Goal: Task Accomplishment & Management: Manage account settings

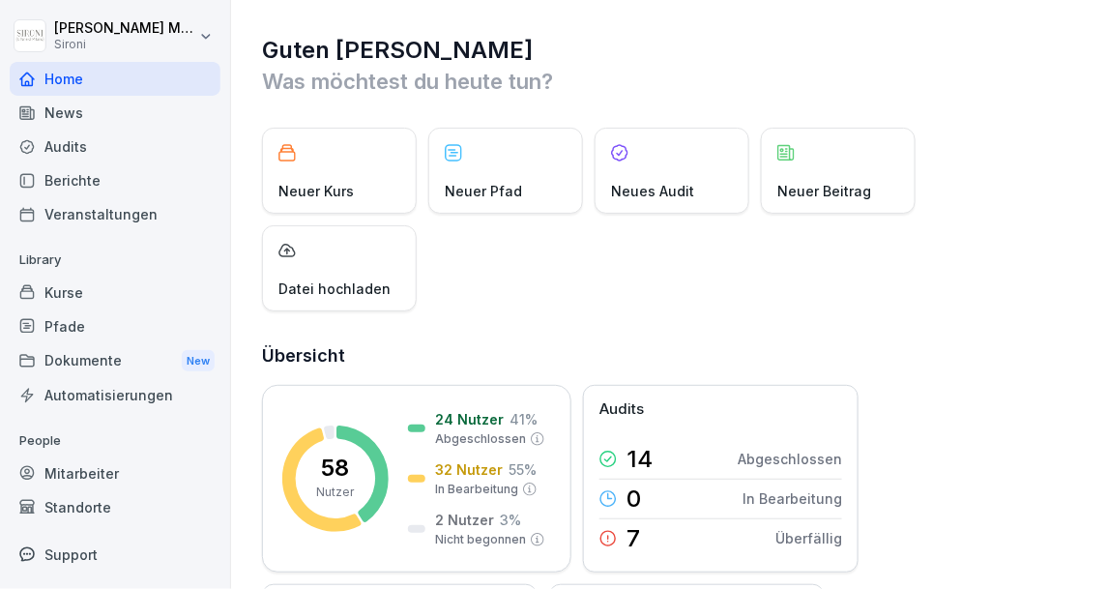
click at [85, 290] on div "Kurse" at bounding box center [115, 292] width 211 height 34
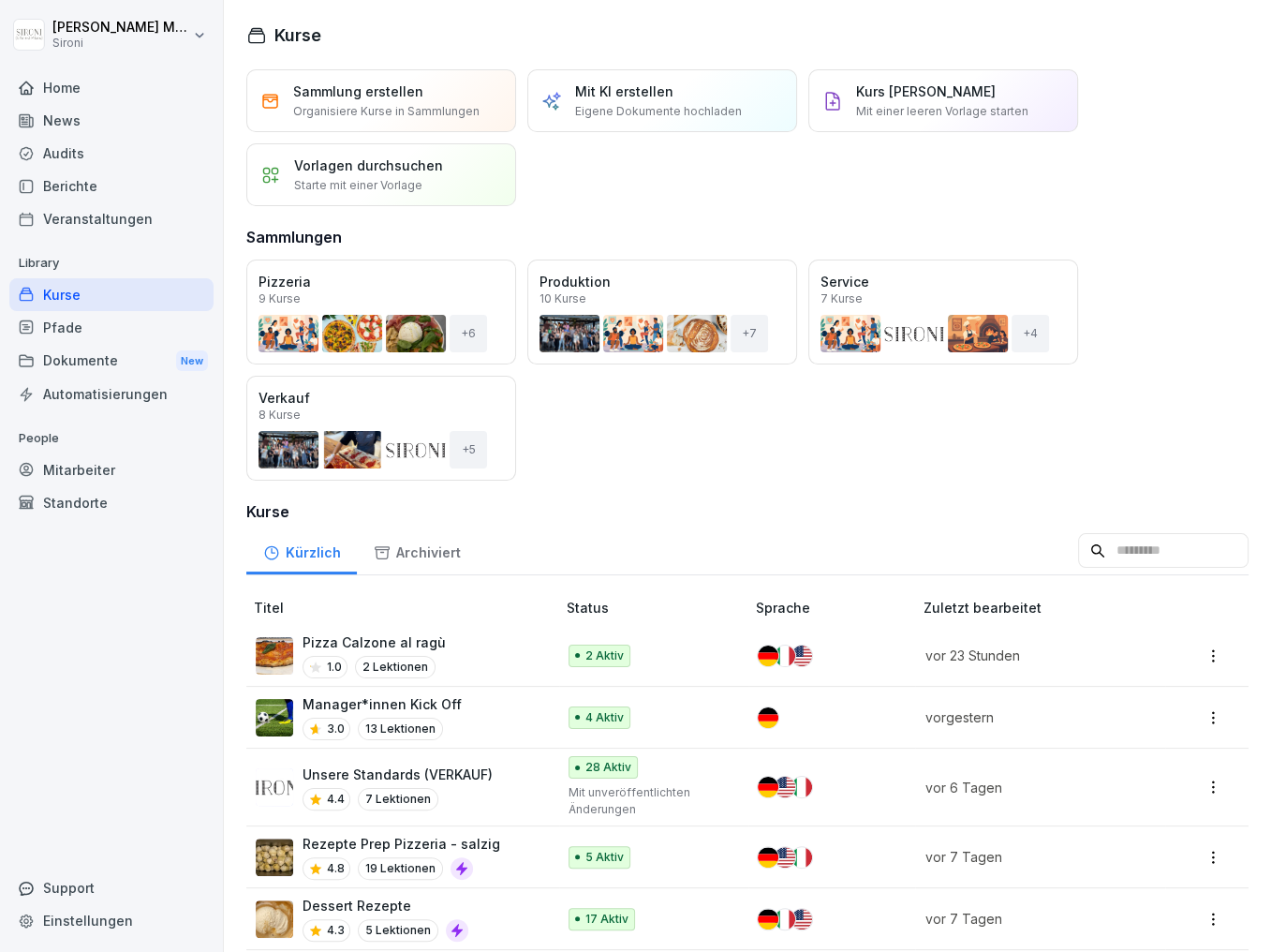
click at [0, 0] on button "Öffnen" at bounding box center [0, 0] width 0 height 0
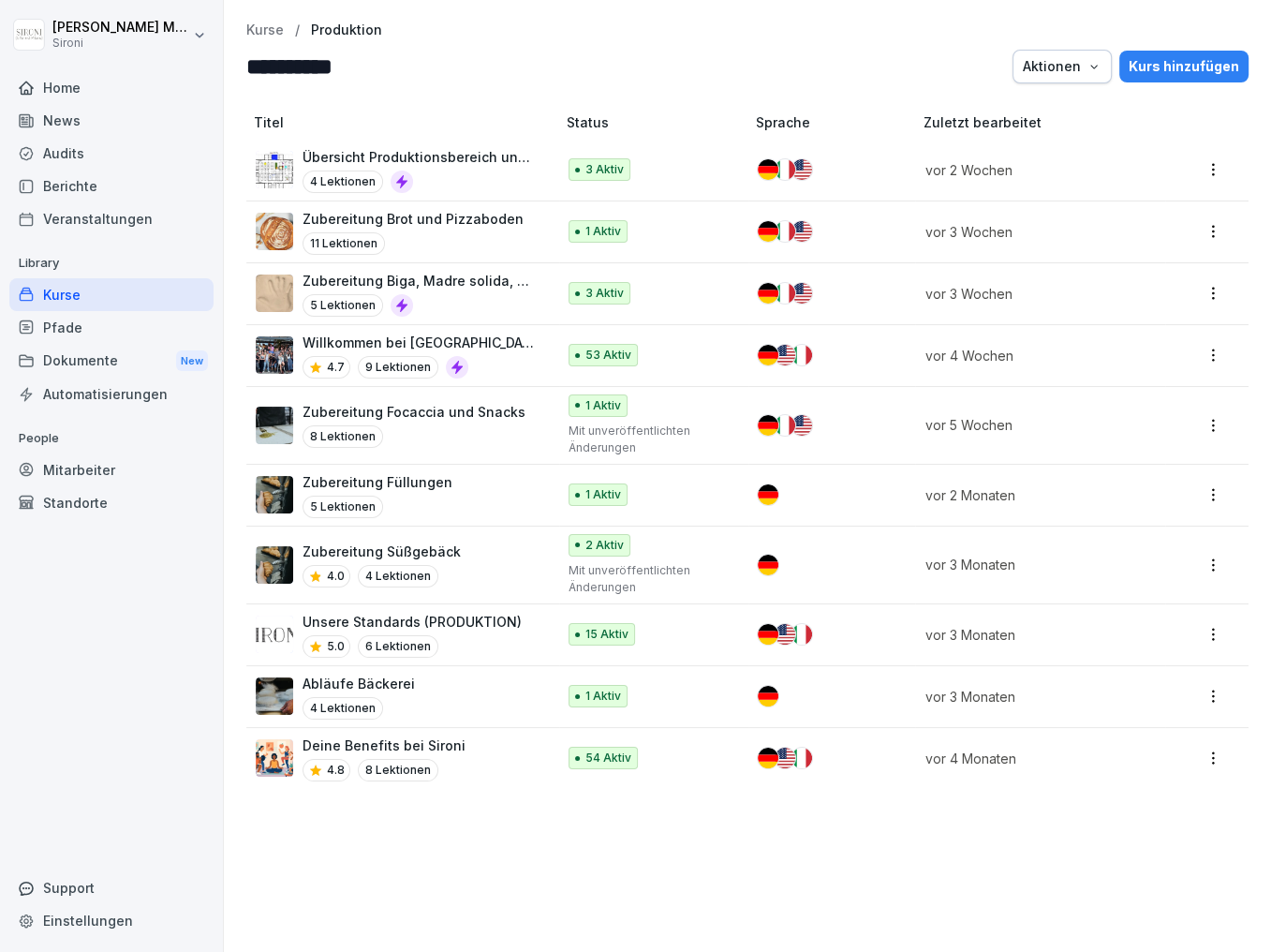
click at [334, 221] on p "Zubereitung Brot und Pizzaboden" at bounding box center [413, 219] width 221 height 19
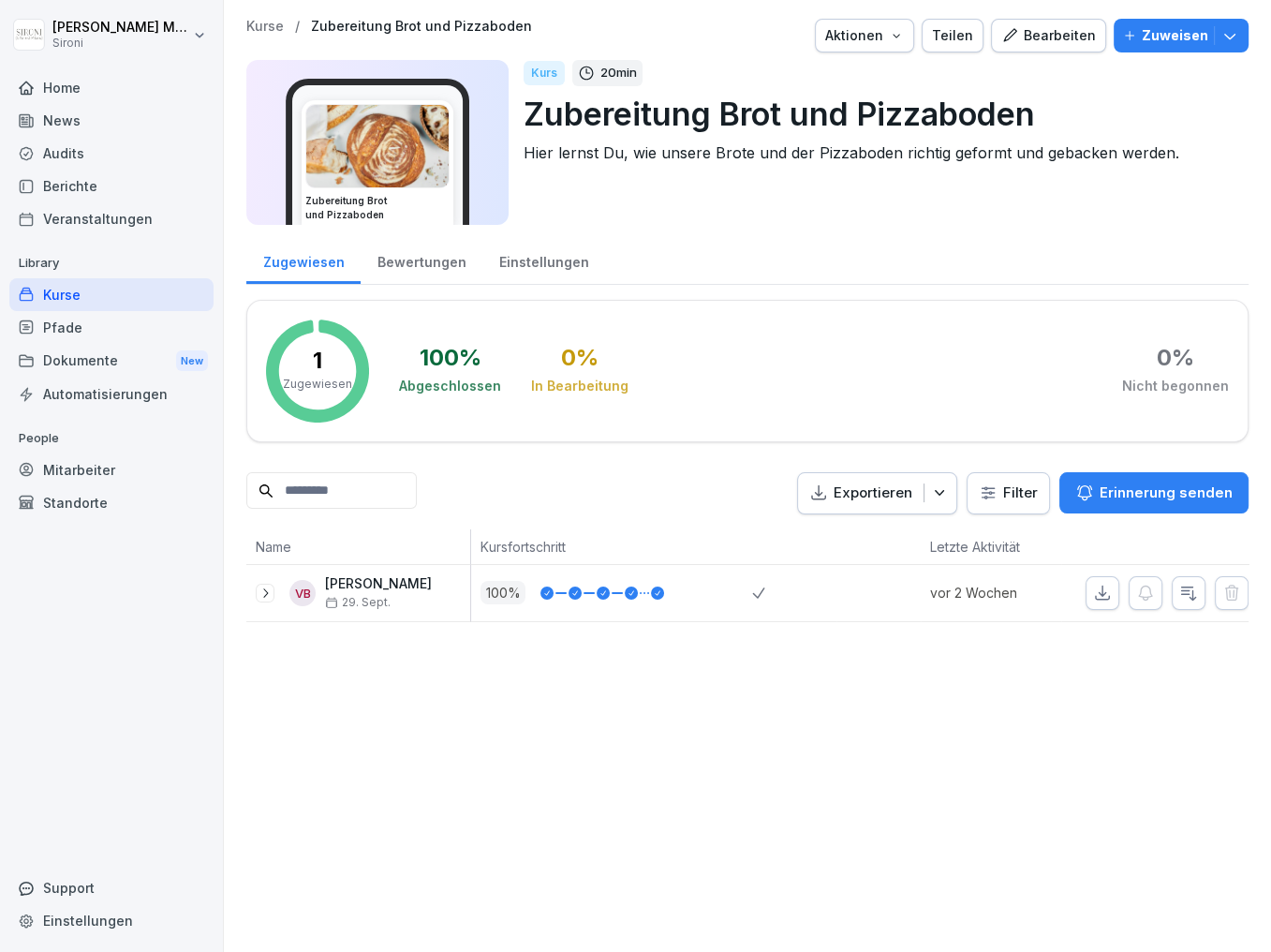
click at [1086, 30] on div "Bearbeiten" at bounding box center [1049, 35] width 95 height 20
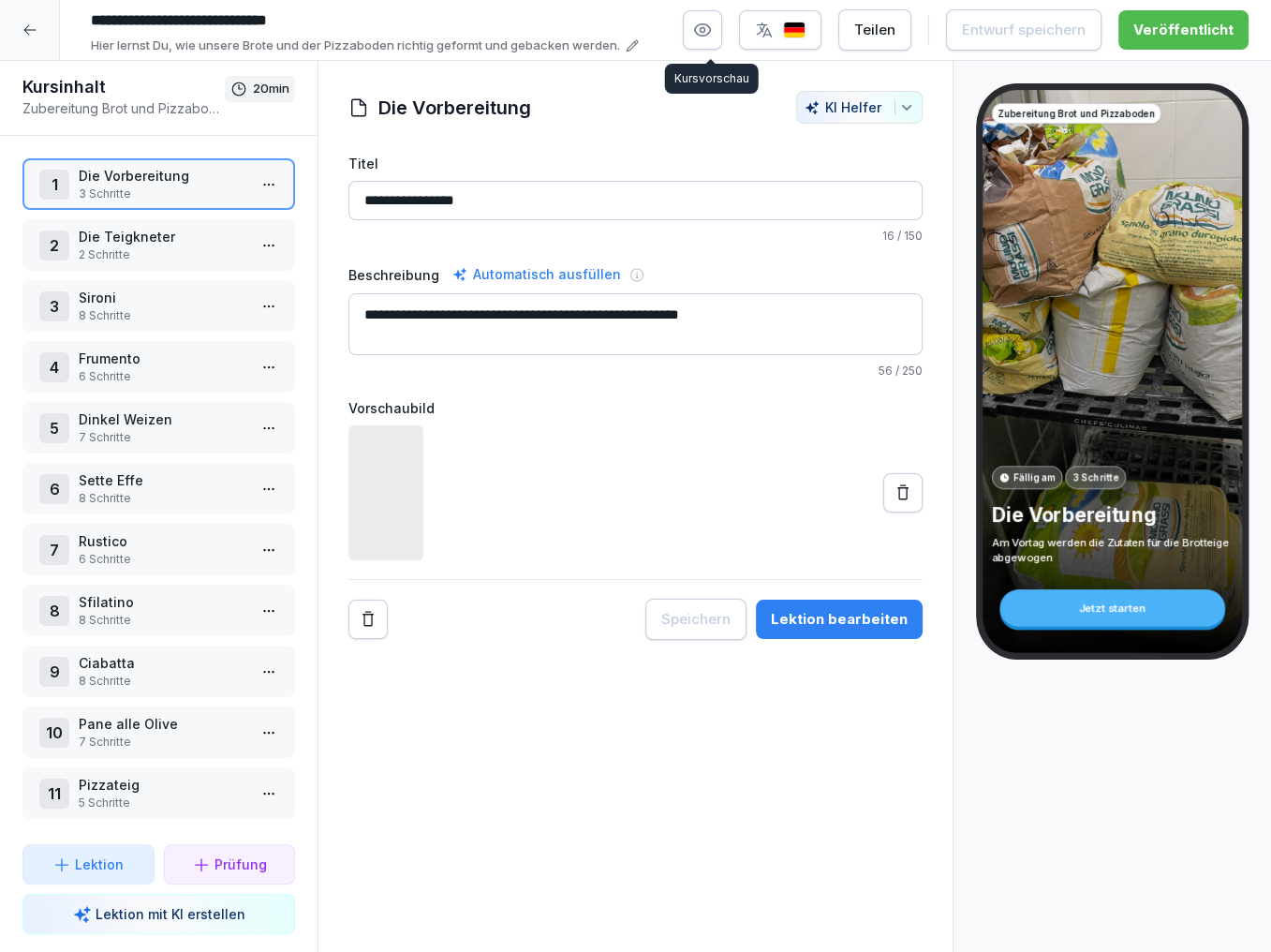
click at [705, 34] on icon "button" at bounding box center [703, 30] width 16 height 13
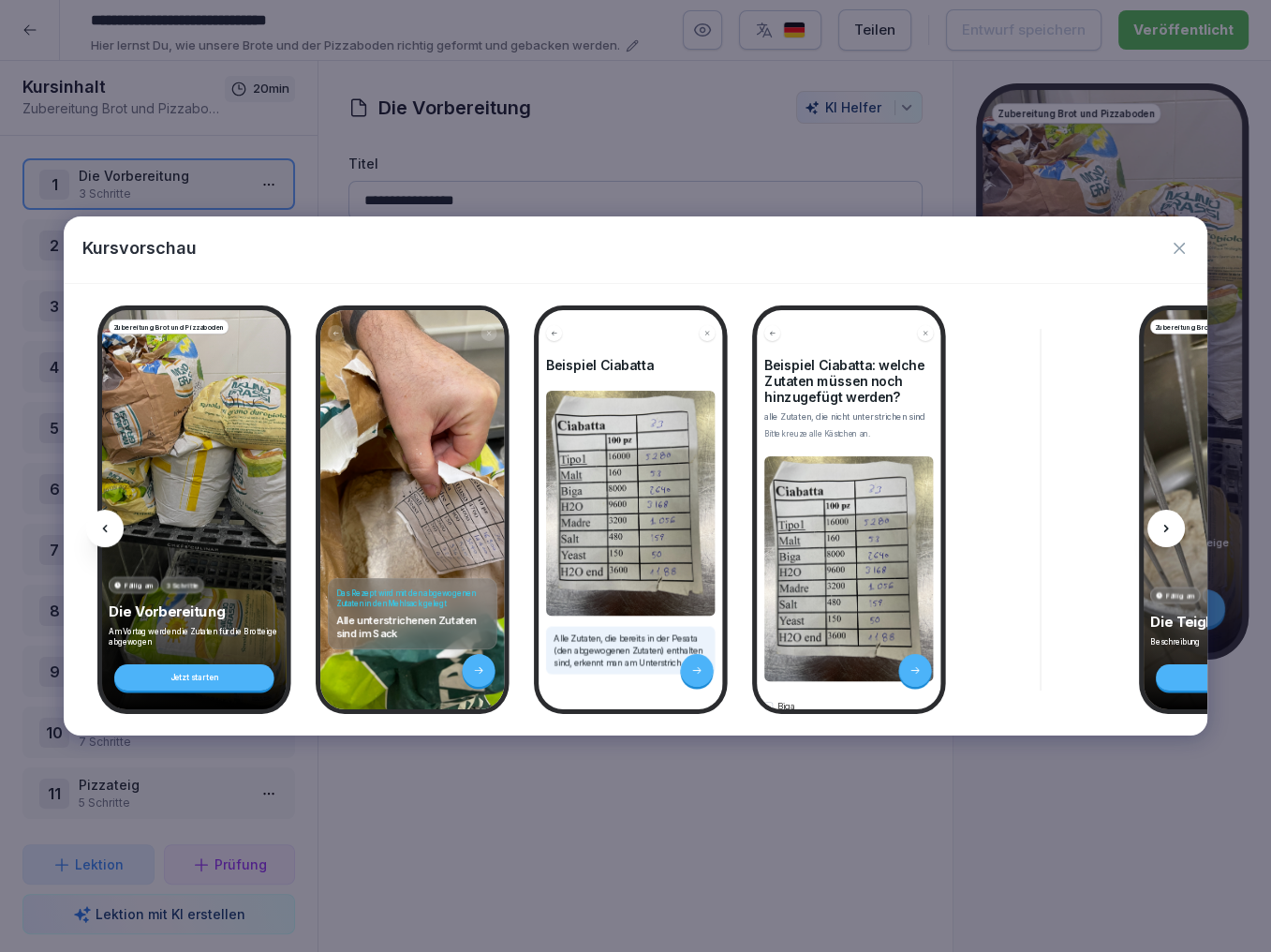
click at [1164, 529] on icon at bounding box center [1165, 527] width 15 height 15
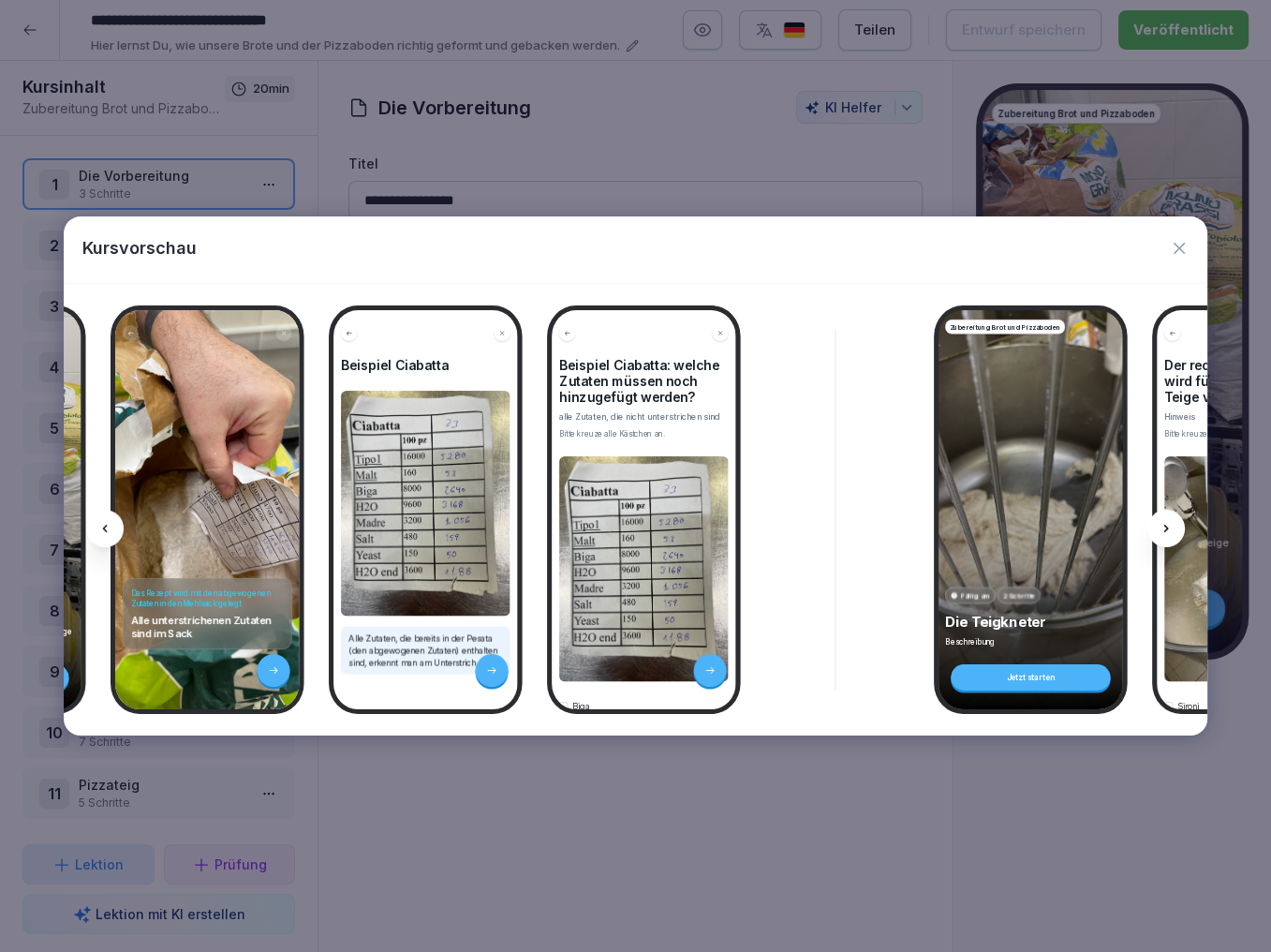
scroll to position [0, 206]
click at [1163, 534] on icon at bounding box center [1165, 527] width 15 height 15
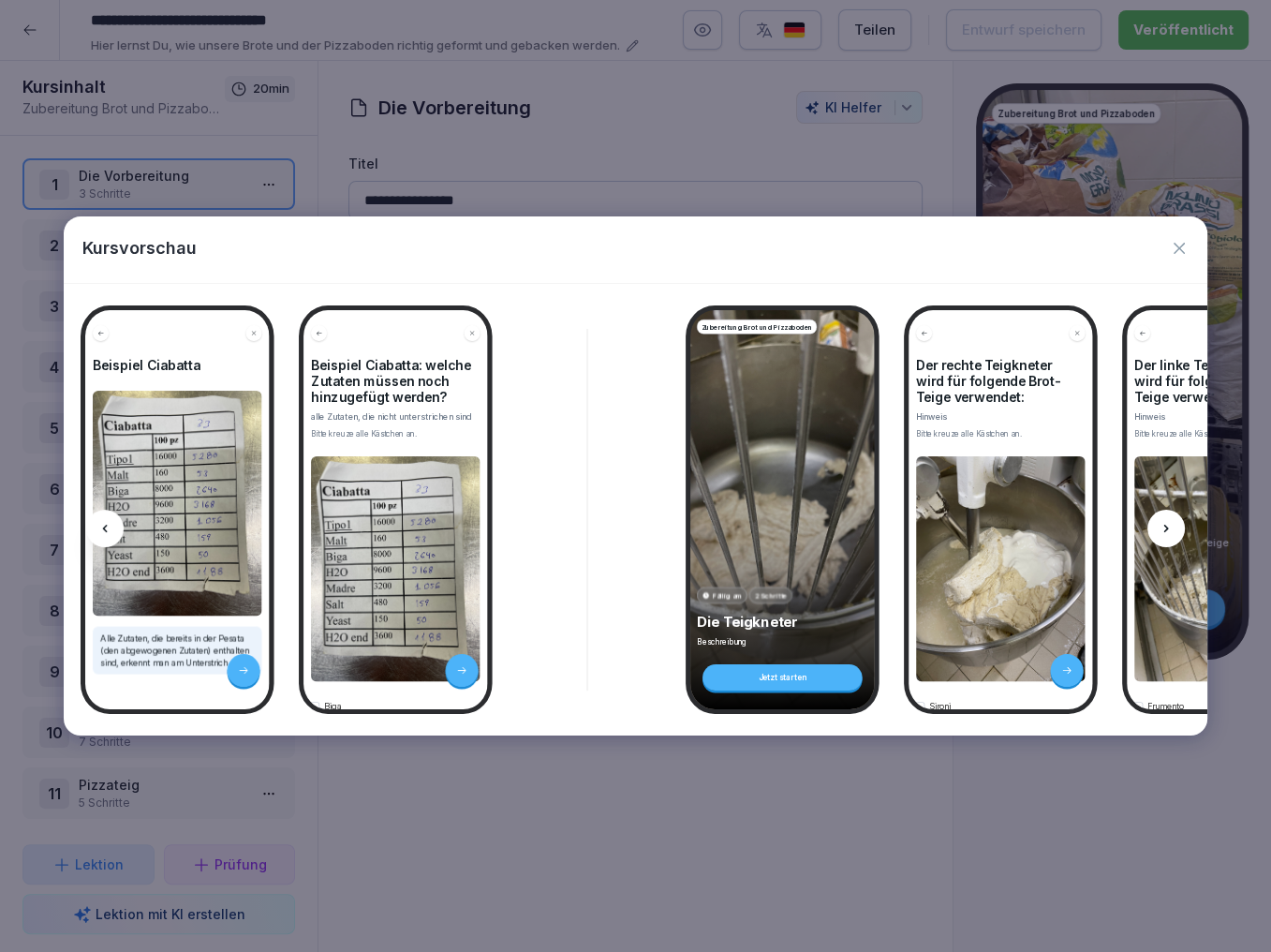
click at [1163, 534] on icon at bounding box center [1165, 527] width 15 height 15
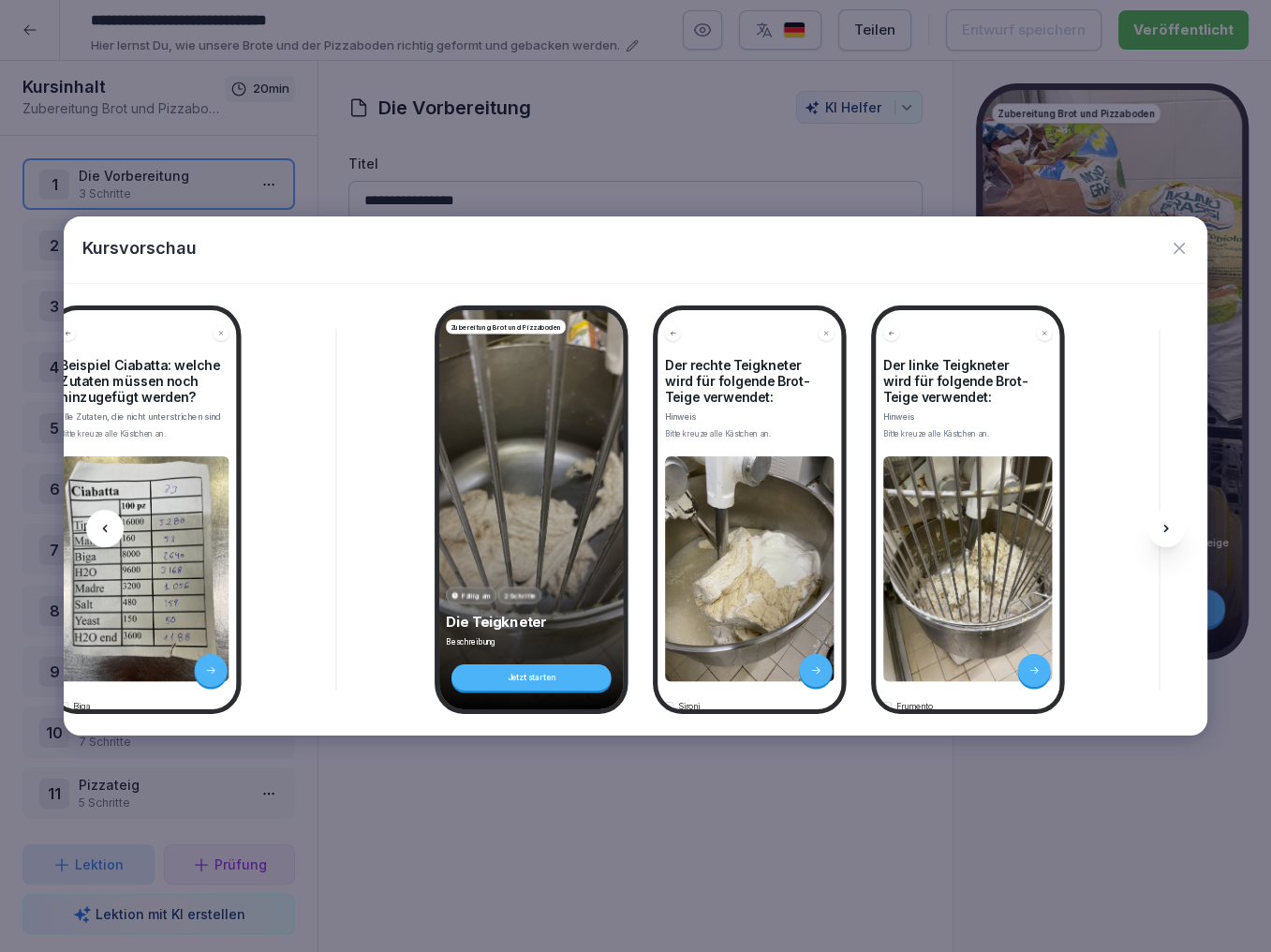
scroll to position [0, 703]
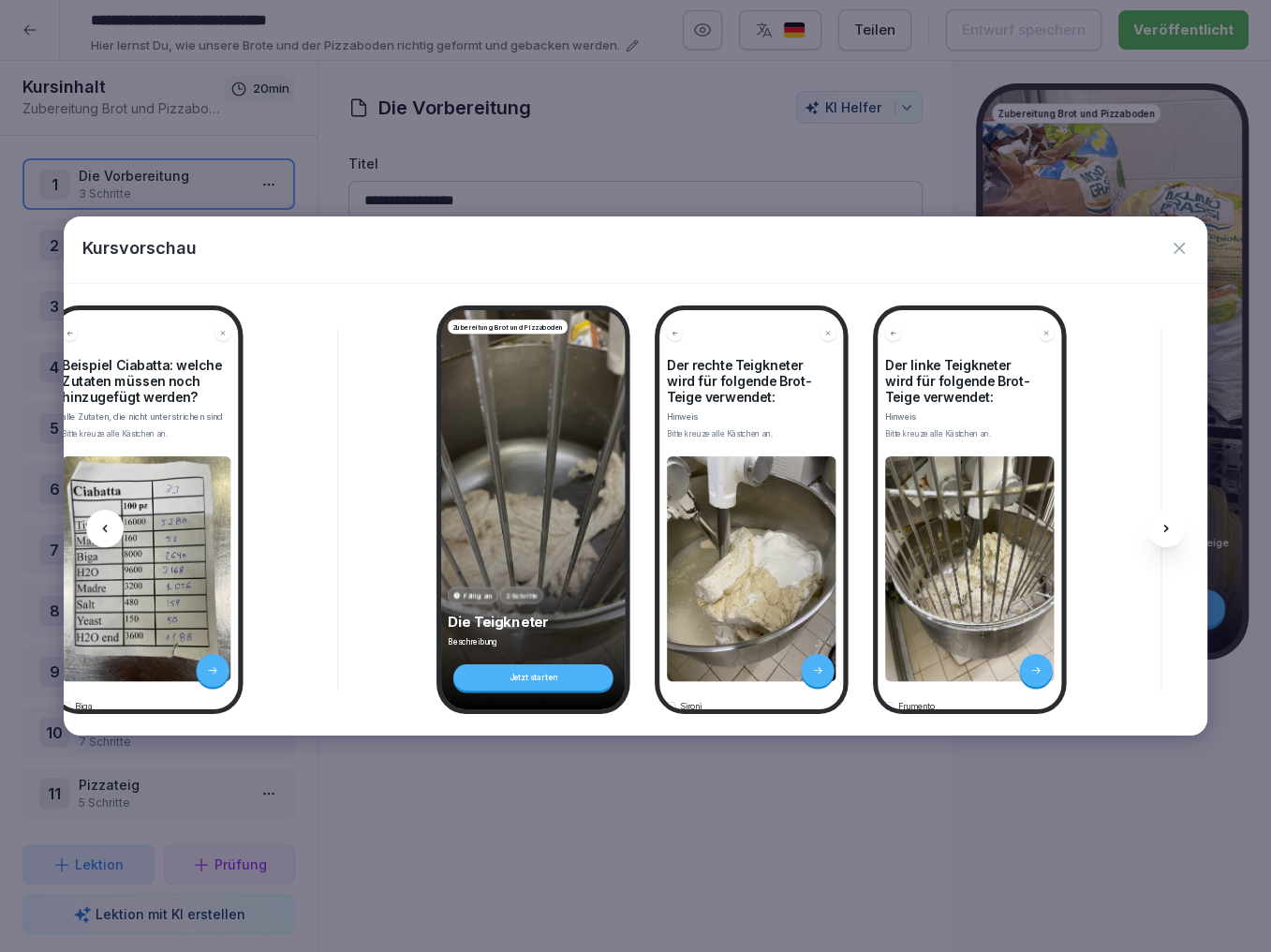
click at [1163, 533] on icon at bounding box center [1165, 527] width 15 height 15
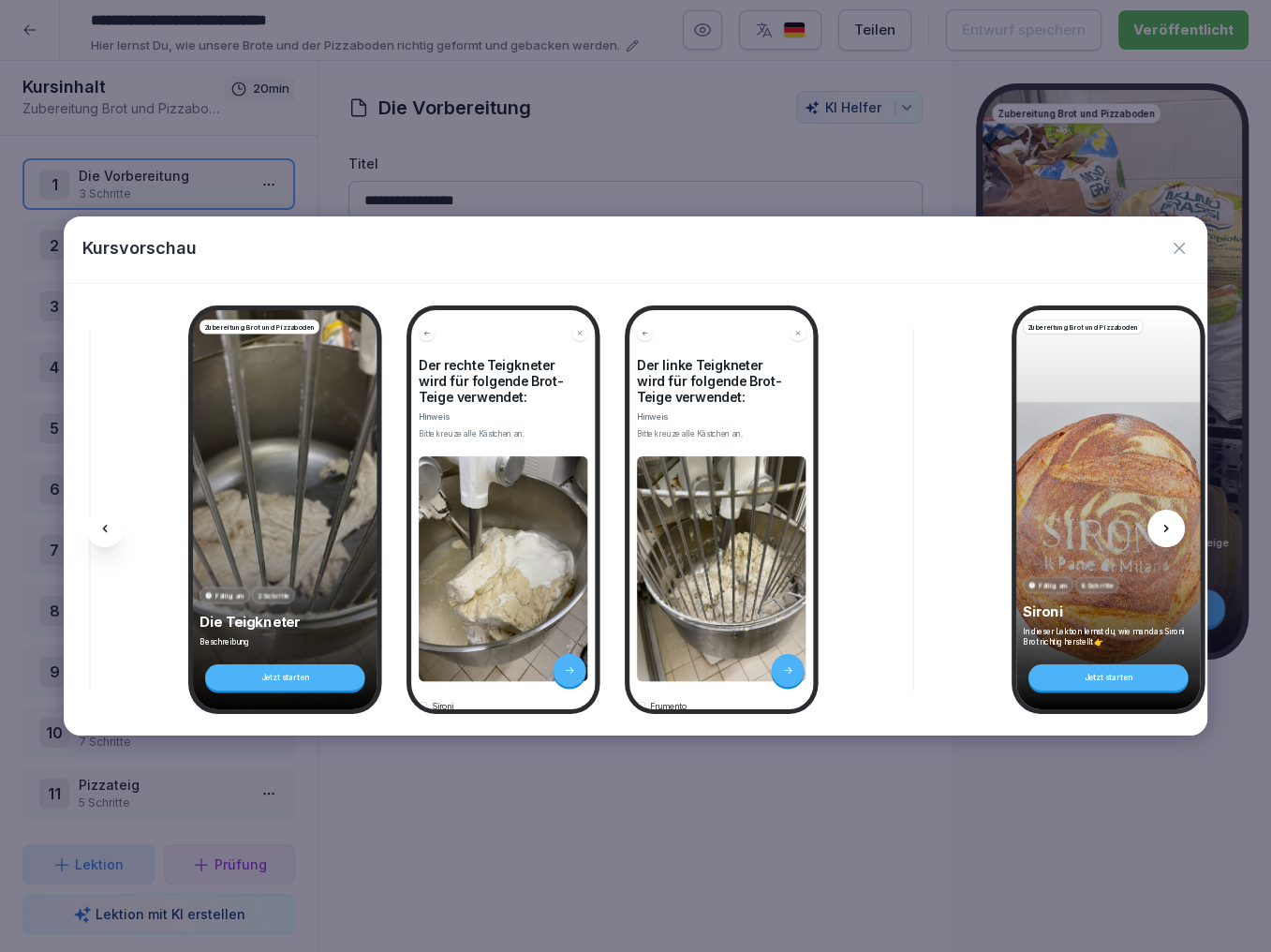
scroll to position [0, 951]
click at [1167, 531] on icon at bounding box center [1165, 527] width 15 height 15
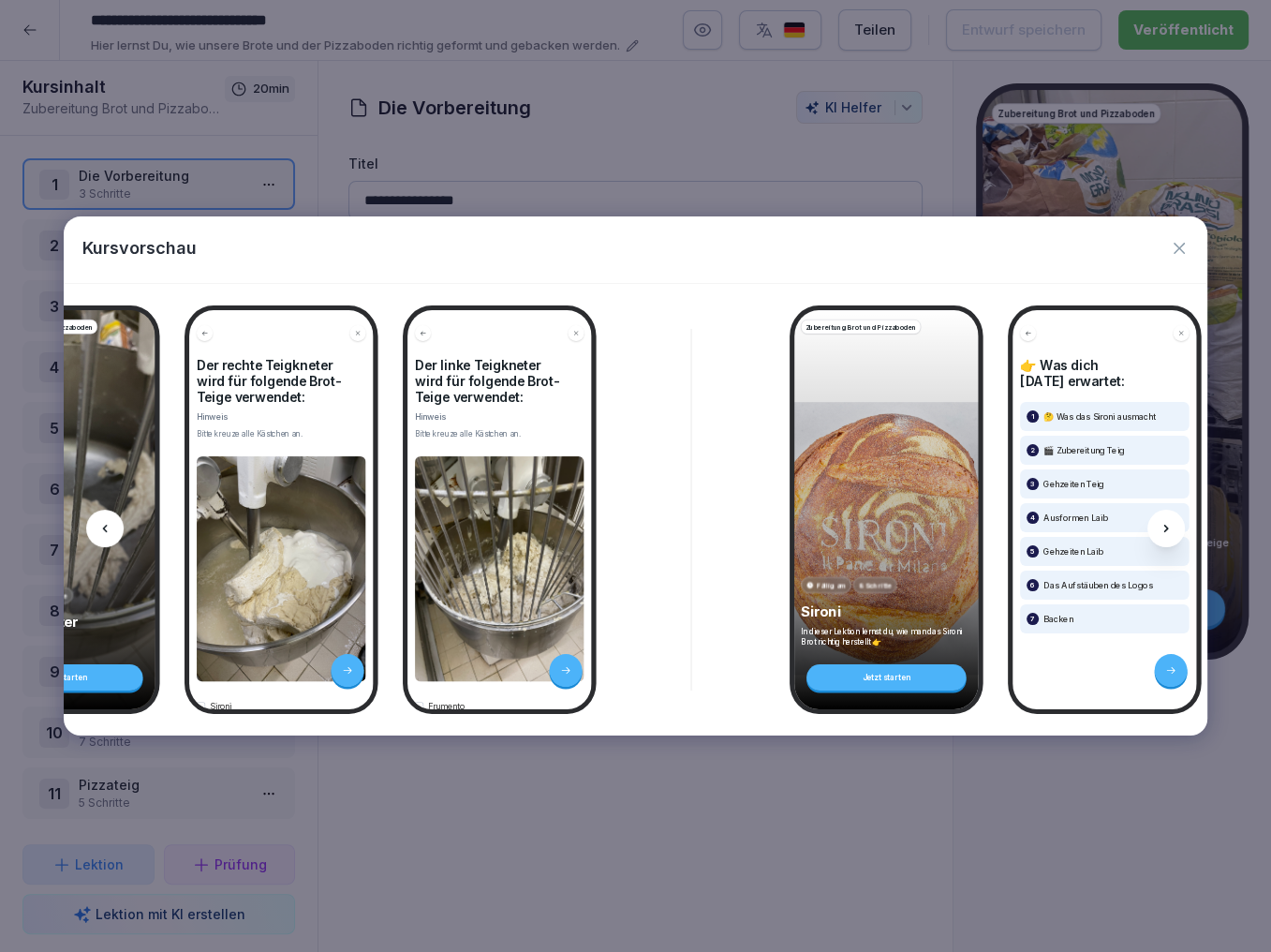
click at [1167, 526] on icon at bounding box center [1165, 527] width 15 height 15
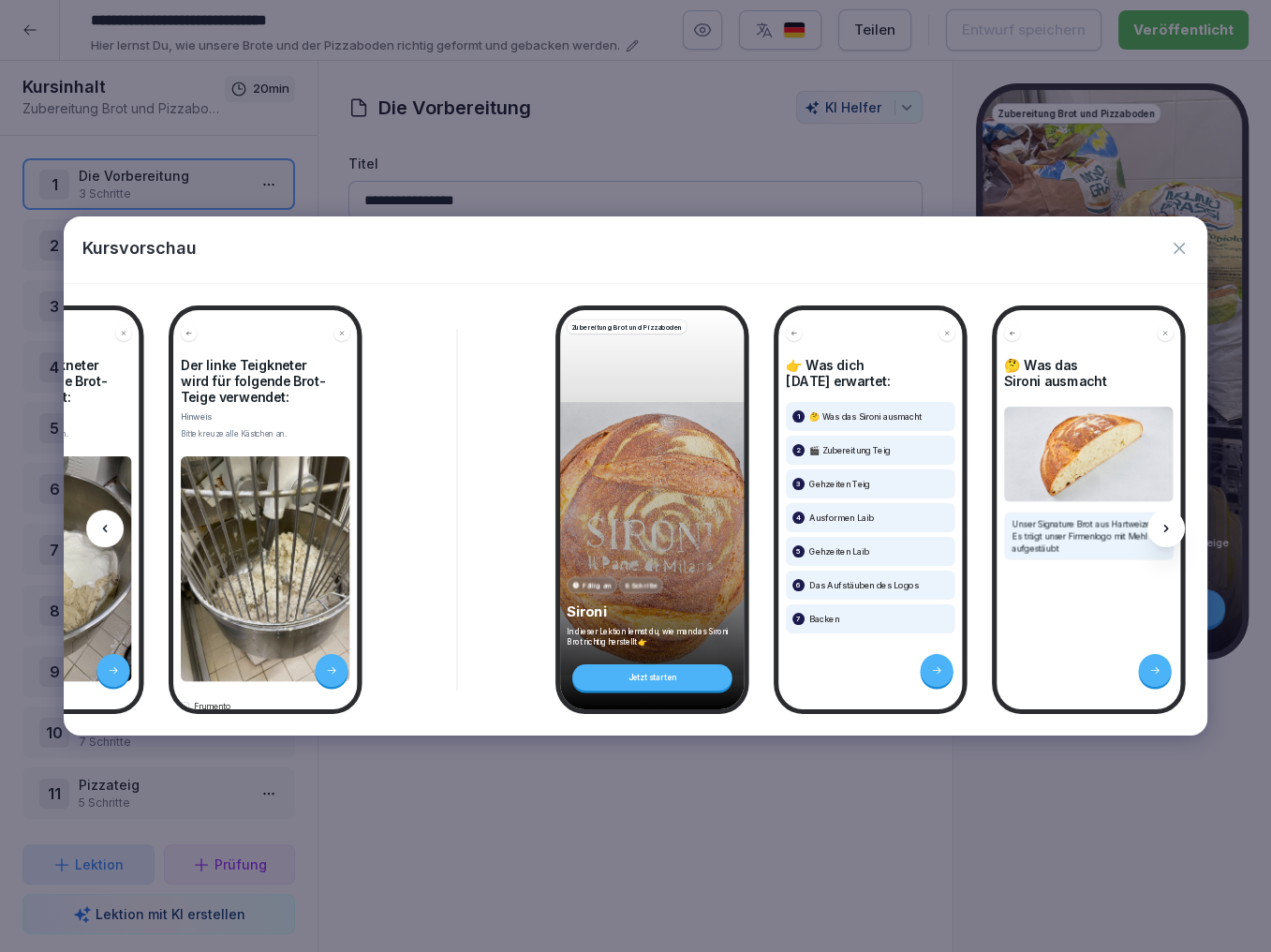
click at [1167, 526] on icon at bounding box center [1165, 527] width 15 height 15
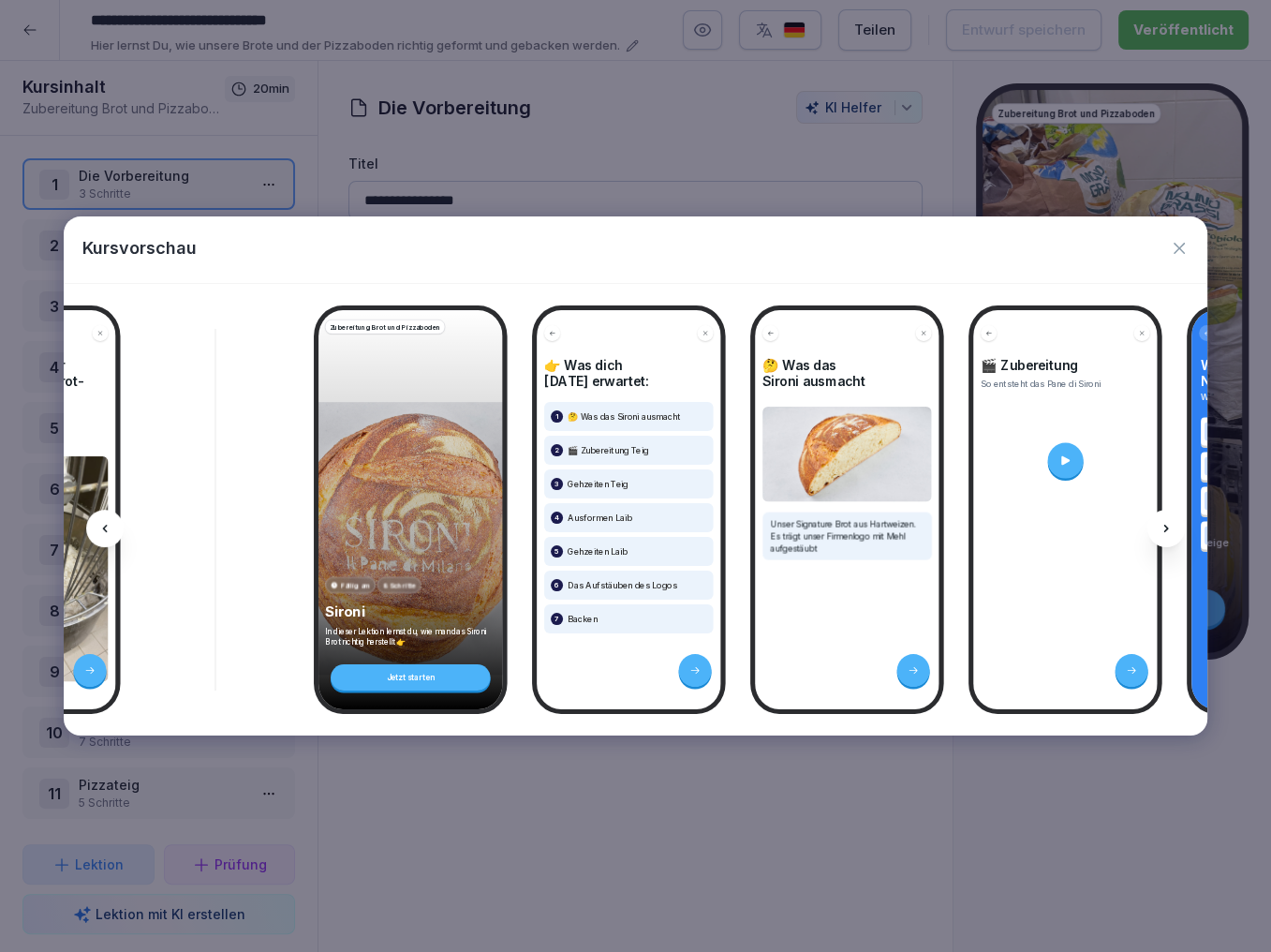
click at [1167, 526] on icon at bounding box center [1165, 527] width 15 height 15
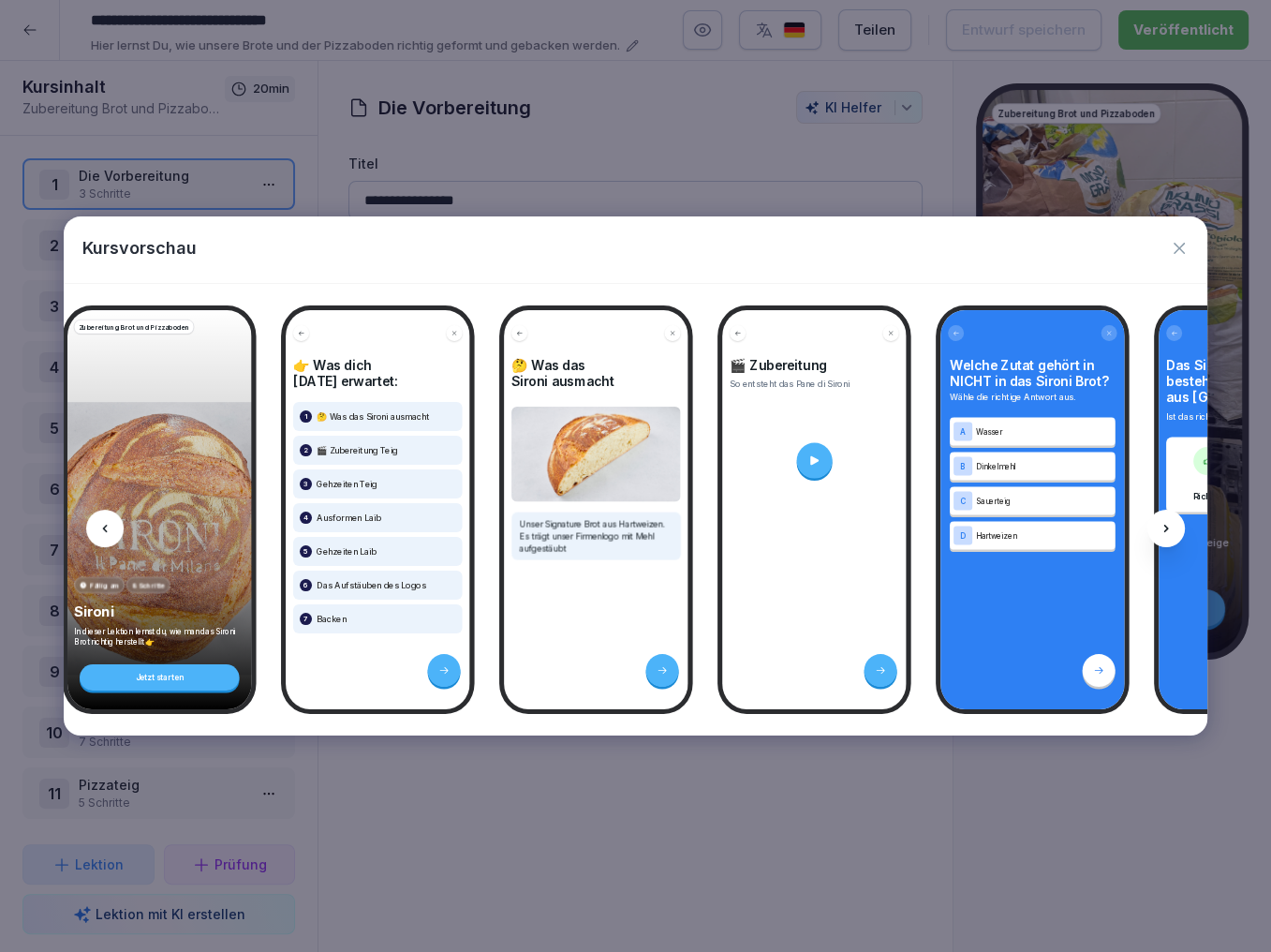
click at [1167, 526] on icon at bounding box center [1165, 527] width 15 height 15
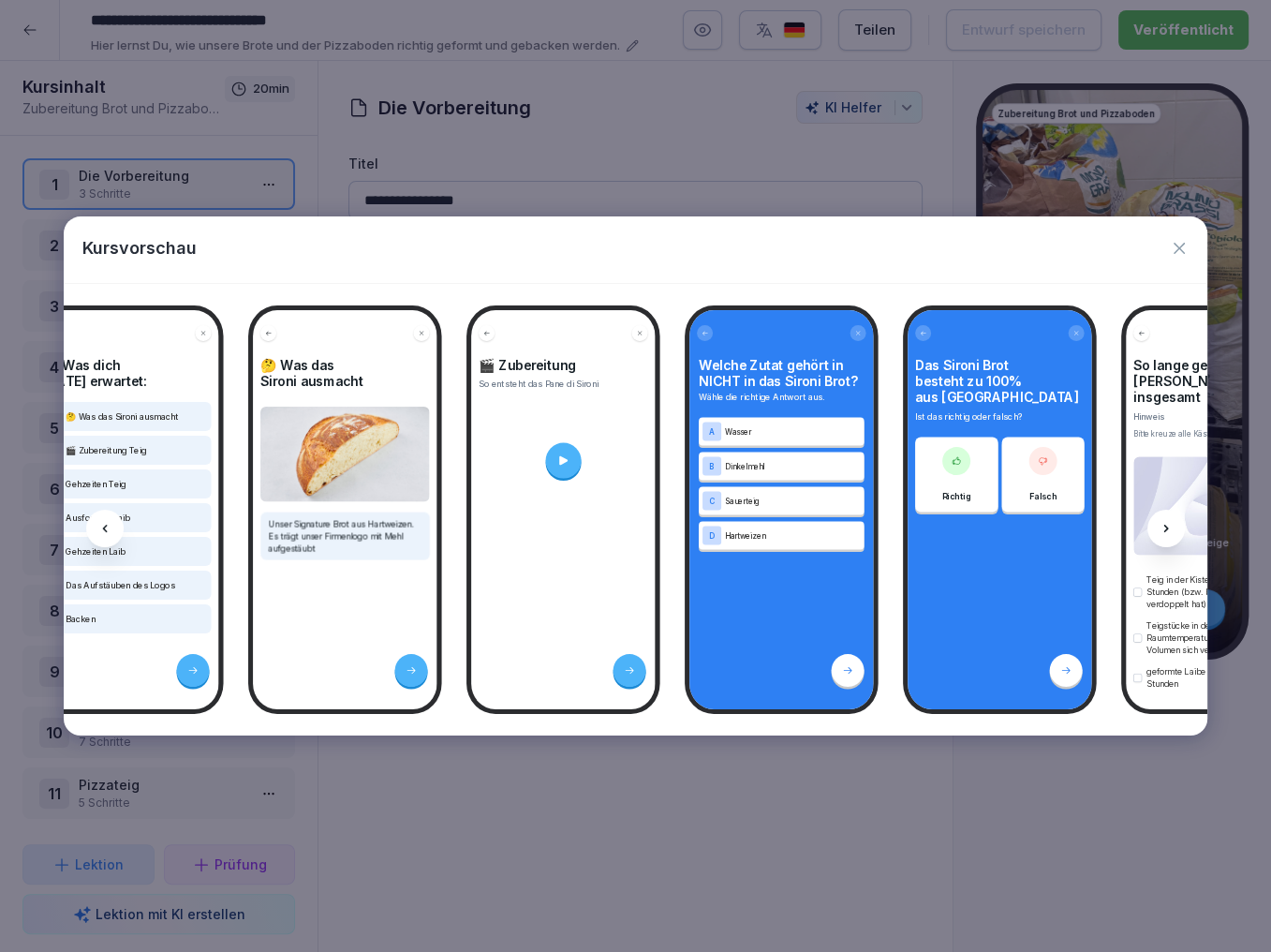
click at [1167, 526] on icon at bounding box center [1165, 527] width 15 height 15
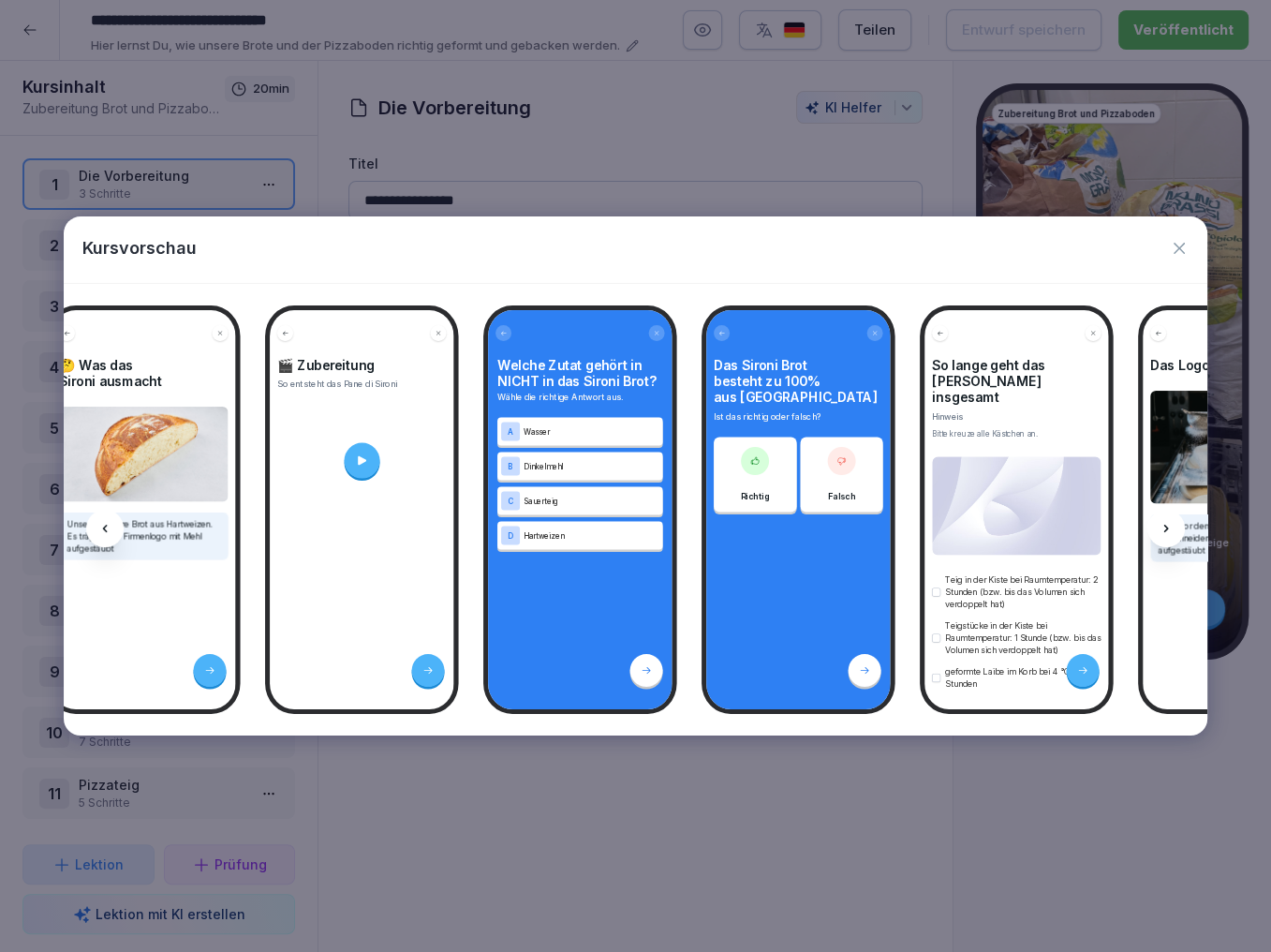
scroll to position [0, 2402]
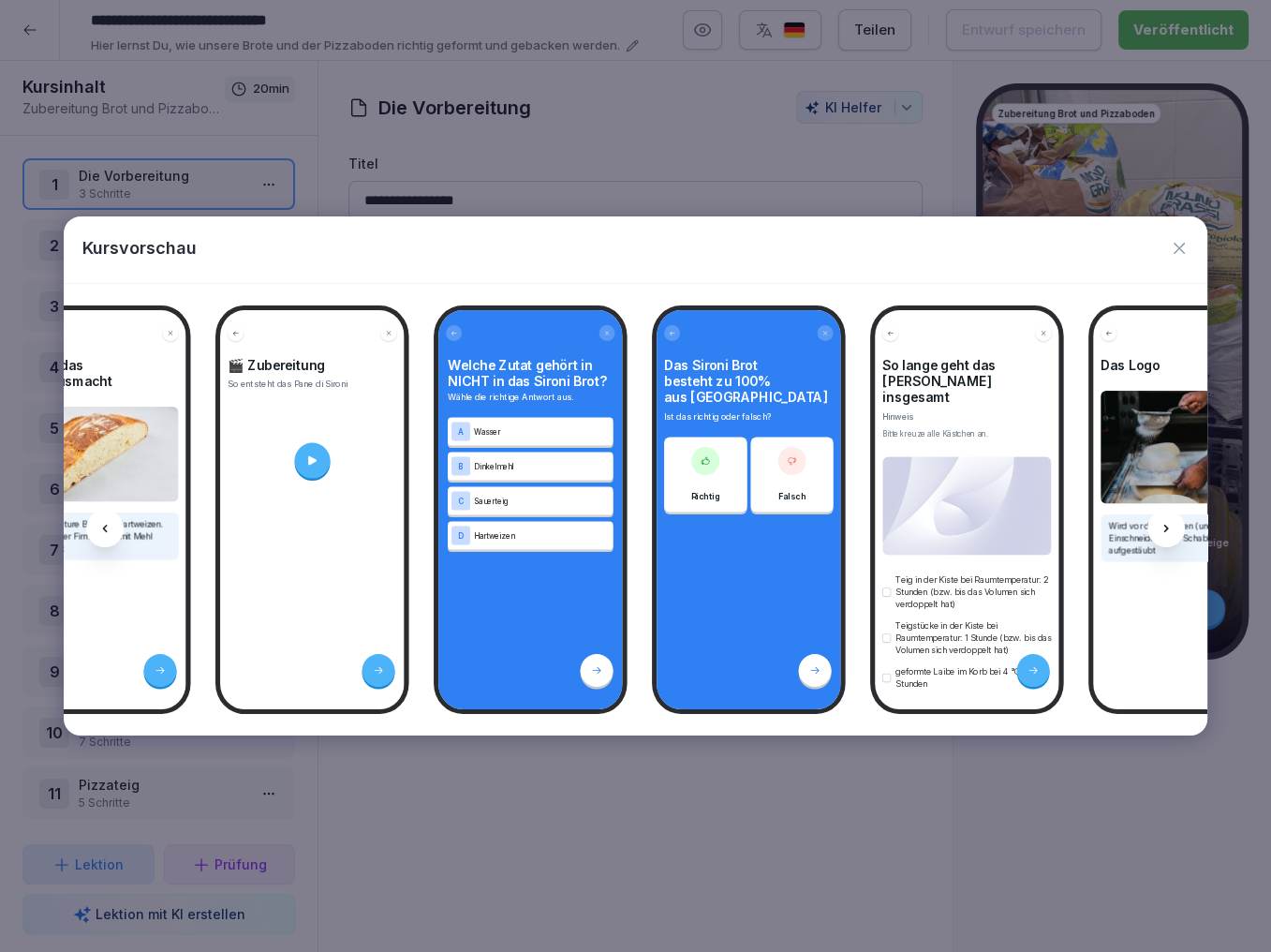
click at [1186, 241] on icon "button" at bounding box center [1179, 247] width 18 height 18
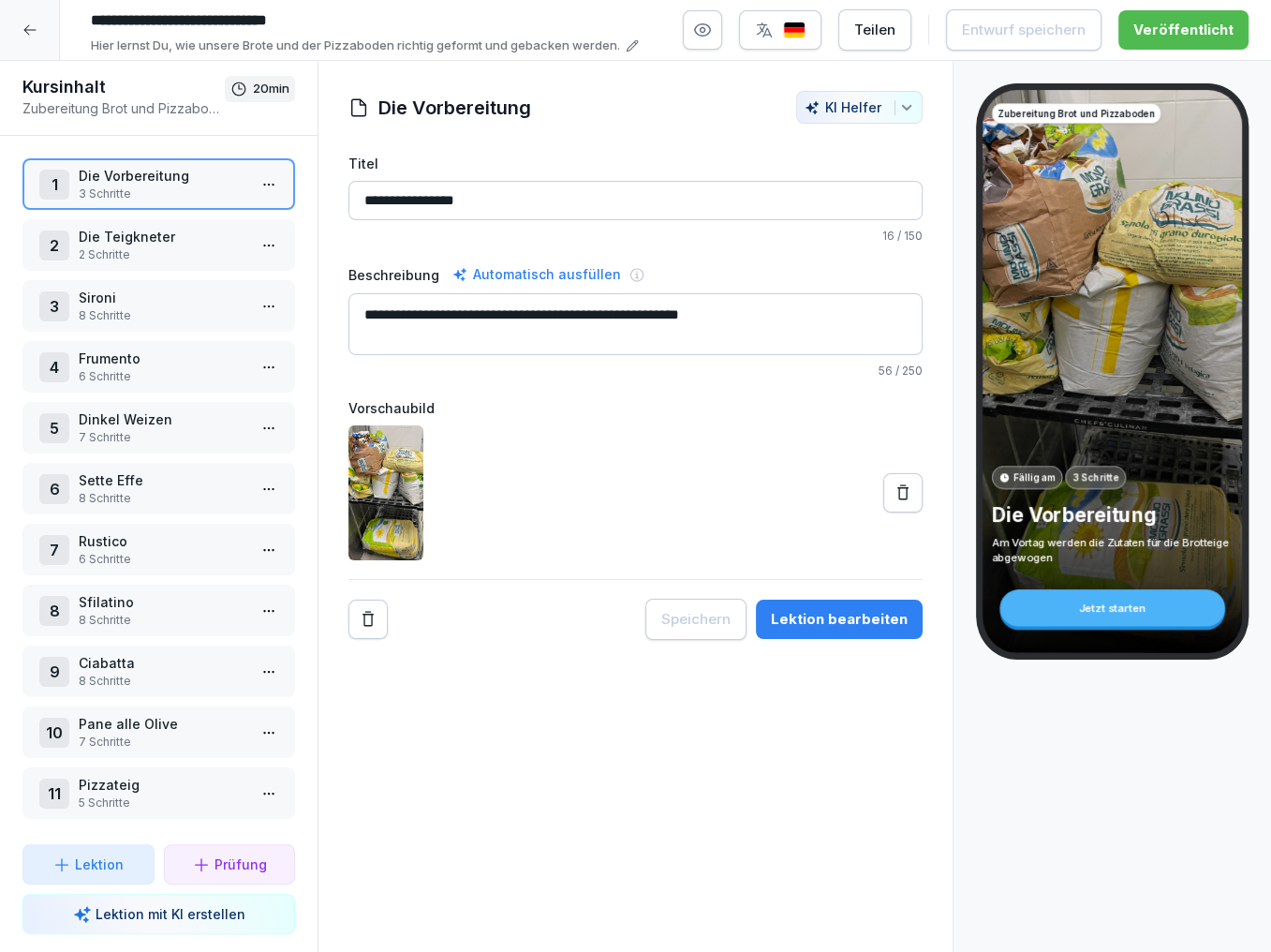
click at [189, 604] on p "Sfilatino" at bounding box center [162, 602] width 168 height 19
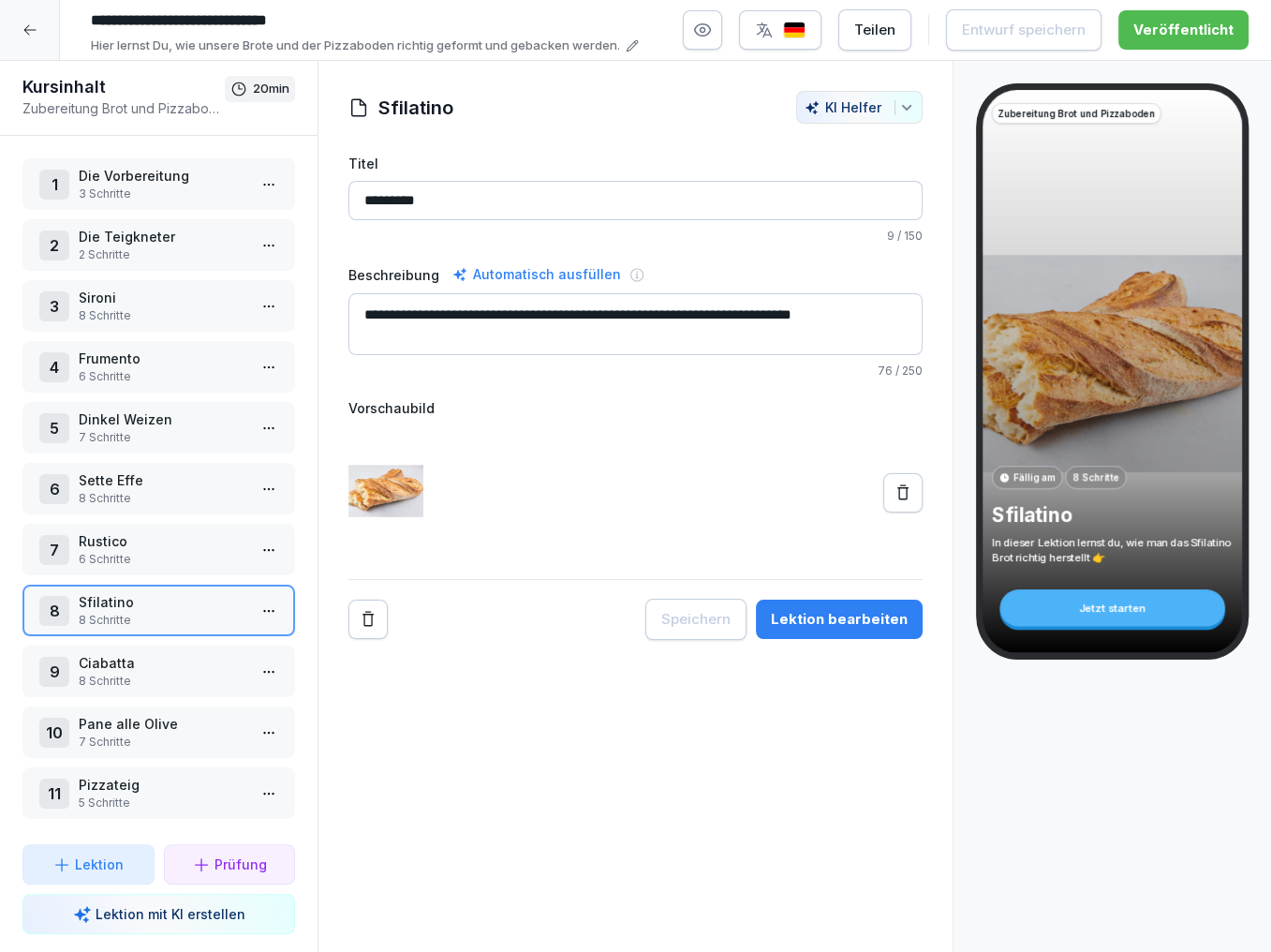
click at [275, 603] on html "**********" at bounding box center [635, 476] width 1271 height 952
click at [227, 635] on div "Schritte bearbeiten" at bounding box center [199, 642] width 143 height 19
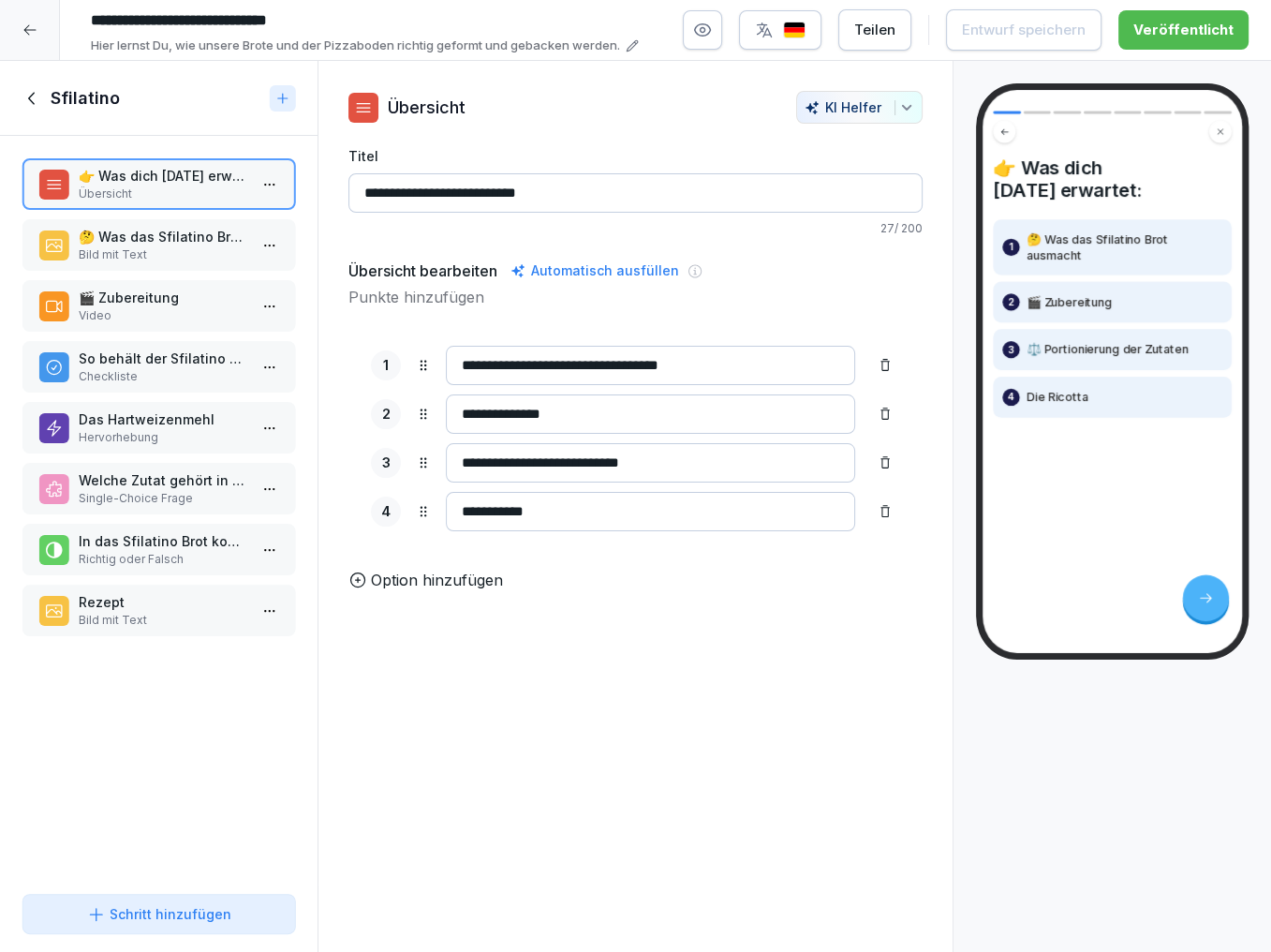
click at [192, 241] on p "🤔 Was das Sfilatino Brot ausmacht" at bounding box center [162, 237] width 168 height 19
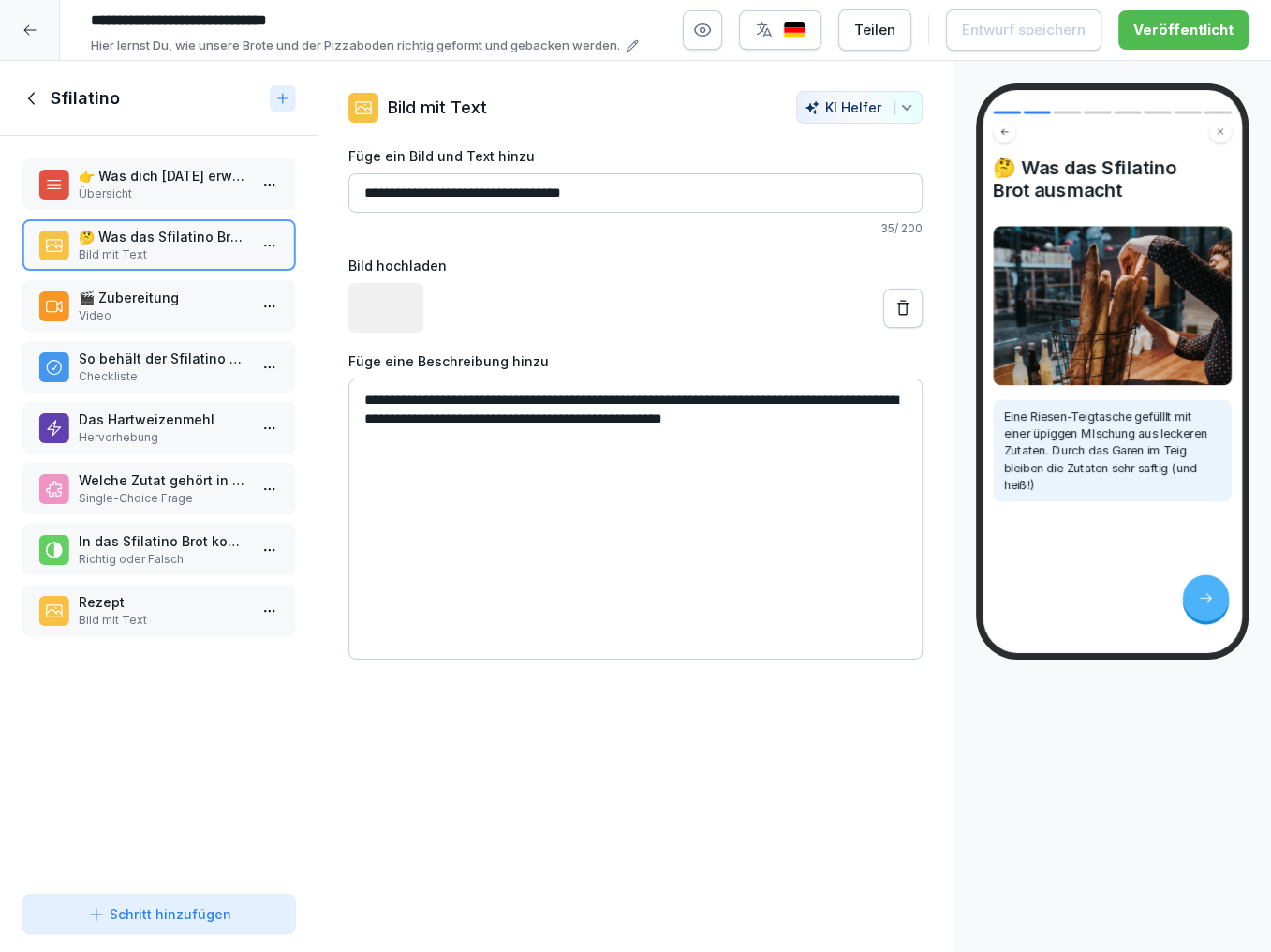
drag, startPoint x: 817, startPoint y: 421, endPoint x: 508, endPoint y: 381, distance: 311.6
click at [508, 381] on textarea "**********" at bounding box center [636, 519] width 574 height 281
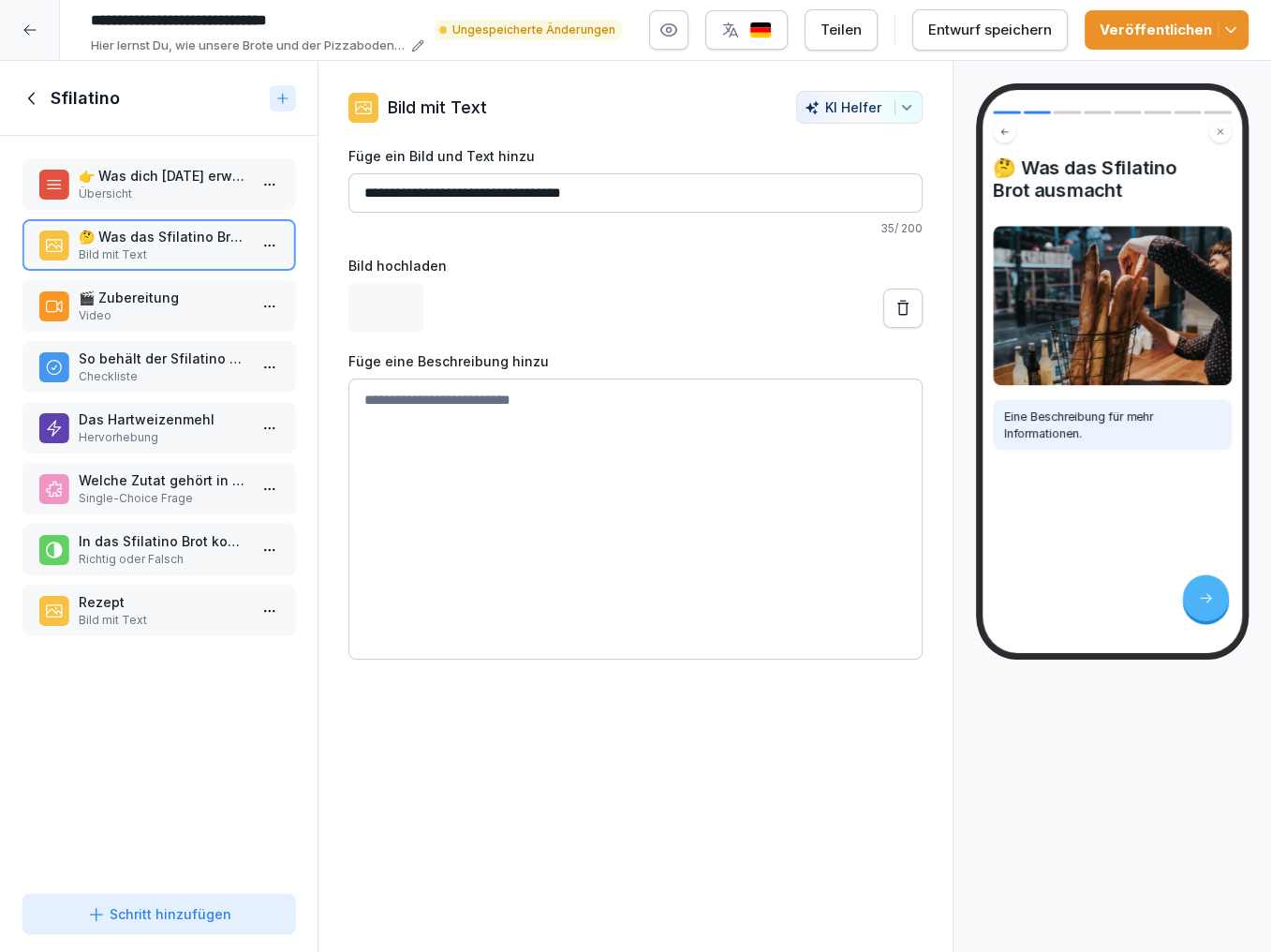
click at [169, 196] on p "Übersicht" at bounding box center [162, 193] width 168 height 16
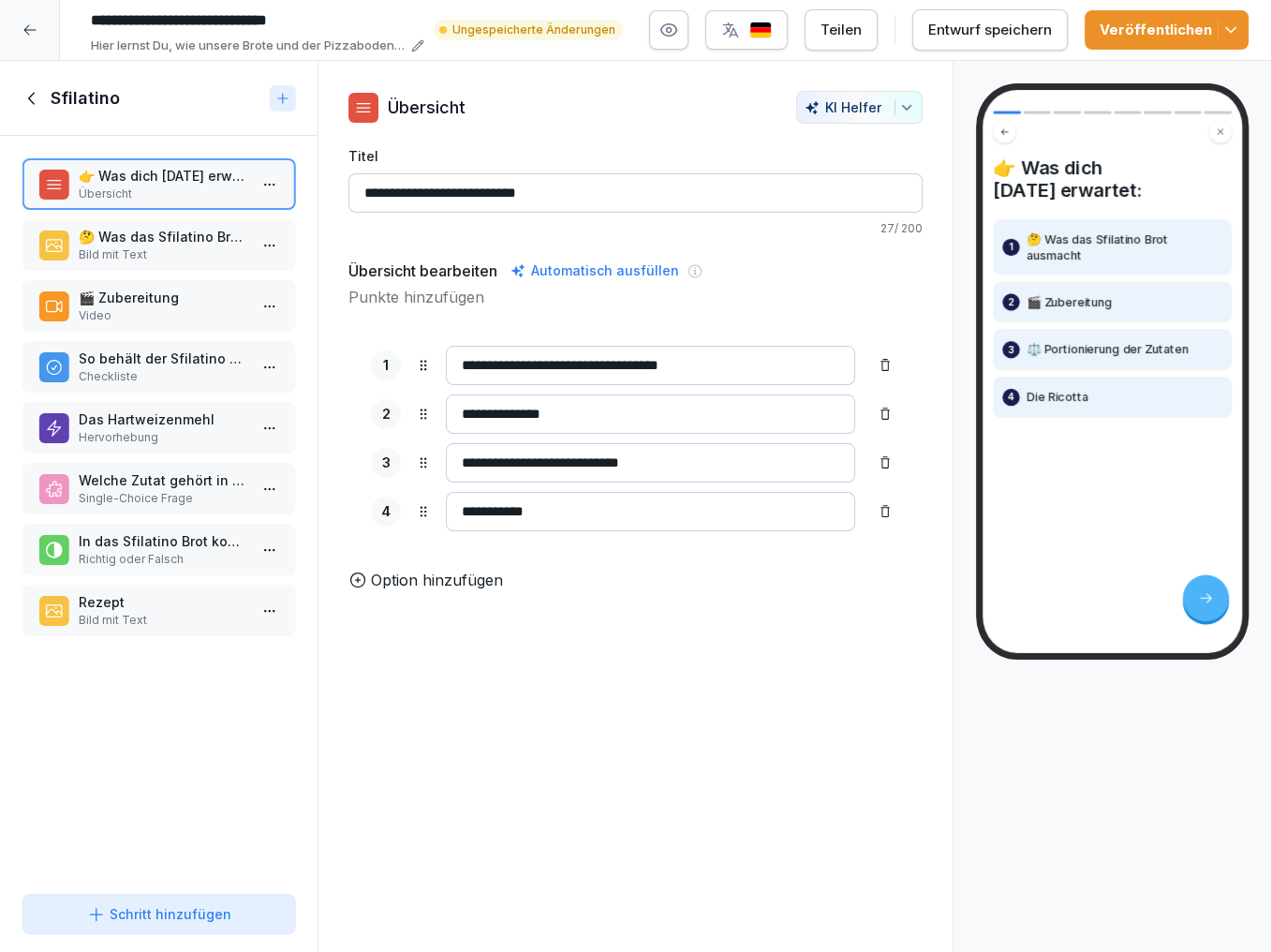
click at [152, 249] on p "Bild mit Text" at bounding box center [162, 254] width 168 height 16
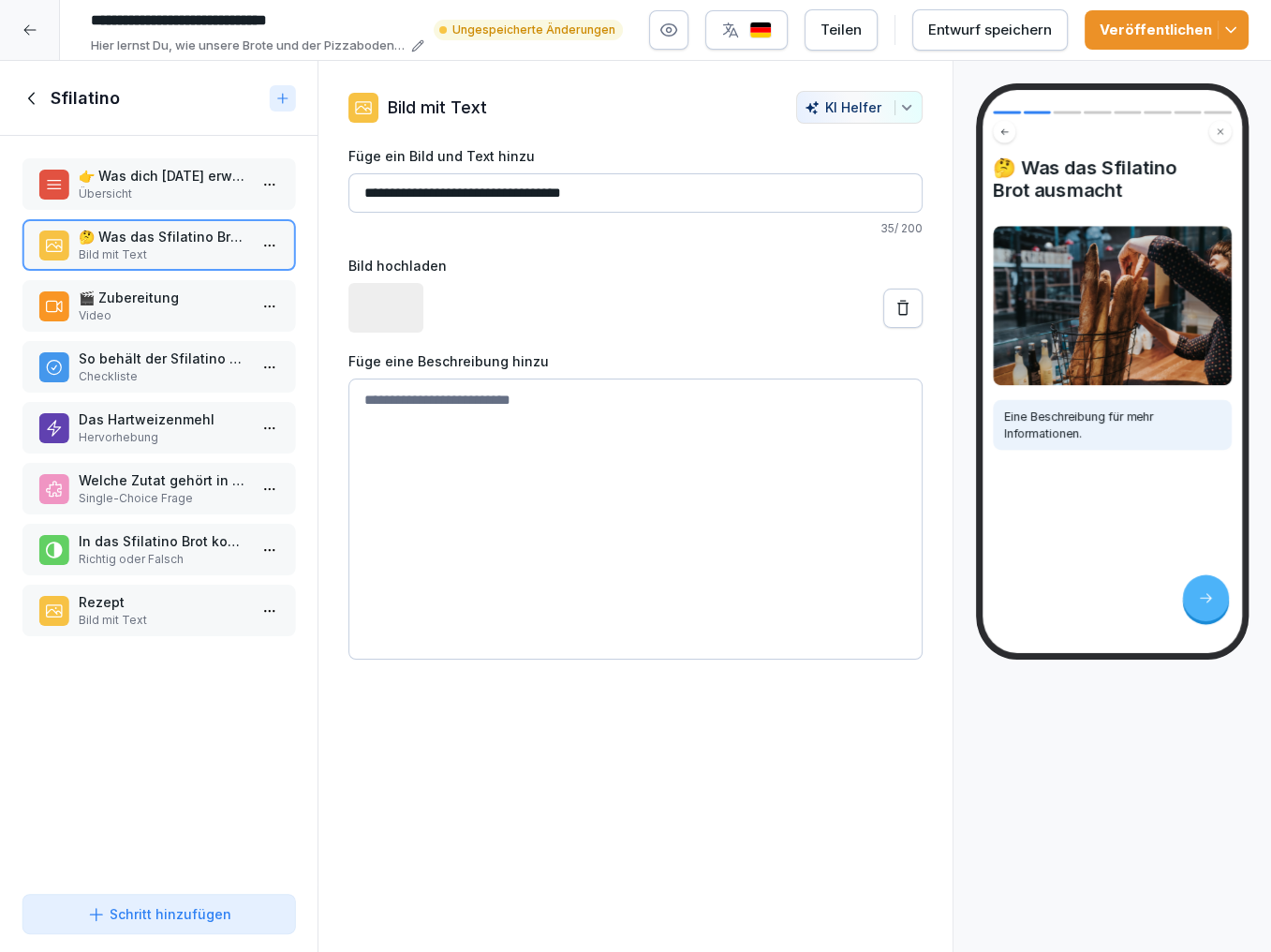
click at [153, 193] on p "Übersicht" at bounding box center [162, 193] width 168 height 16
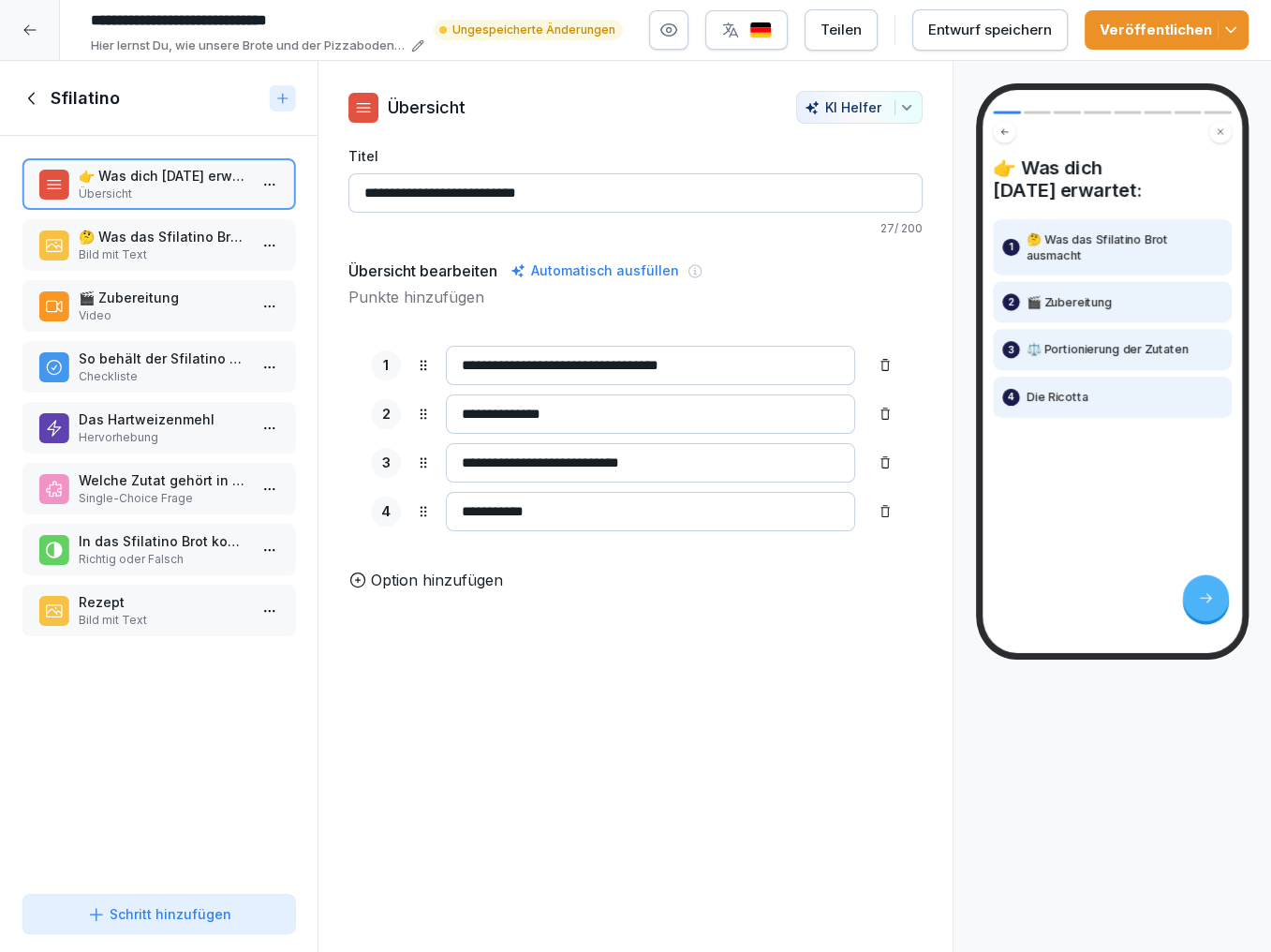
click at [883, 506] on icon at bounding box center [885, 511] width 15 height 15
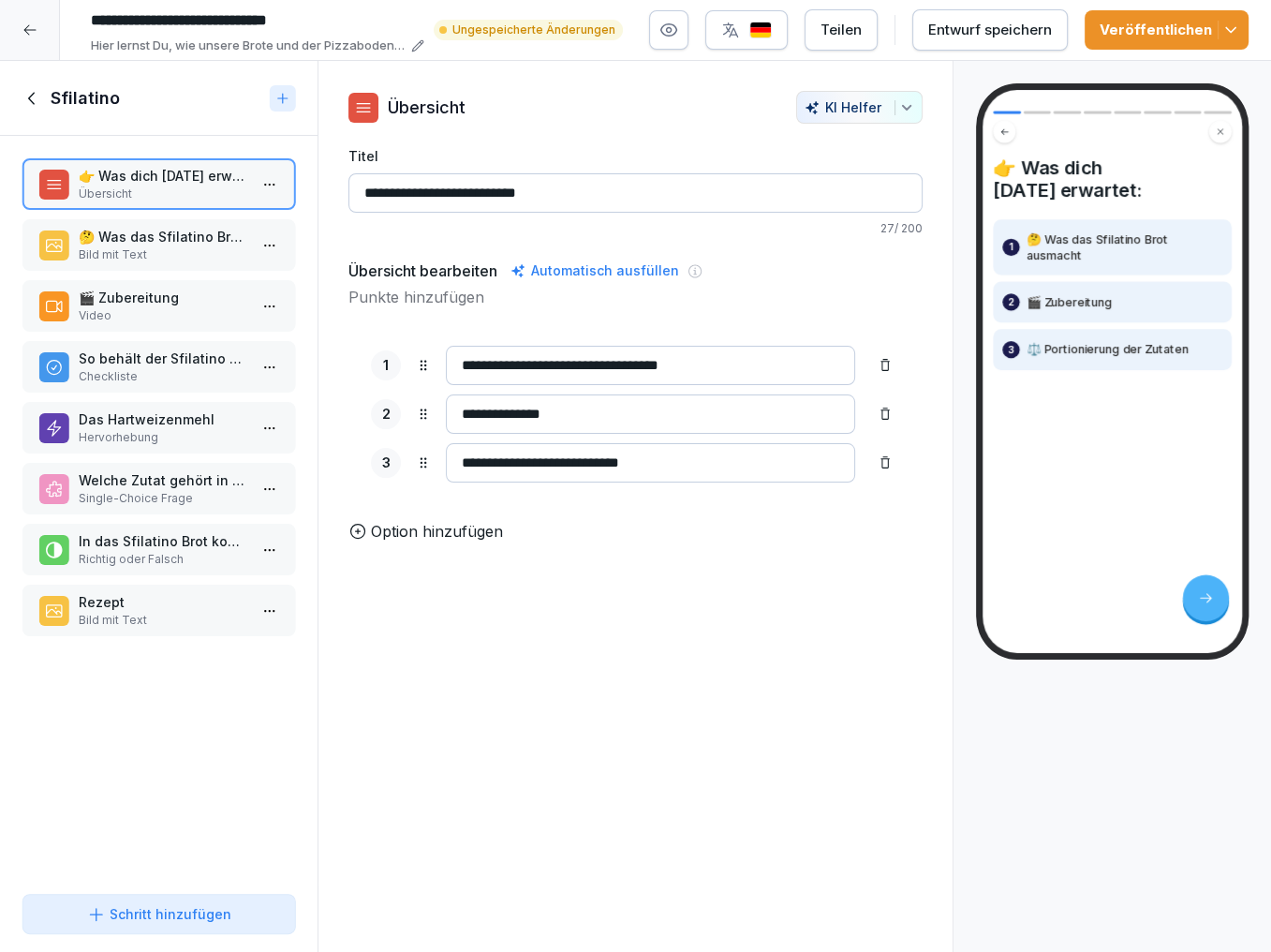
click at [132, 233] on p "🤔 Was das Sfilatino Brot ausmacht" at bounding box center [162, 237] width 168 height 19
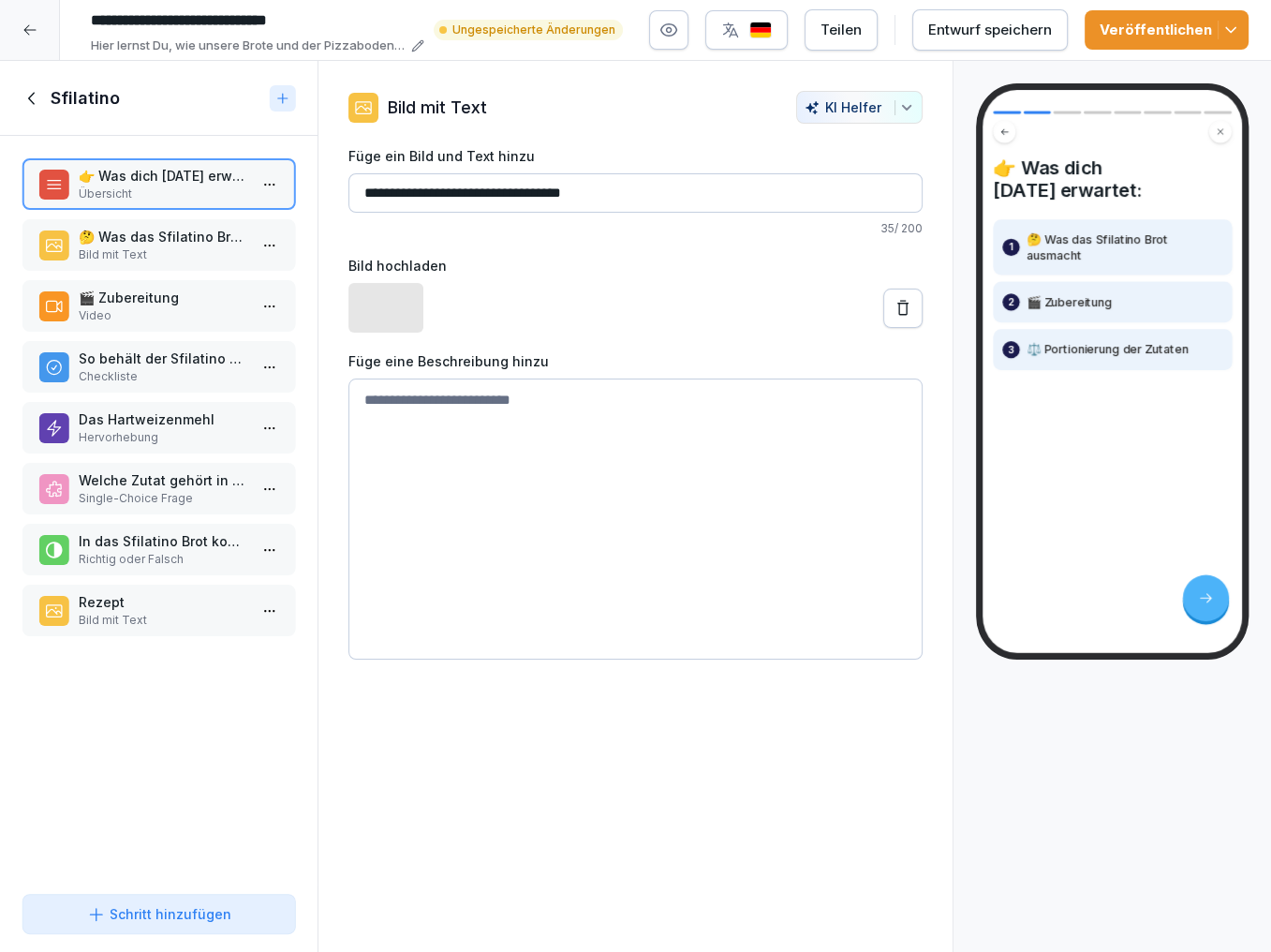
click at [107, 297] on p "🎬 Zubereitung" at bounding box center [162, 298] width 168 height 19
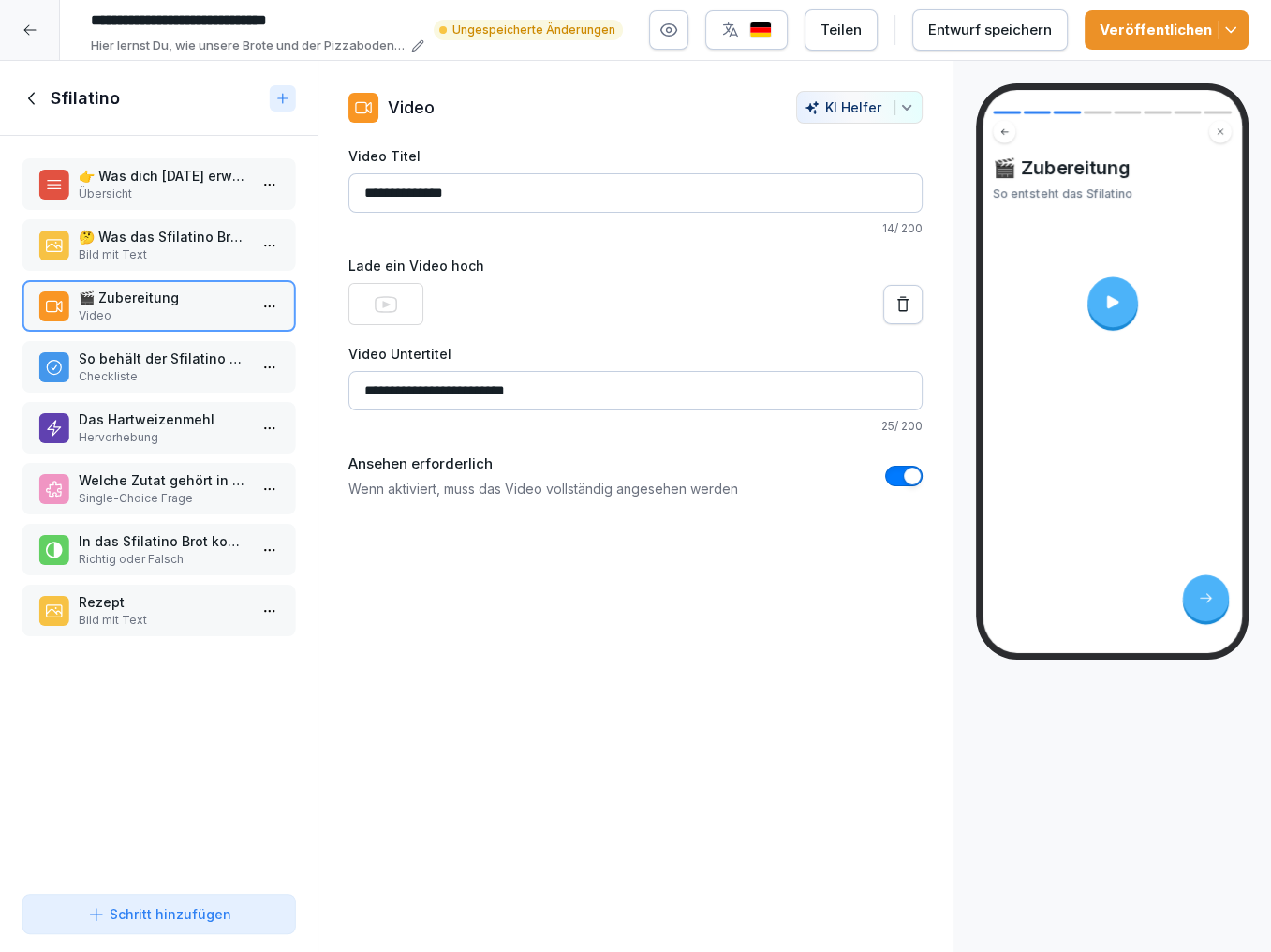
click at [898, 312] on button at bounding box center [903, 304] width 40 height 40
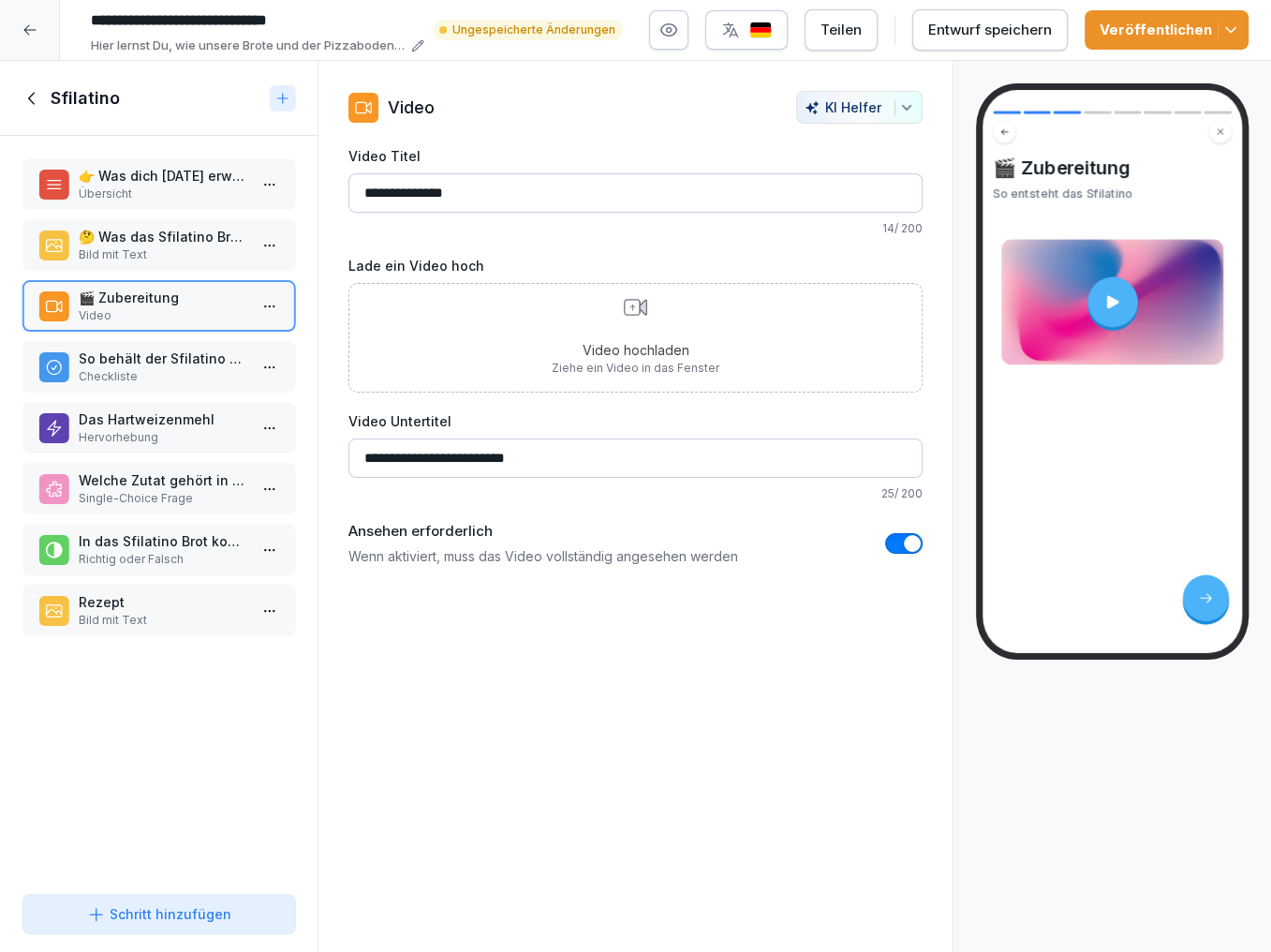
click at [638, 354] on p "Video hochladen" at bounding box center [635, 350] width 168 height 19
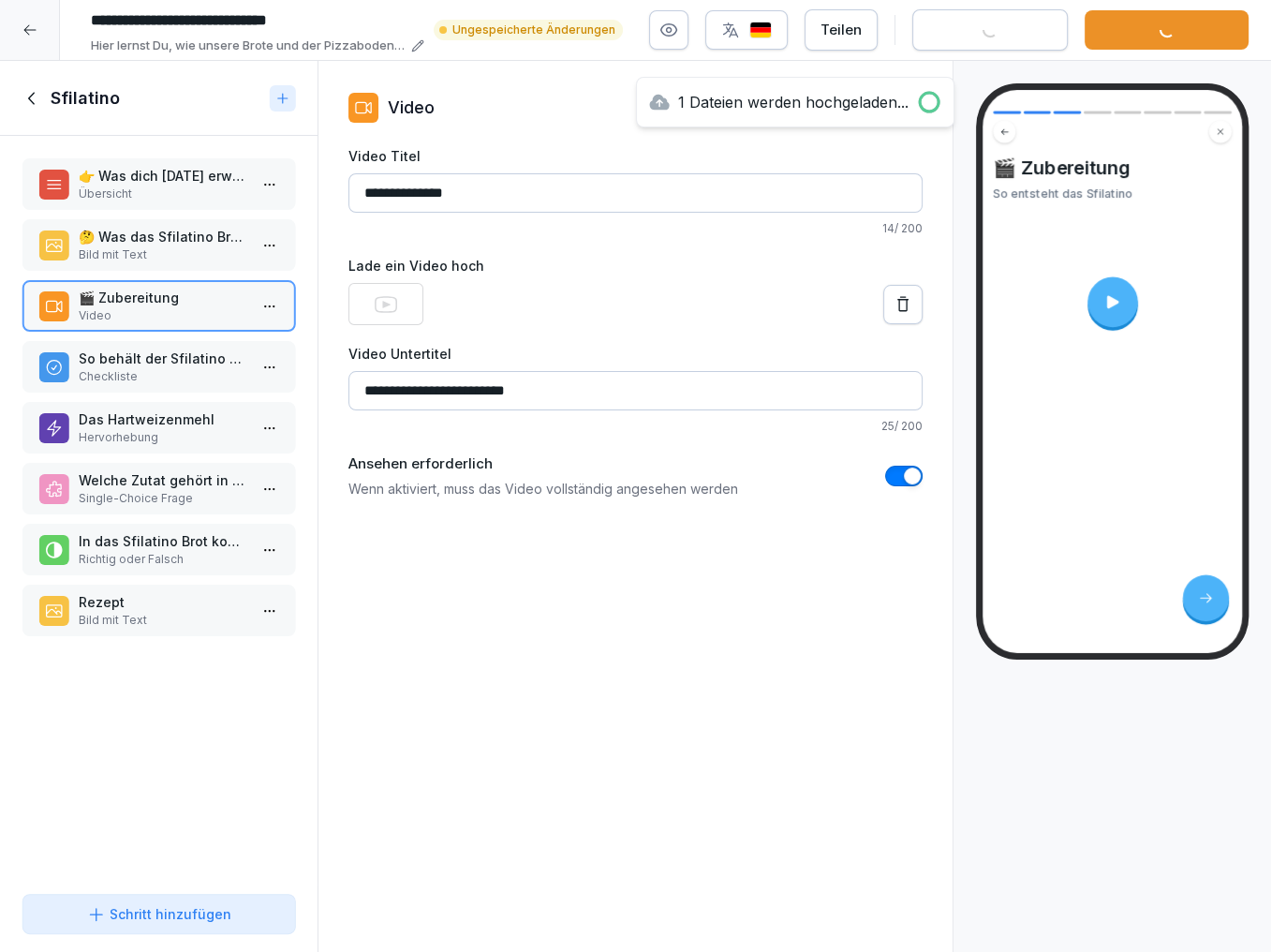
click at [152, 368] on p "Checkliste" at bounding box center [162, 376] width 168 height 16
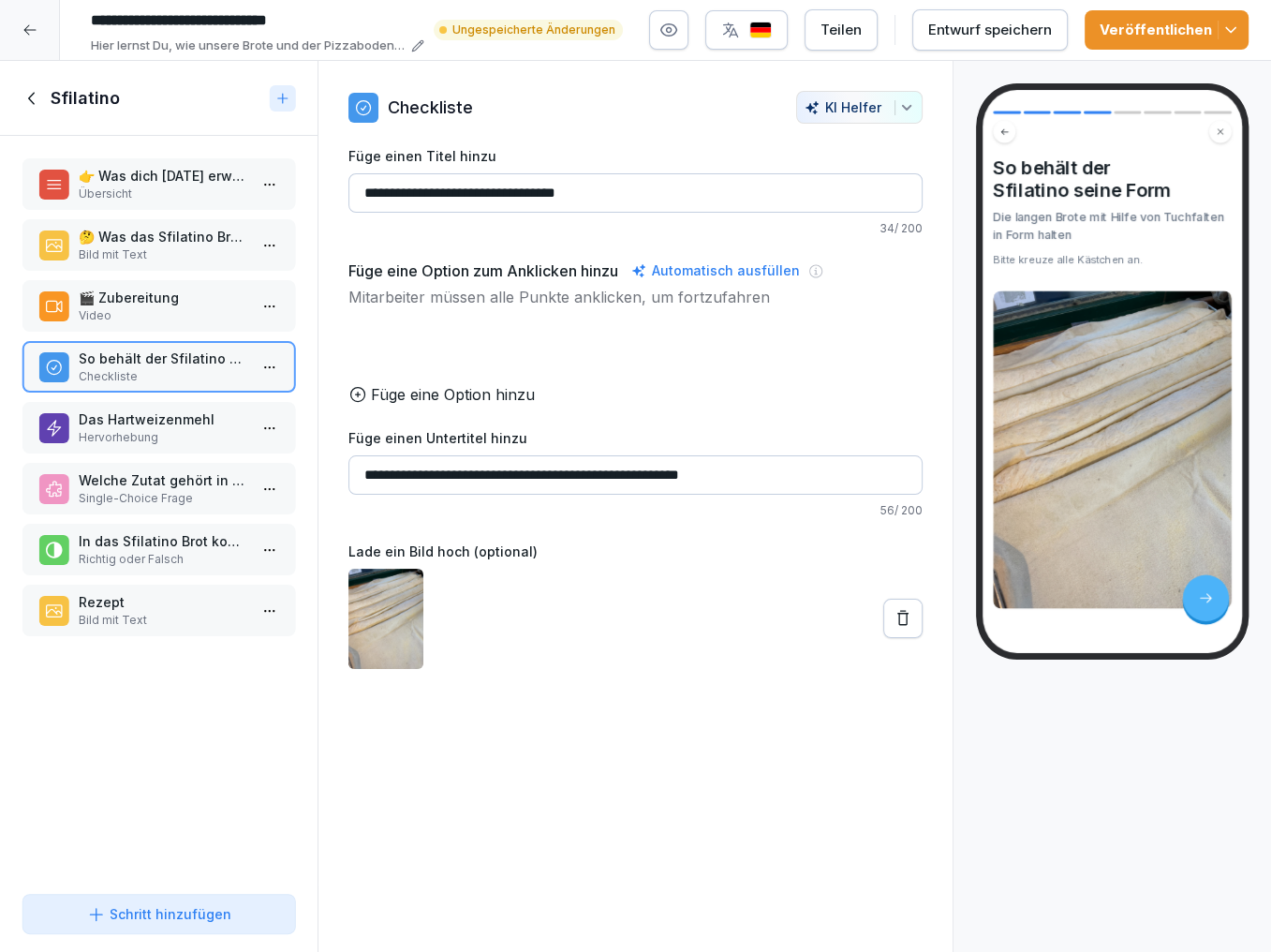
click at [142, 409] on p "Das Hartweizenmehl" at bounding box center [162, 419] width 168 height 19
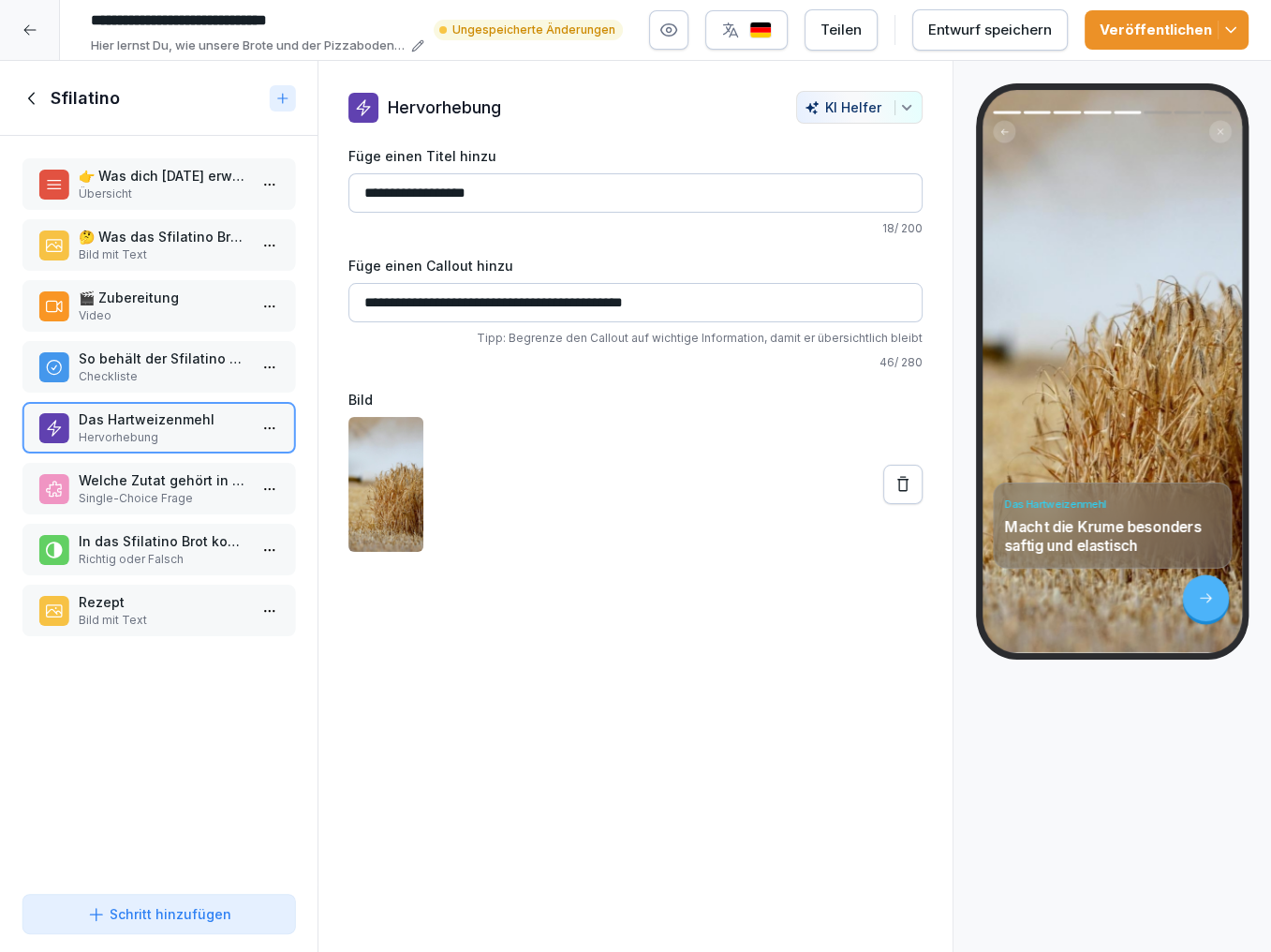
click at [122, 470] on p "Welche Zutat gehört in NICHT in das Sfilatino Brot?" at bounding box center [162, 480] width 168 height 19
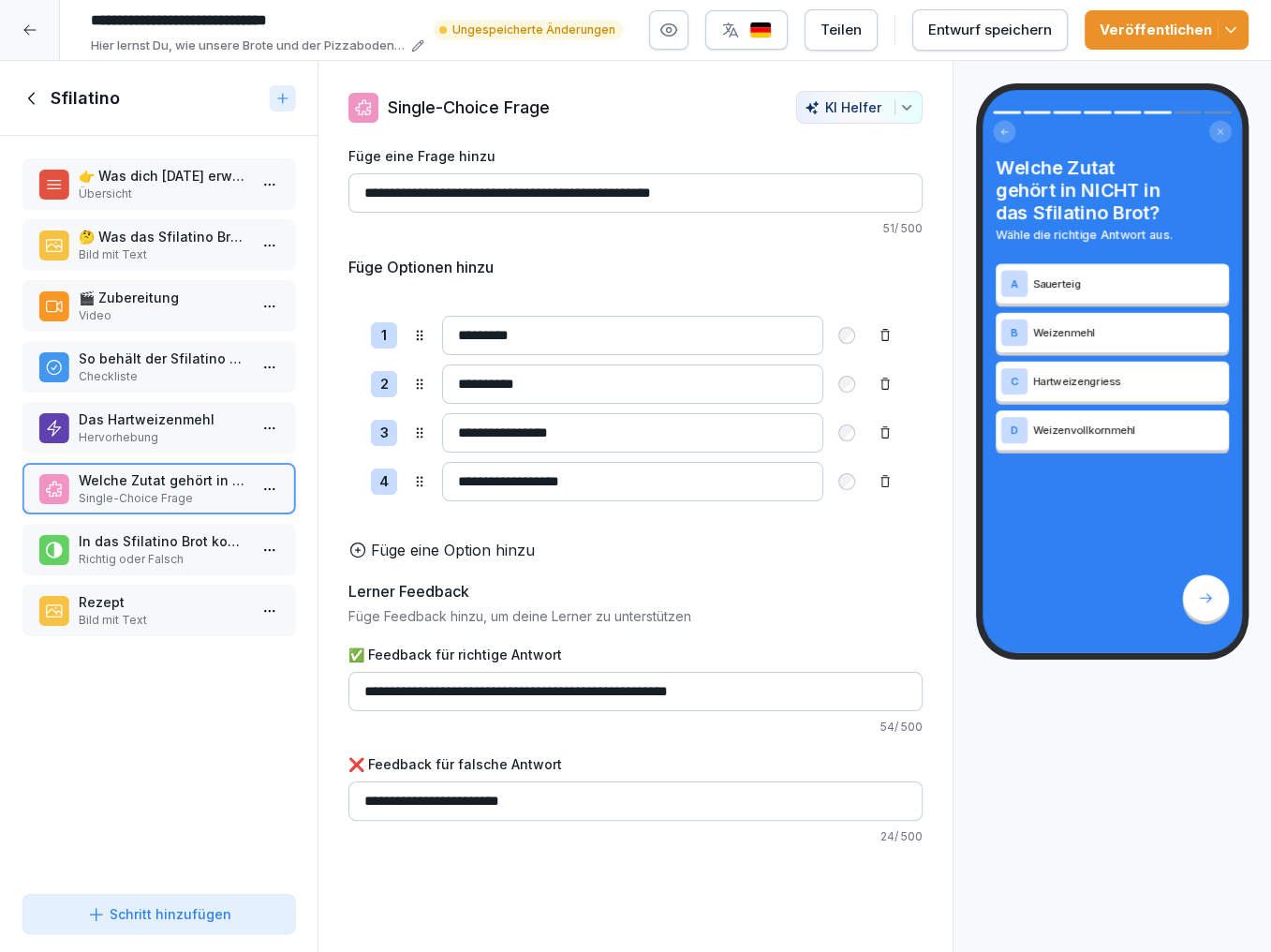
click at [112, 535] on p "In das Sfilatino Brot kommt nur Hartweizengriess?" at bounding box center [162, 541] width 168 height 19
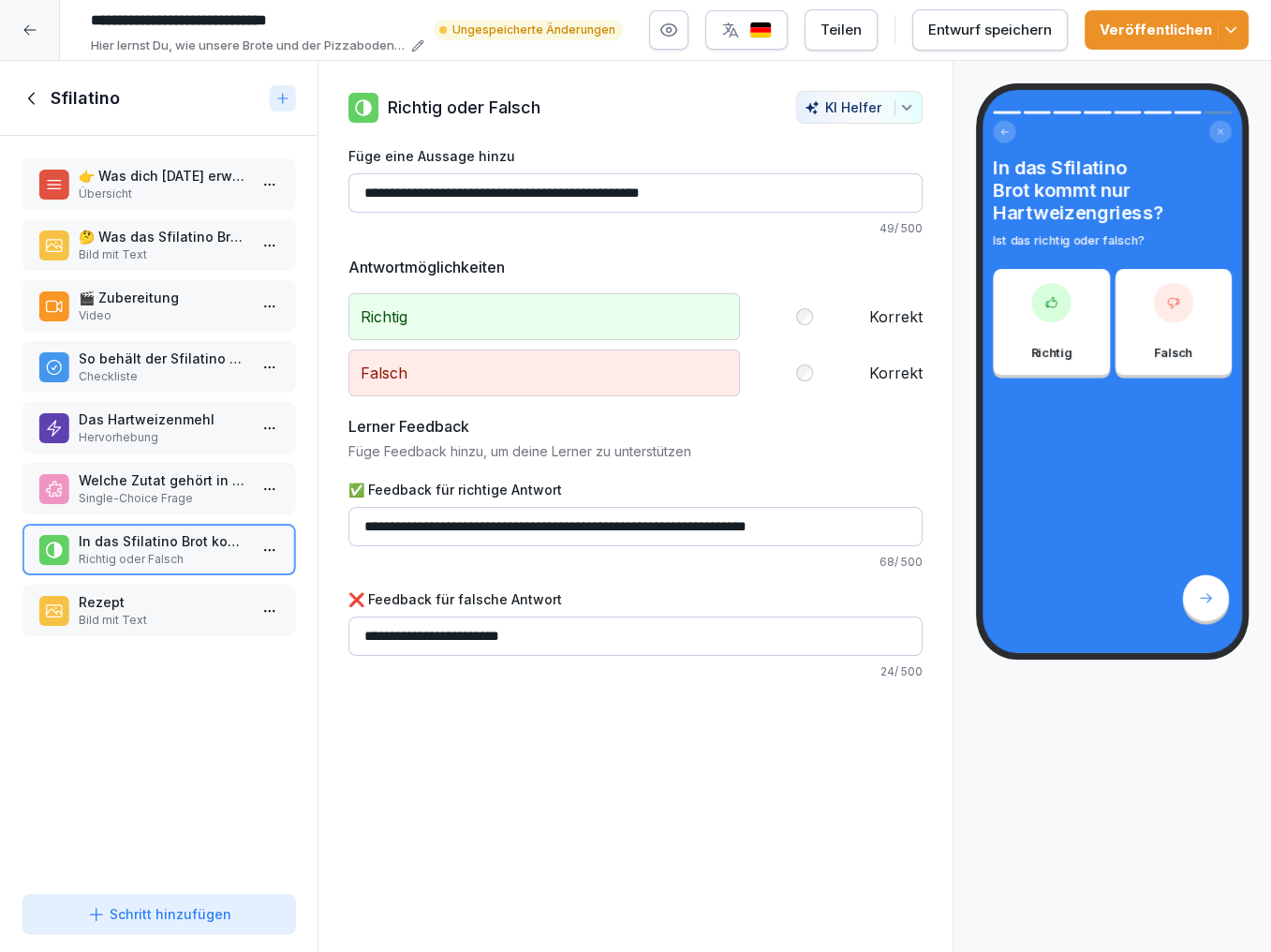
click at [120, 603] on p "Rezept" at bounding box center [162, 602] width 168 height 19
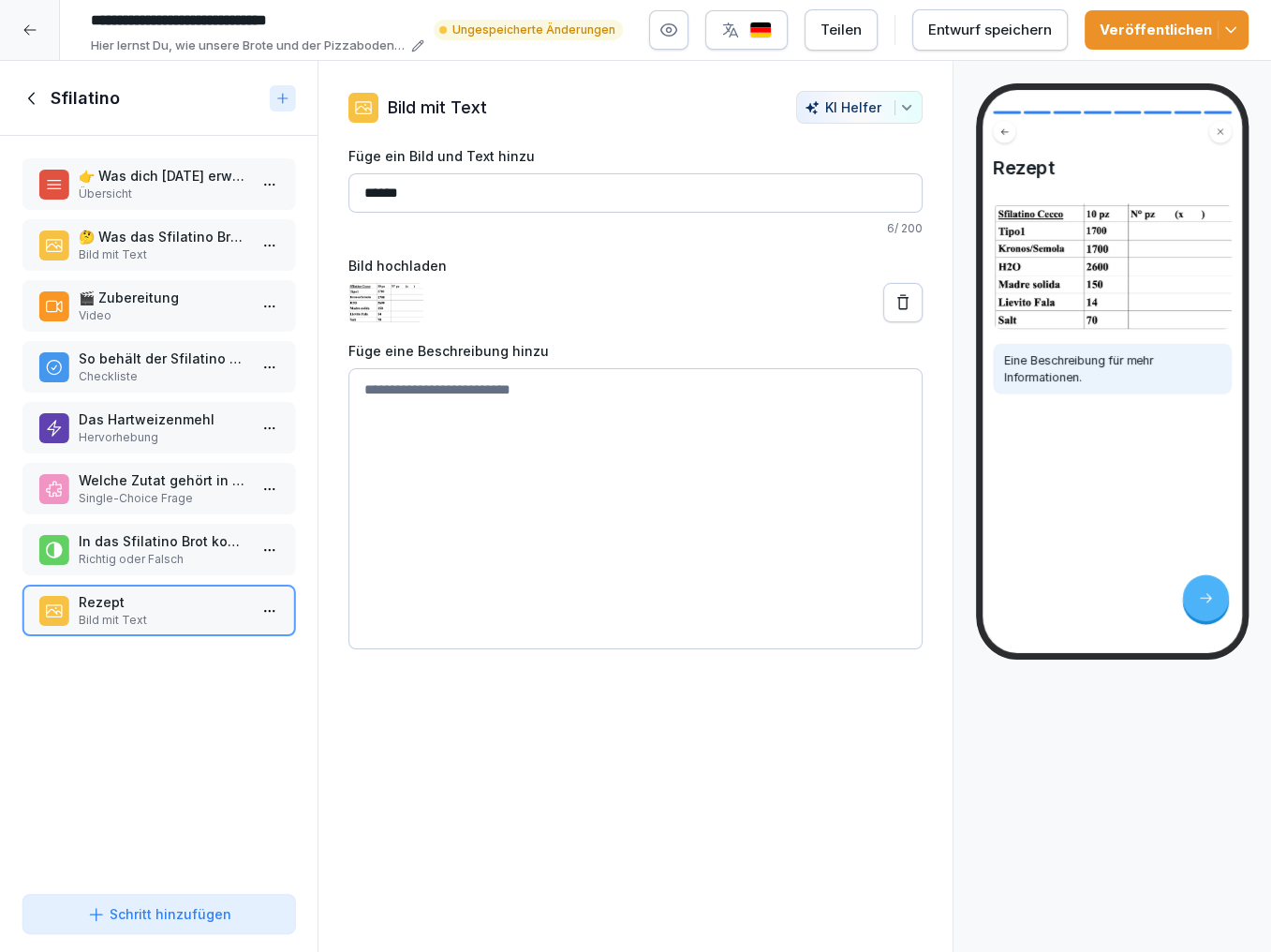
click at [933, 27] on button "Entwurf speichern" at bounding box center [990, 30] width 155 height 42
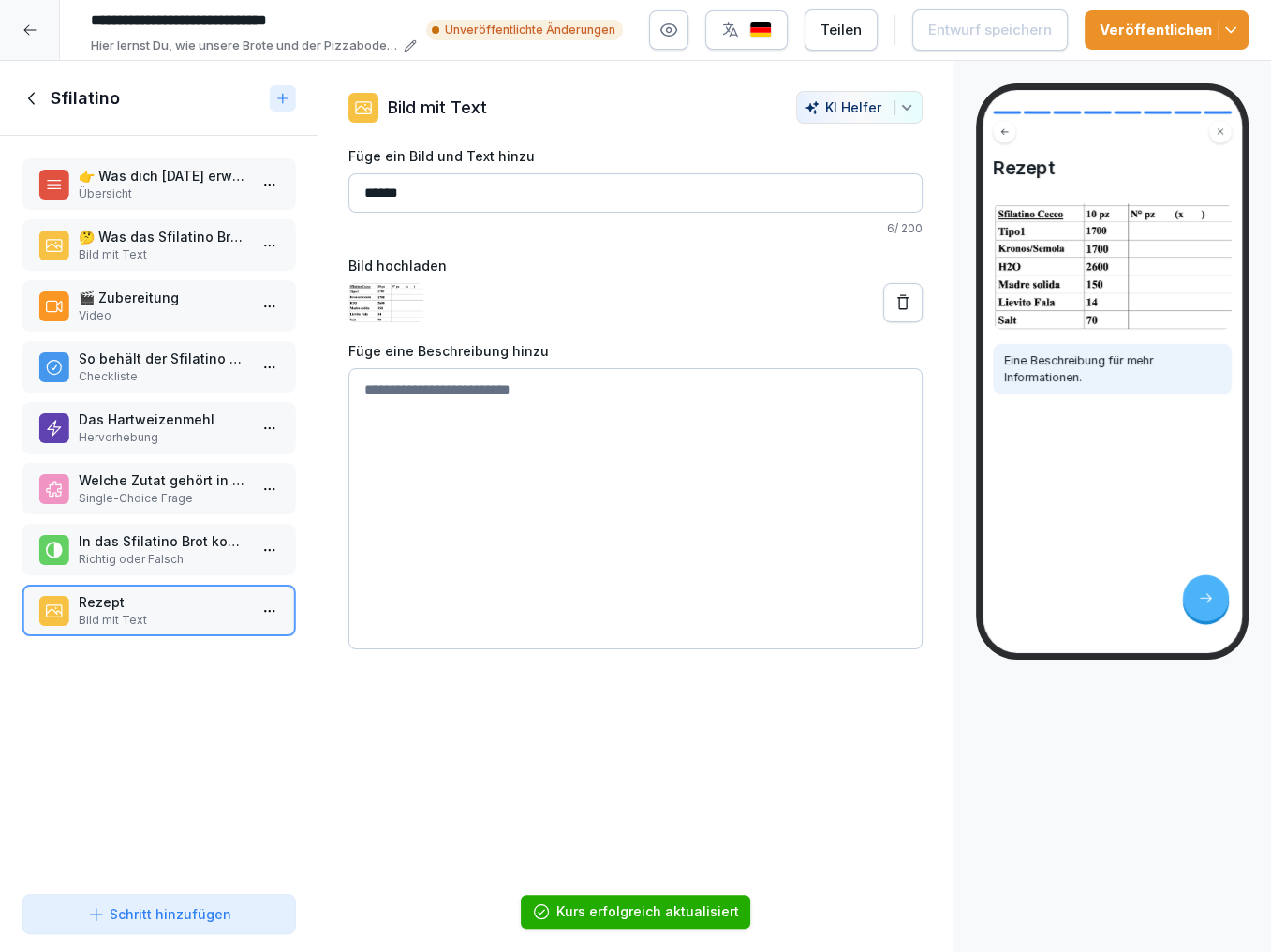
click at [38, 98] on icon at bounding box center [32, 98] width 20 height 20
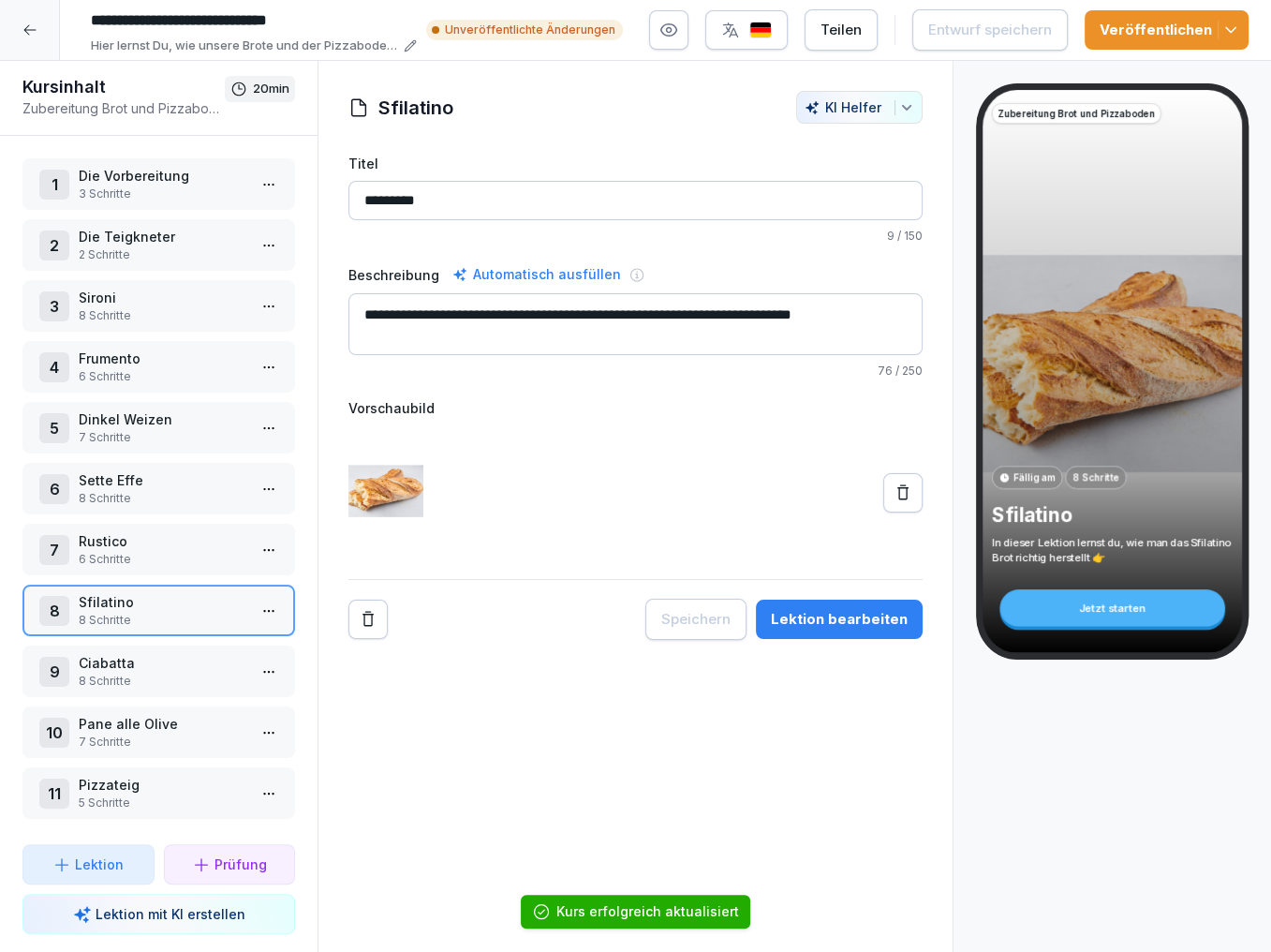
click at [160, 655] on p "Ciabatta" at bounding box center [162, 663] width 168 height 19
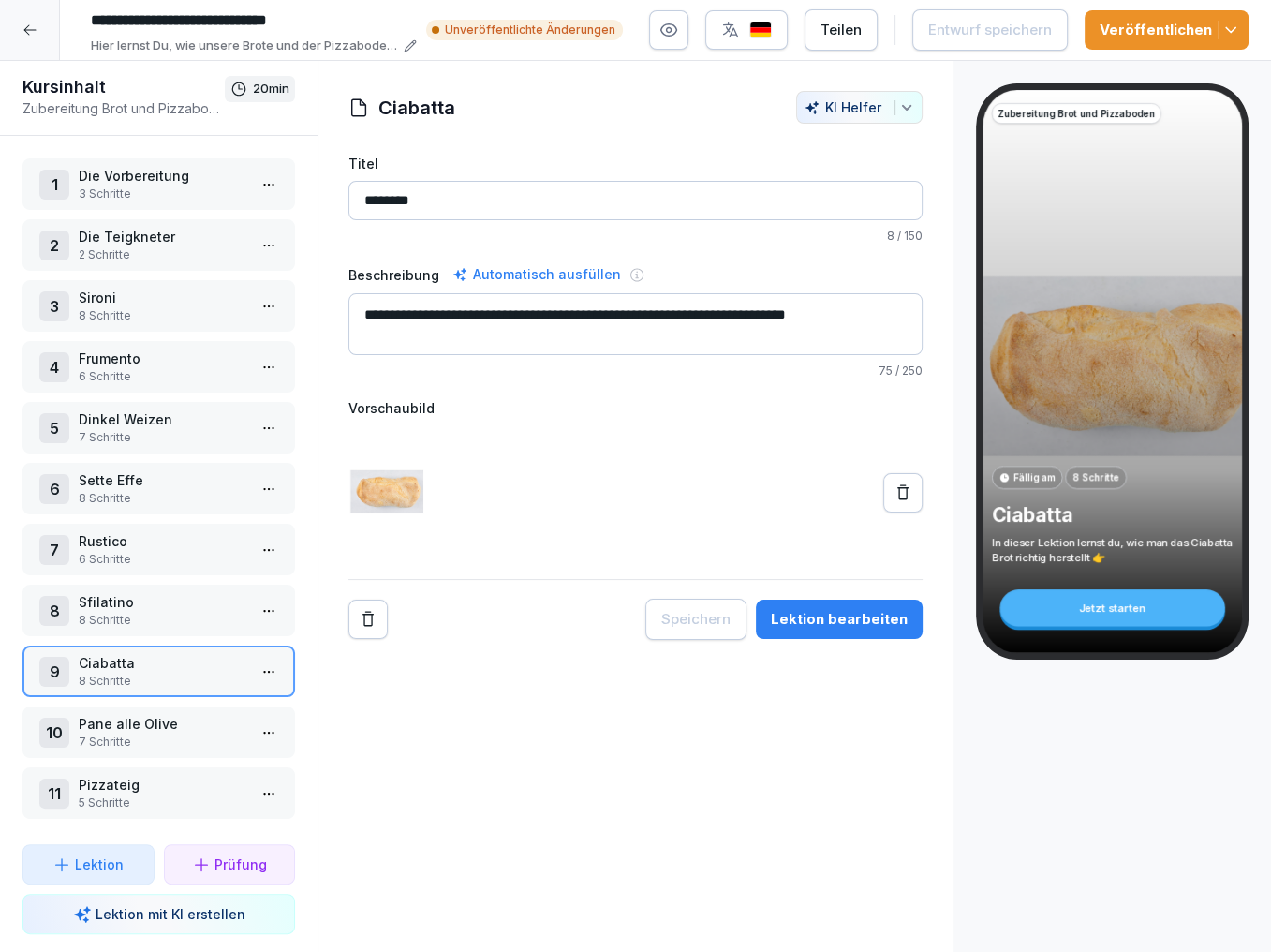
click at [270, 661] on html "**********" at bounding box center [635, 476] width 1271 height 952
click at [220, 709] on div "Schritte bearbeiten" at bounding box center [199, 702] width 143 height 19
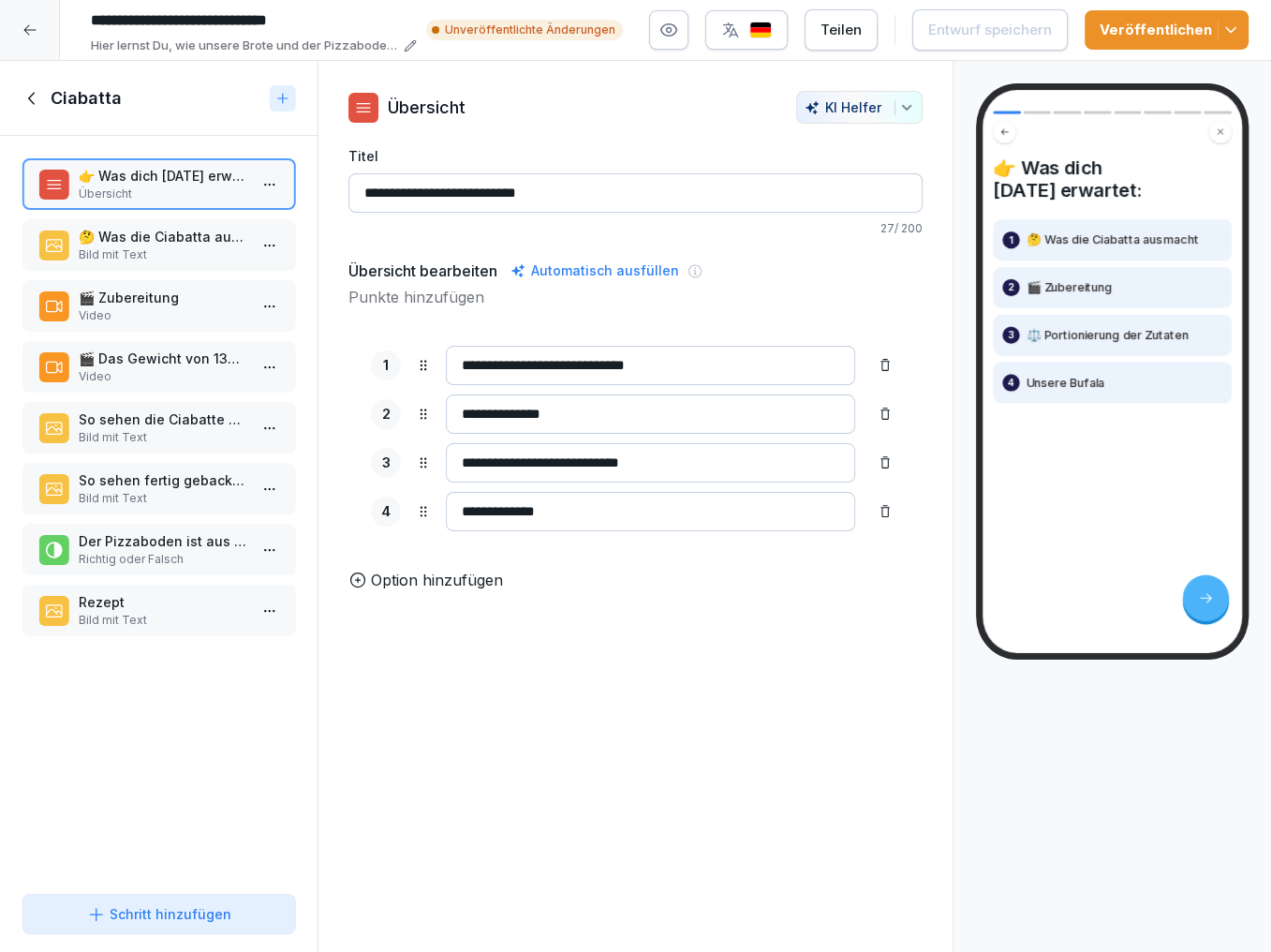
click at [140, 256] on p "Bild mit Text" at bounding box center [162, 254] width 168 height 16
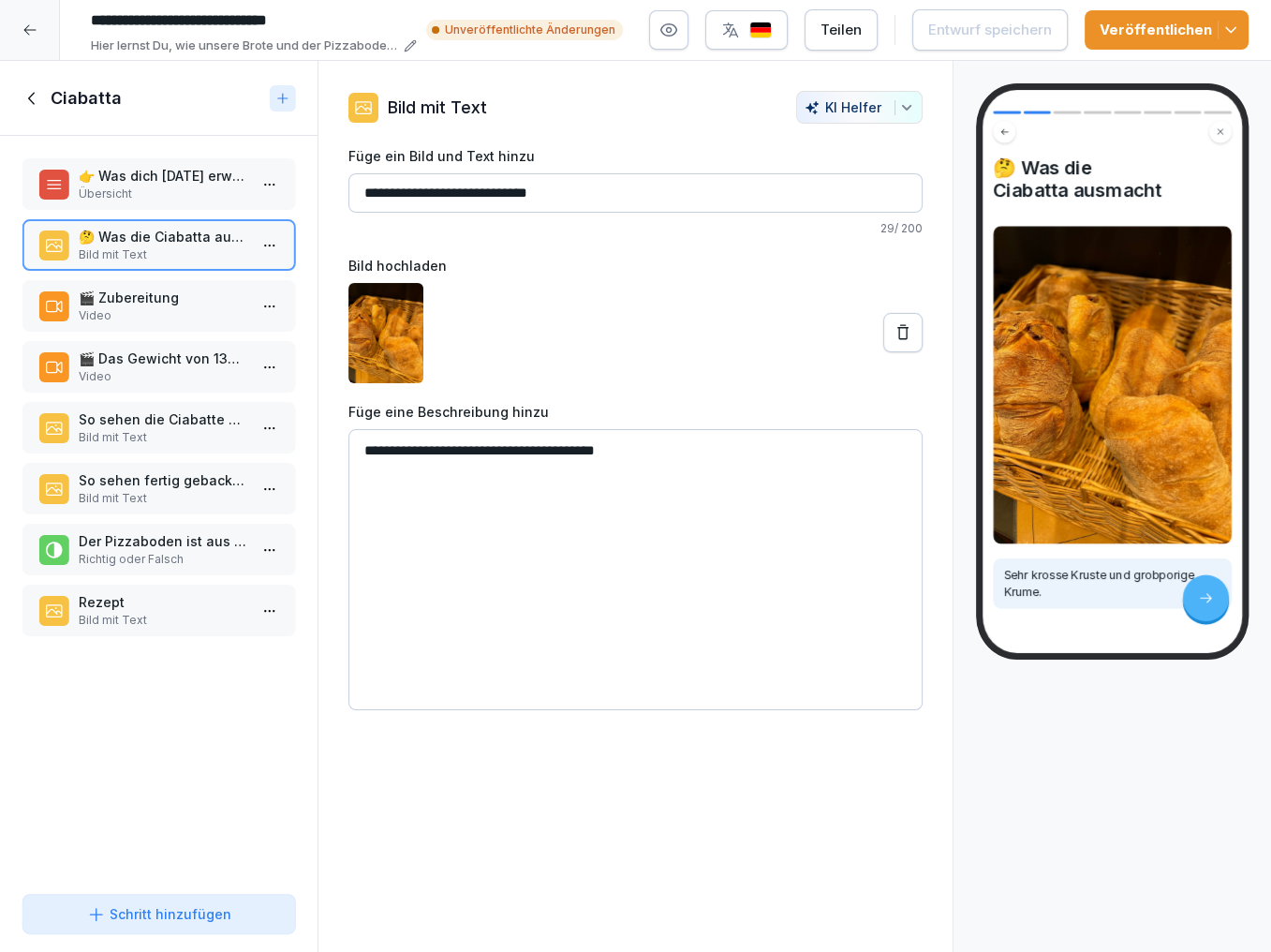
click at [136, 298] on p "🎬 Zubereitung" at bounding box center [162, 298] width 168 height 19
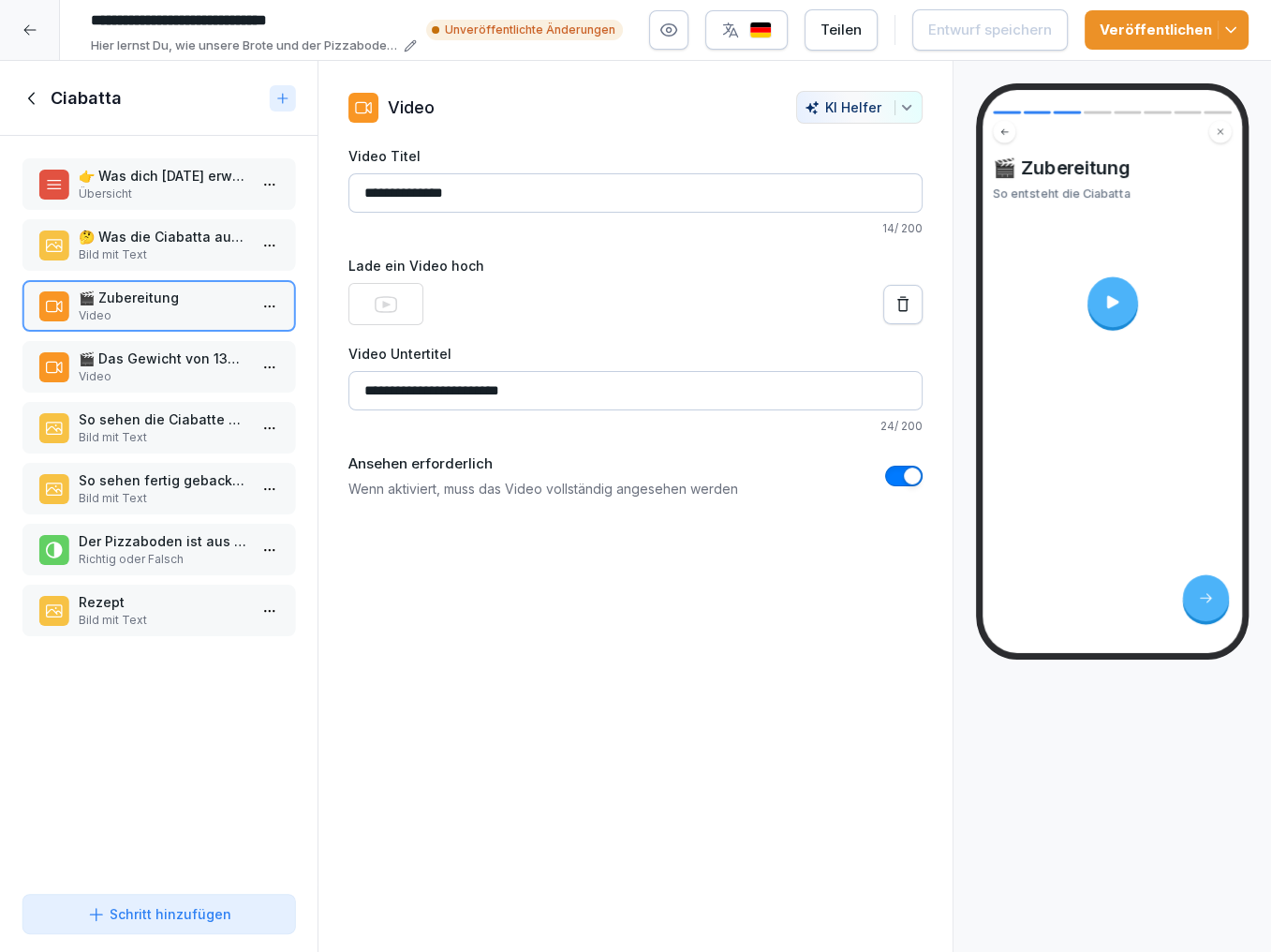
click at [142, 364] on p "🎬 Das Gewicht von 130g muss immer genau passen" at bounding box center [162, 359] width 168 height 19
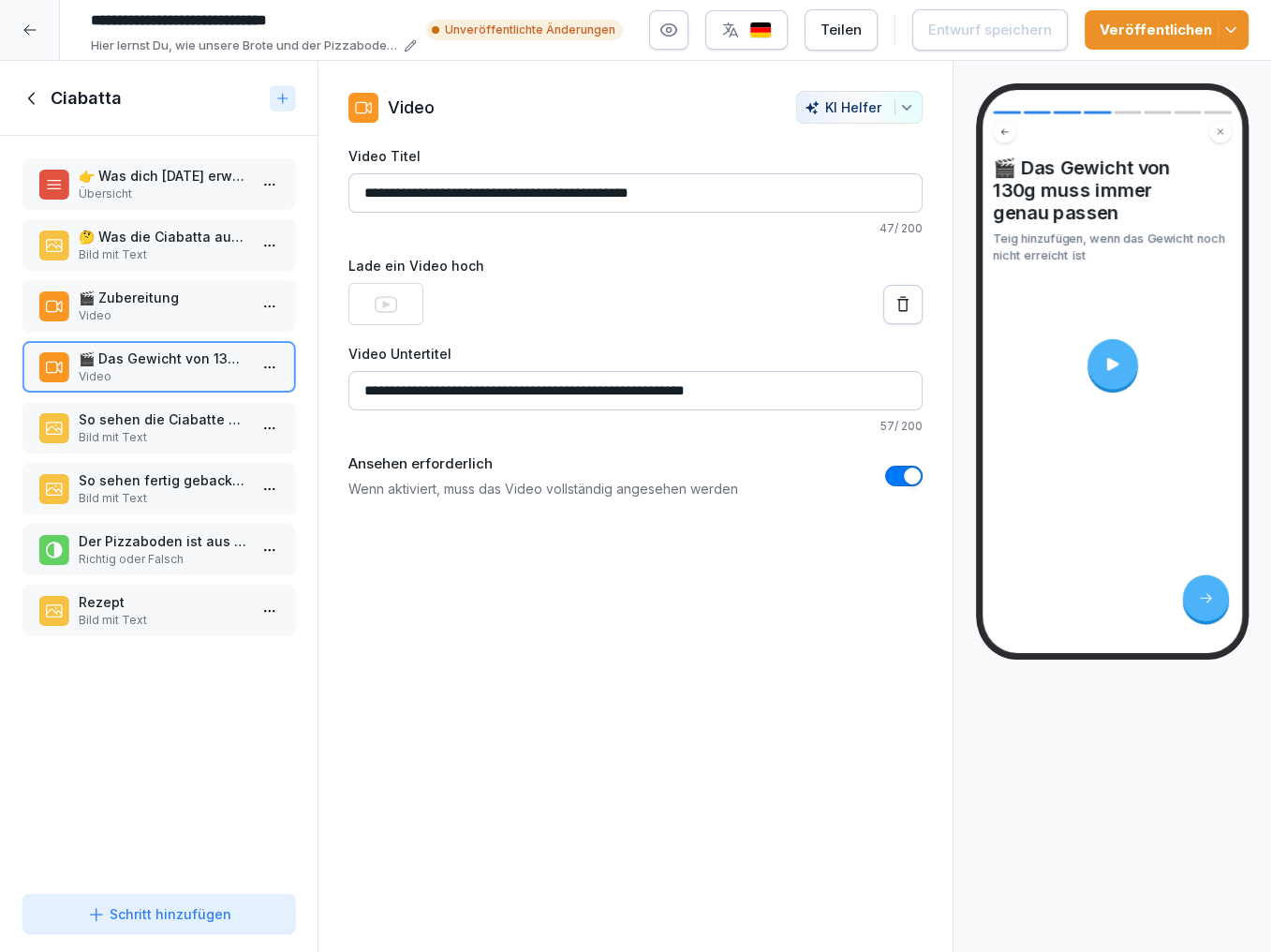
click at [133, 409] on p "So sehen die Ciabatte kurz vor dem Backen aus" at bounding box center [162, 419] width 168 height 19
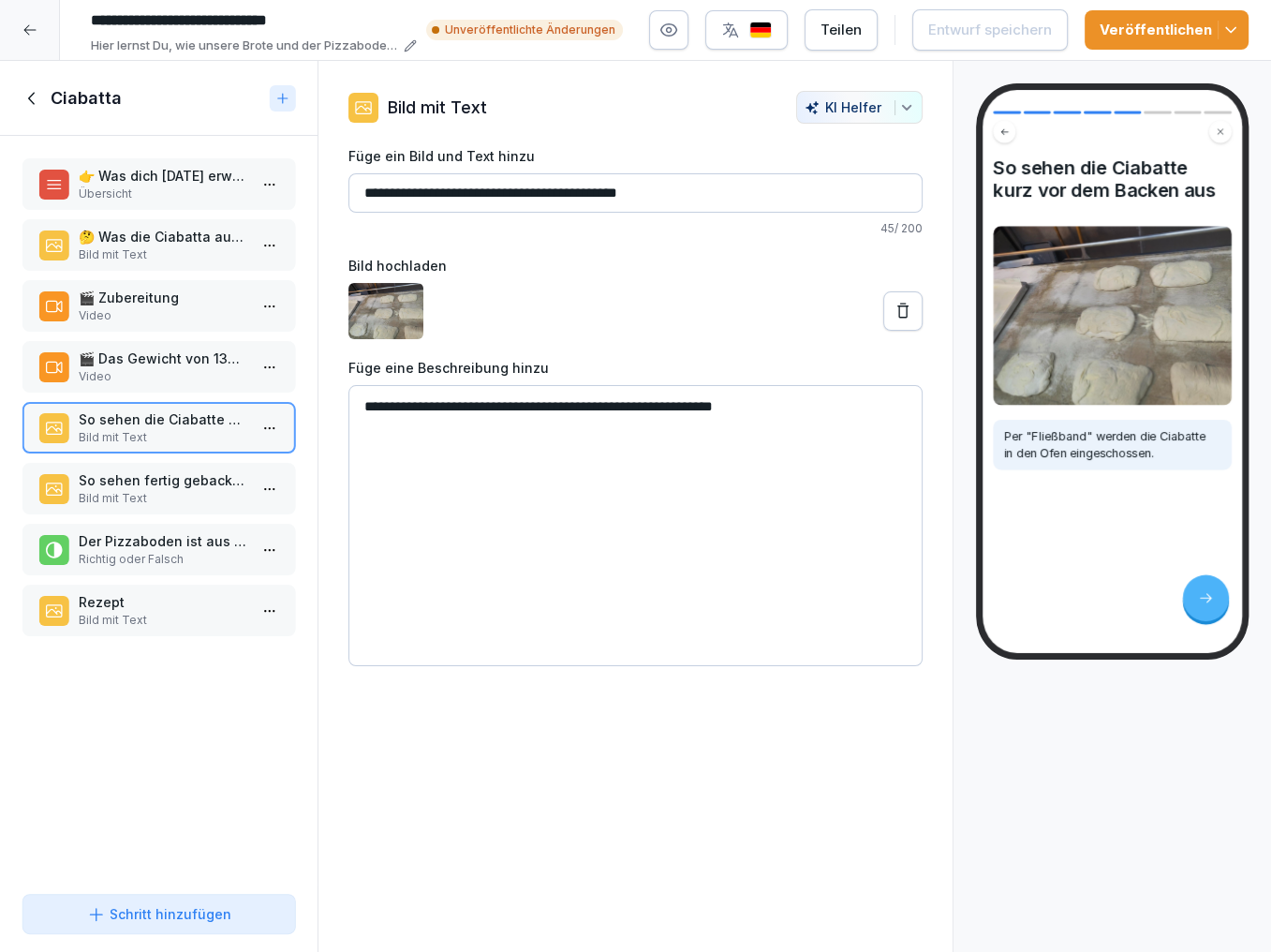
click at [120, 470] on p "So sehen fertig gebackene Ciabatte aus" at bounding box center [162, 480] width 168 height 19
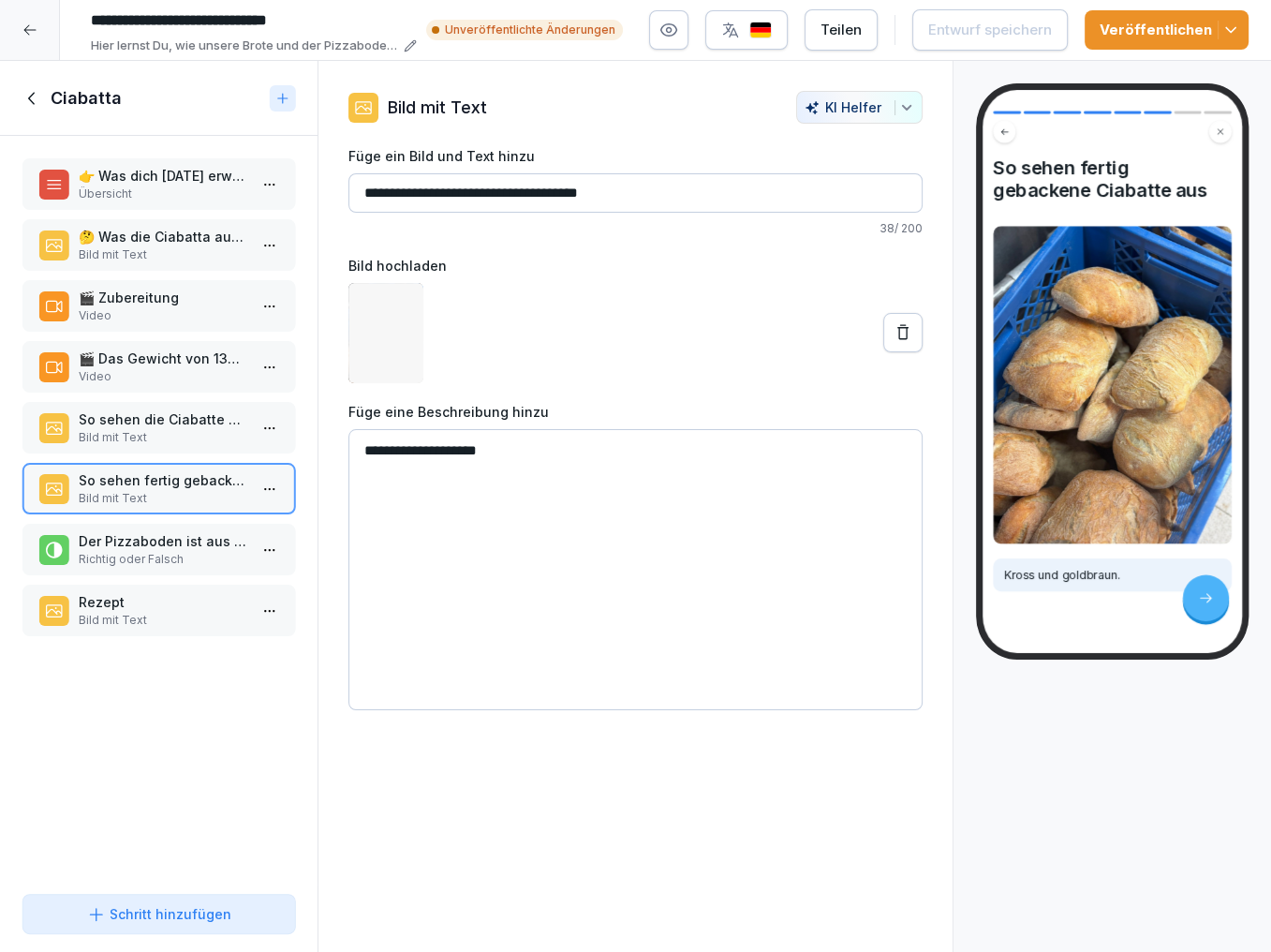
click at [116, 524] on div "Der Pizzaboden ist aus dem gleichen Teig wie die Ciabatta Richtig oder Falsch" at bounding box center [158, 549] width 272 height 51
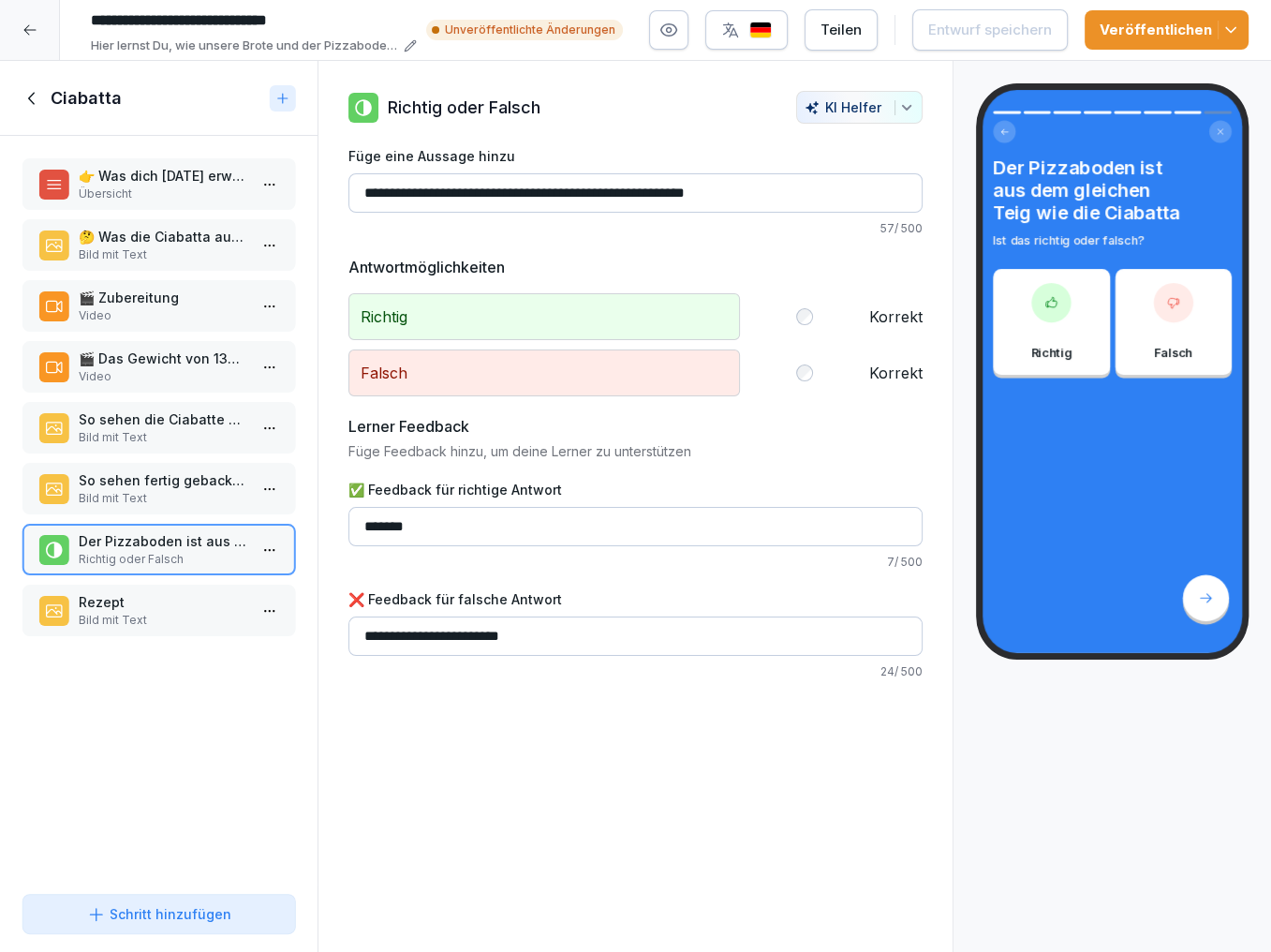
click at [113, 585] on div "Rezept Bild mit Text" at bounding box center [158, 610] width 272 height 51
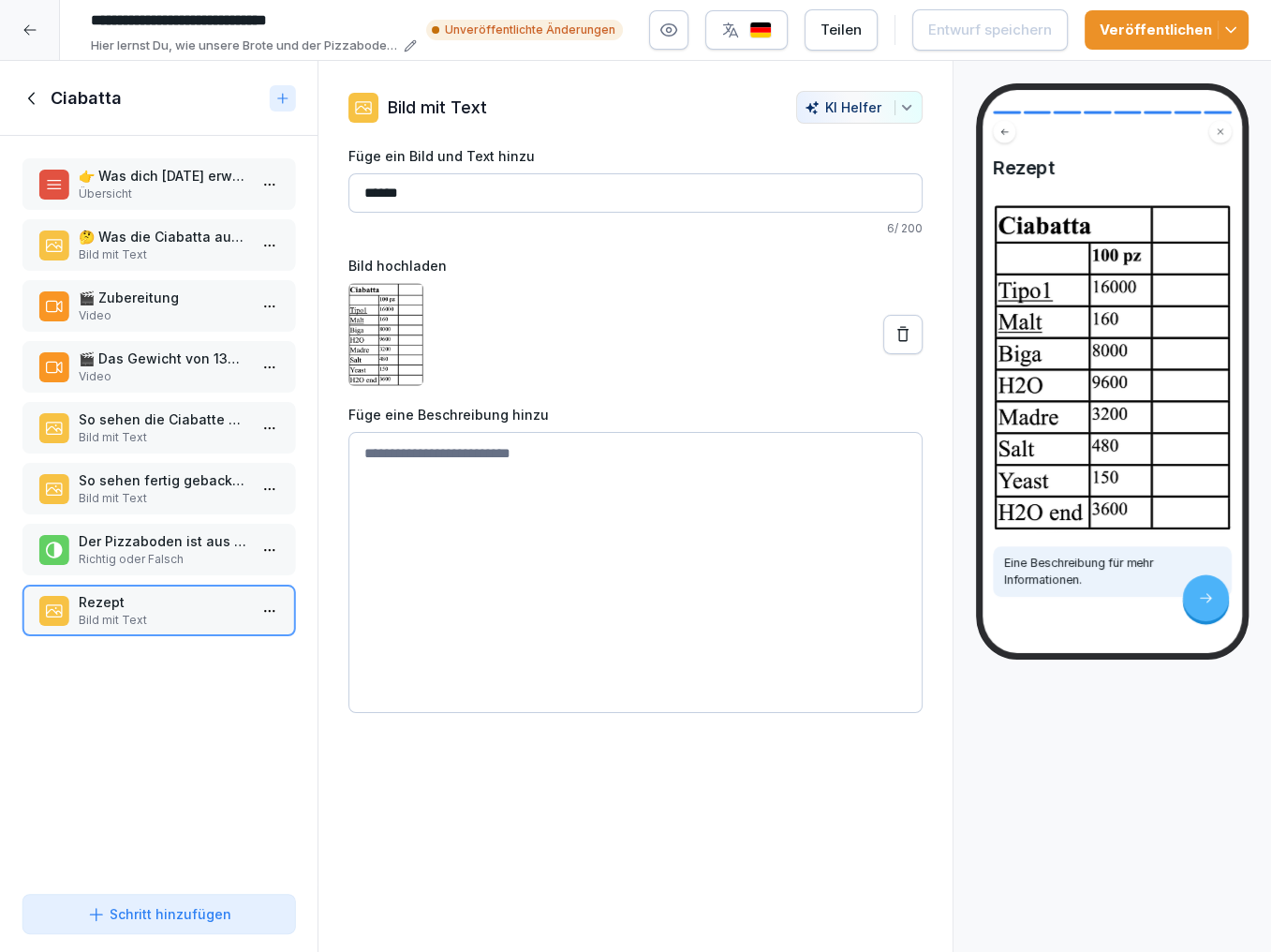
click at [25, 99] on icon at bounding box center [32, 98] width 20 height 20
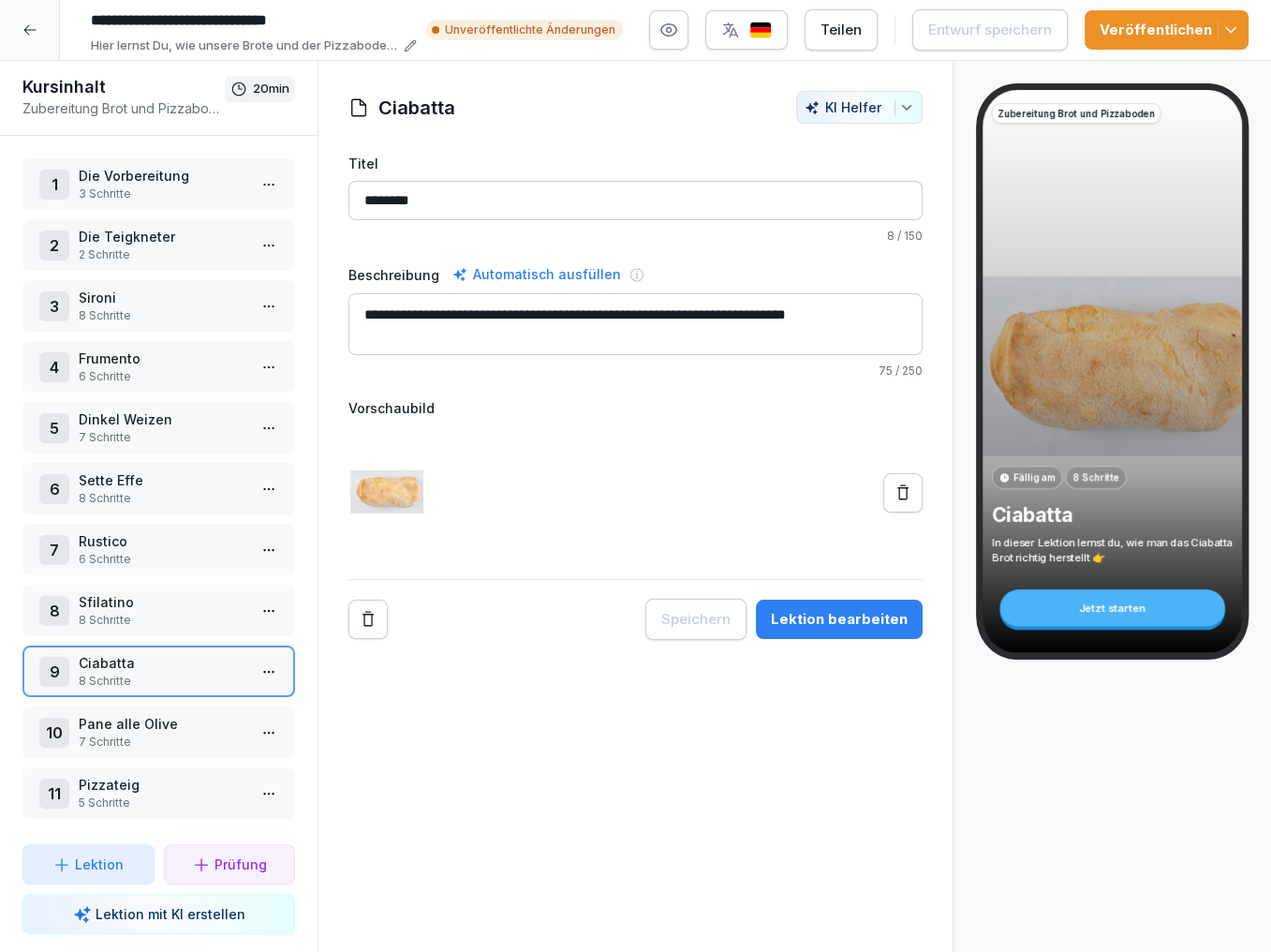
click at [114, 734] on p "7 Schritte" at bounding box center [162, 742] width 168 height 16
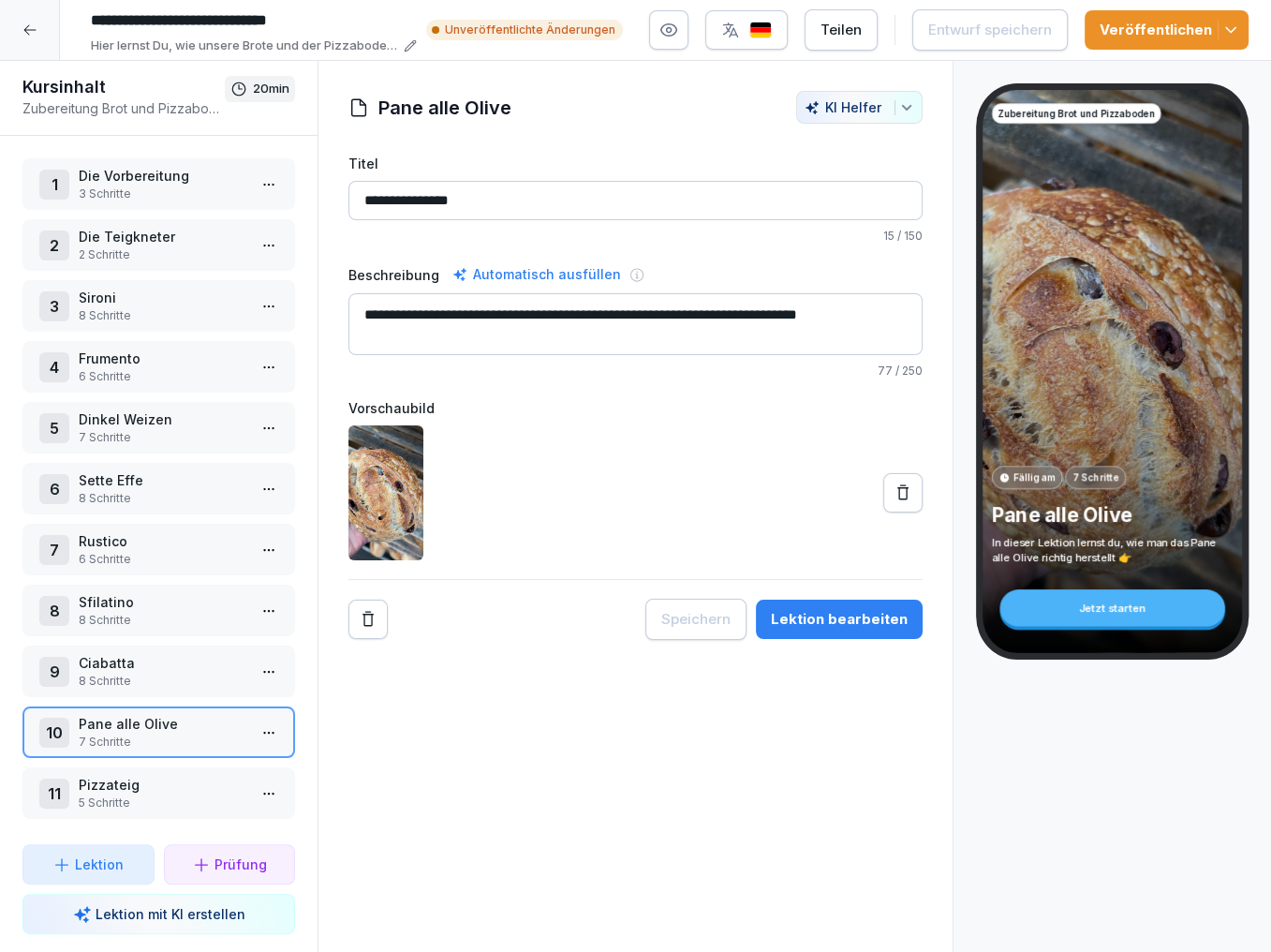
click at [162, 775] on p "Pizzateig" at bounding box center [162, 784] width 168 height 19
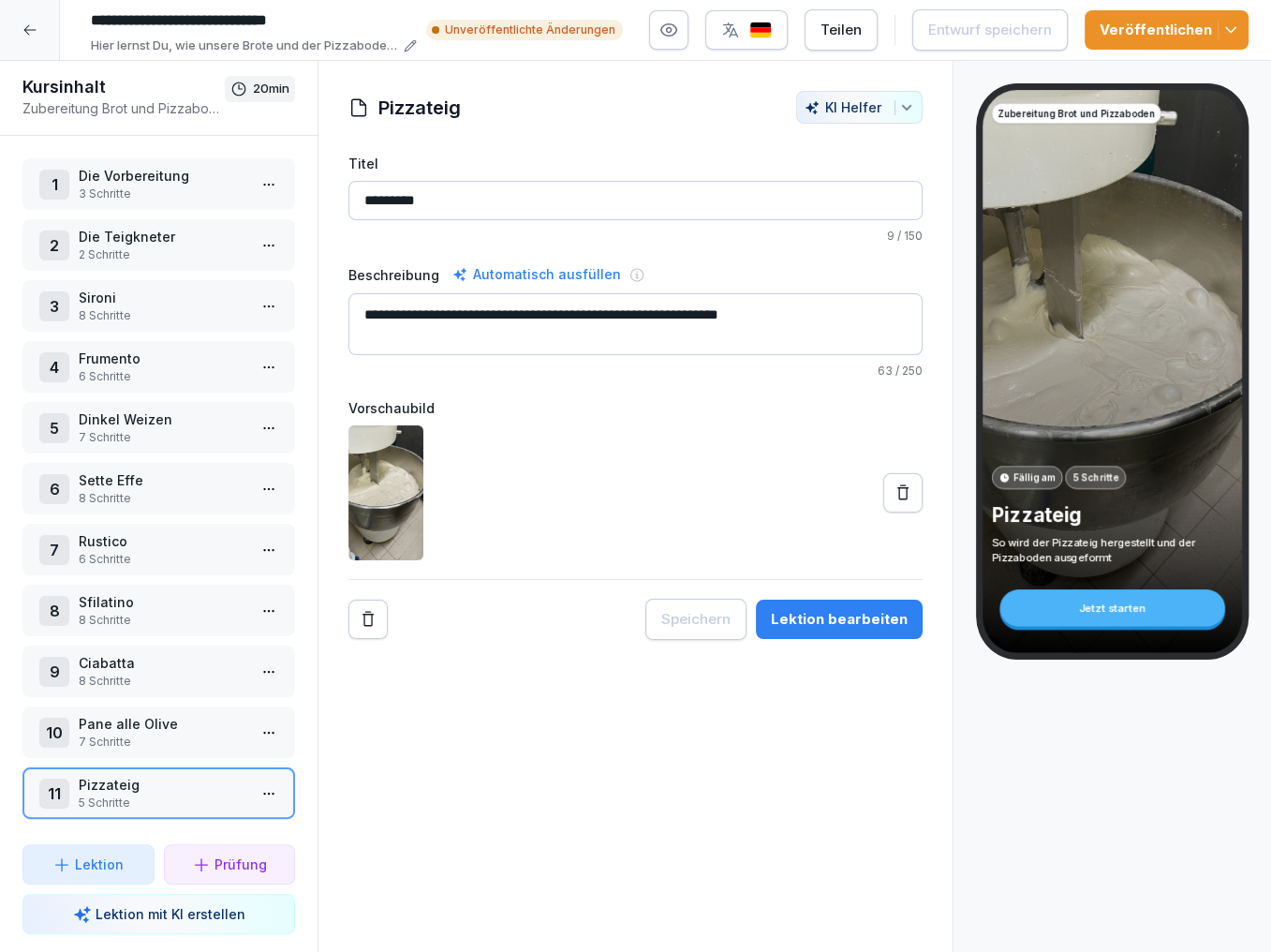
click at [270, 784] on html "**********" at bounding box center [635, 476] width 1271 height 952
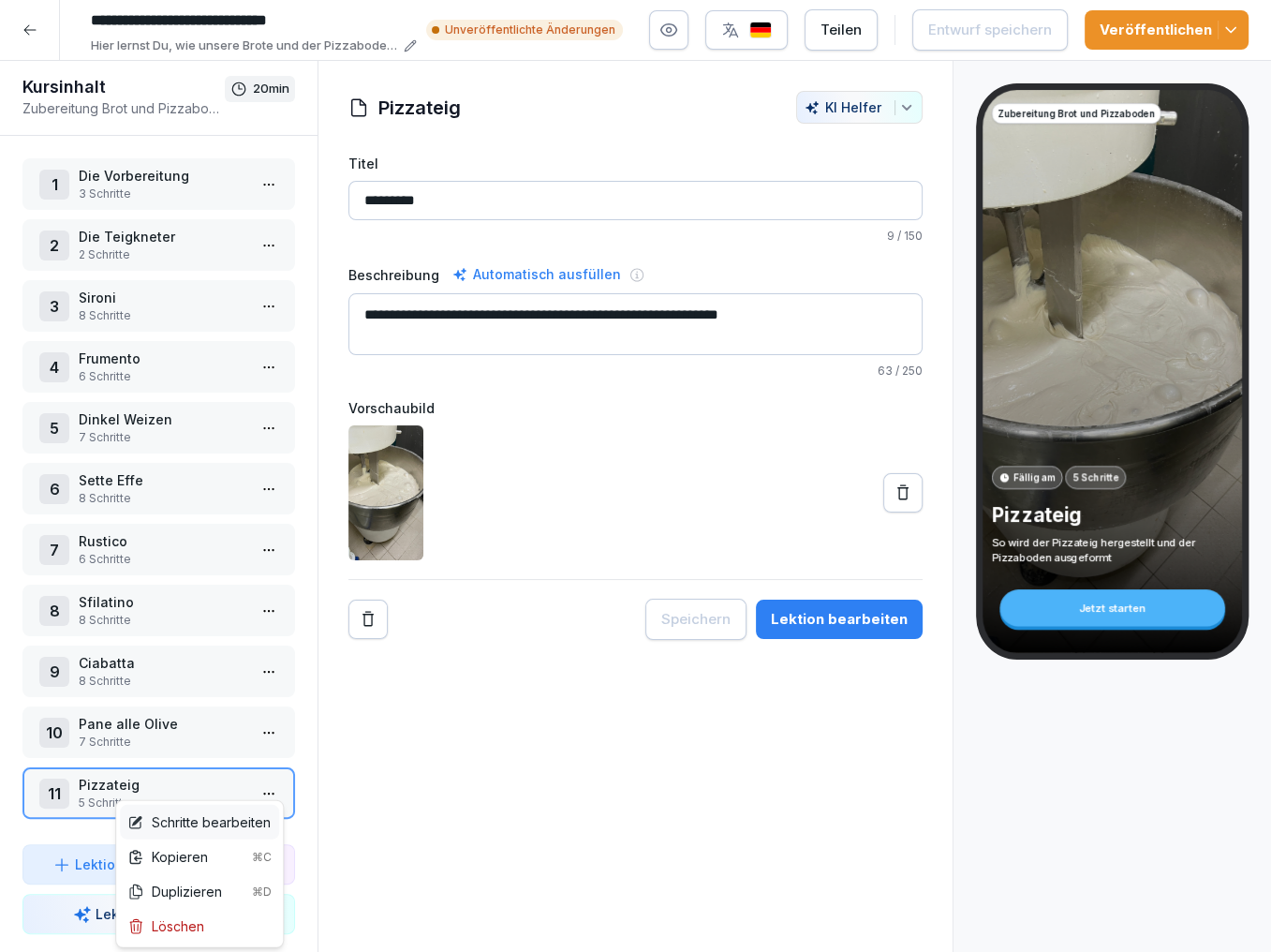
click at [236, 814] on div "Schritte bearbeiten" at bounding box center [199, 822] width 143 height 19
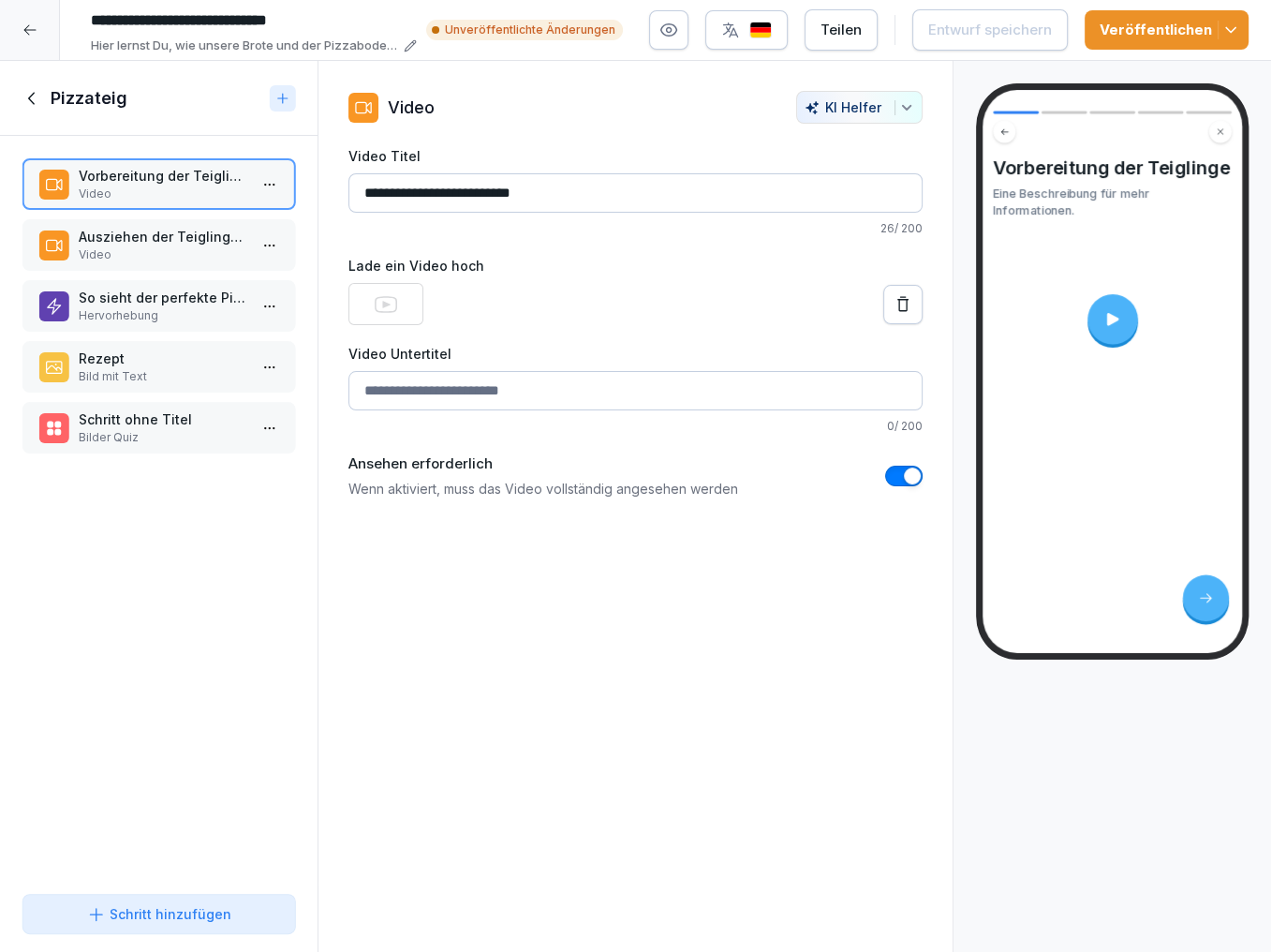
click at [186, 253] on p "Video" at bounding box center [162, 254] width 168 height 16
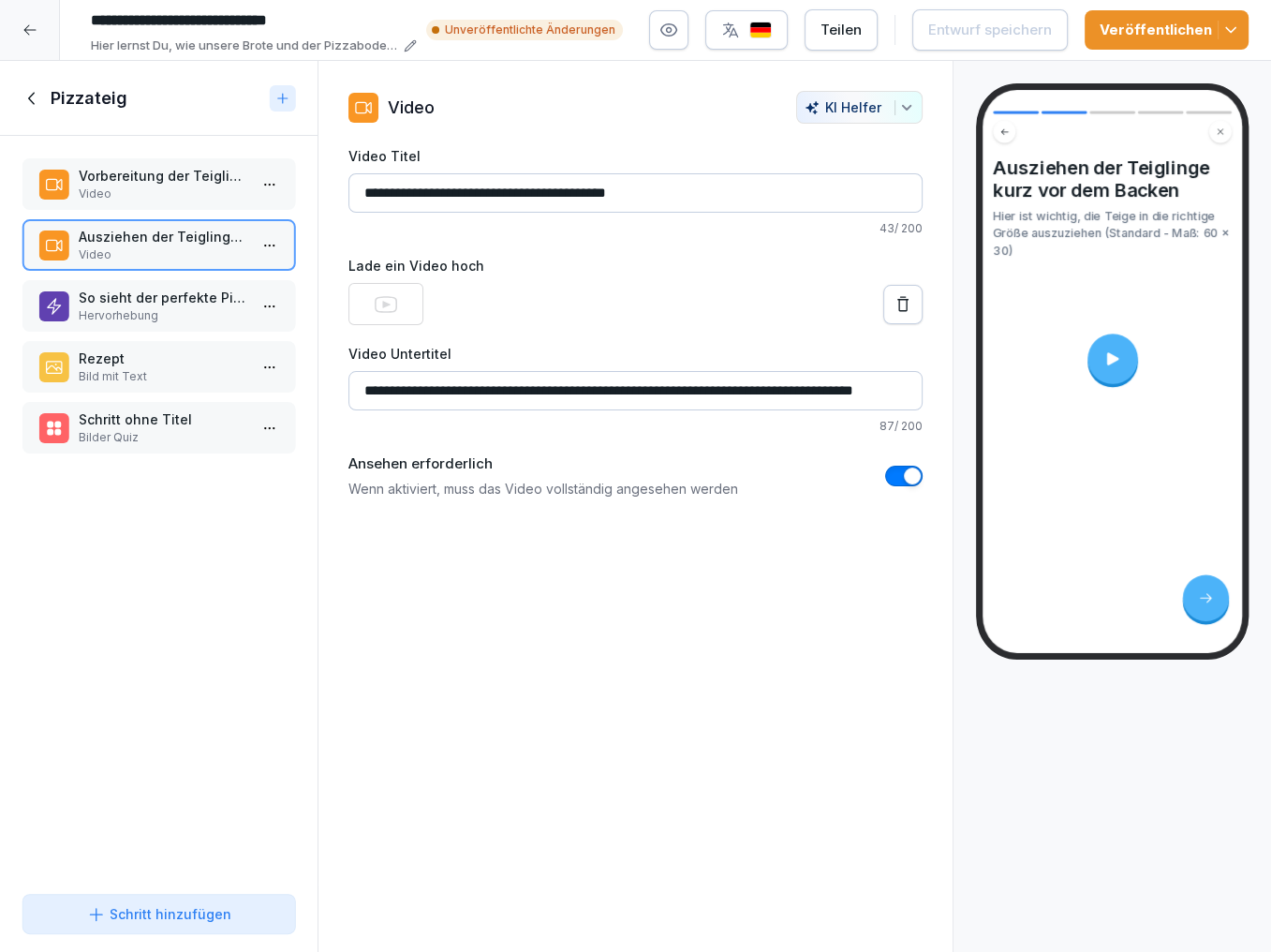
click at [41, 105] on icon at bounding box center [32, 98] width 20 height 20
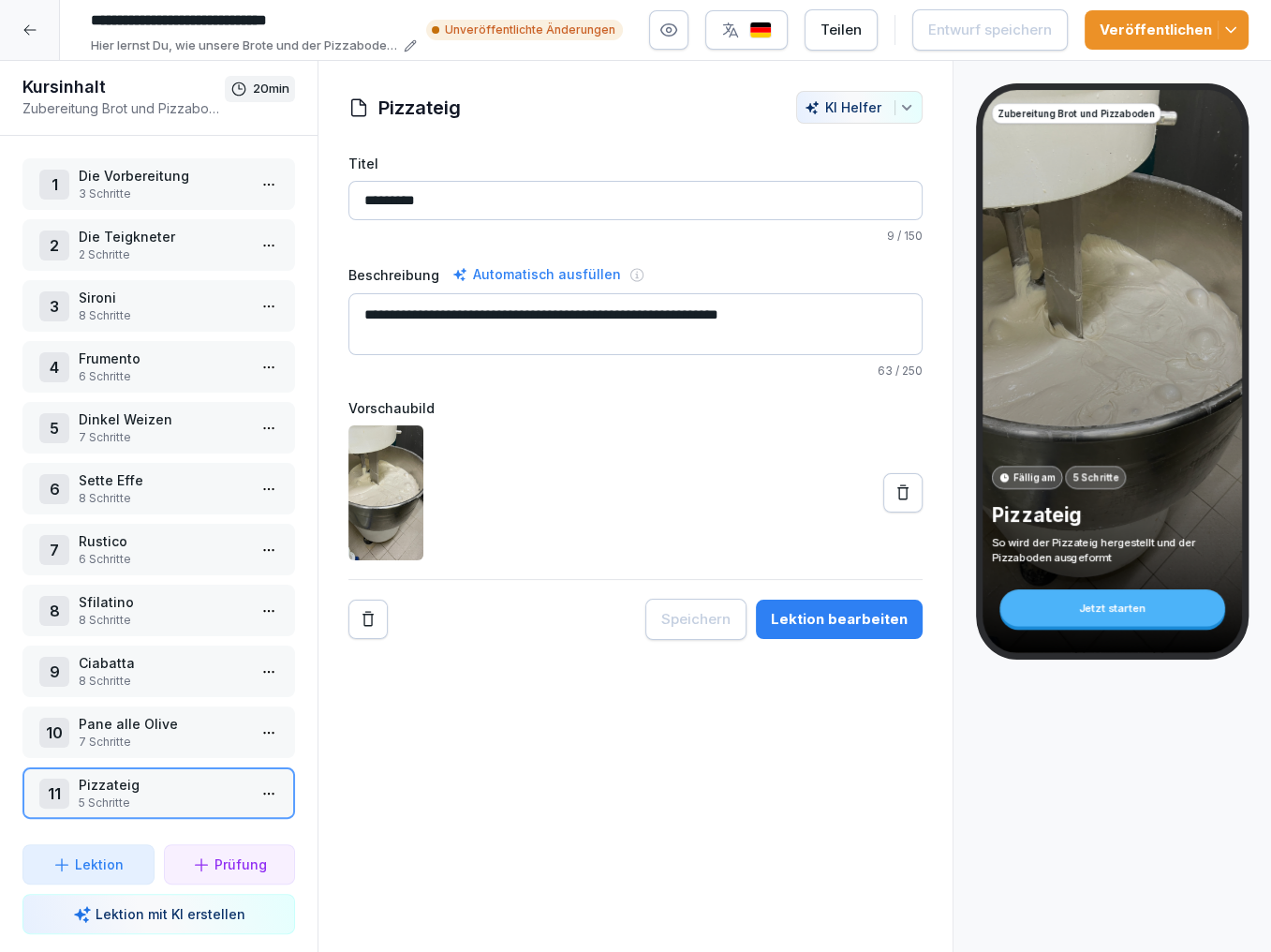
click at [223, 594] on p "Sfilatino" at bounding box center [162, 602] width 168 height 19
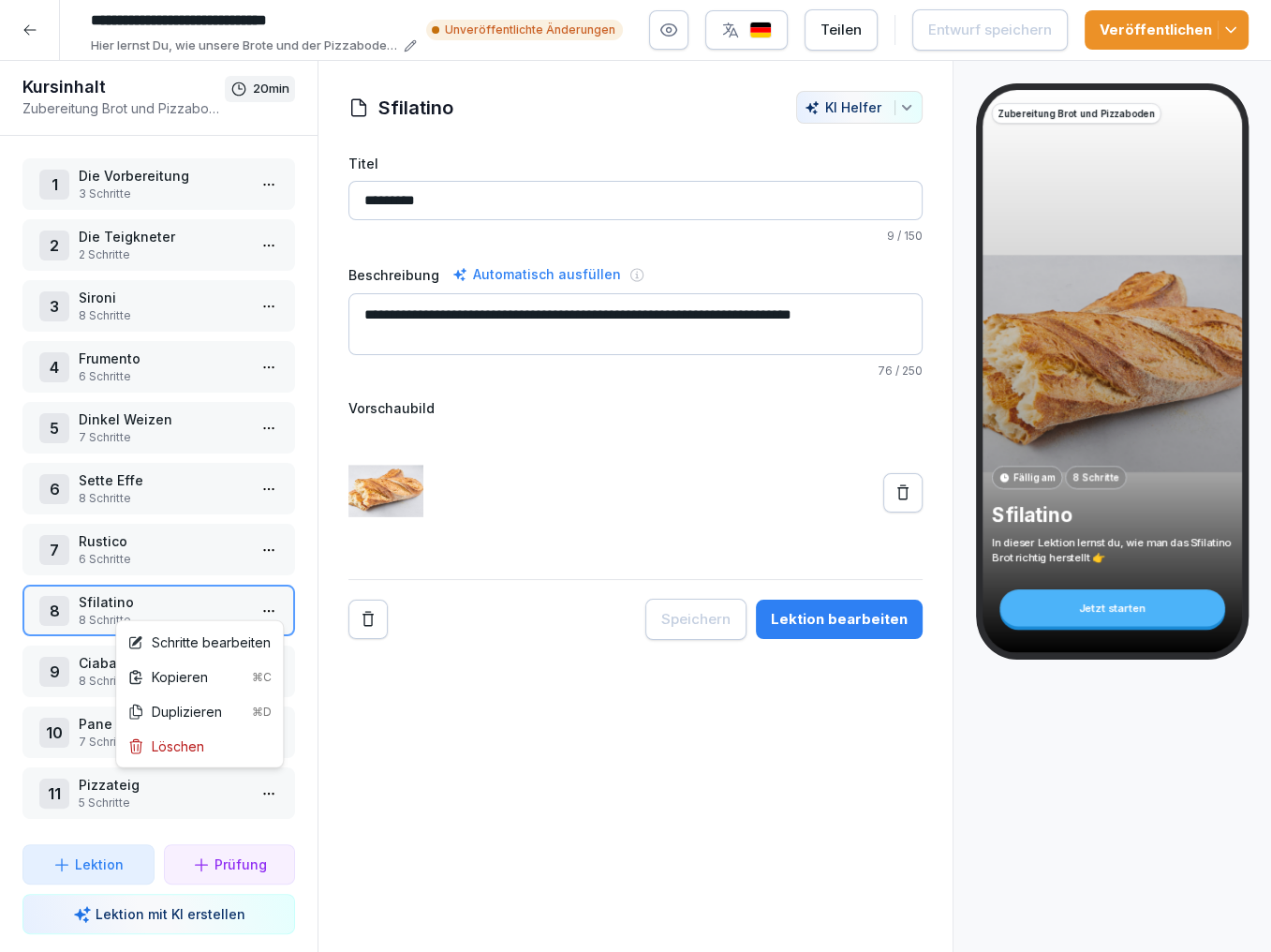
click at [265, 604] on html "**********" at bounding box center [635, 476] width 1271 height 952
click at [234, 632] on div "Schritte bearbeiten" at bounding box center [199, 642] width 143 height 19
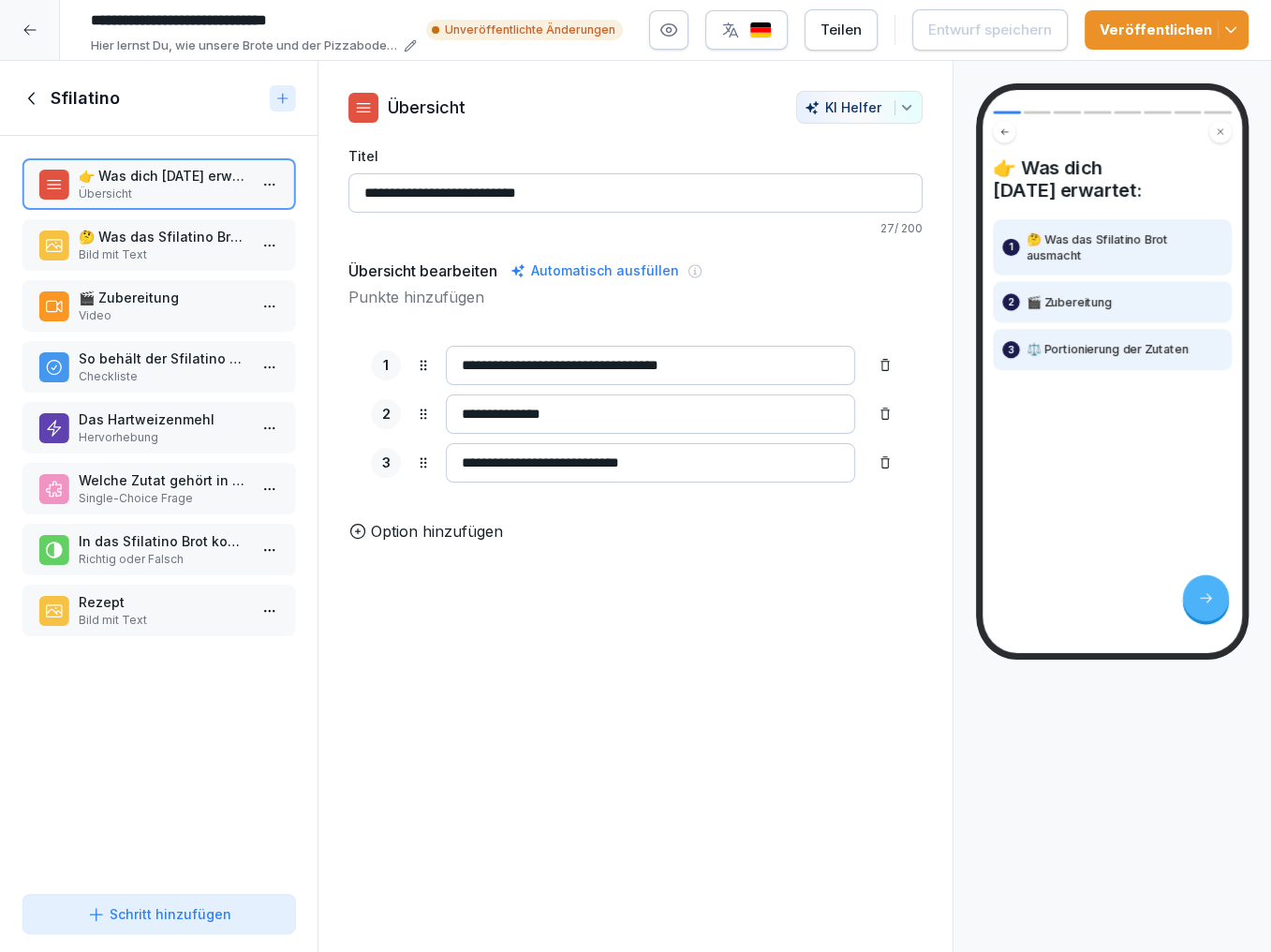
click at [190, 261] on p "Bild mit Text" at bounding box center [162, 254] width 168 height 16
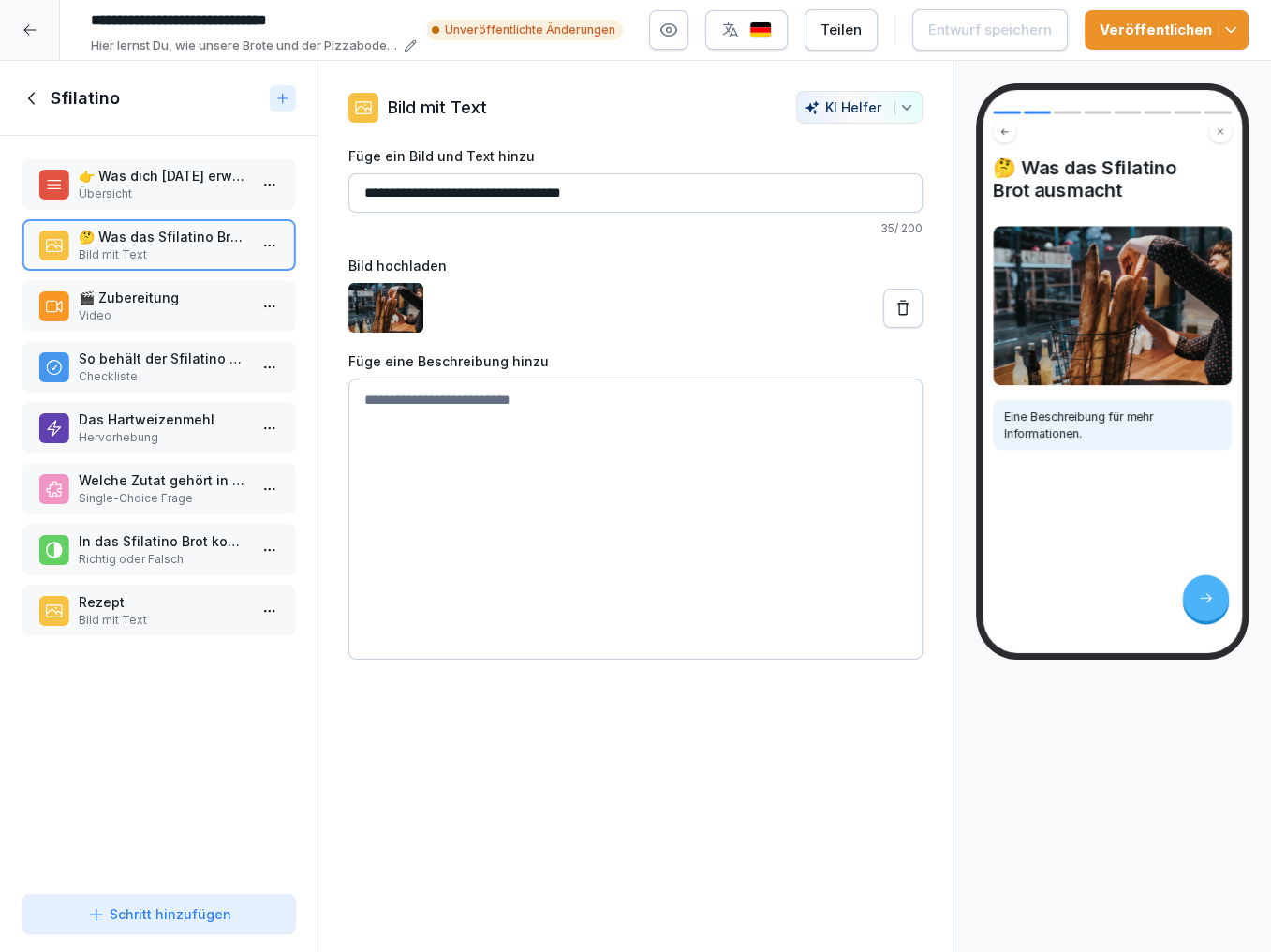
click at [193, 294] on p "🎬 Zubereitung" at bounding box center [162, 298] width 168 height 19
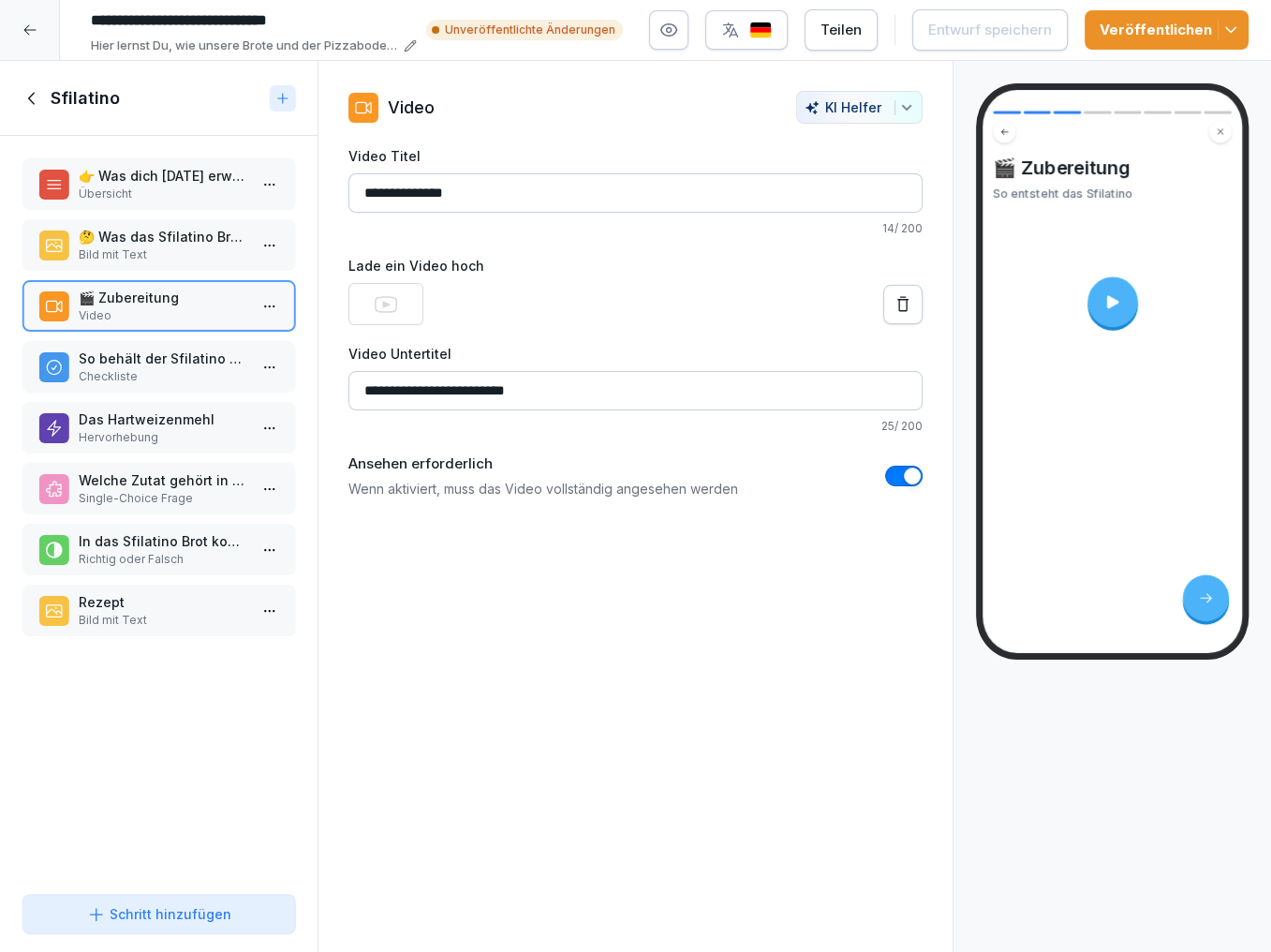
click at [158, 360] on p "So behält der Sfilatino seine Form" at bounding box center [162, 359] width 168 height 19
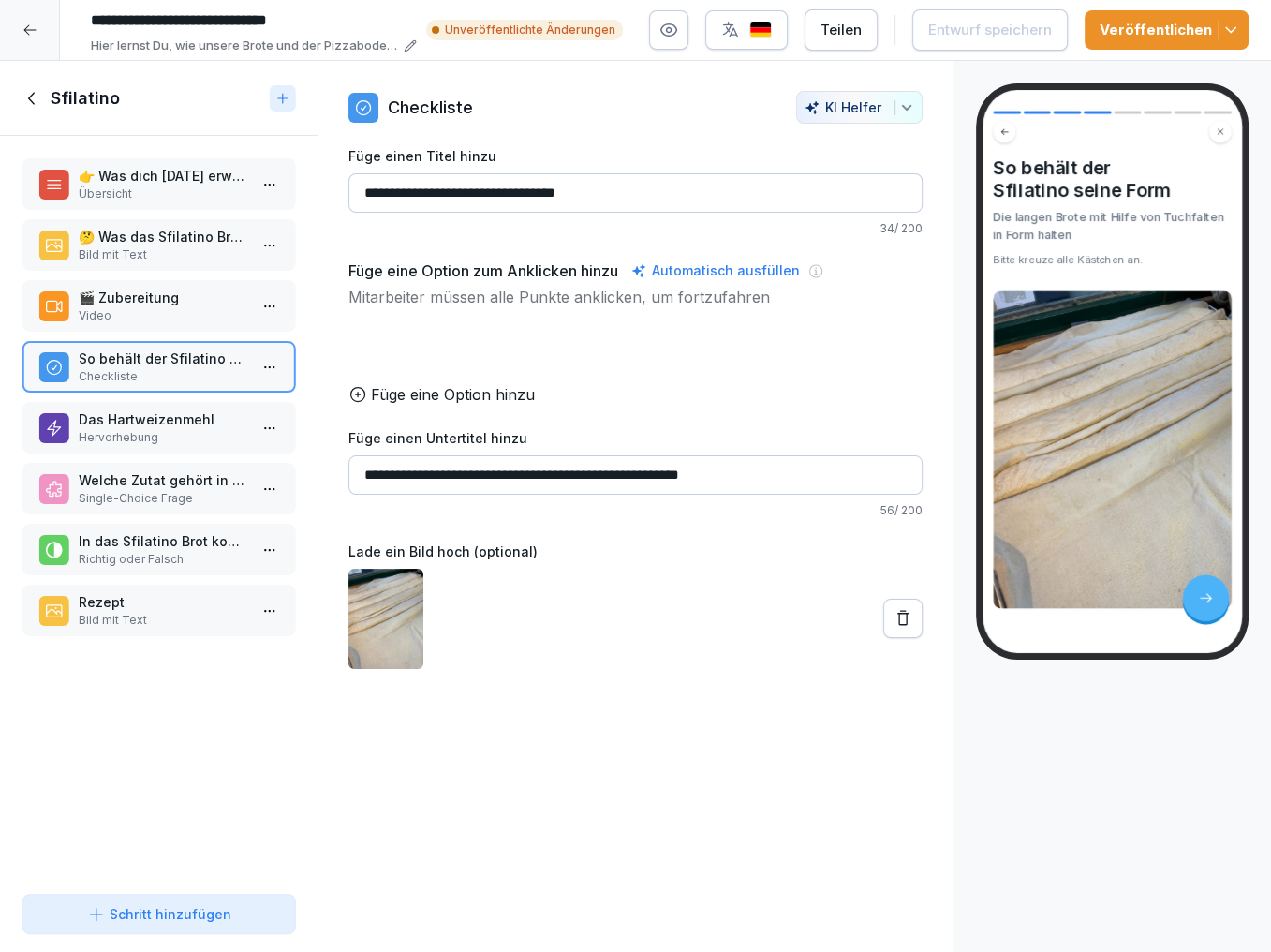
click at [147, 404] on div "Das Hartweizenmehl Hervorhebung" at bounding box center [158, 428] width 272 height 51
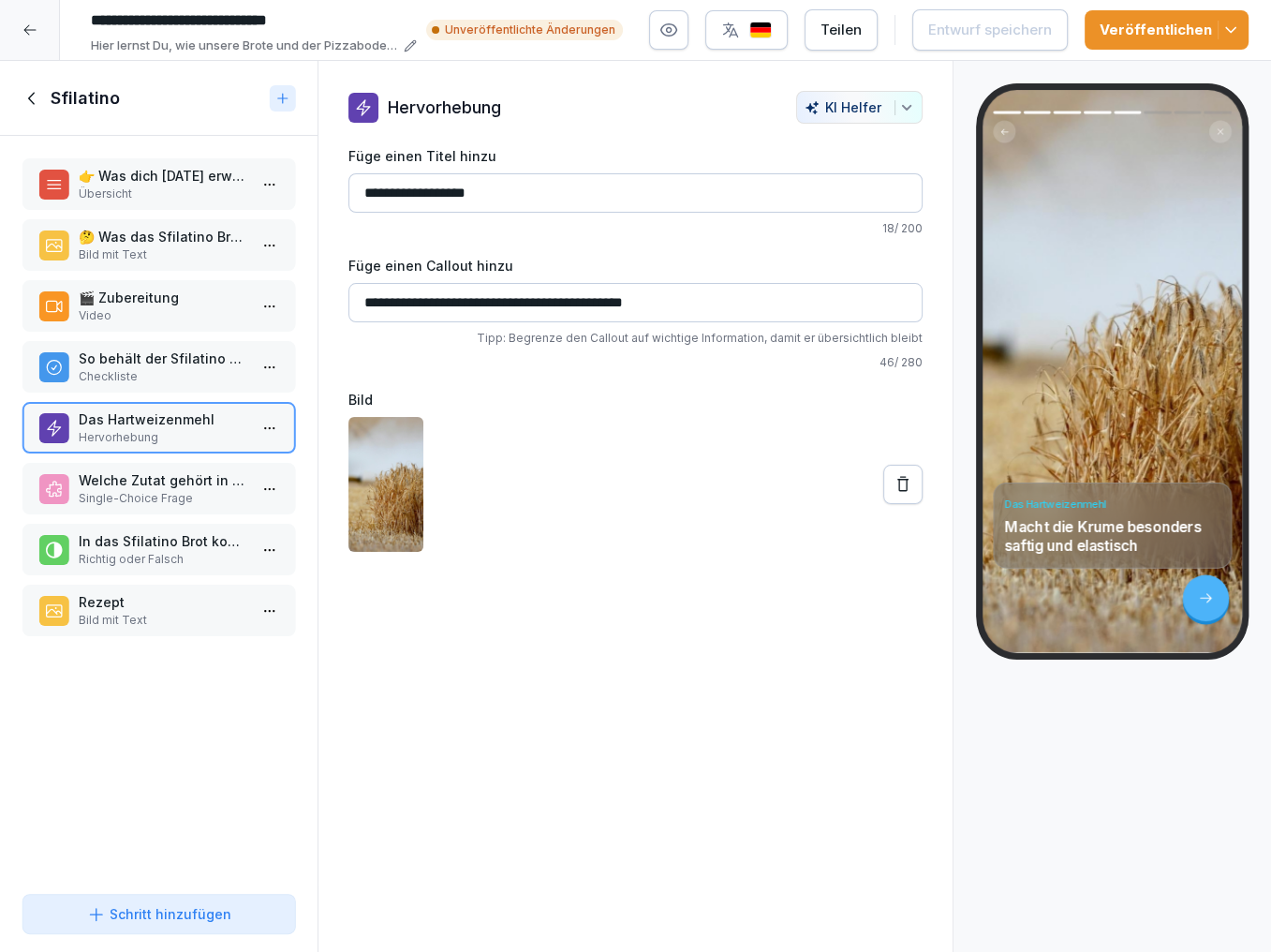
click at [189, 272] on div "👉 Was dich heute erwartet: Übersicht 🤔 Was das Sfilatino Brot ausmacht Bild mit…" at bounding box center [159, 511] width 318 height 750
click at [202, 257] on p "Bild mit Text" at bounding box center [162, 254] width 168 height 16
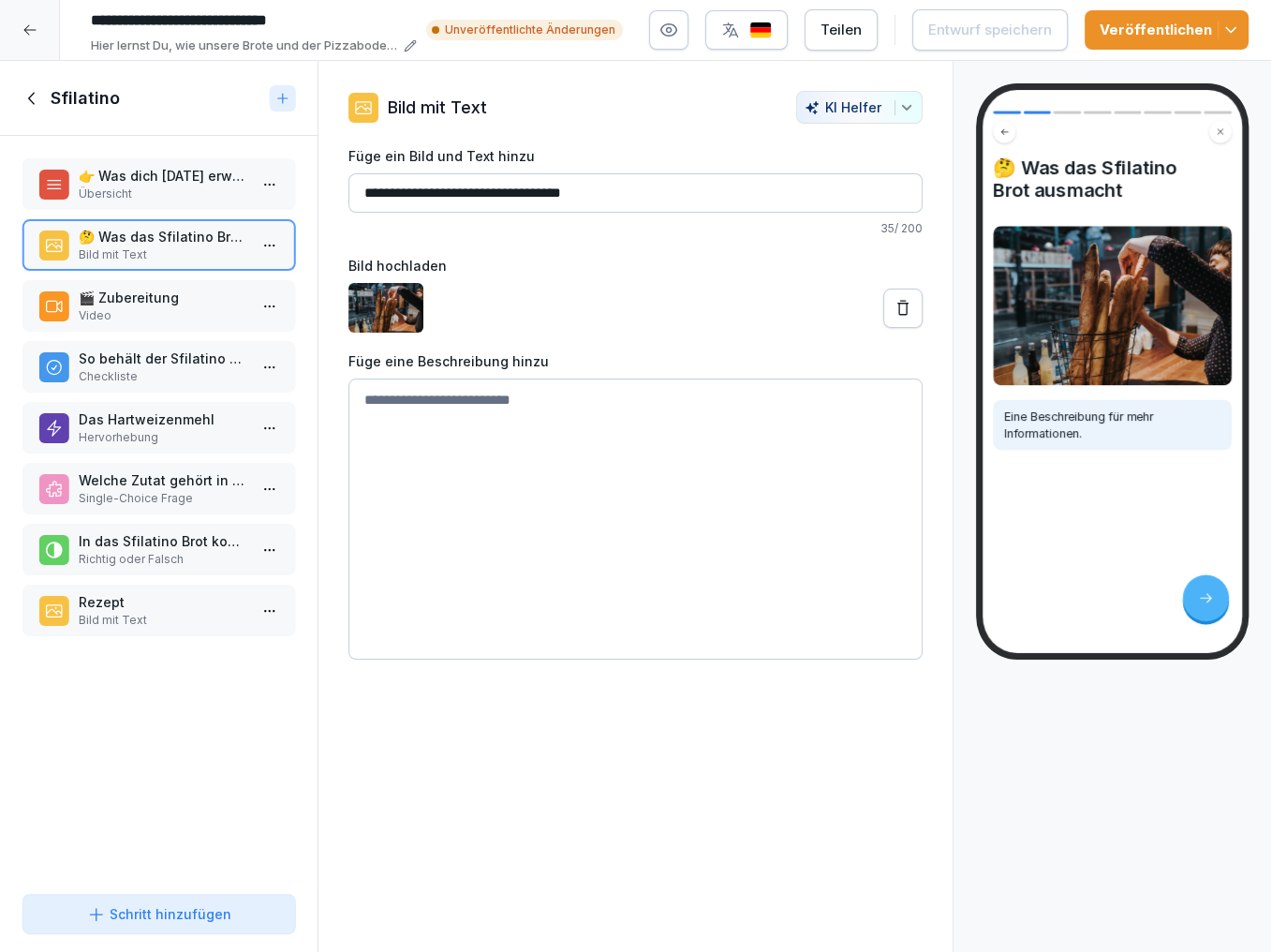
click at [411, 403] on textarea at bounding box center [636, 519] width 574 height 281
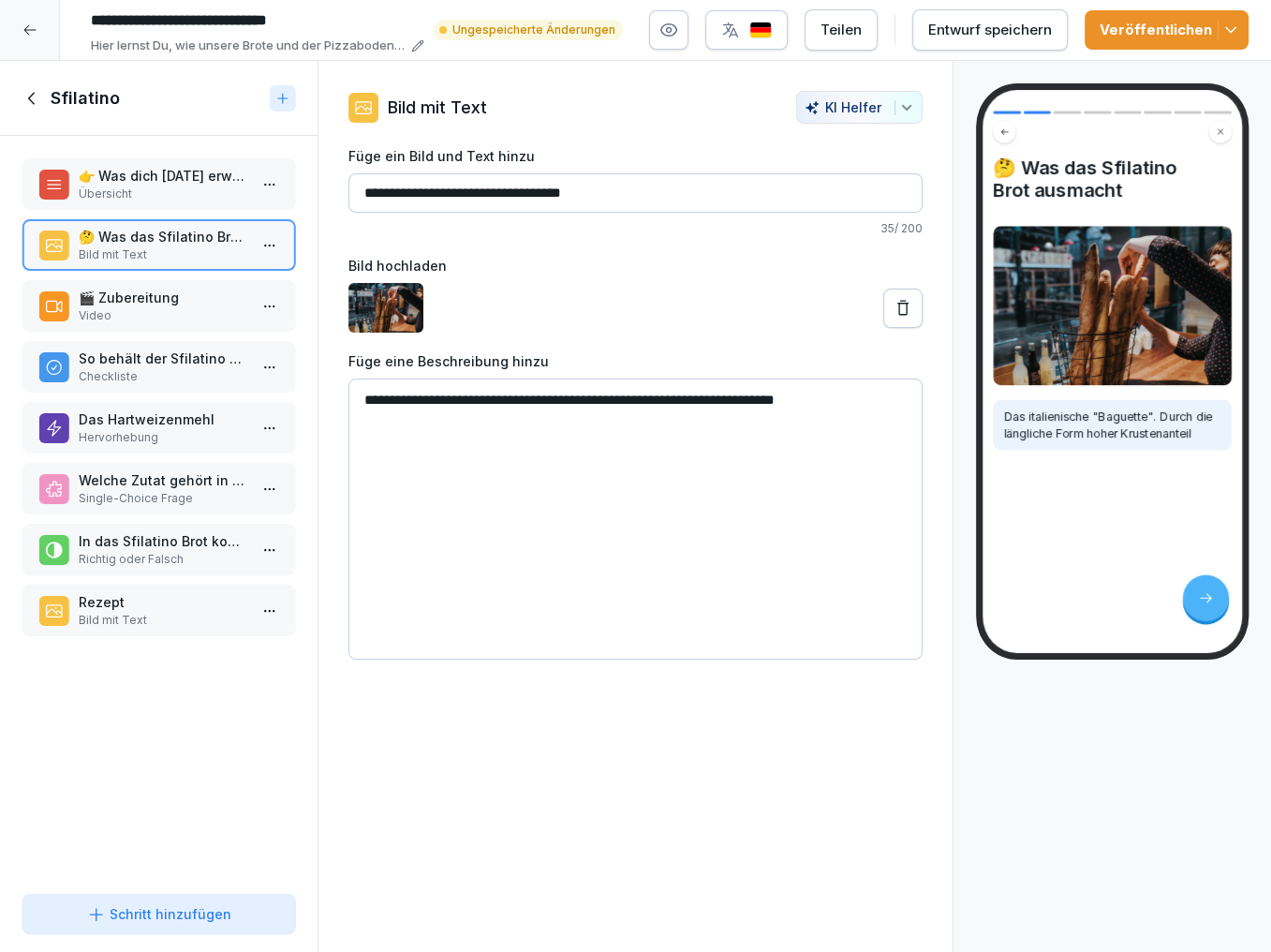
click at [720, 392] on textarea "**********" at bounding box center [636, 519] width 574 height 281
click at [470, 421] on textarea "**********" at bounding box center [636, 519] width 574 height 281
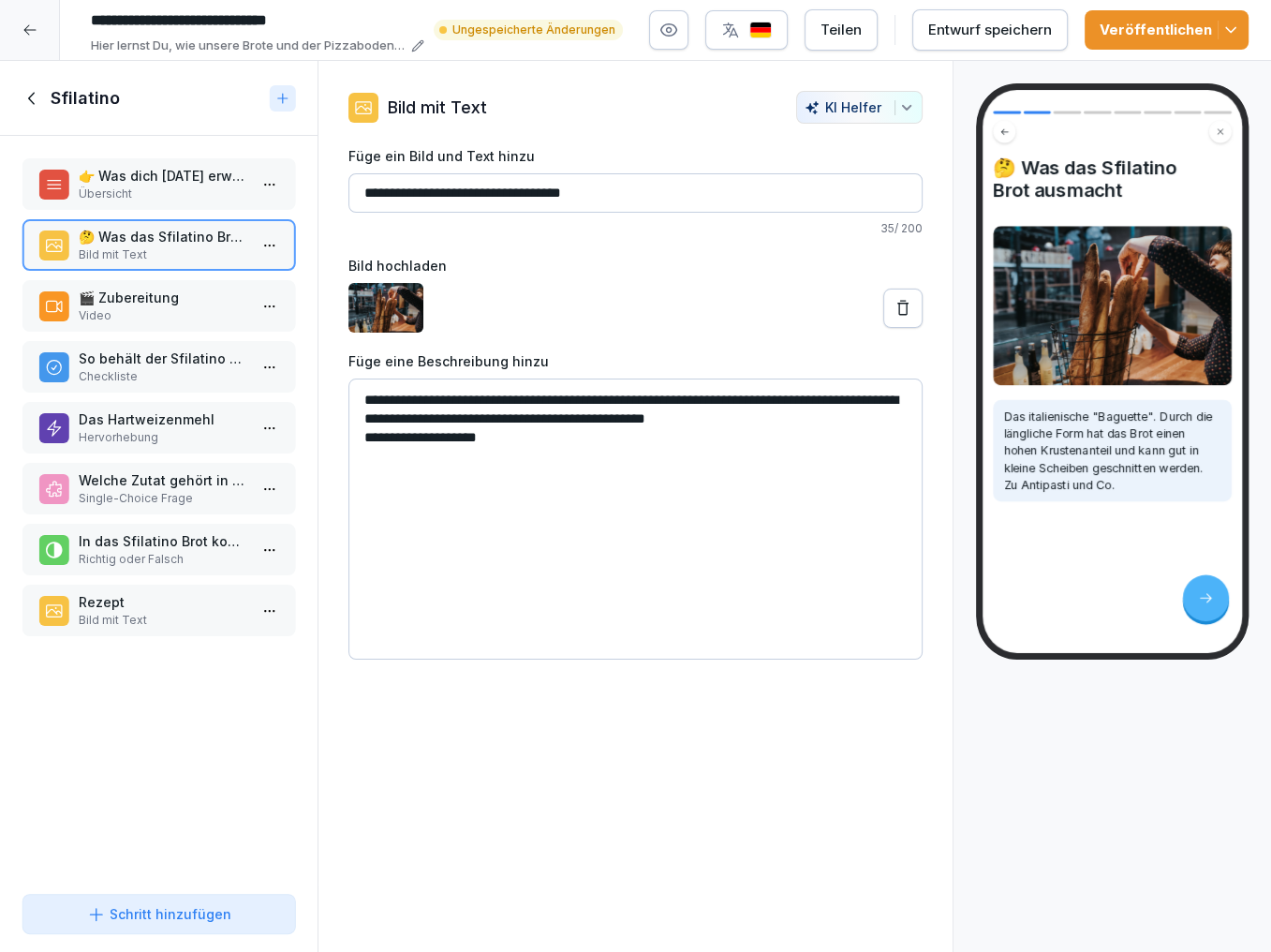
click at [374, 432] on textarea "**********" at bounding box center [636, 519] width 574 height 281
type textarea "**********"
click at [986, 20] on div "Entwurf speichern" at bounding box center [991, 29] width 124 height 20
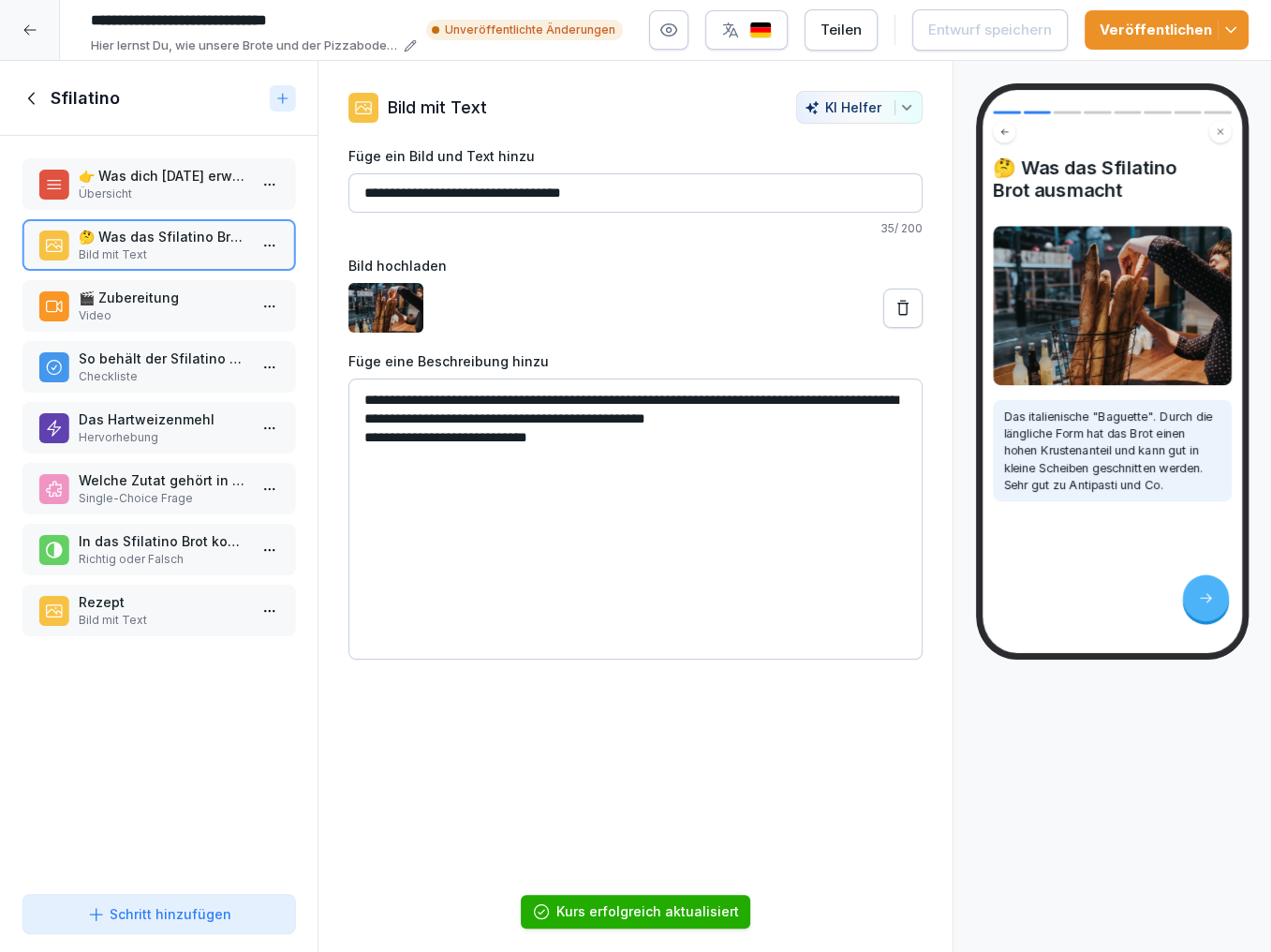
click at [1228, 30] on polyline "button" at bounding box center [1231, 30] width 10 height 5
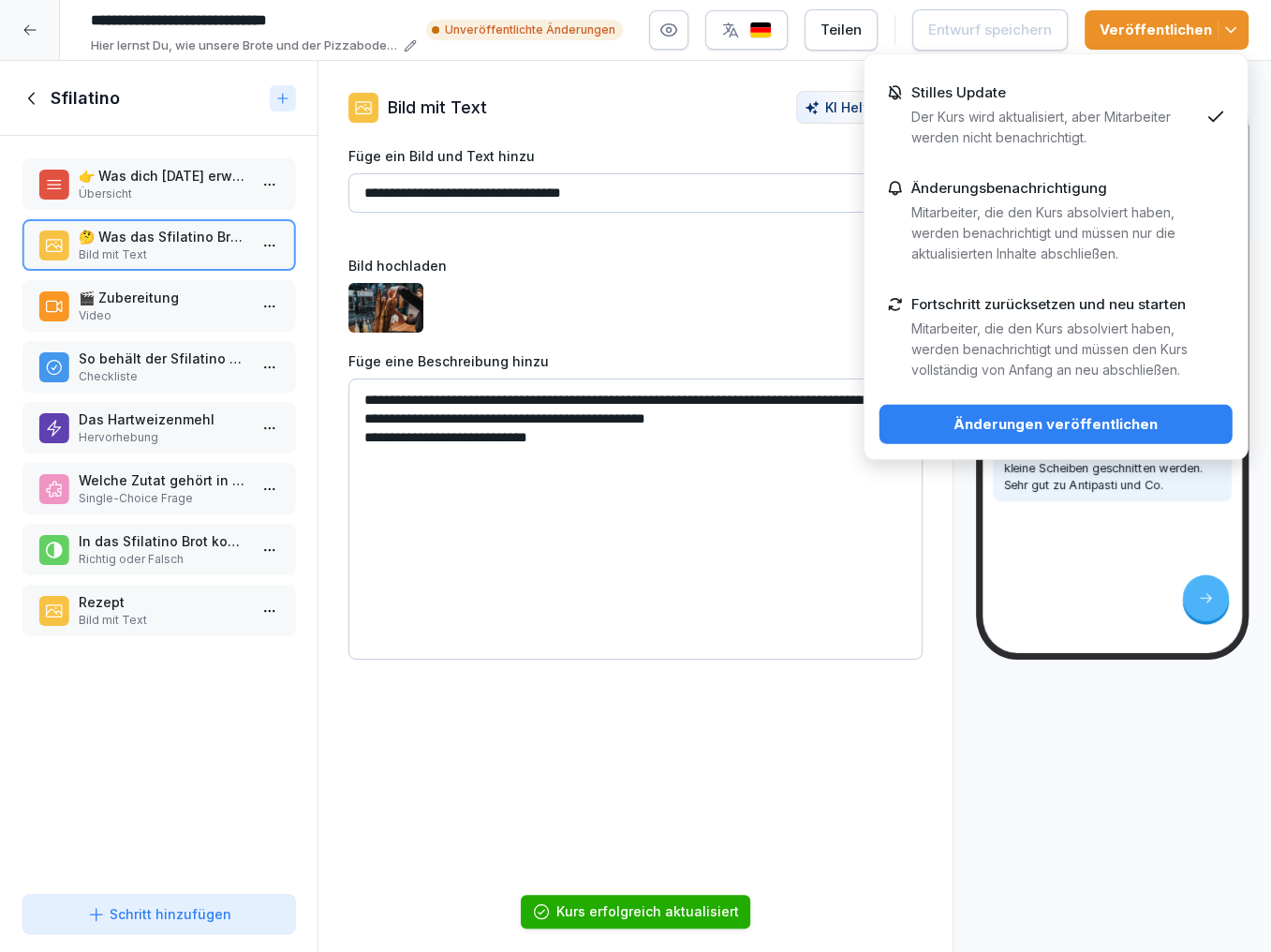
click at [1074, 198] on div "Änderungsbenachrichtigung Mitarbeiter, die den Kurs absolviert haben, werden be…" at bounding box center [1055, 222] width 288 height 84
click at [1001, 416] on div "Änderungen veröffentlichen" at bounding box center [1056, 424] width 323 height 20
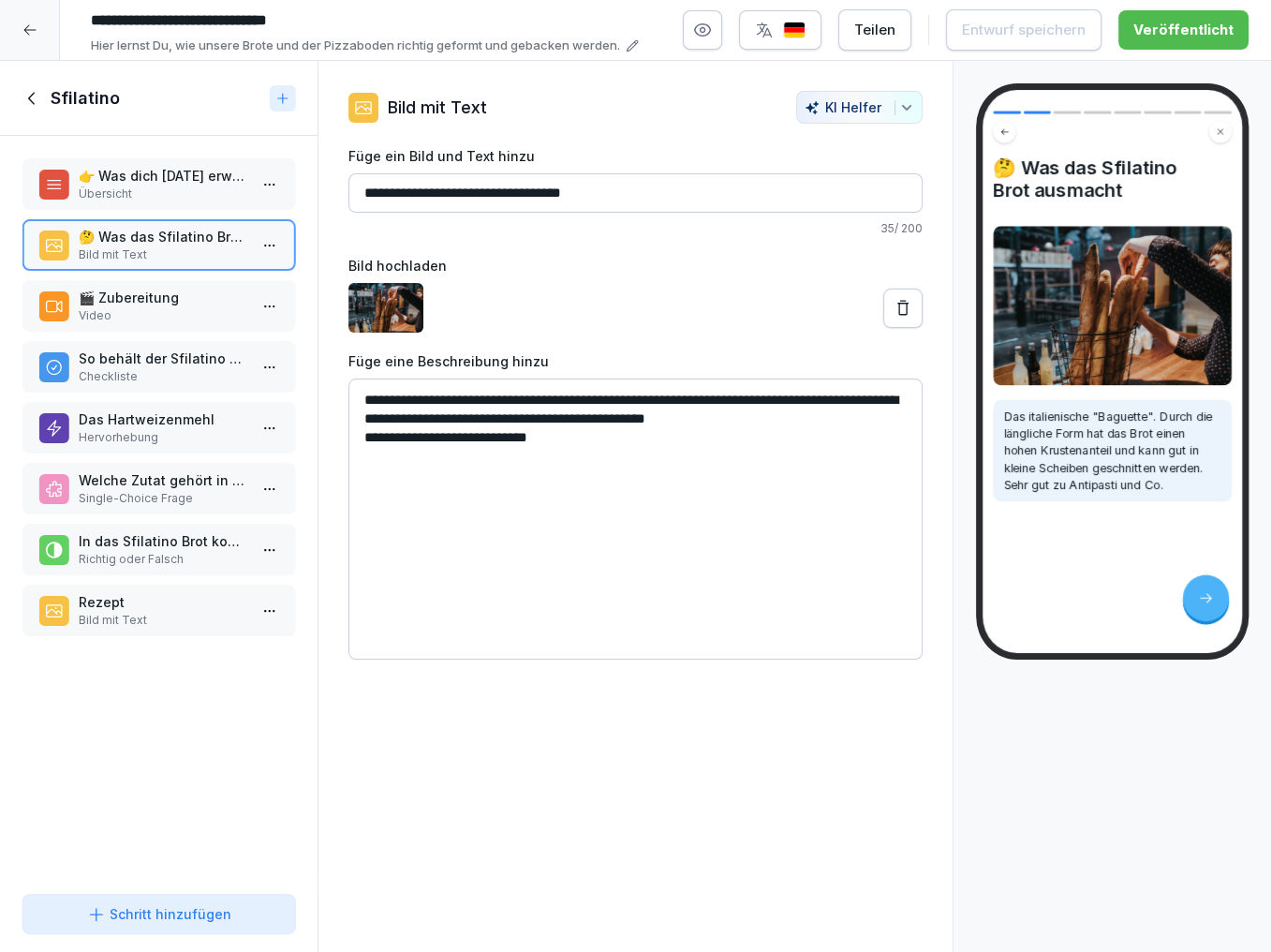
click at [166, 323] on div "🎬 Zubereitung Video" at bounding box center [158, 305] width 272 height 51
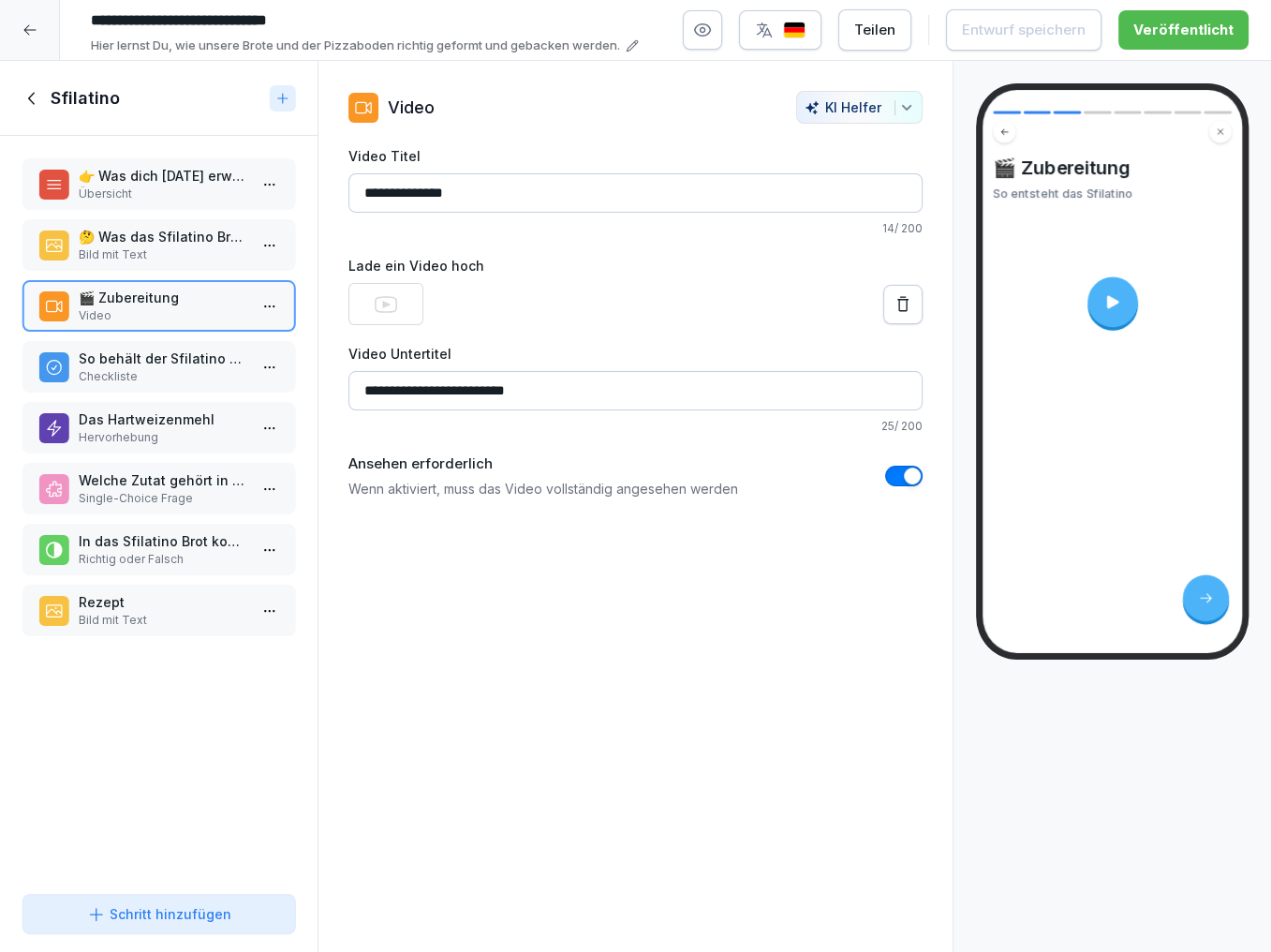
click at [154, 354] on p "So behält der Sfilatino seine Form" at bounding box center [162, 359] width 168 height 19
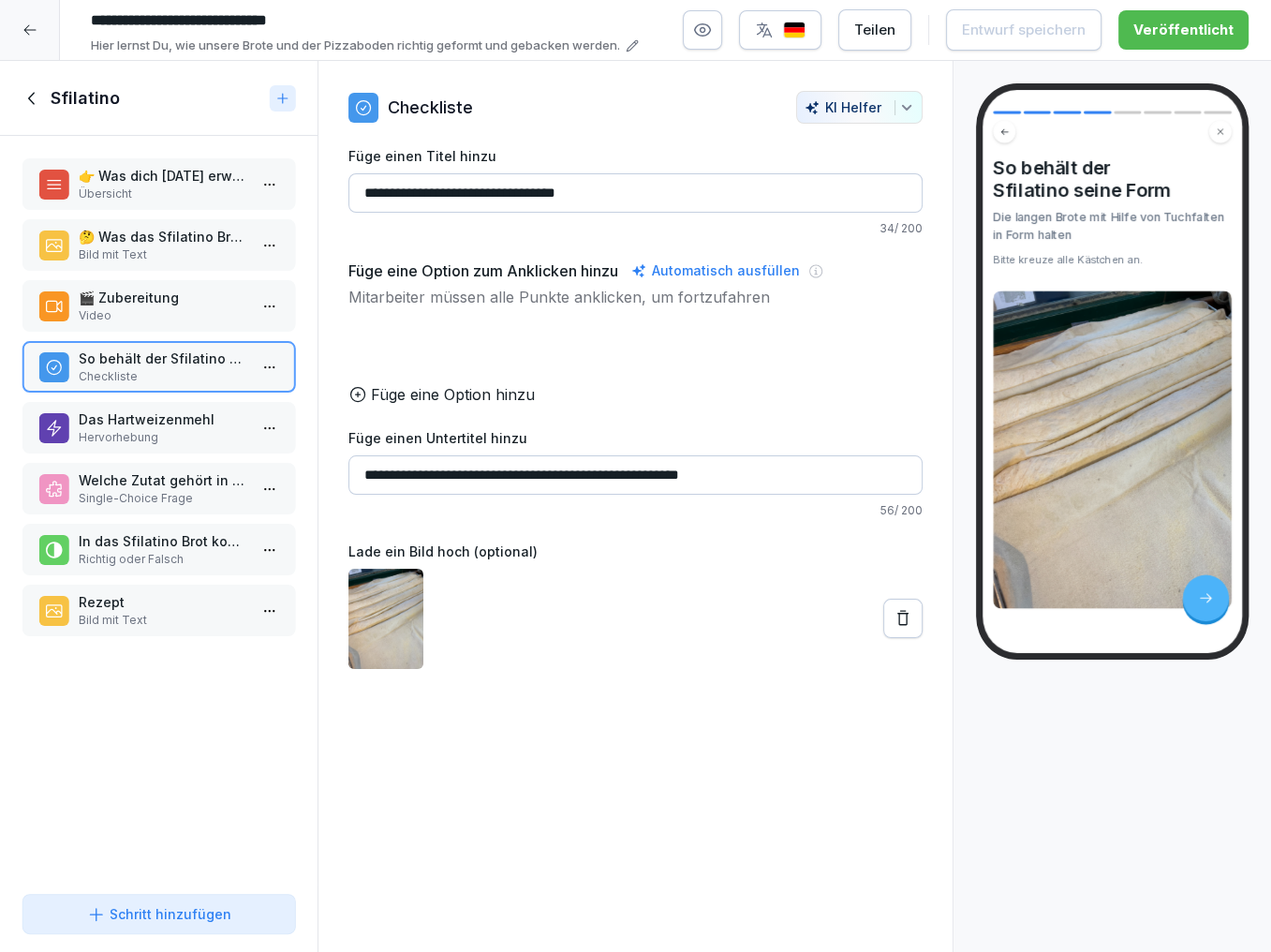
click at [151, 435] on p "Hervorhebung" at bounding box center [162, 437] width 168 height 16
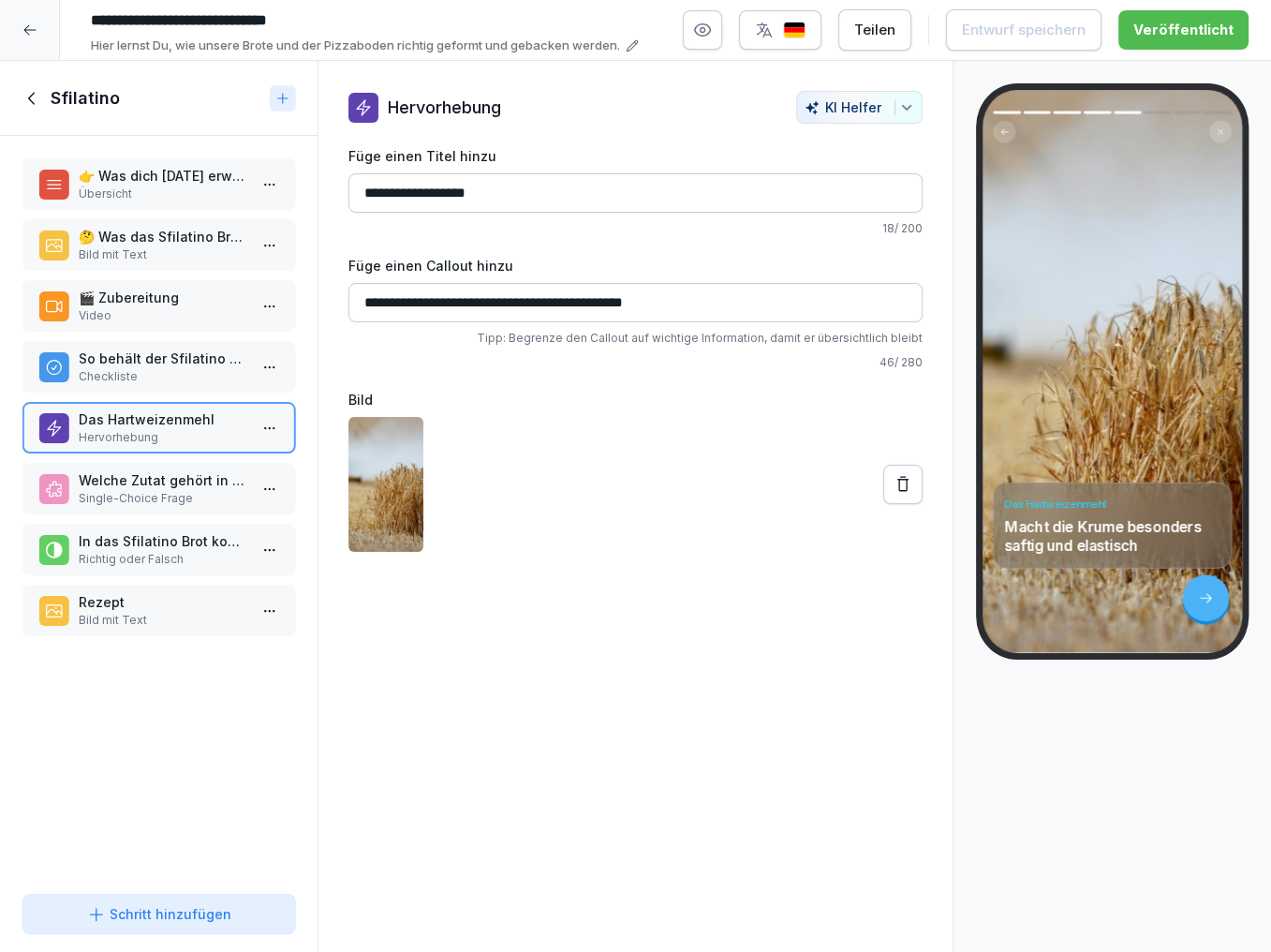
click at [150, 481] on p "Welche Zutat gehört in NICHT in das Sfilatino Brot?" at bounding box center [162, 480] width 168 height 19
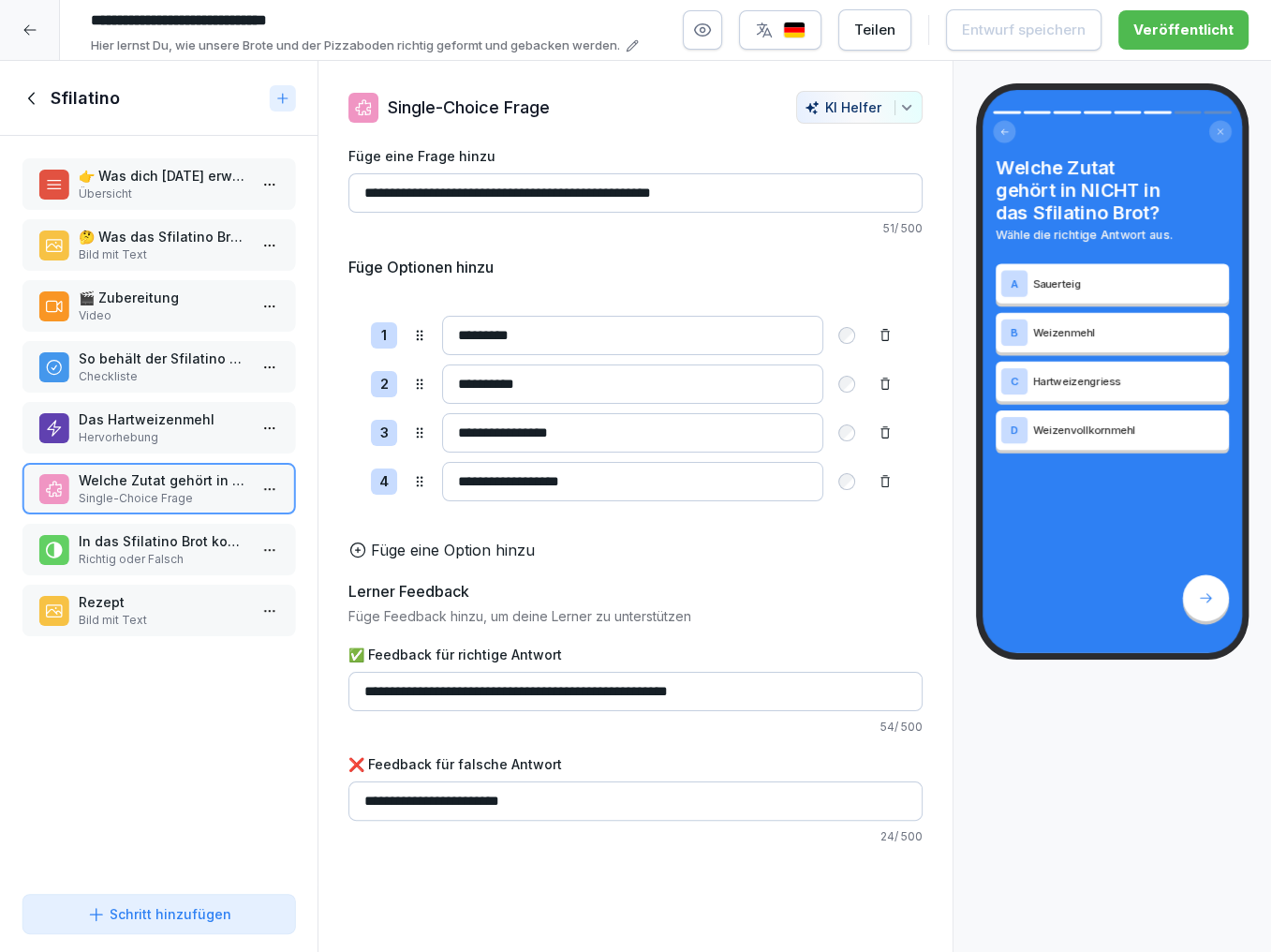
click at [148, 544] on p "In das Sfilatino Brot kommt nur Hartweizengriess?" at bounding box center [162, 541] width 168 height 19
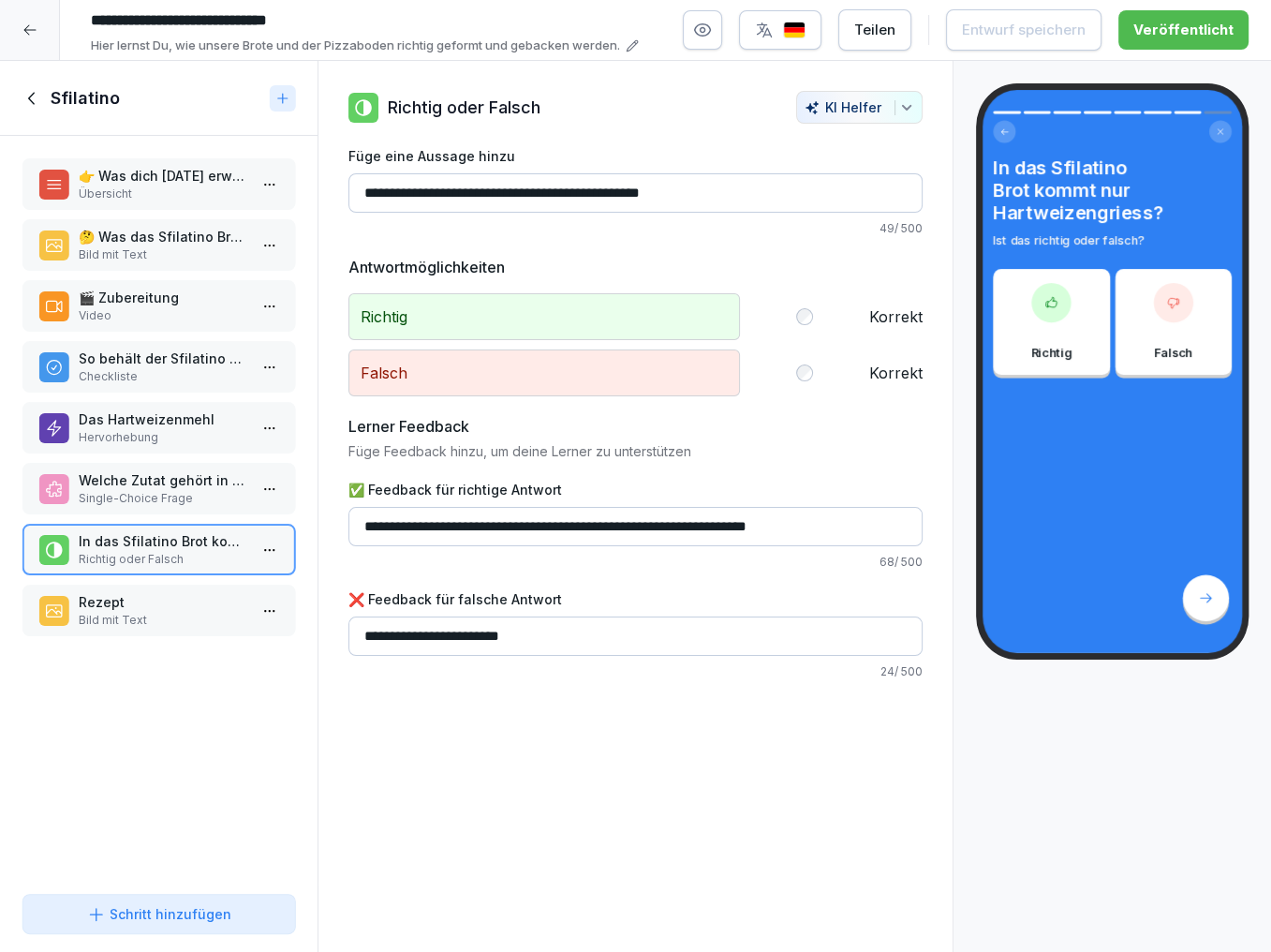
click at [142, 600] on p "Rezept" at bounding box center [162, 602] width 168 height 19
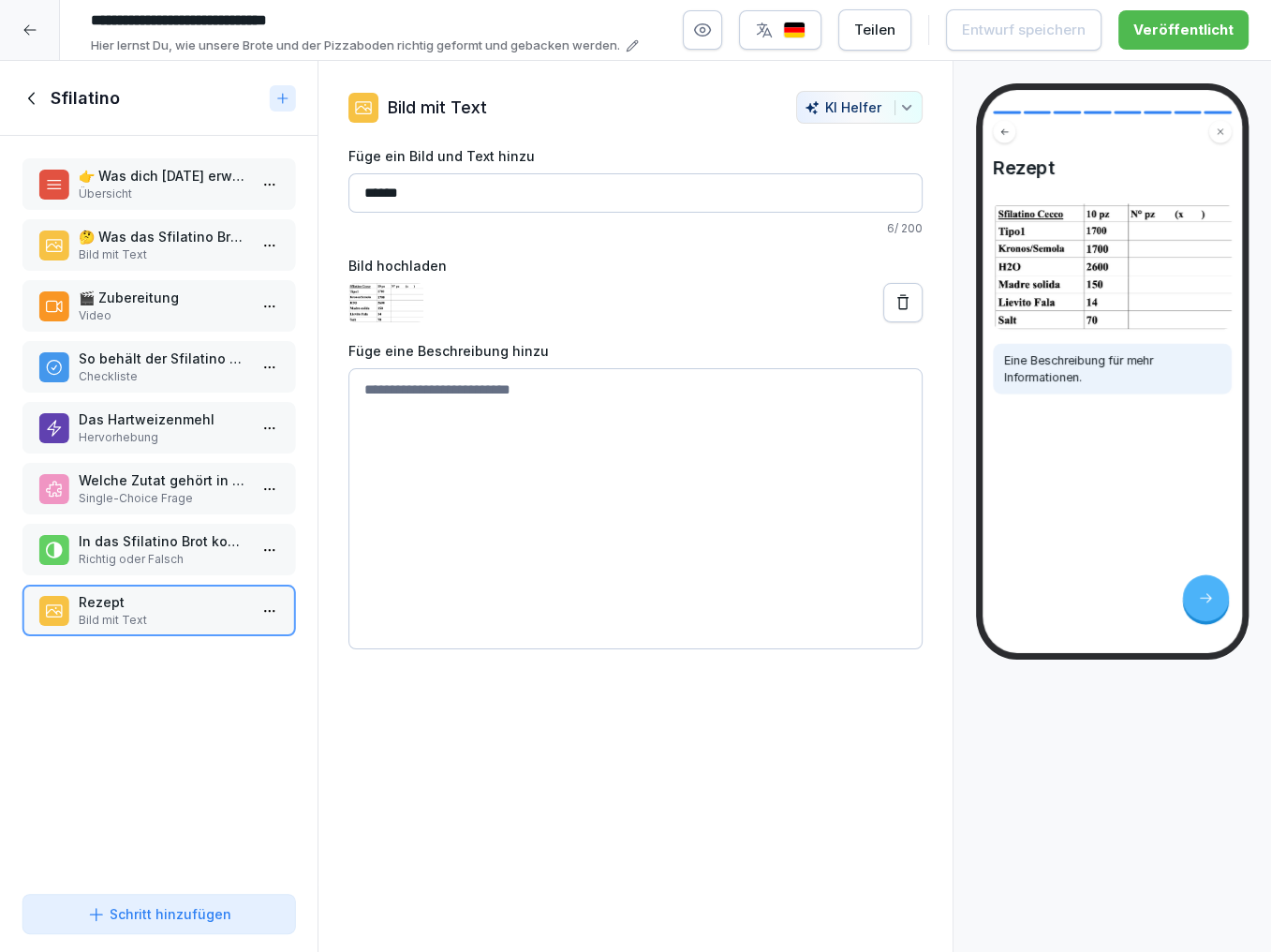
click at [146, 290] on p "🎬 Zubereitung" at bounding box center [162, 298] width 168 height 19
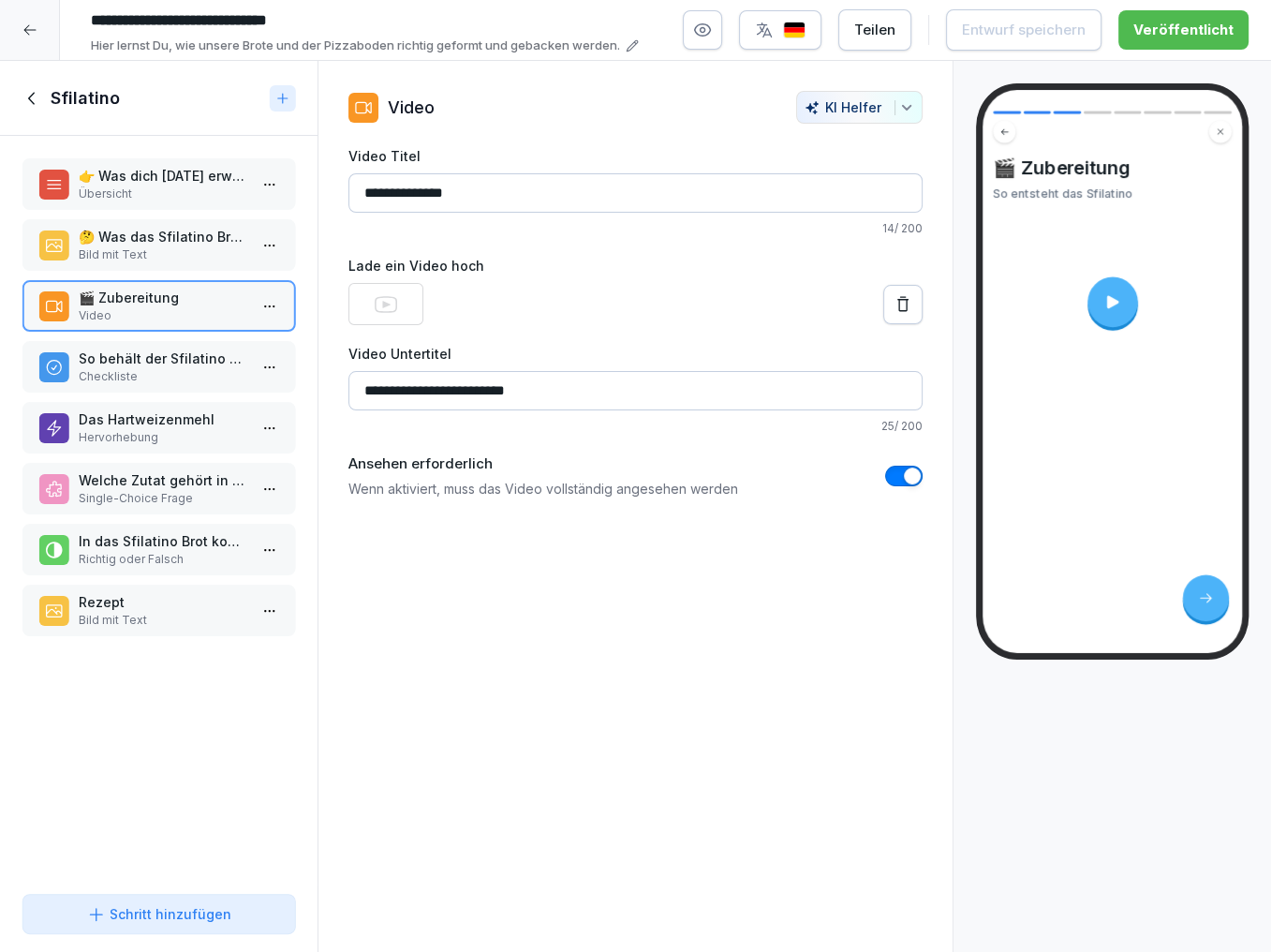
click at [212, 358] on p "So behält der Sfilatino seine Form" at bounding box center [162, 359] width 168 height 19
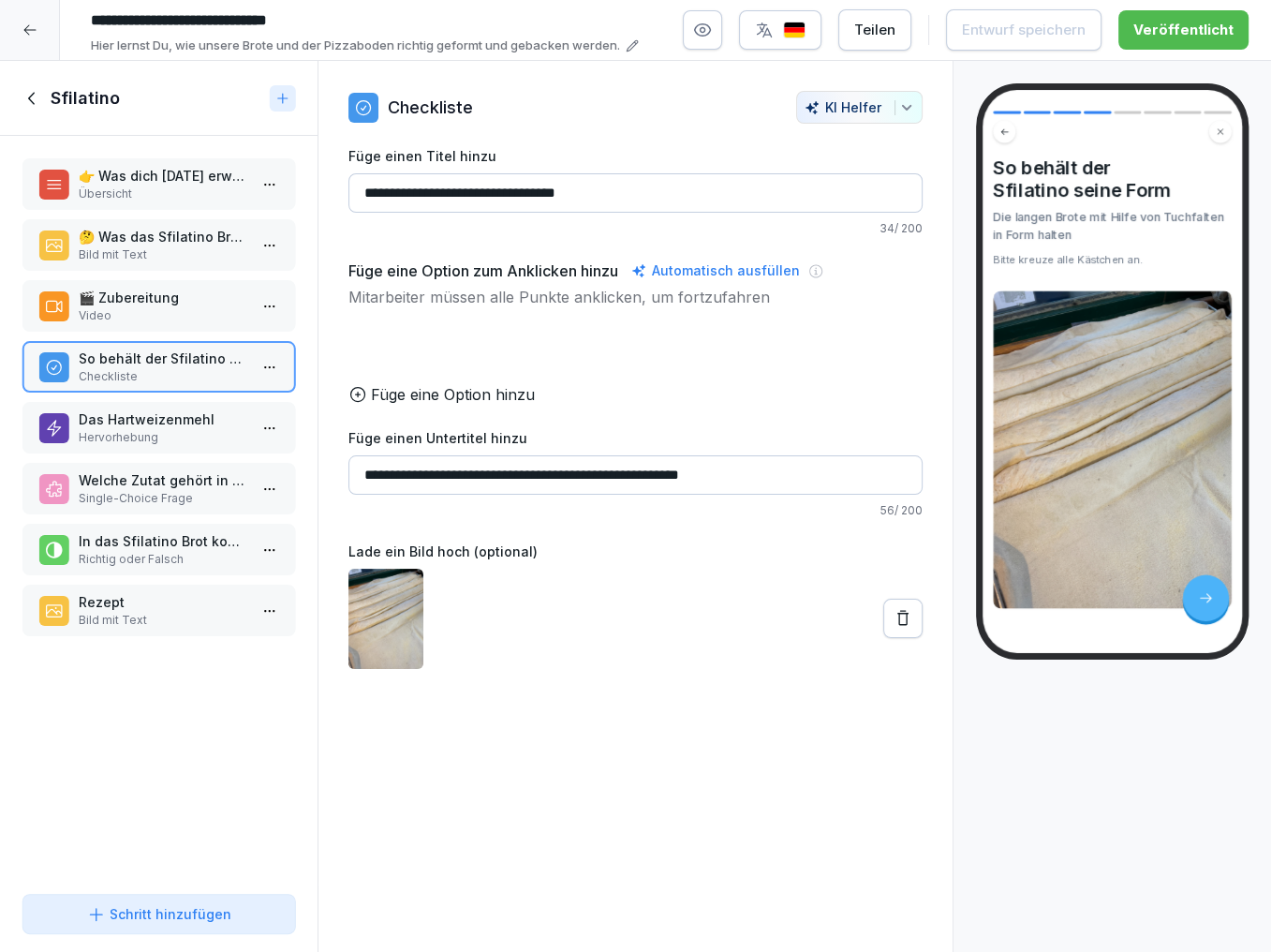
click at [891, 610] on button at bounding box center [903, 619] width 40 height 40
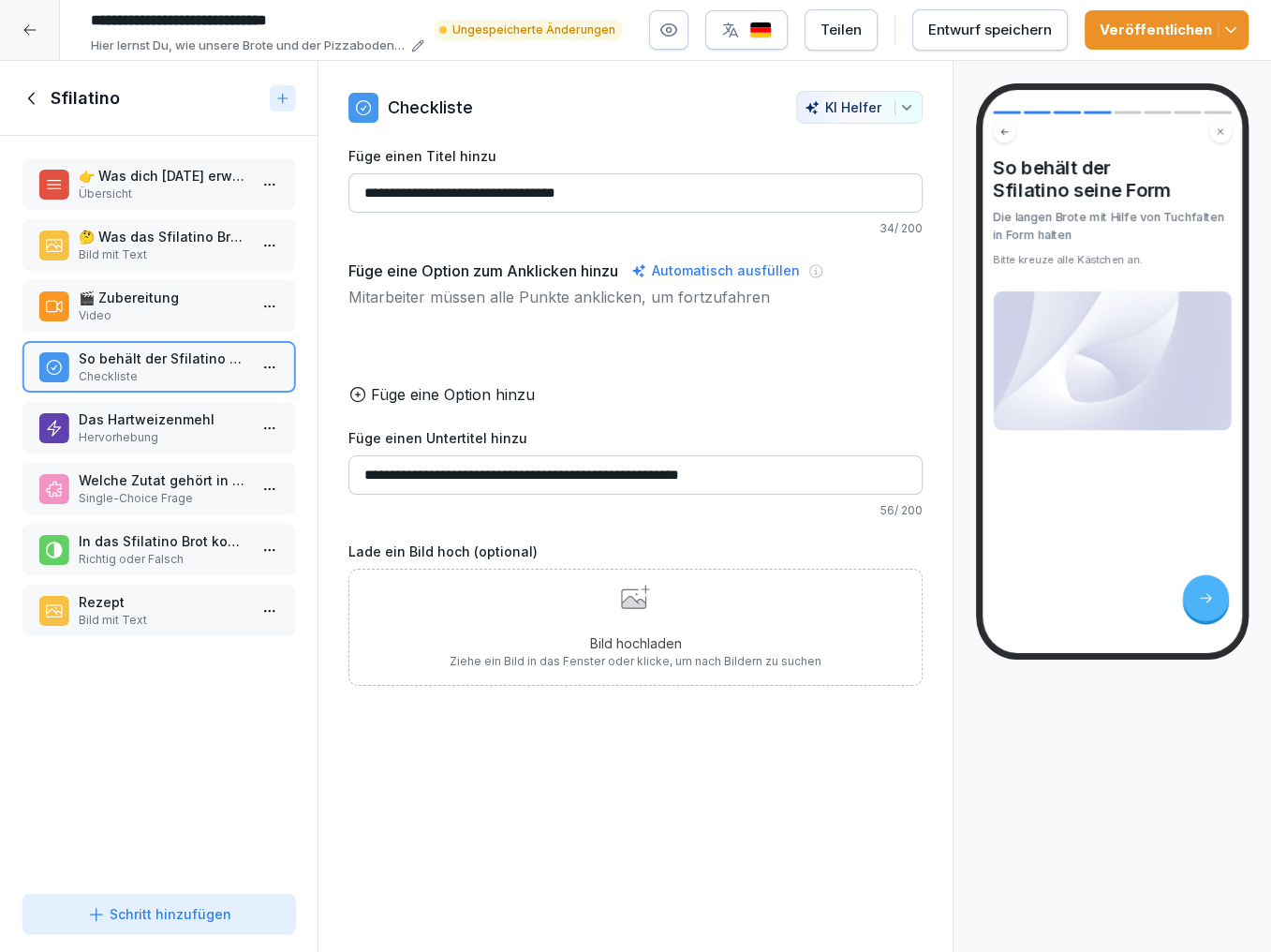
click at [666, 615] on div "Bild hochladen Ziehe ein Bild in das Fenster oder klicke, um nach Bildern zu su…" at bounding box center [636, 627] width 372 height 85
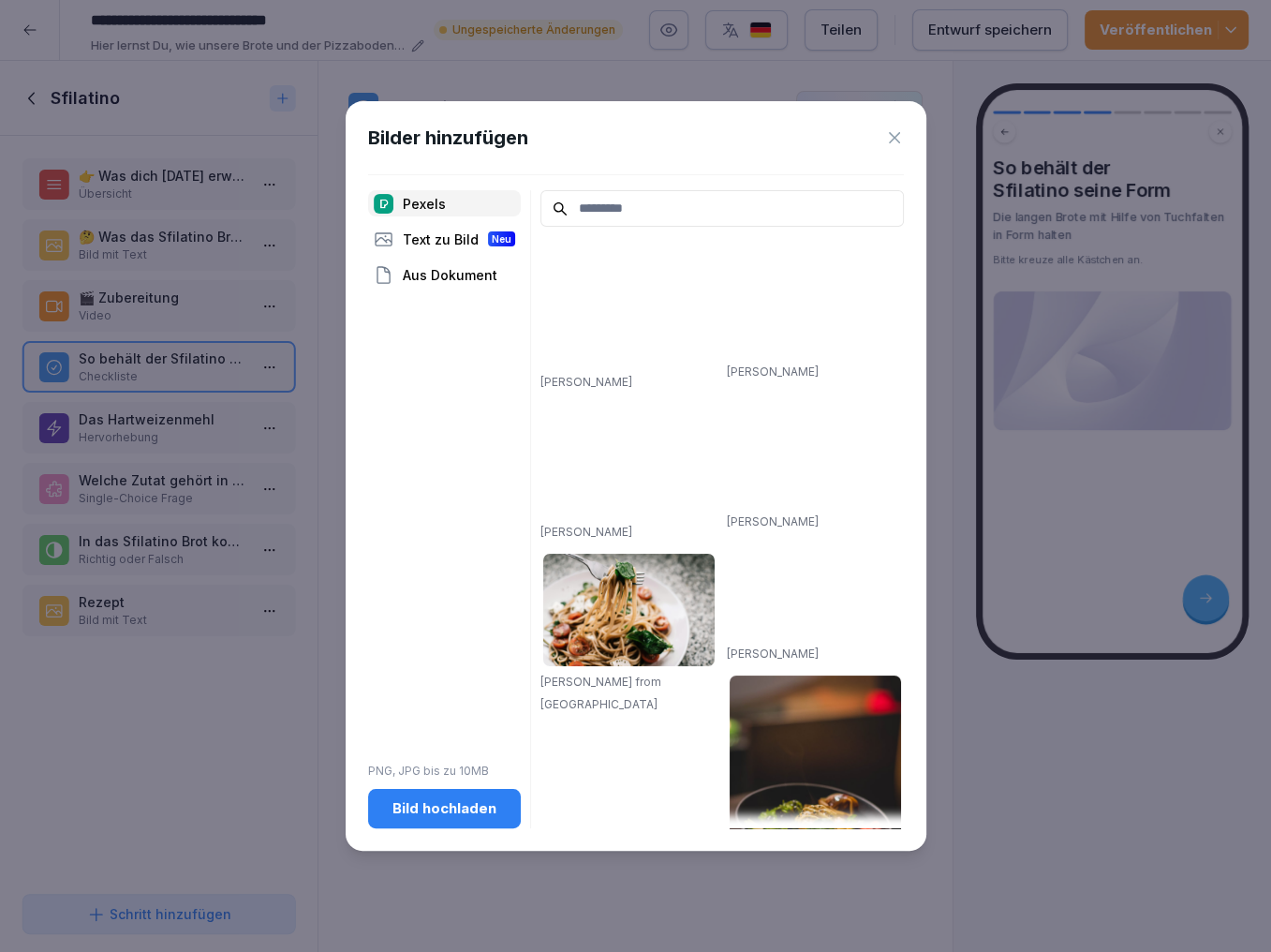
click at [455, 807] on div "Bild hochladen" at bounding box center [444, 808] width 123 height 20
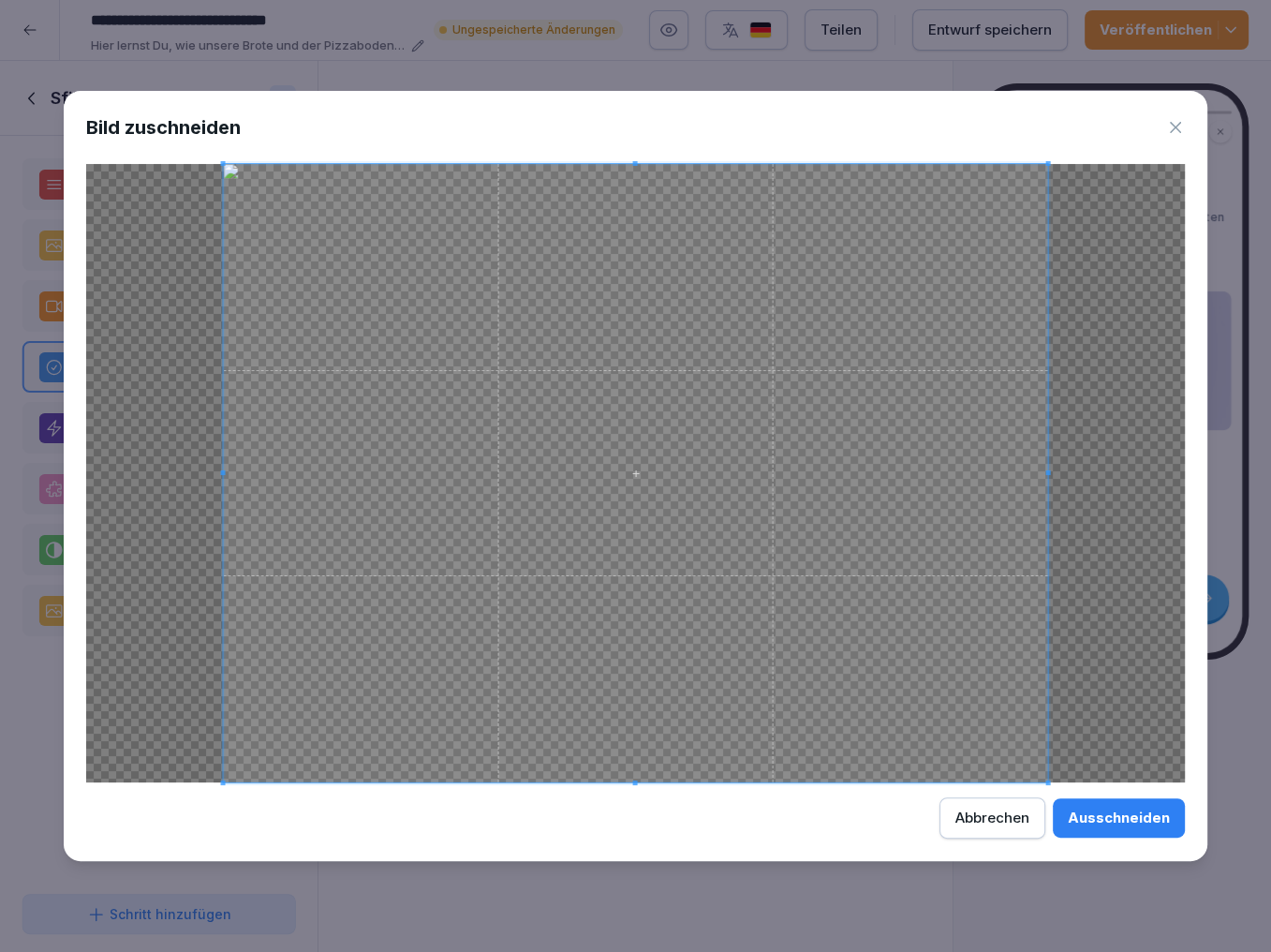
click at [1125, 815] on div "Ausschneiden" at bounding box center [1119, 817] width 102 height 20
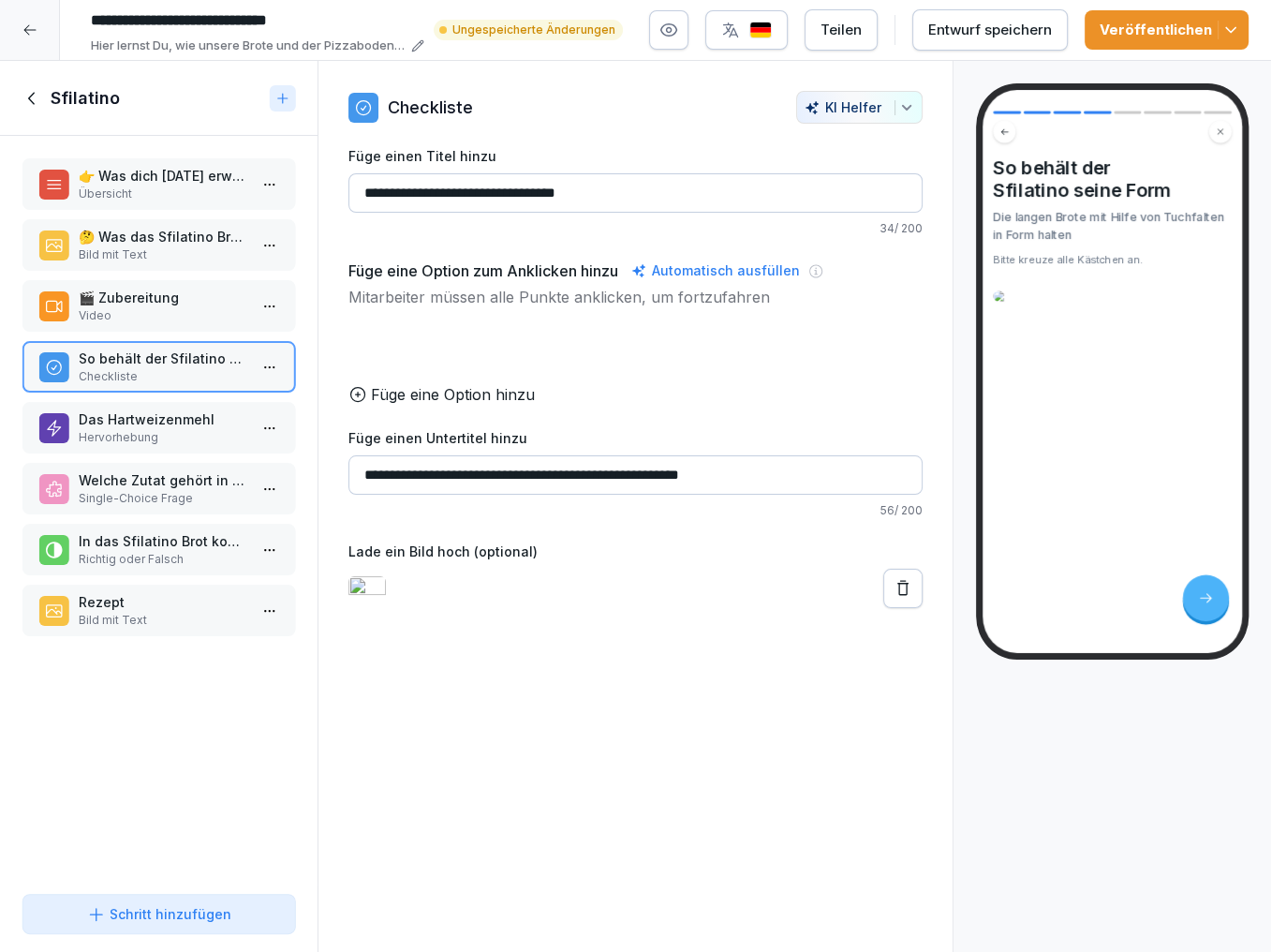
click at [144, 284] on div "🎬 Zubereitung Video" at bounding box center [158, 305] width 272 height 51
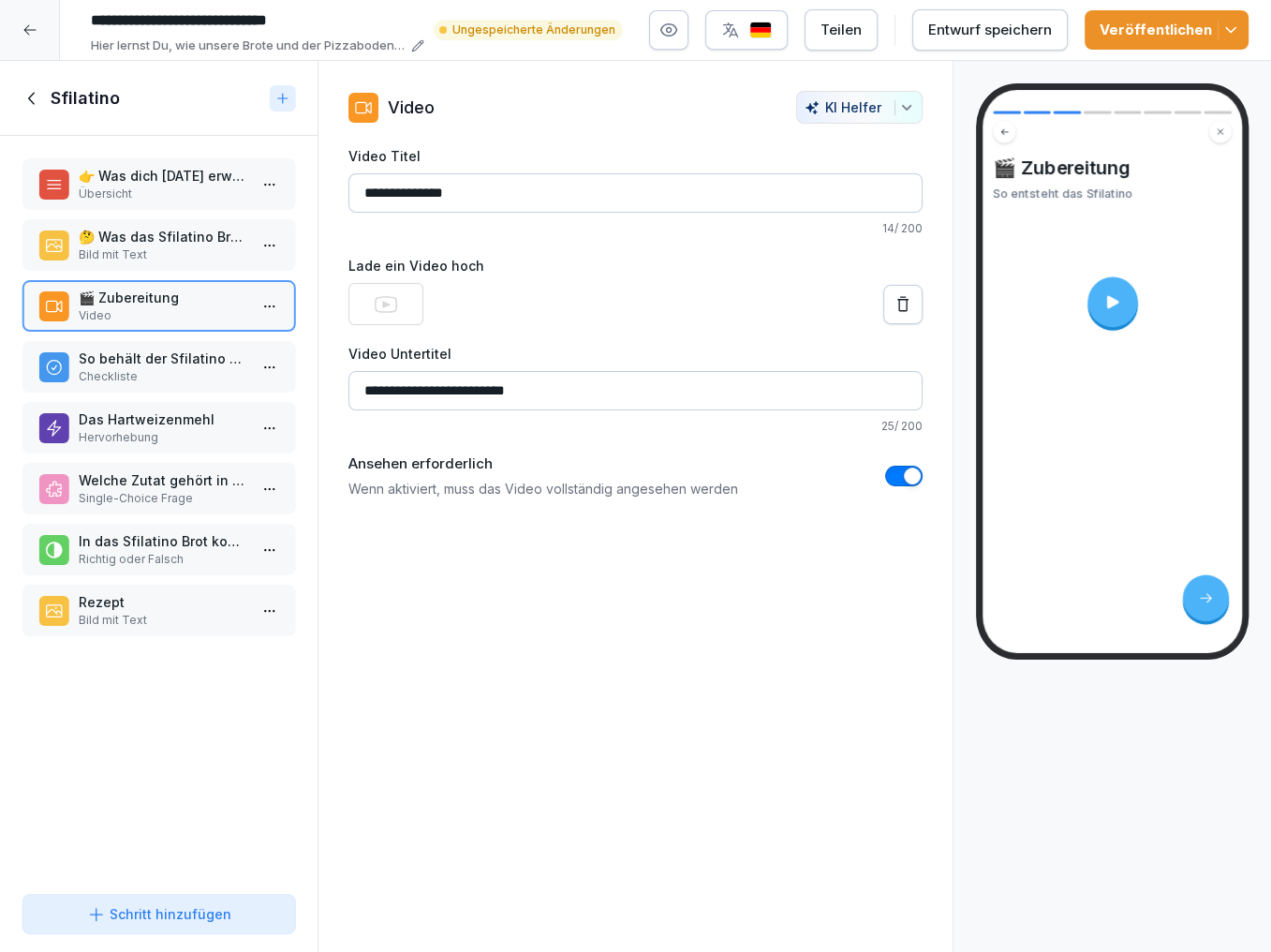
click at [388, 300] on icon at bounding box center [386, 303] width 22 height 22
click at [1128, 297] on div at bounding box center [1113, 301] width 50 height 50
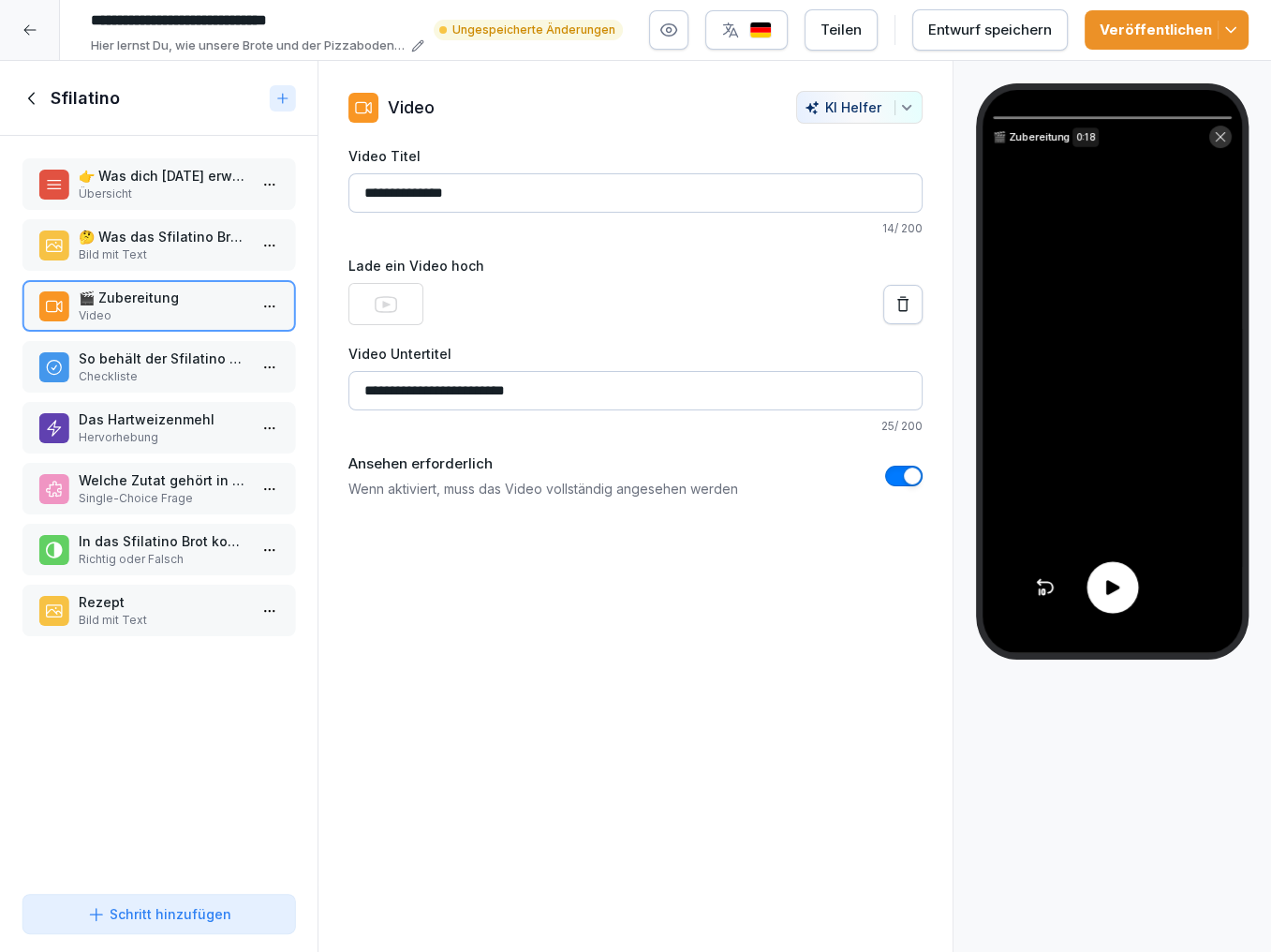
click at [1099, 583] on div at bounding box center [1112, 587] width 51 height 51
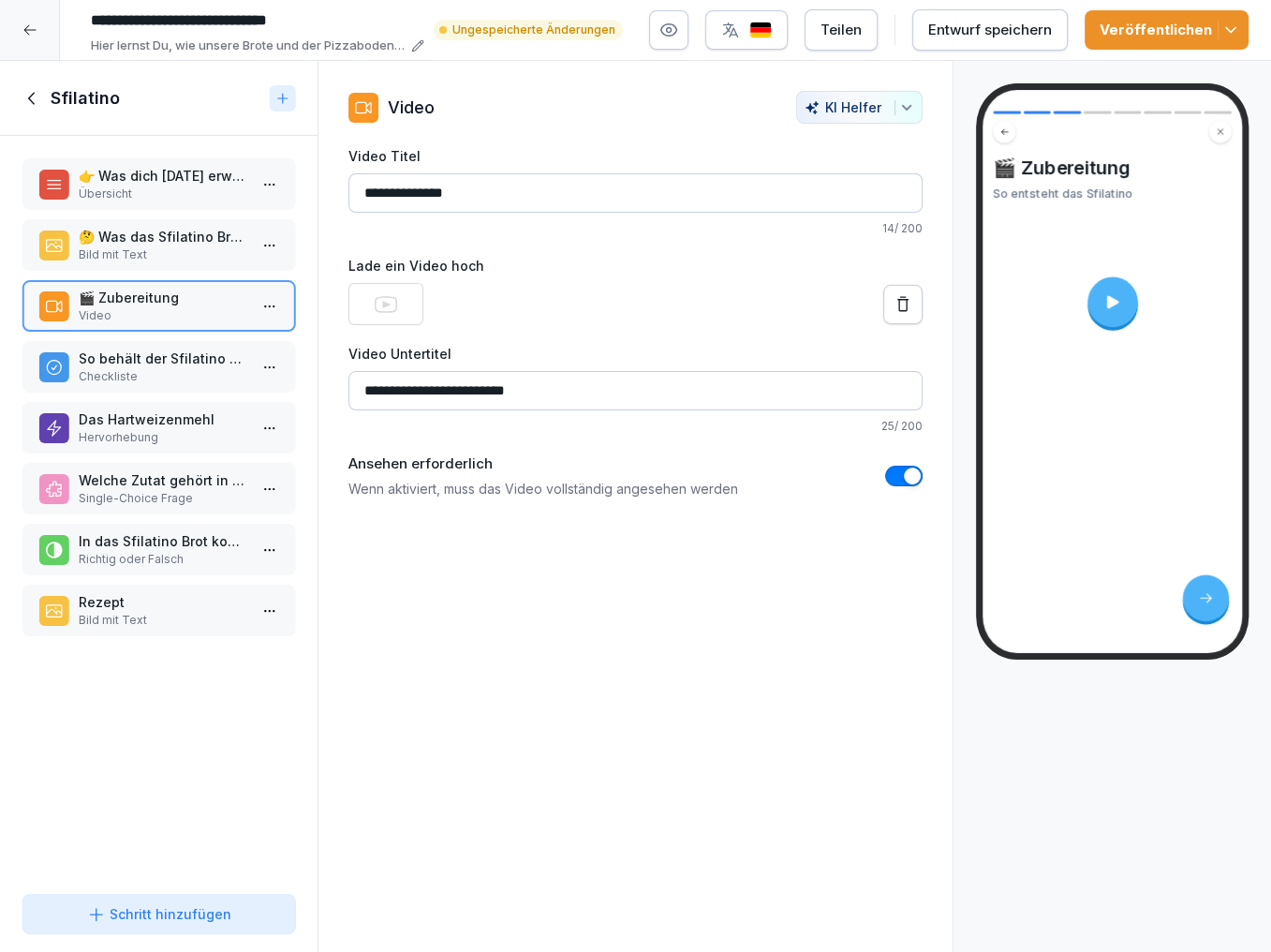
click at [33, 97] on icon at bounding box center [32, 98] width 20 height 20
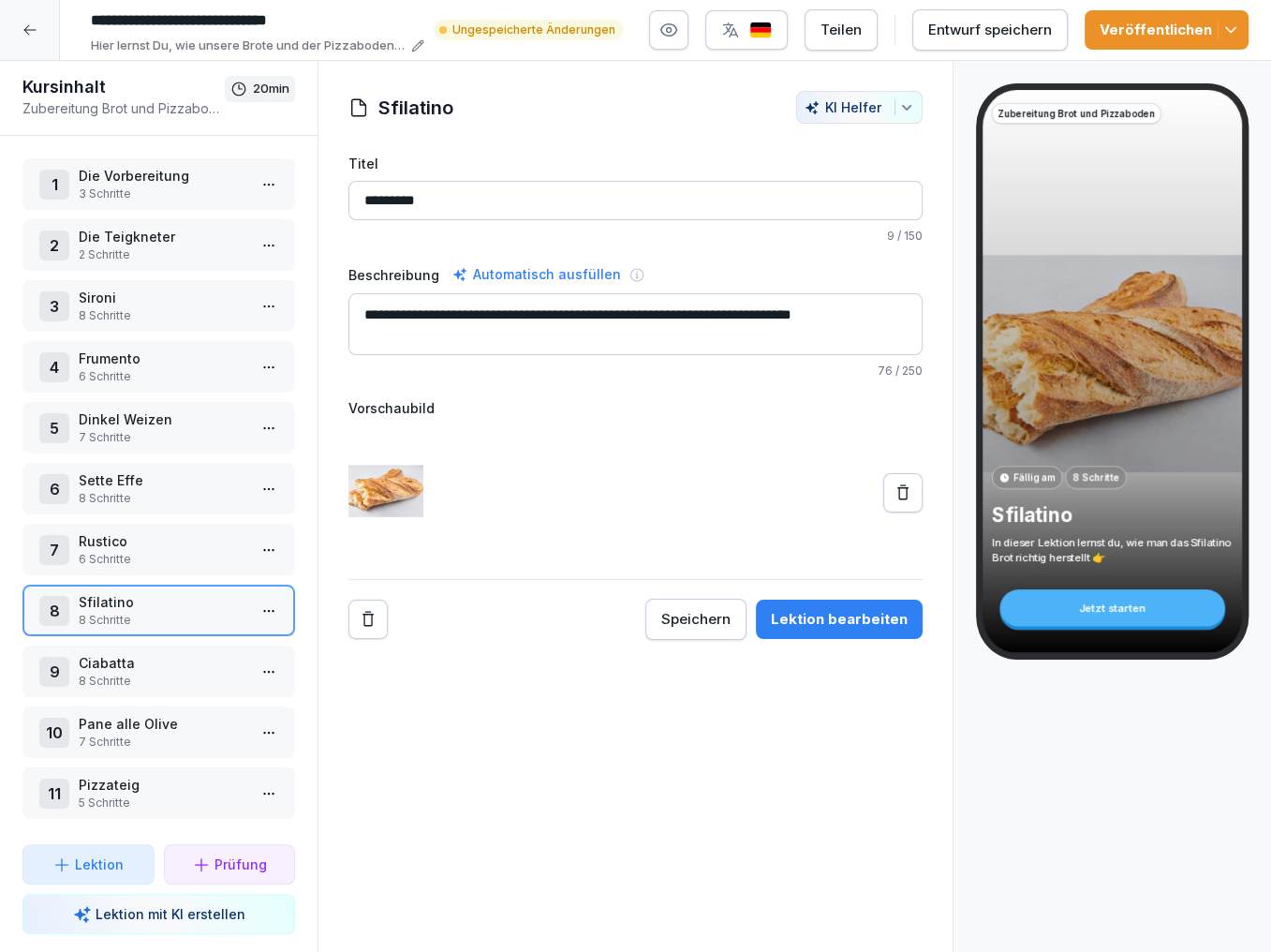
click at [1001, 24] on div "Entwurf speichern" at bounding box center [991, 29] width 124 height 20
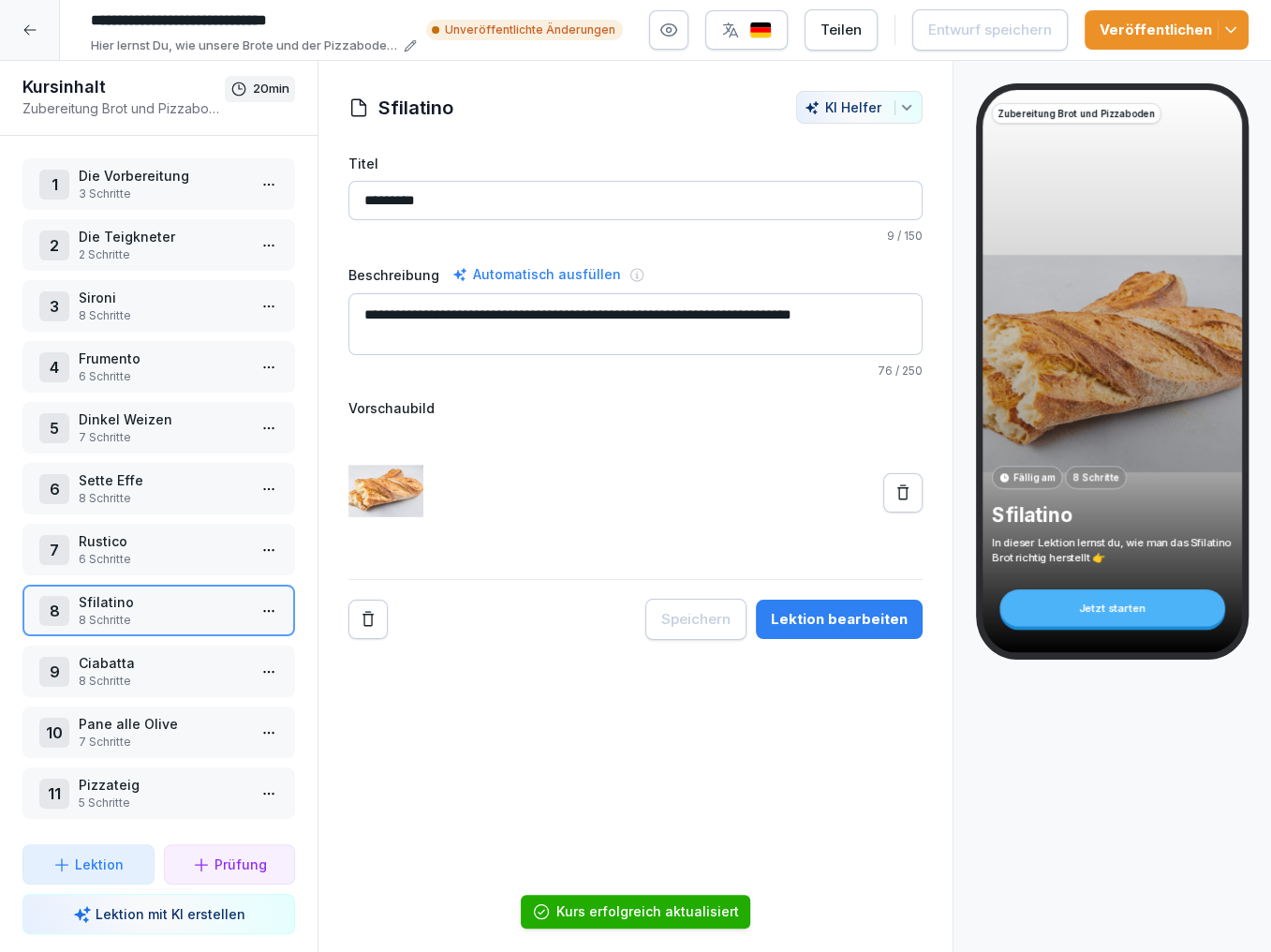
click at [1227, 35] on icon "button" at bounding box center [1230, 29] width 18 height 18
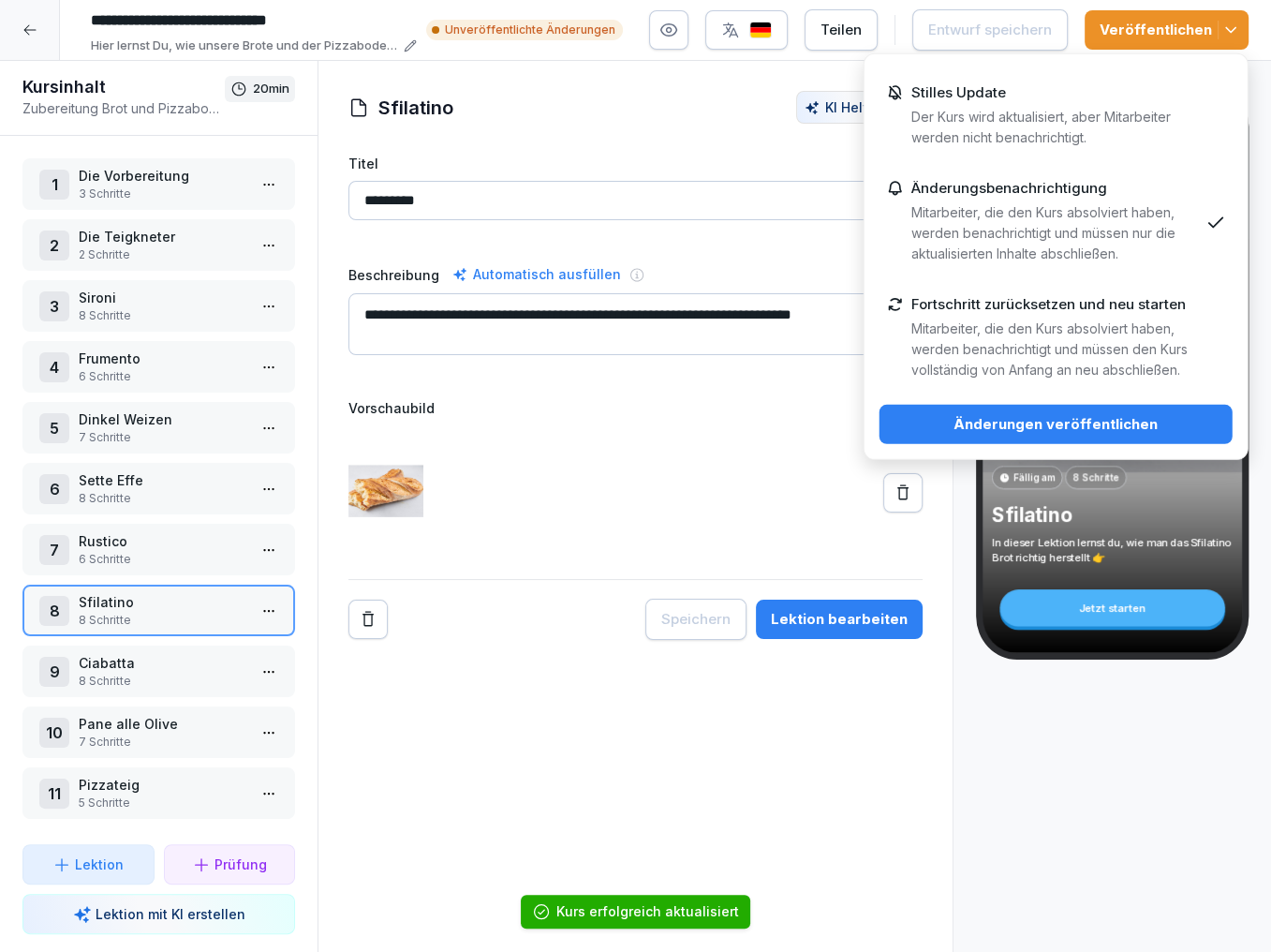
click at [1015, 443] on div "Stilles Update Der Kurs wird aktualisiert, aber Mitarbeiter werden nicht benach…" at bounding box center [1056, 256] width 385 height 406
click at [1007, 435] on button "Änderungen veröffentlichen" at bounding box center [1056, 424] width 353 height 40
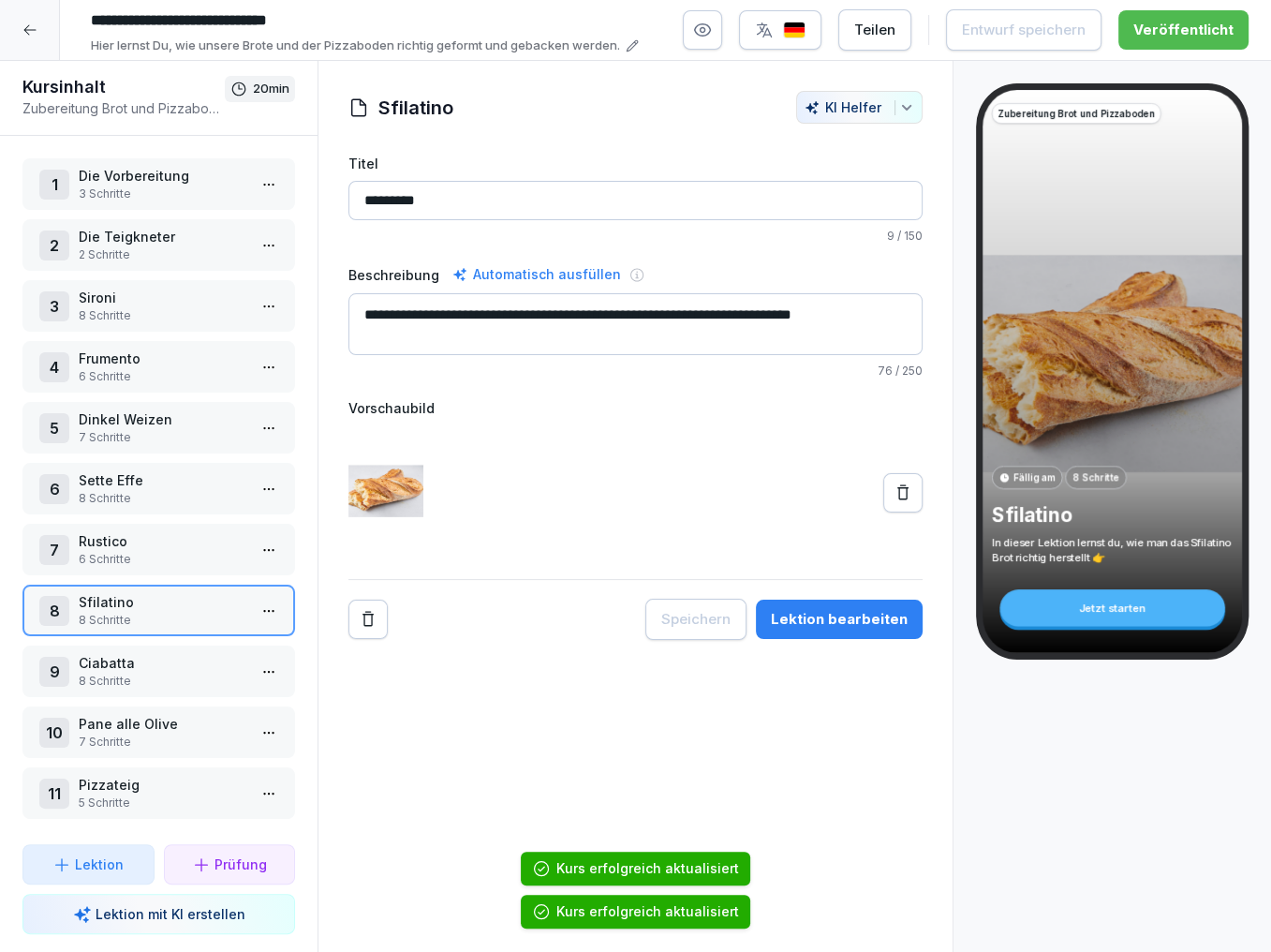
click at [28, 22] on icon at bounding box center [29, 29] width 15 height 15
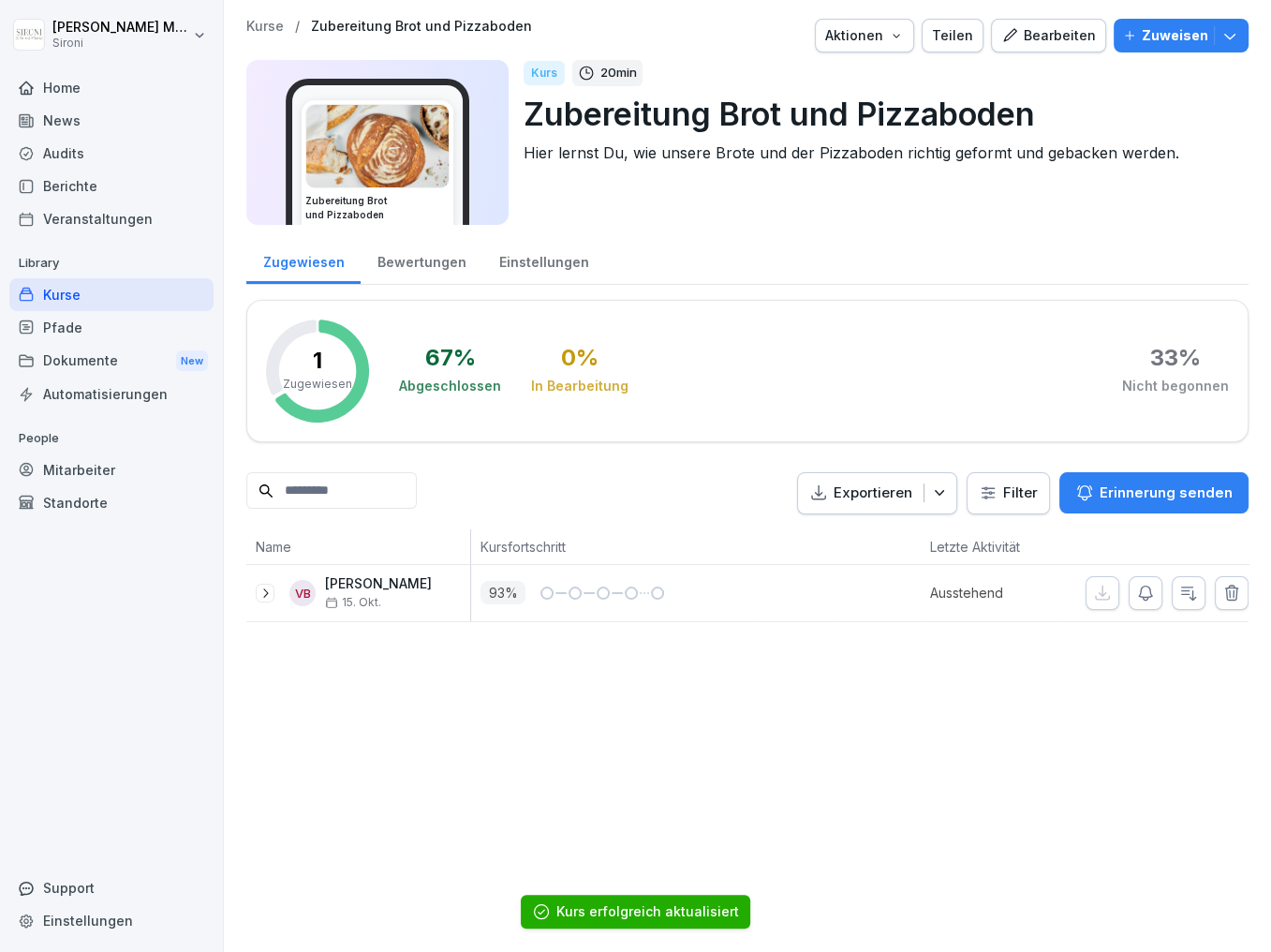
click at [57, 291] on div "Kurse" at bounding box center [111, 295] width 205 height 33
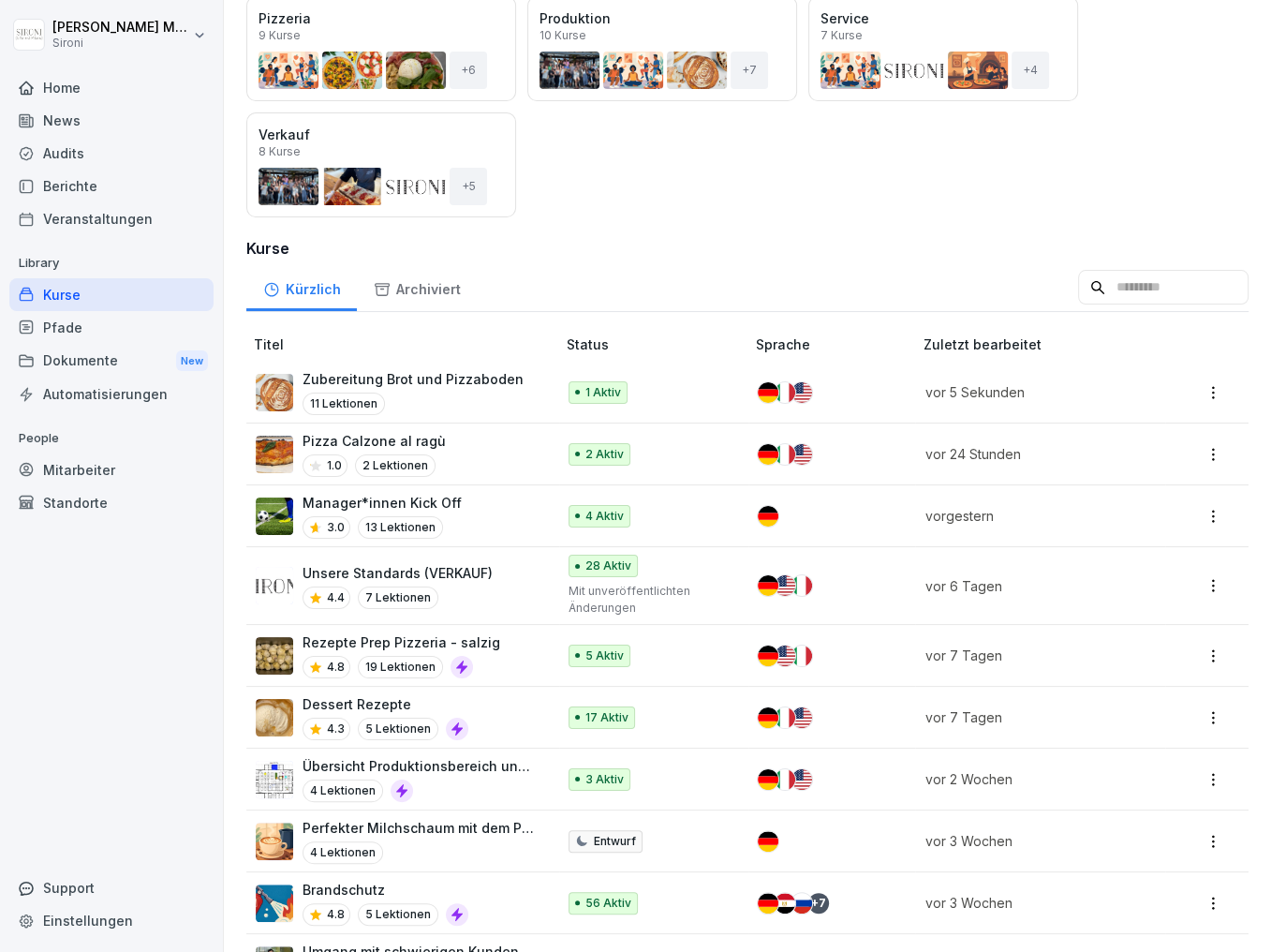
scroll to position [15, 0]
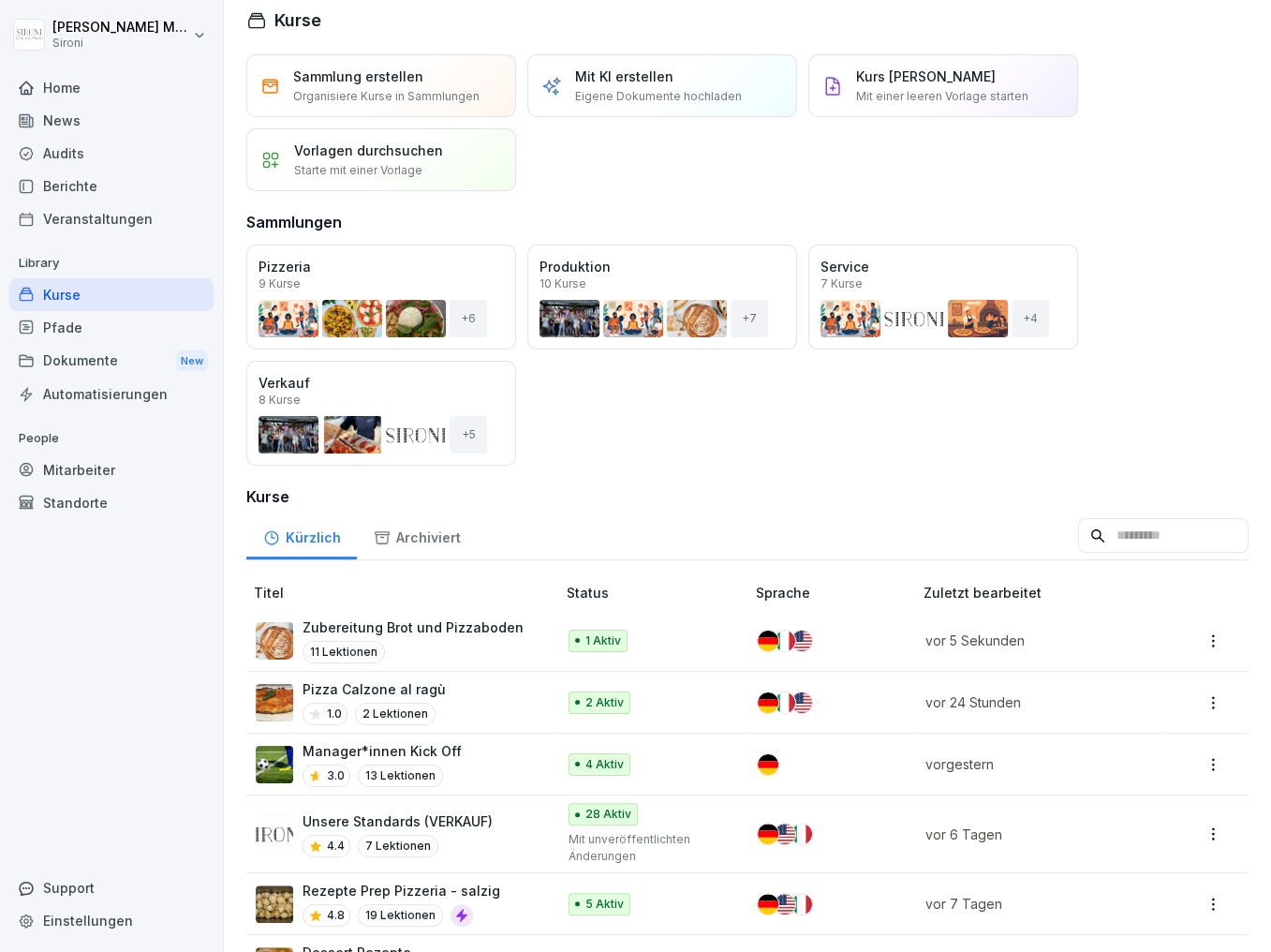
click at [0, 0] on div "Öffnen" at bounding box center [0, 0] width 0 height 0
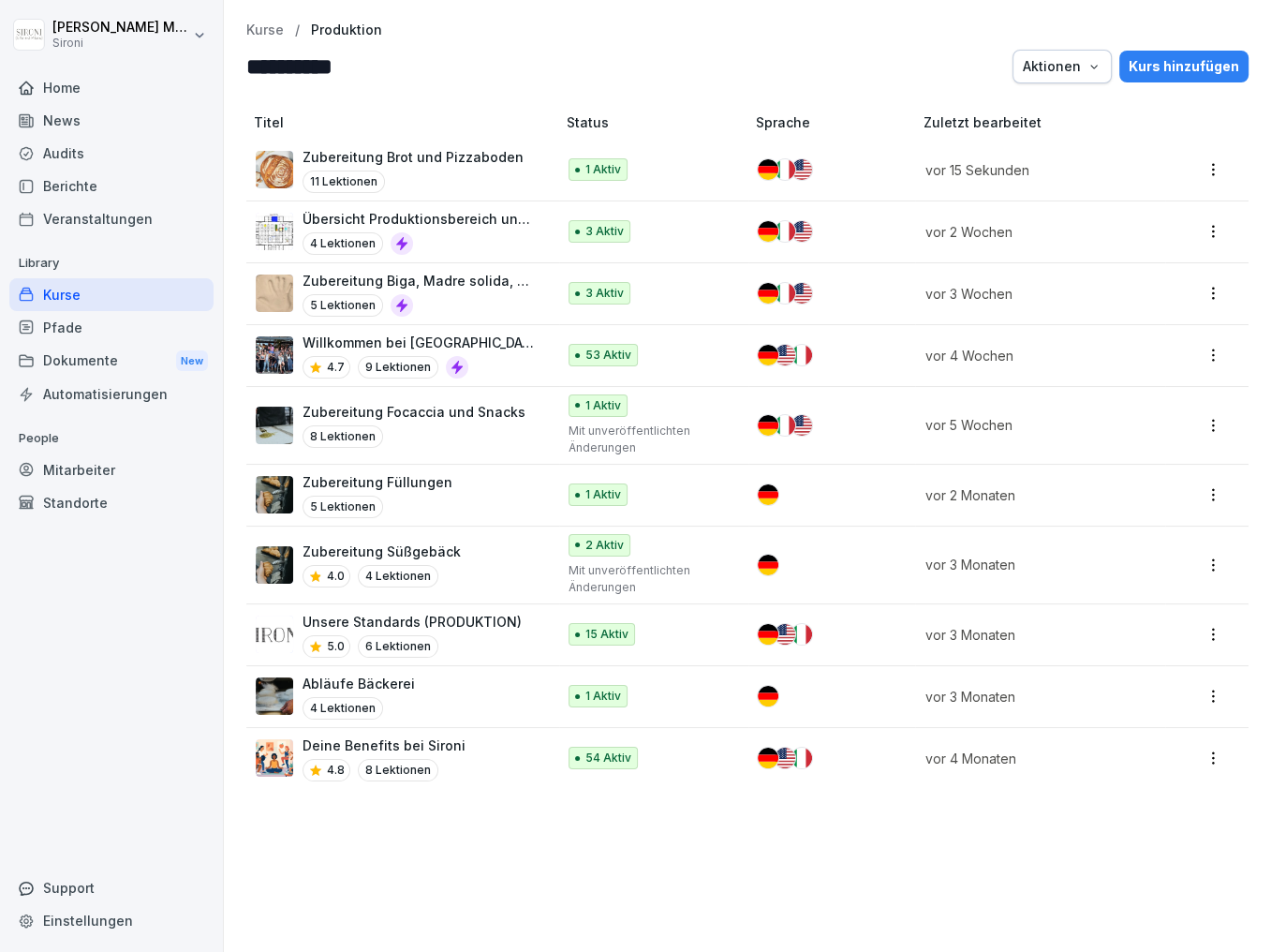
click at [413, 427] on div "8 Lektionen" at bounding box center [414, 436] width 223 height 22
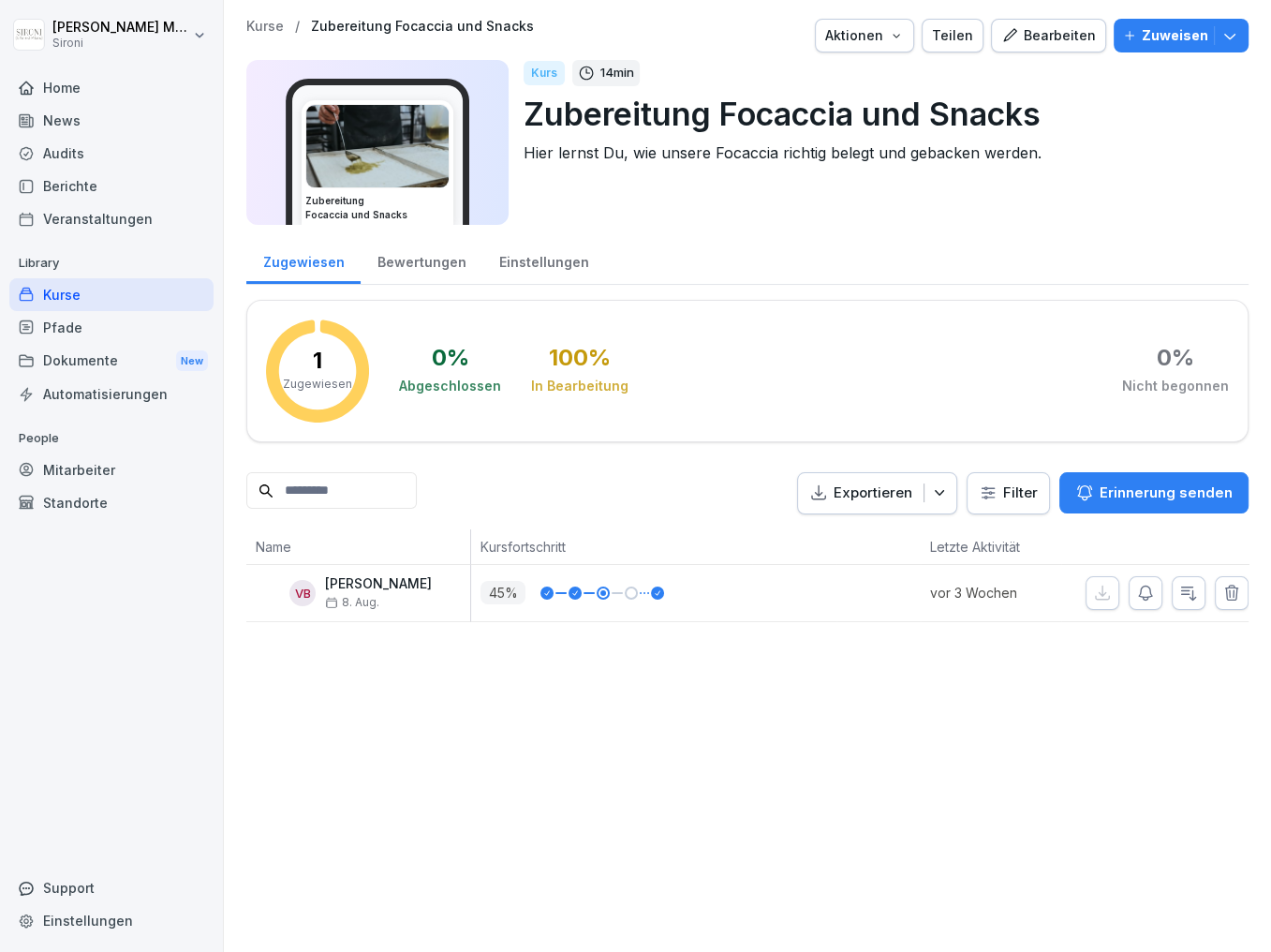
click at [1057, 39] on div "Bearbeiten" at bounding box center [1049, 35] width 95 height 20
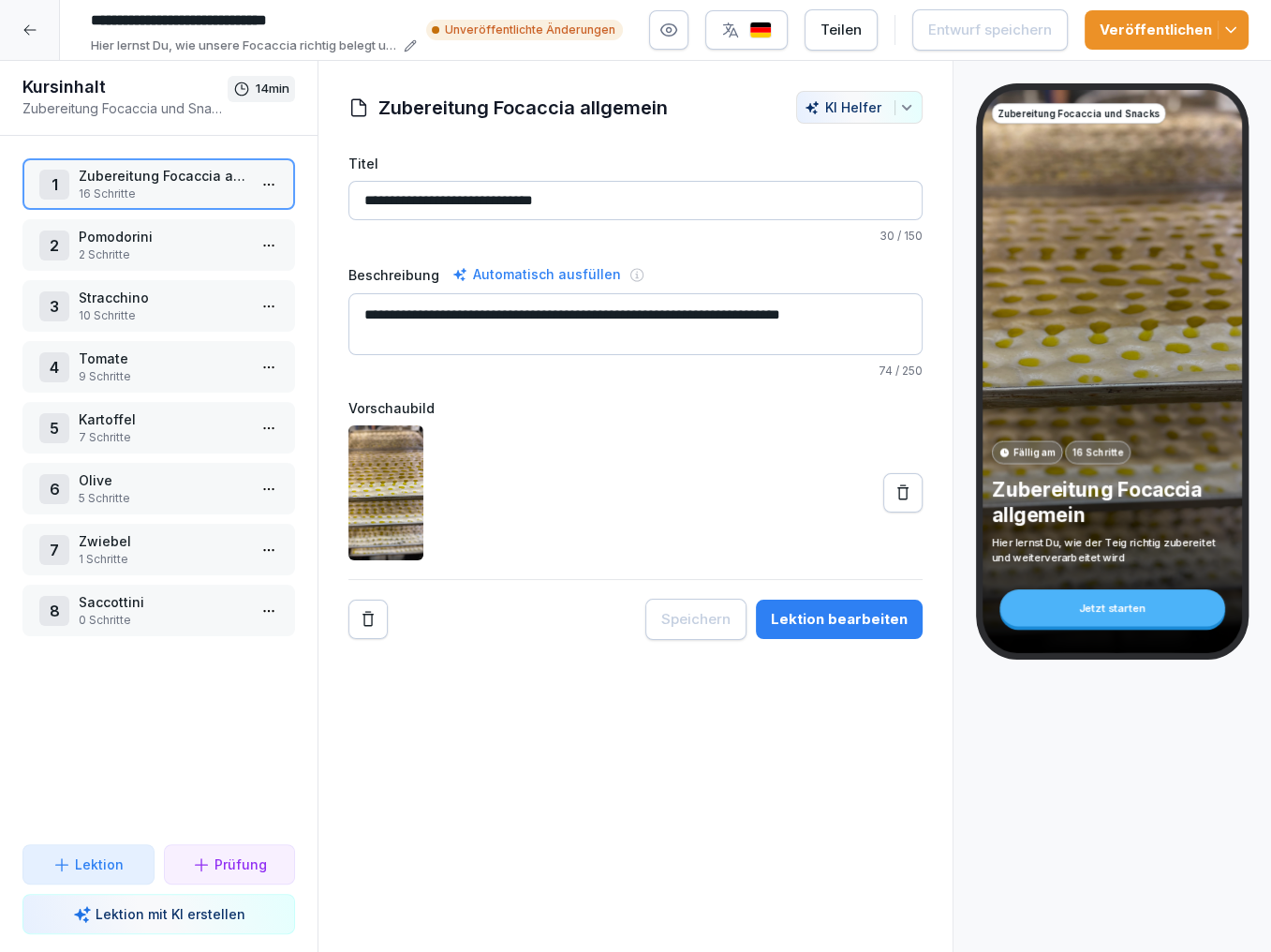
click at [243, 551] on p "1 Schritte" at bounding box center [162, 558] width 168 height 16
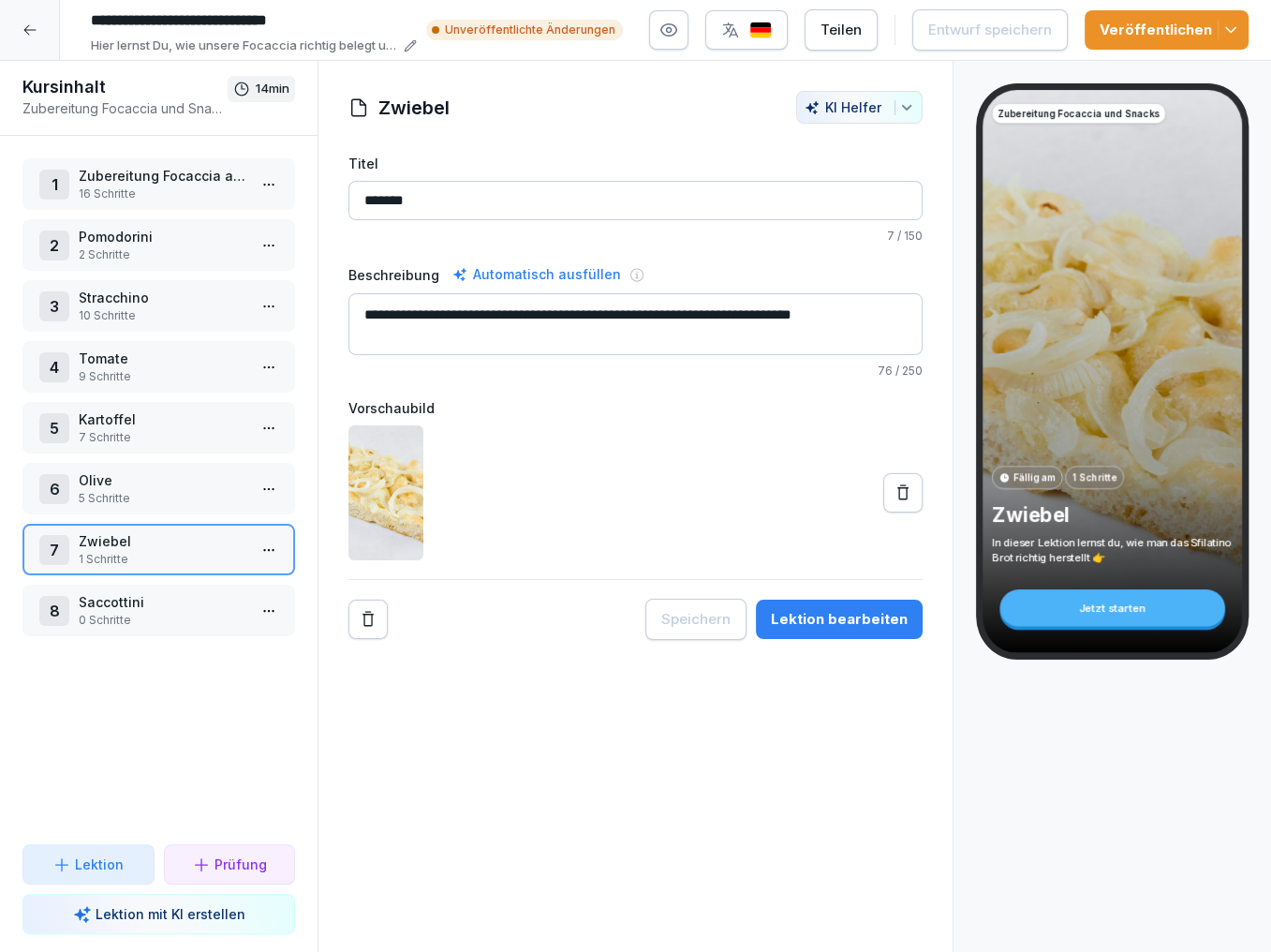
click at [270, 539] on html "**********" at bounding box center [635, 476] width 1271 height 952
click at [224, 570] on div "Schritte bearbeiten" at bounding box center [200, 582] width 159 height 35
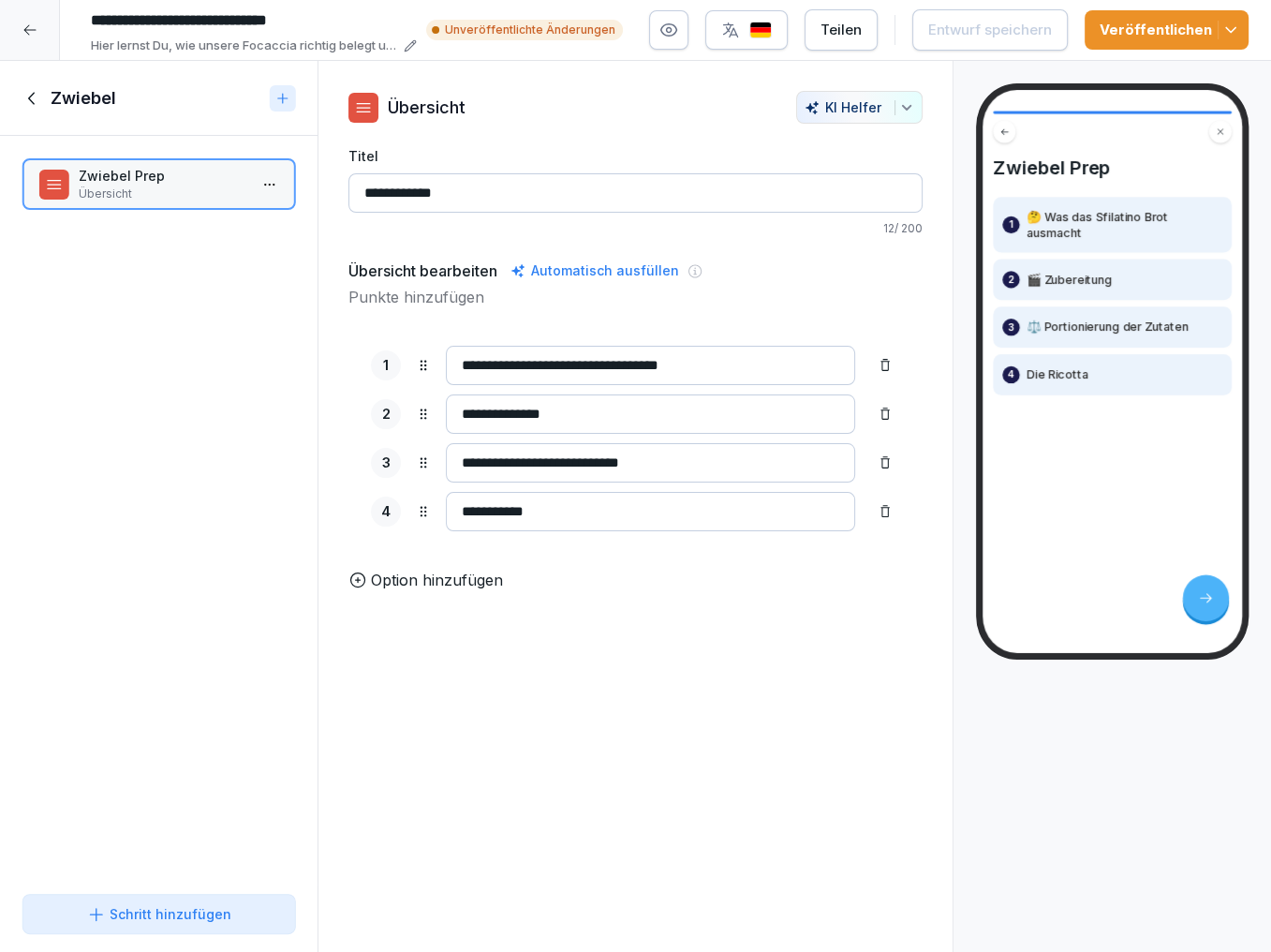
click at [882, 507] on icon at bounding box center [885, 511] width 15 height 15
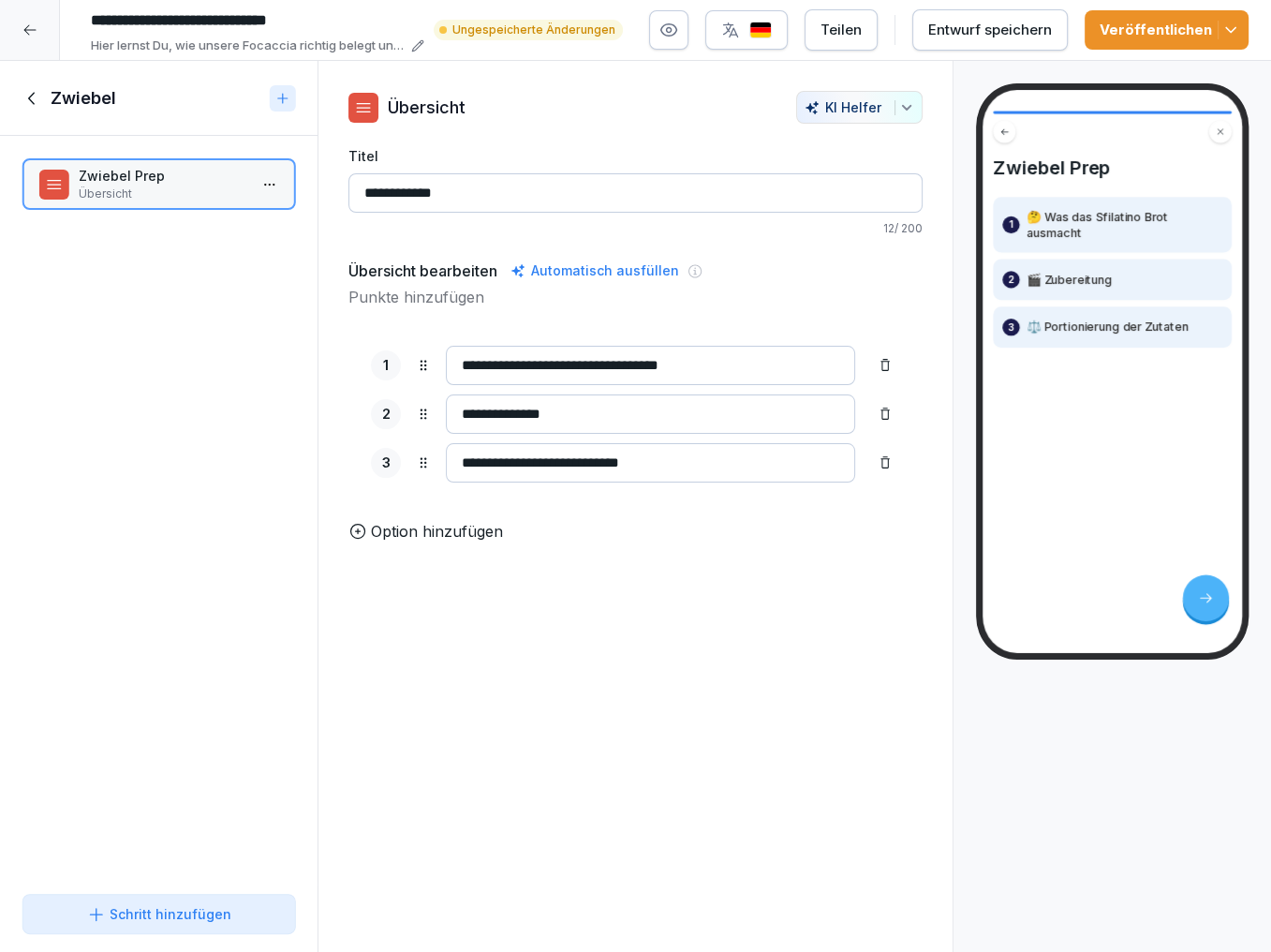
click at [140, 912] on div "Schritt hinzufügen" at bounding box center [159, 914] width 144 height 19
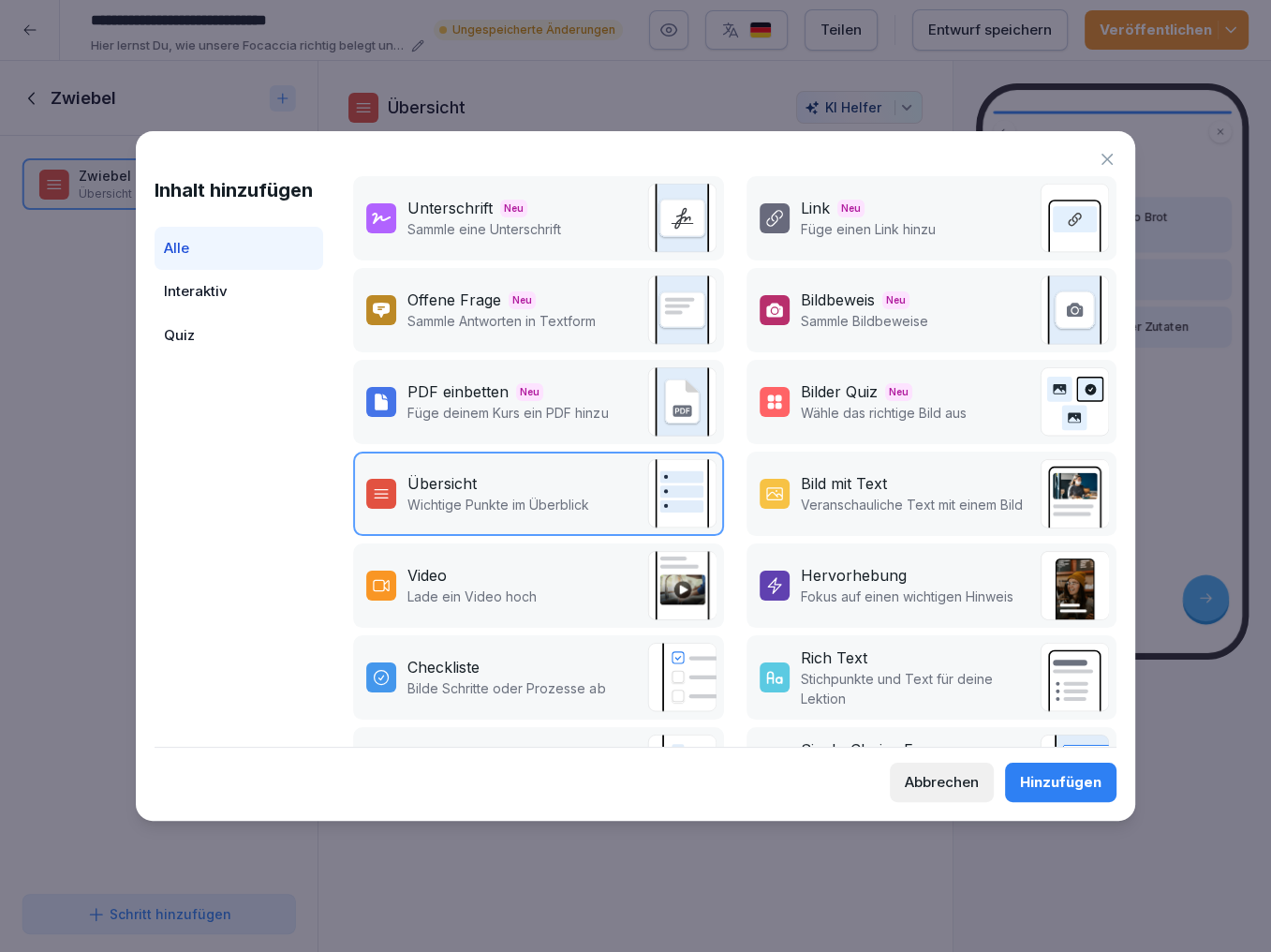
click at [829, 467] on div "Bild mit Text Veranschauliche Text mit einem Bild" at bounding box center [932, 493] width 370 height 84
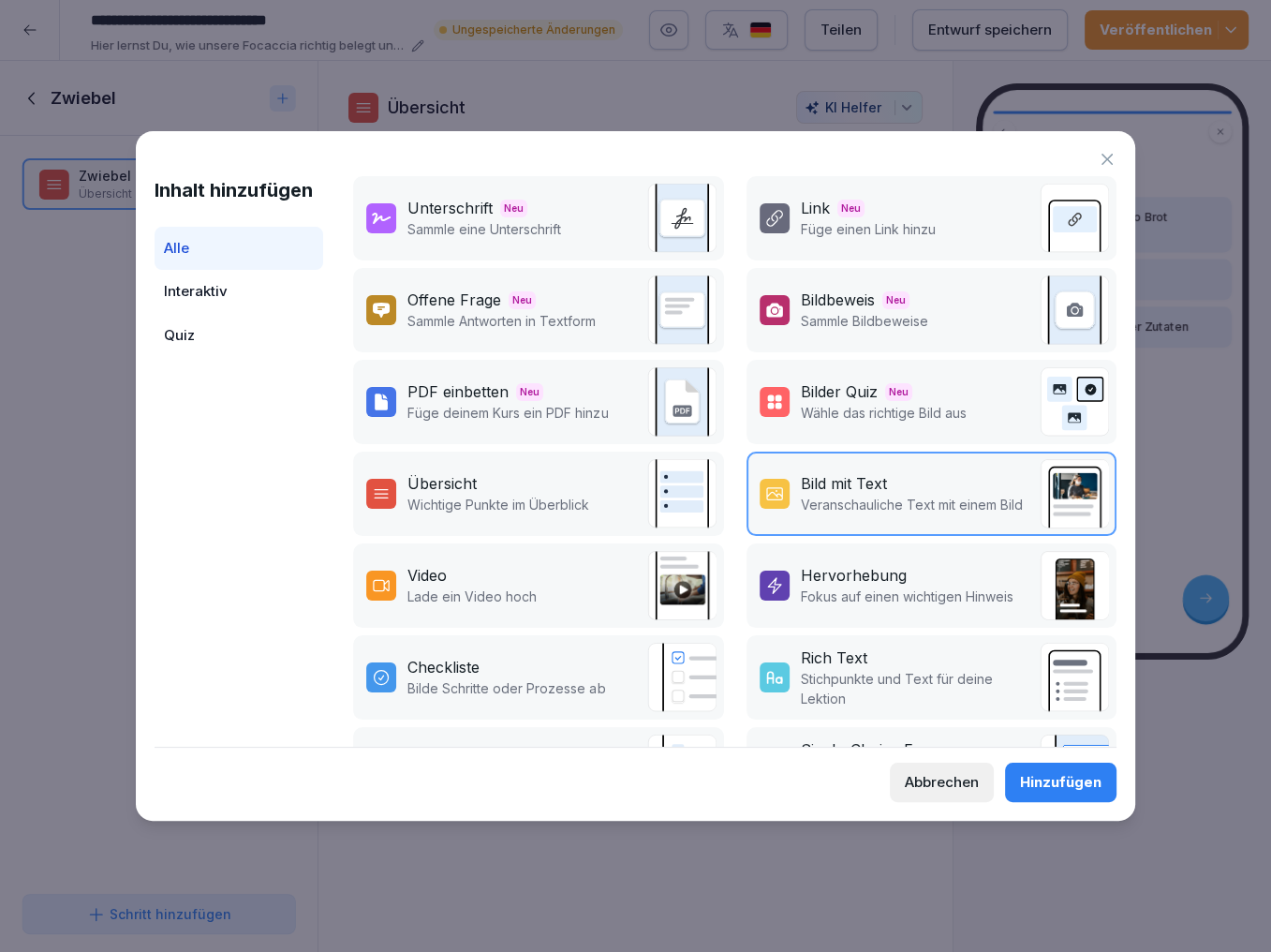
click at [1072, 781] on div "Hinzufügen" at bounding box center [1061, 781] width 81 height 20
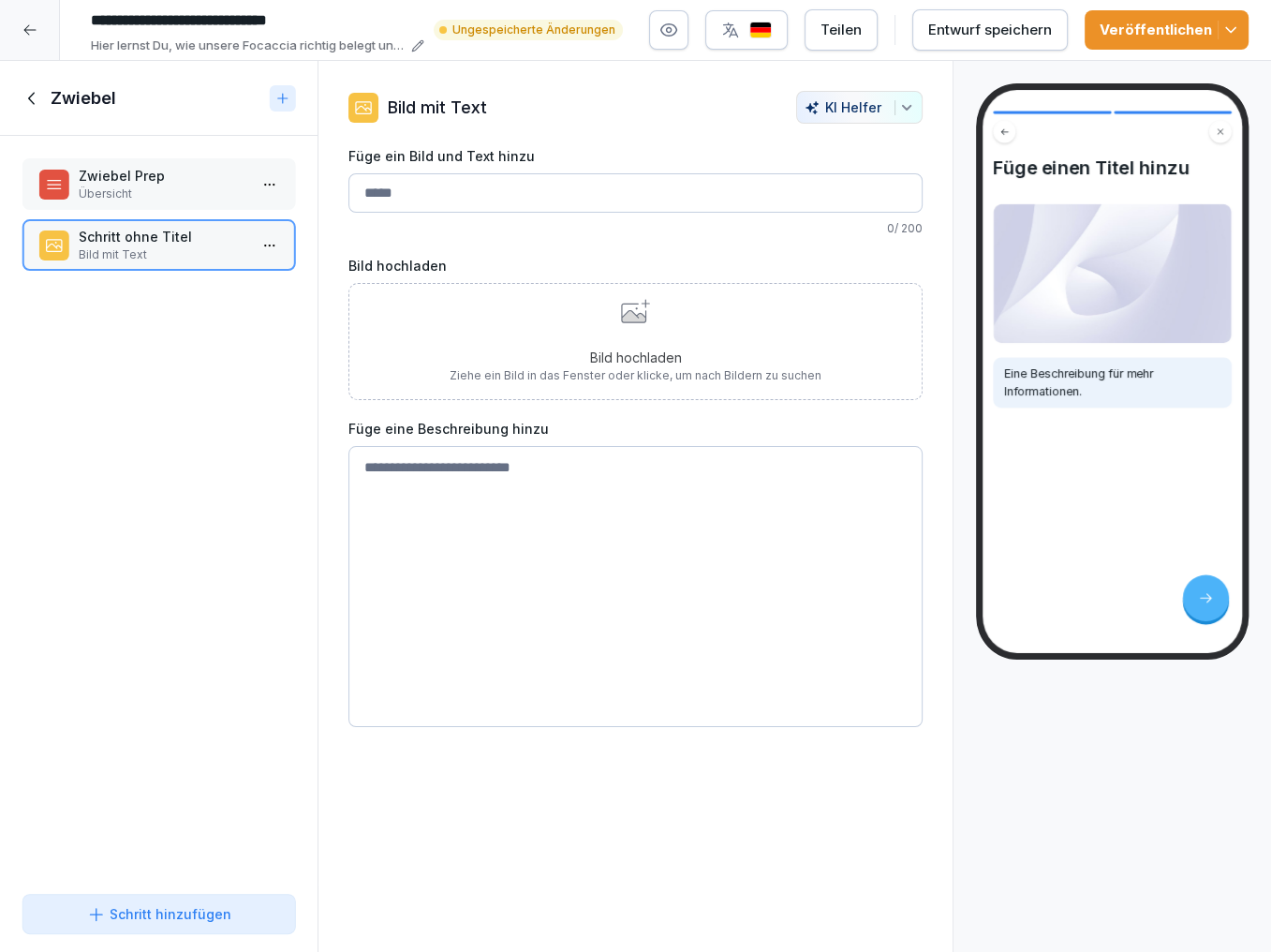
click at [556, 202] on input "Füge ein Bild und Text hinzu" at bounding box center [636, 193] width 574 height 40
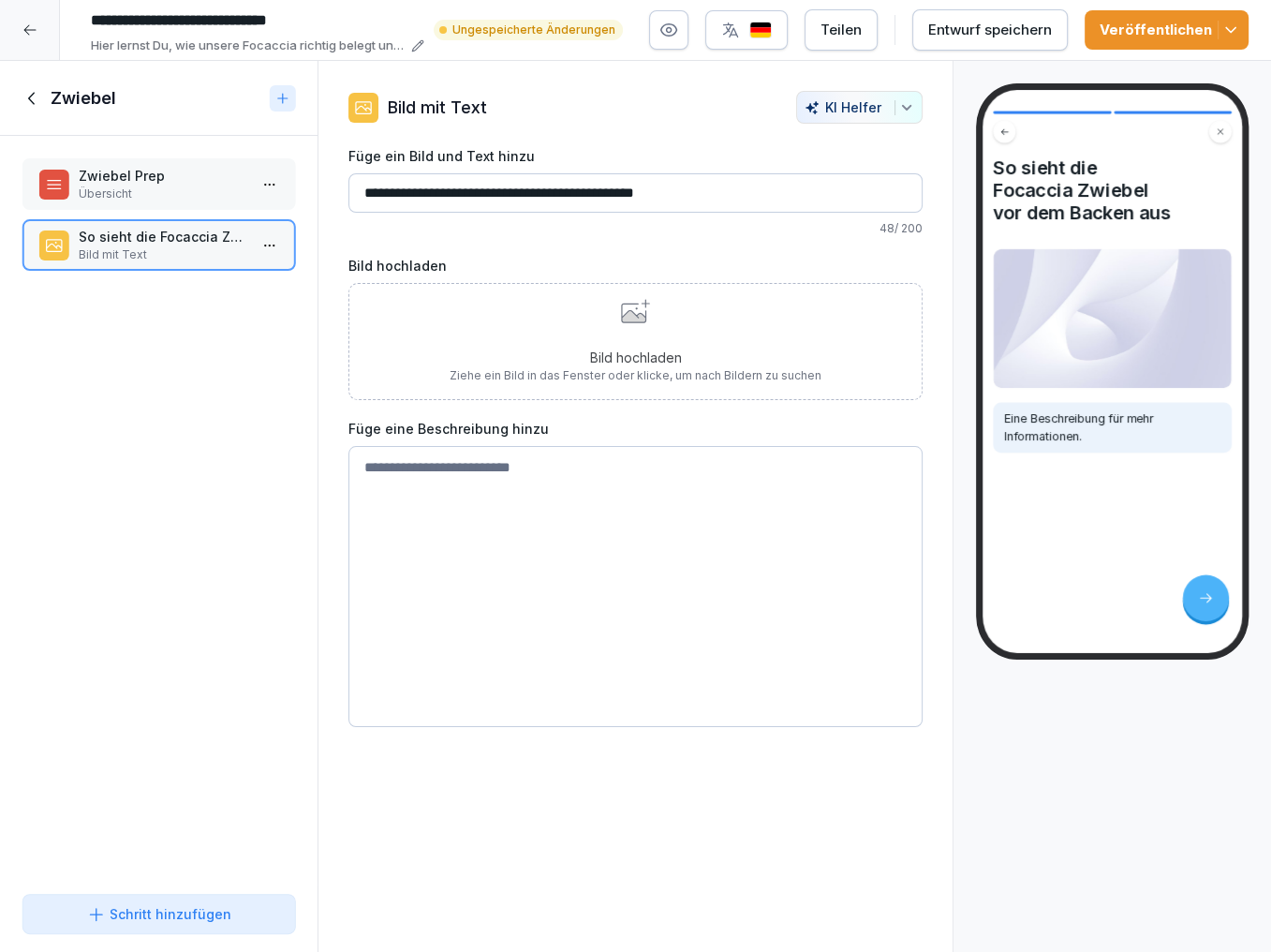
type input "**********"
click at [631, 319] on icon at bounding box center [634, 316] width 24 height 13
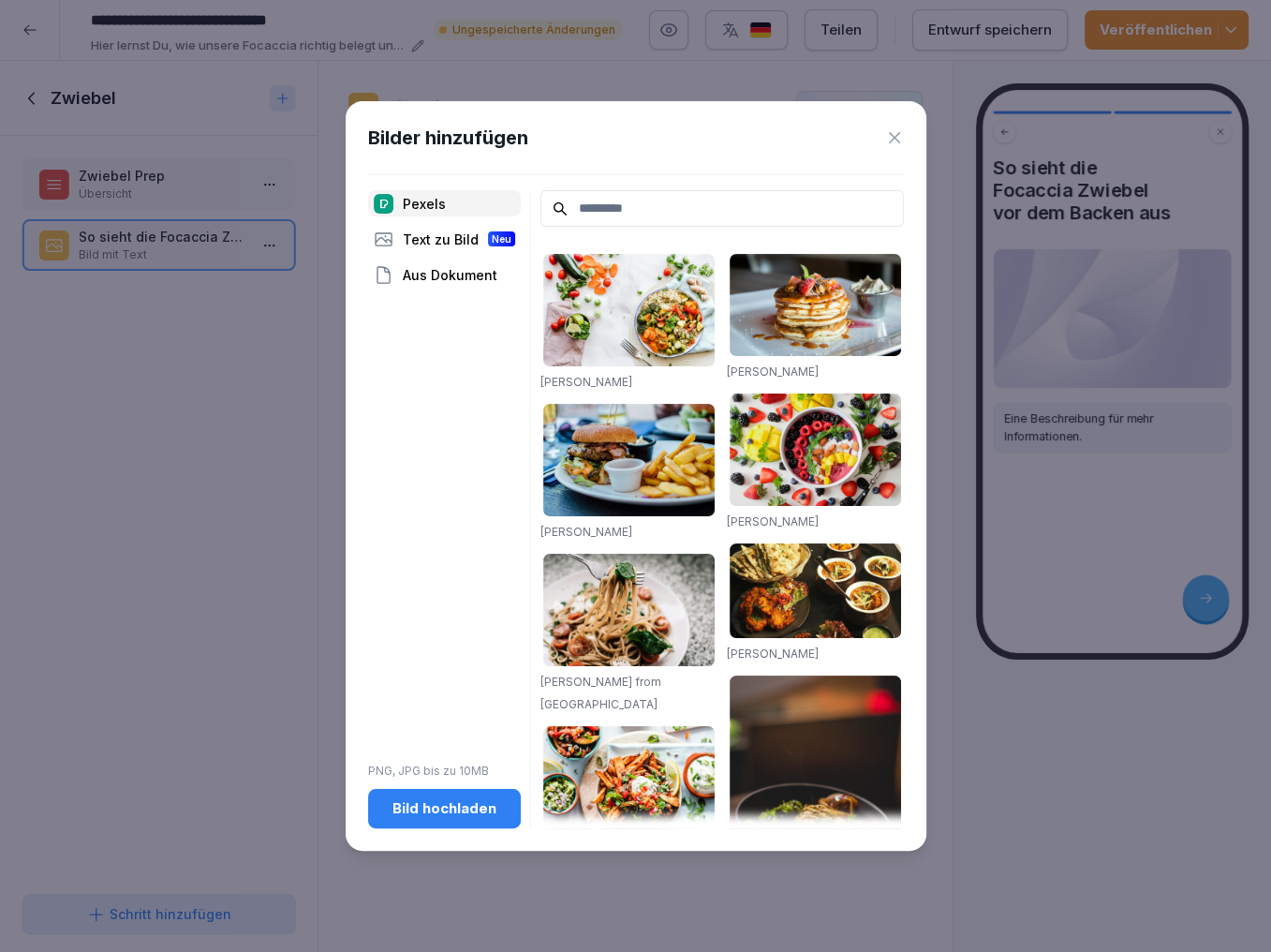
click at [468, 808] on div "Bild hochladen" at bounding box center [444, 808] width 123 height 20
click at [446, 805] on div "Bild hochladen" at bounding box center [444, 808] width 123 height 20
click at [896, 139] on icon at bounding box center [895, 138] width 12 height 12
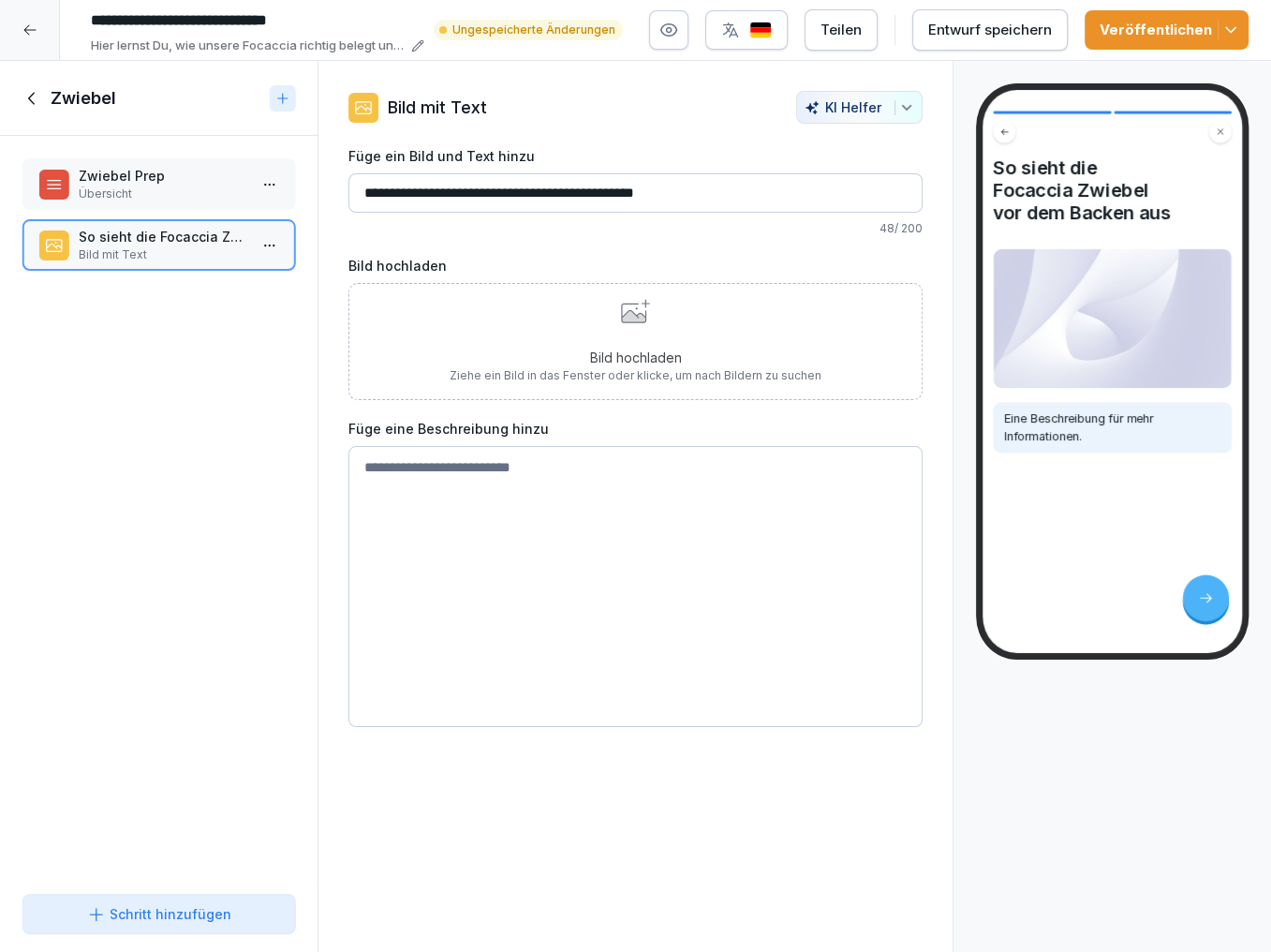
click at [274, 243] on html "**********" at bounding box center [635, 476] width 1271 height 952
click at [197, 314] on div "Duplizieren ⌘D" at bounding box center [199, 315] width 144 height 19
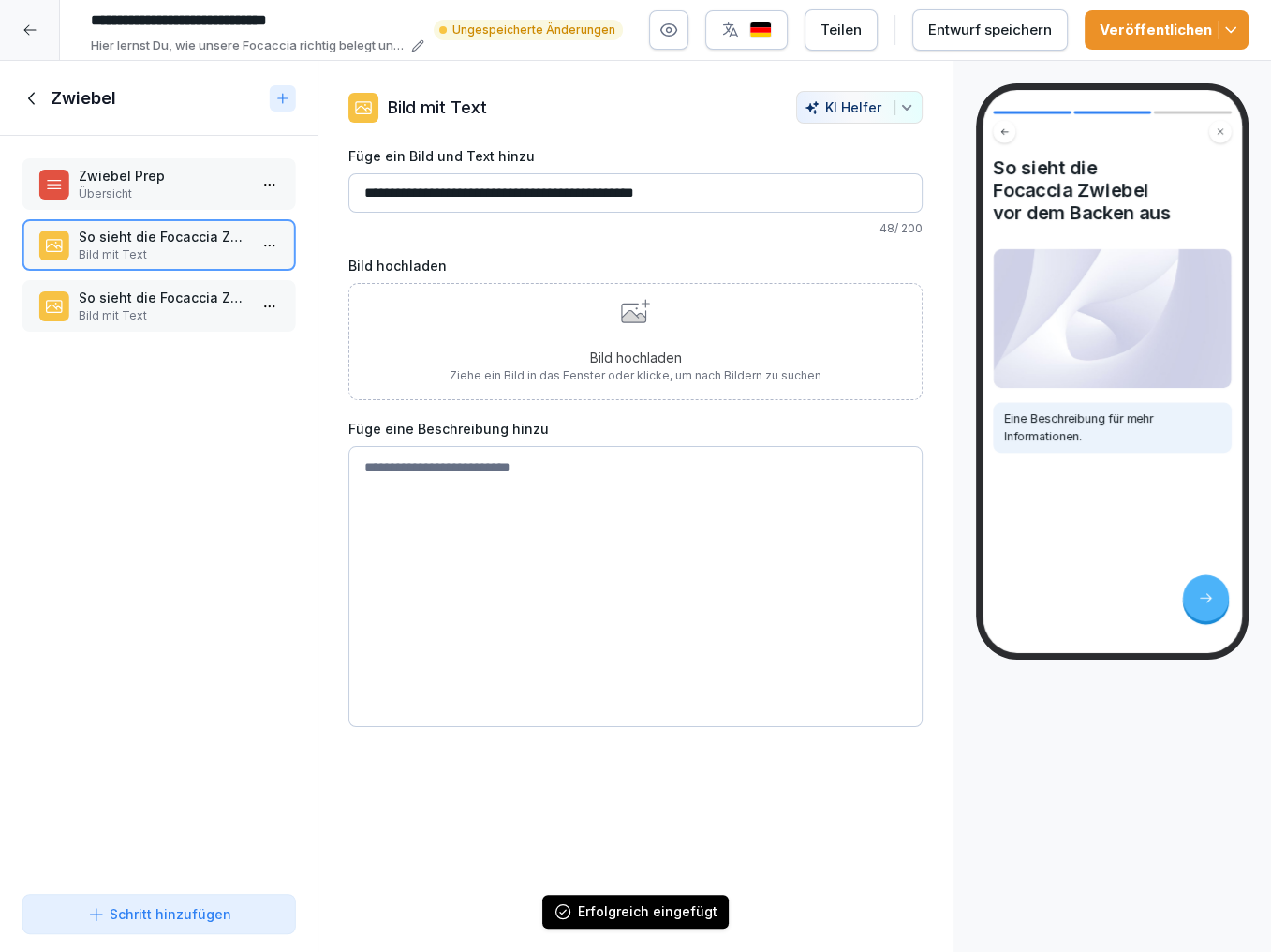
click at [192, 313] on p "Bild mit Text" at bounding box center [162, 315] width 168 height 16
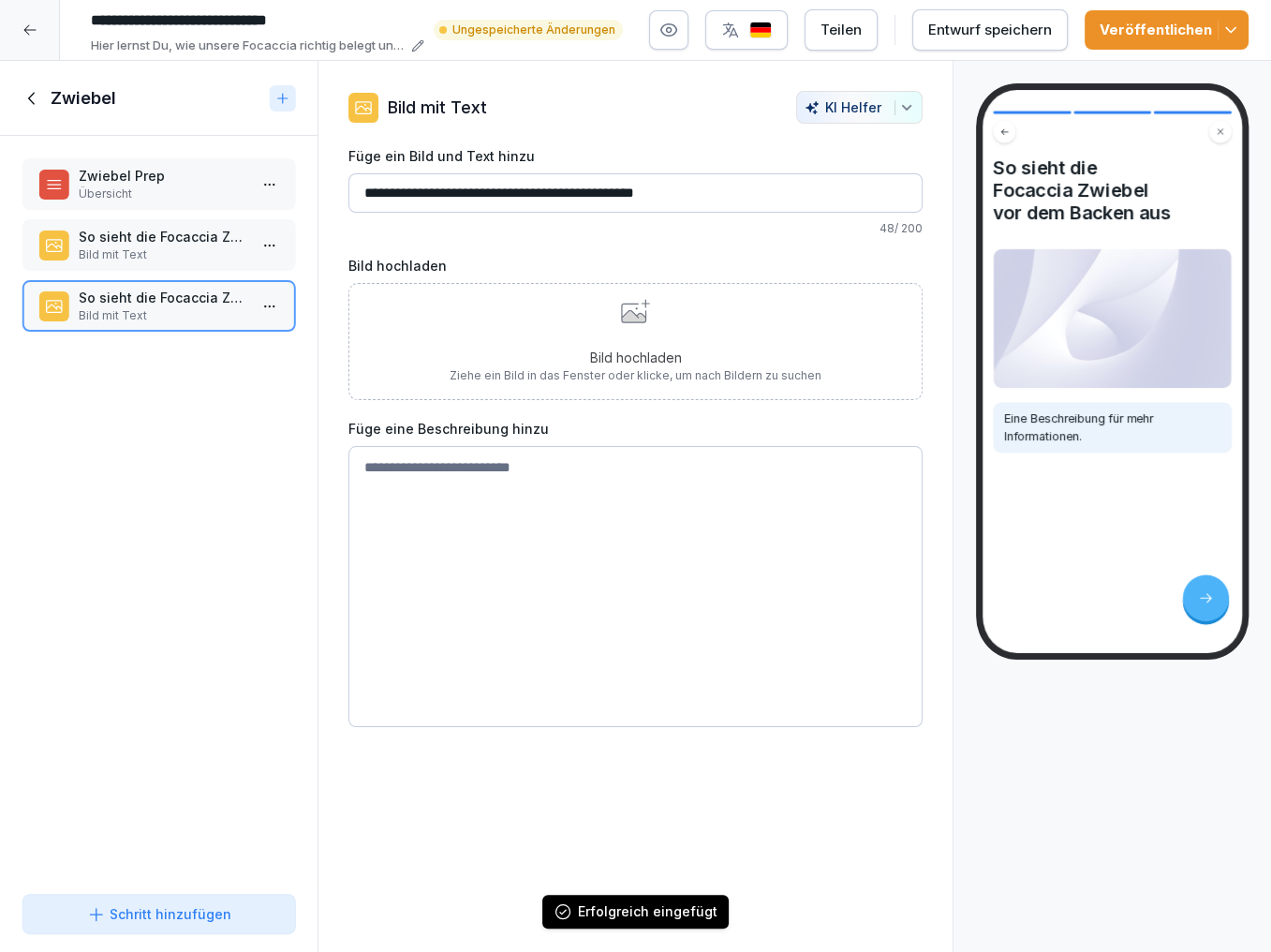
click at [580, 191] on input "**********" at bounding box center [636, 193] width 574 height 40
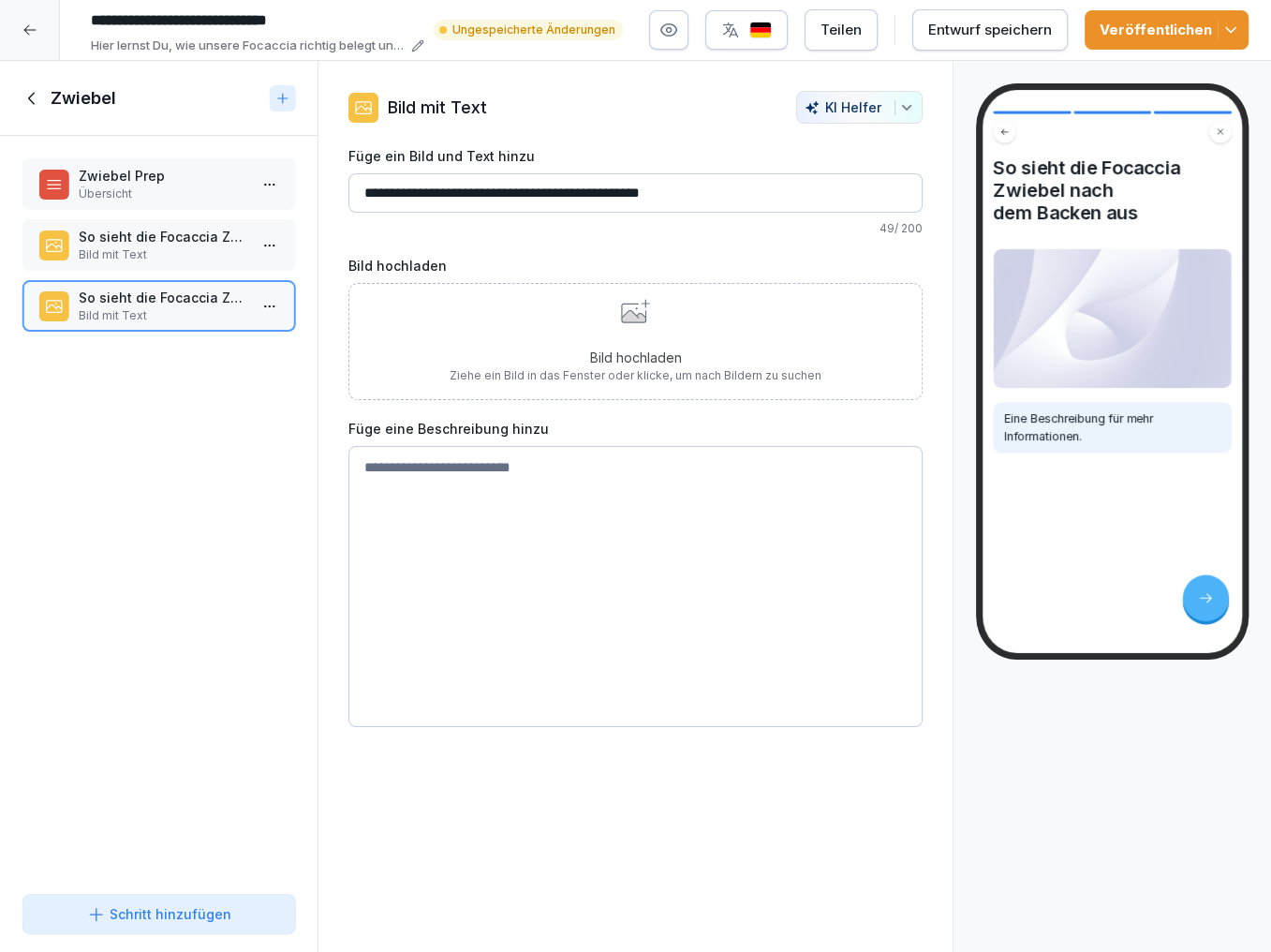
type input "**********"
click at [968, 20] on div "Entwurf speichern" at bounding box center [991, 29] width 124 height 20
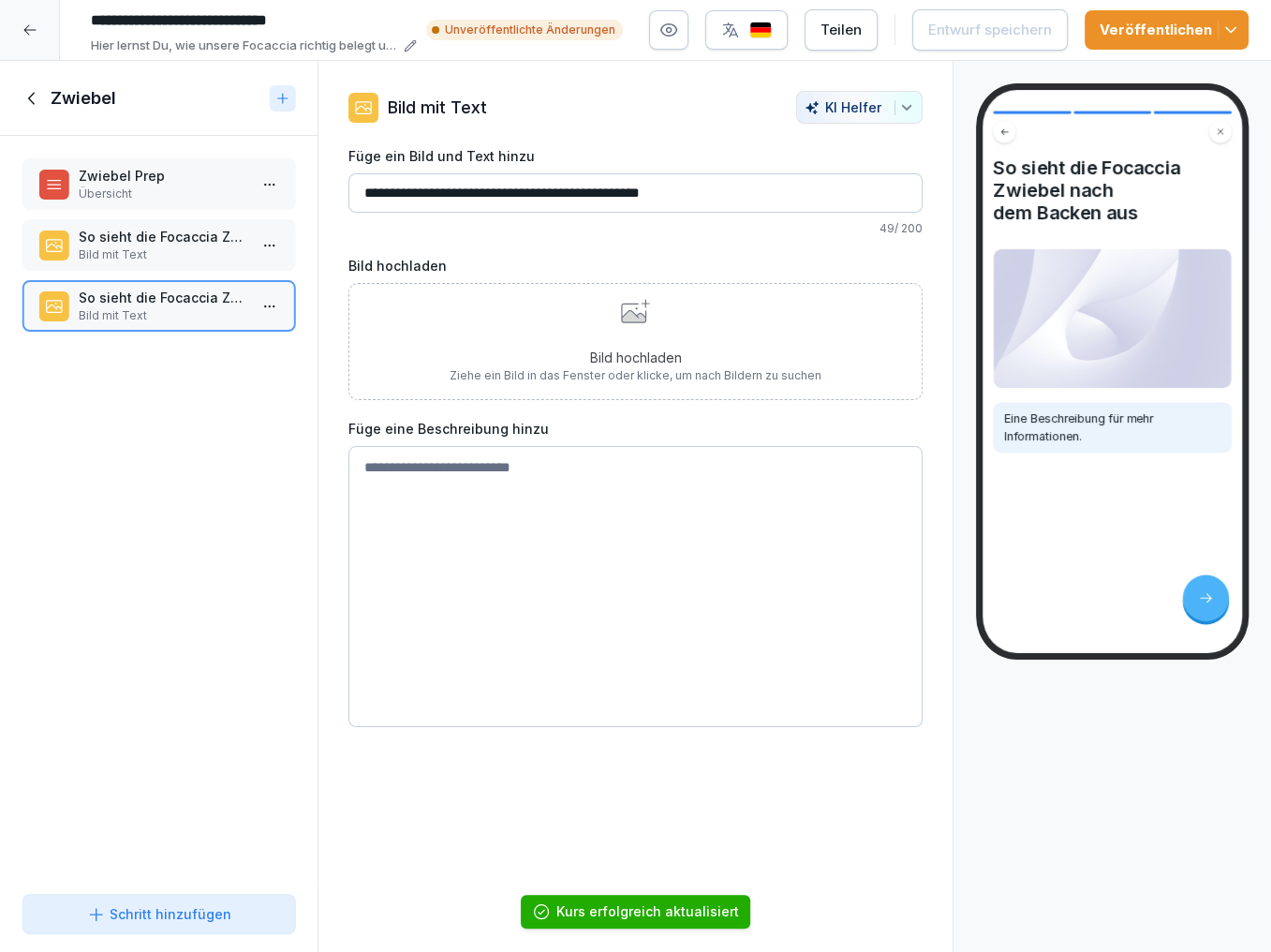
click at [39, 98] on icon at bounding box center [32, 98] width 20 height 20
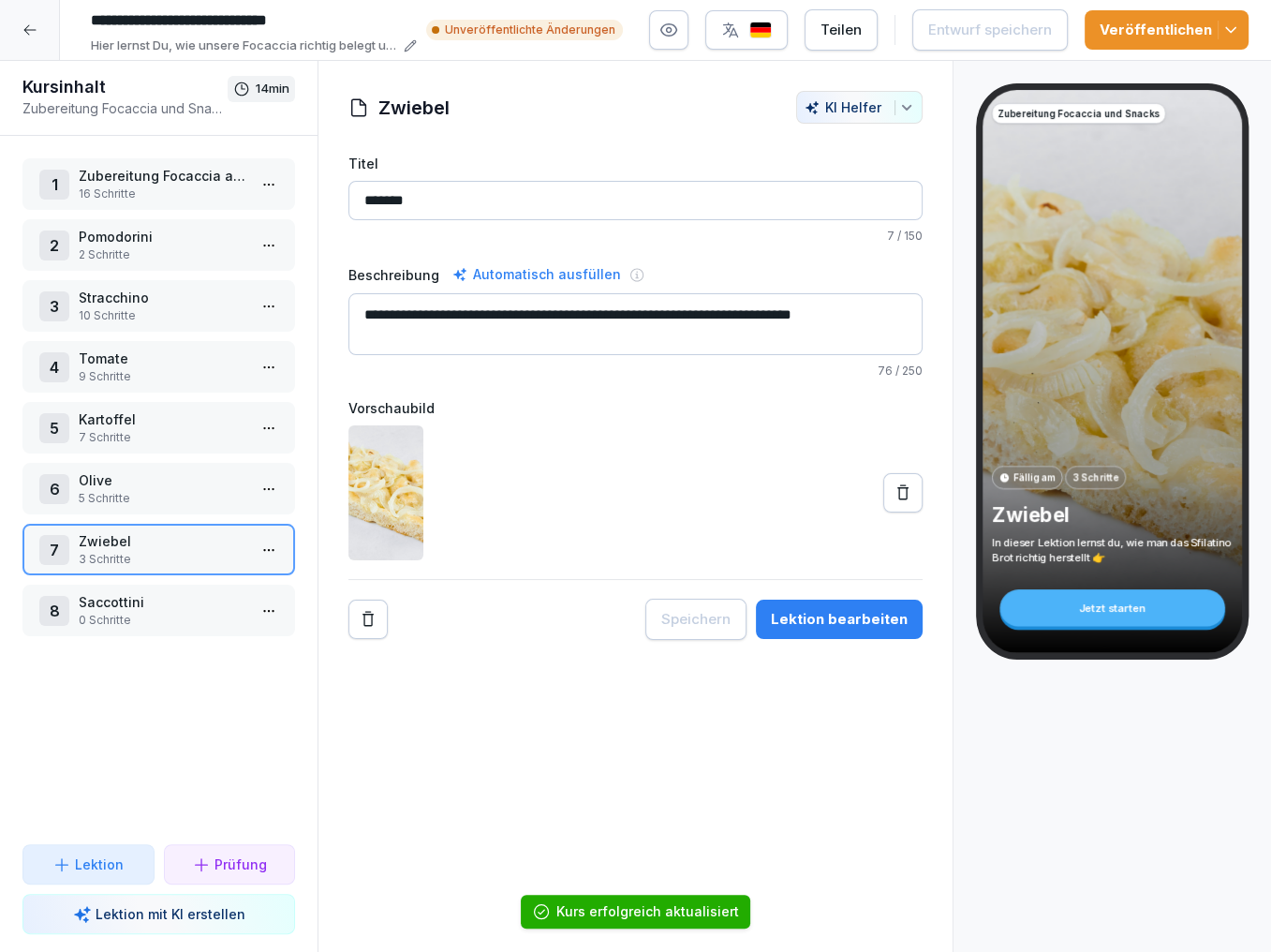
click at [180, 359] on p "Tomate" at bounding box center [162, 359] width 168 height 19
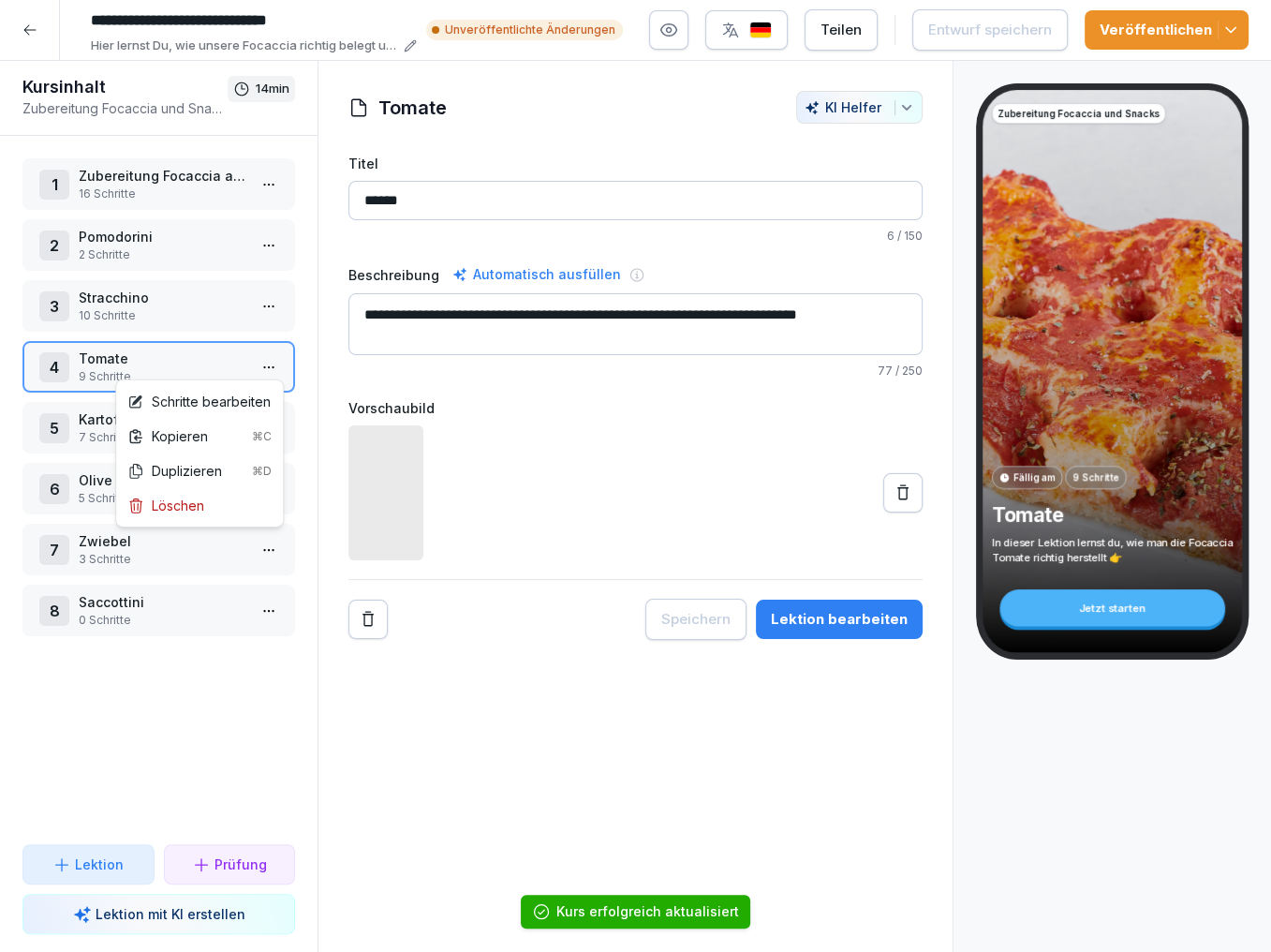
click at [277, 356] on html "**********" at bounding box center [635, 476] width 1271 height 952
click at [244, 402] on div "Schritte bearbeiten" at bounding box center [199, 401] width 143 height 19
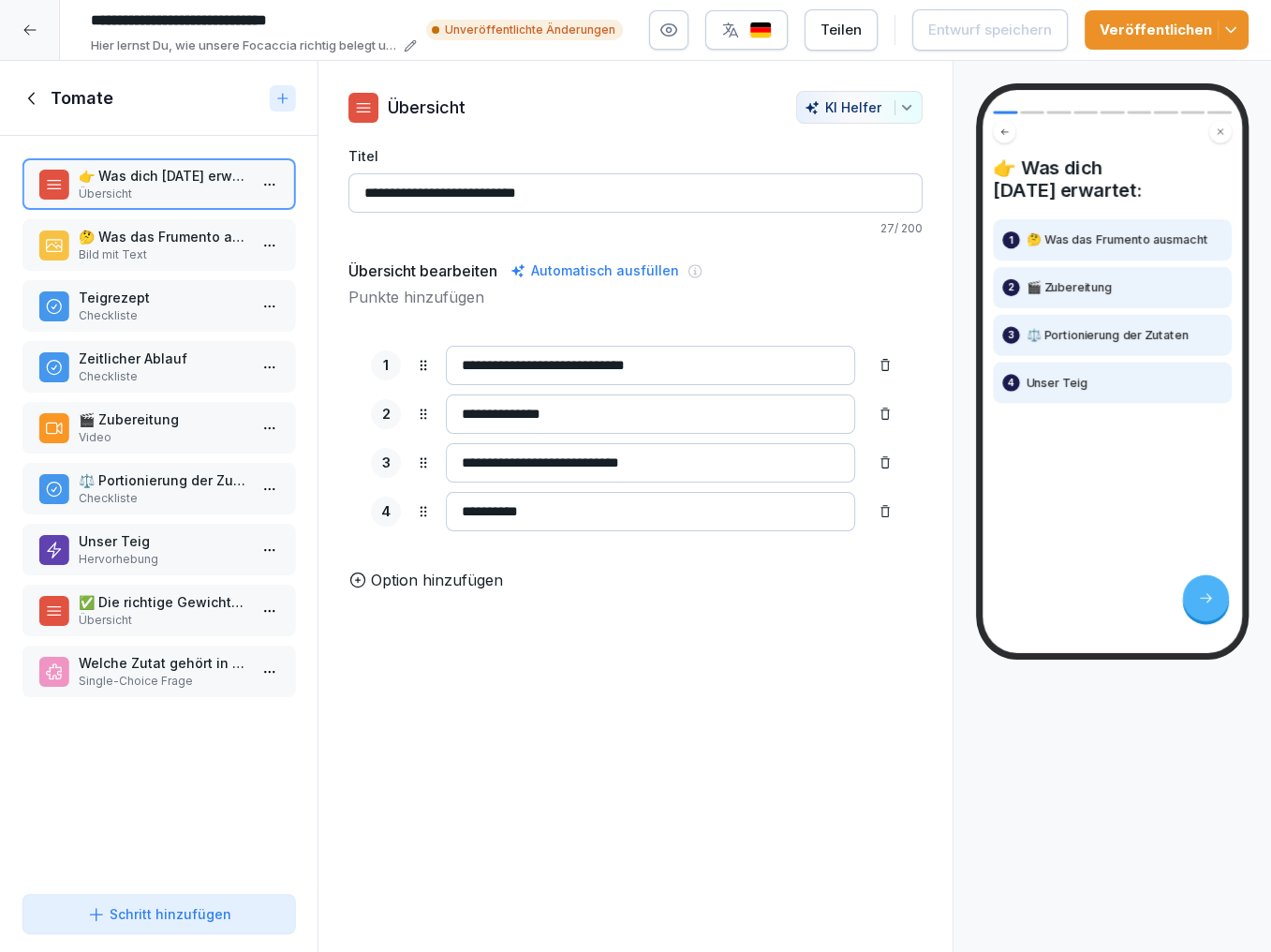
click at [164, 540] on p "Unser Teig" at bounding box center [162, 541] width 168 height 19
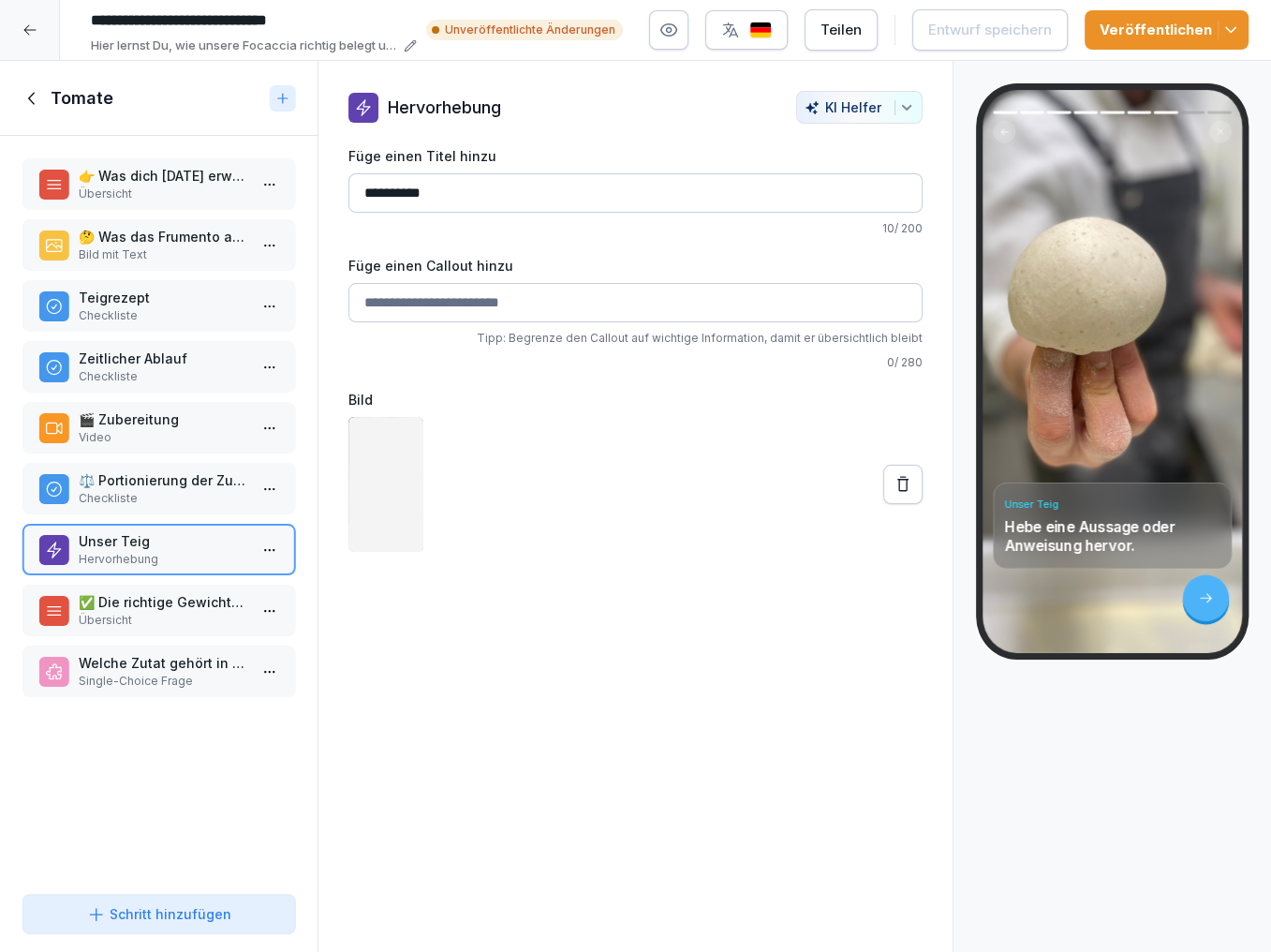
click at [180, 470] on p "⚖️ Portionierung der Zutaten" at bounding box center [162, 480] width 168 height 19
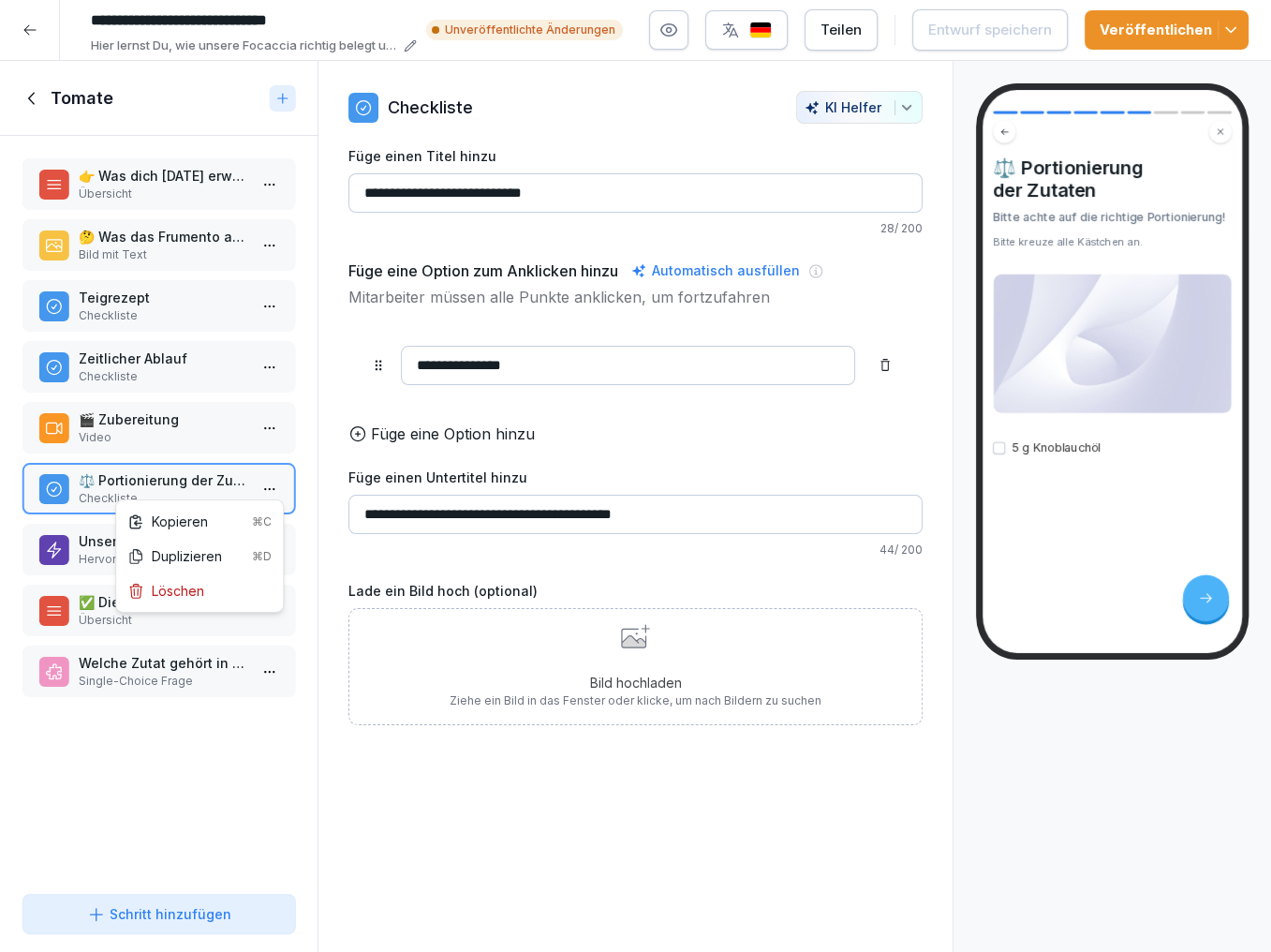
click at [264, 488] on html "**********" at bounding box center [635, 476] width 1271 height 952
click at [182, 596] on div "Löschen" at bounding box center [165, 590] width 77 height 19
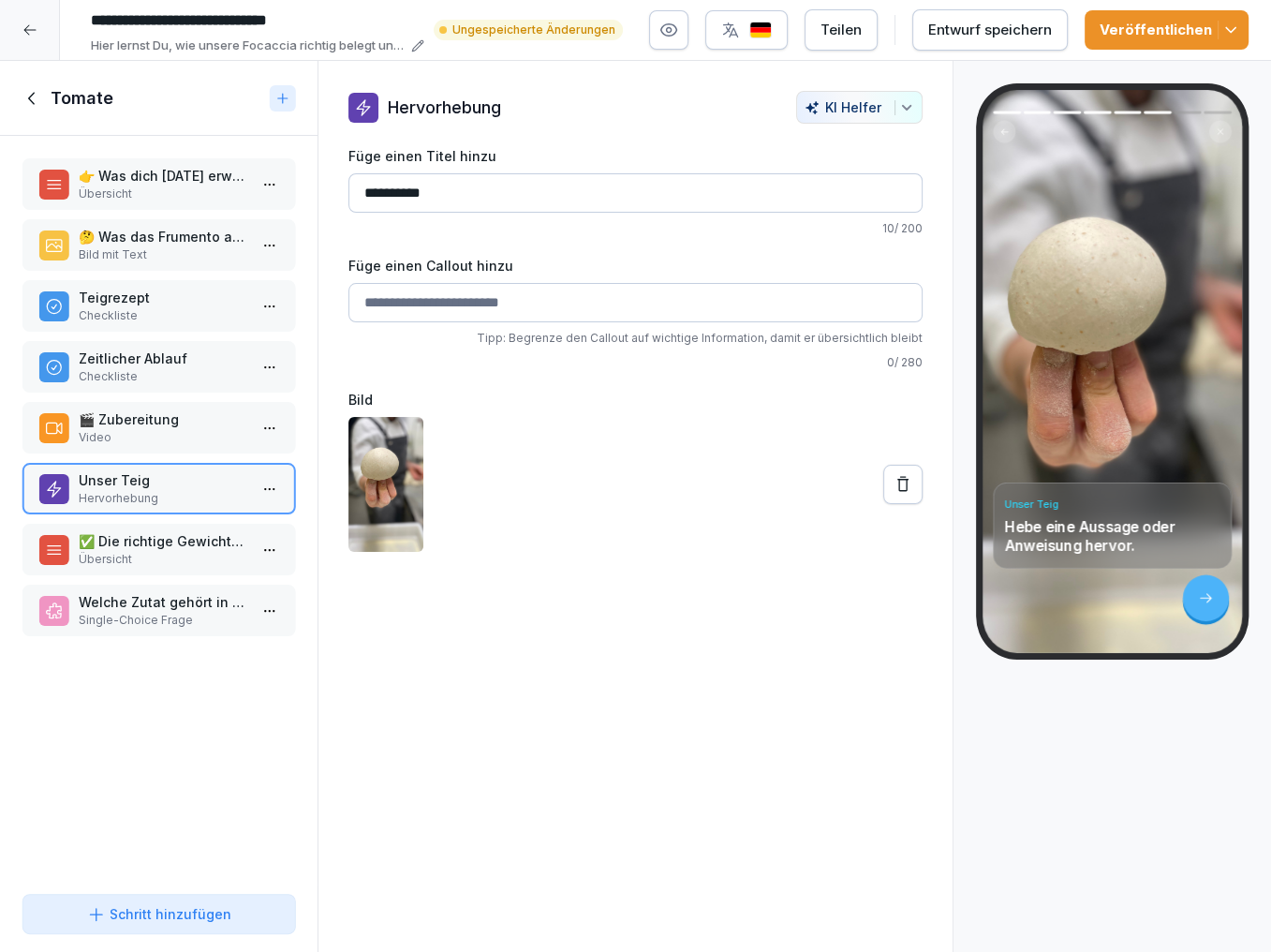
click at [181, 431] on p "Video" at bounding box center [162, 437] width 168 height 16
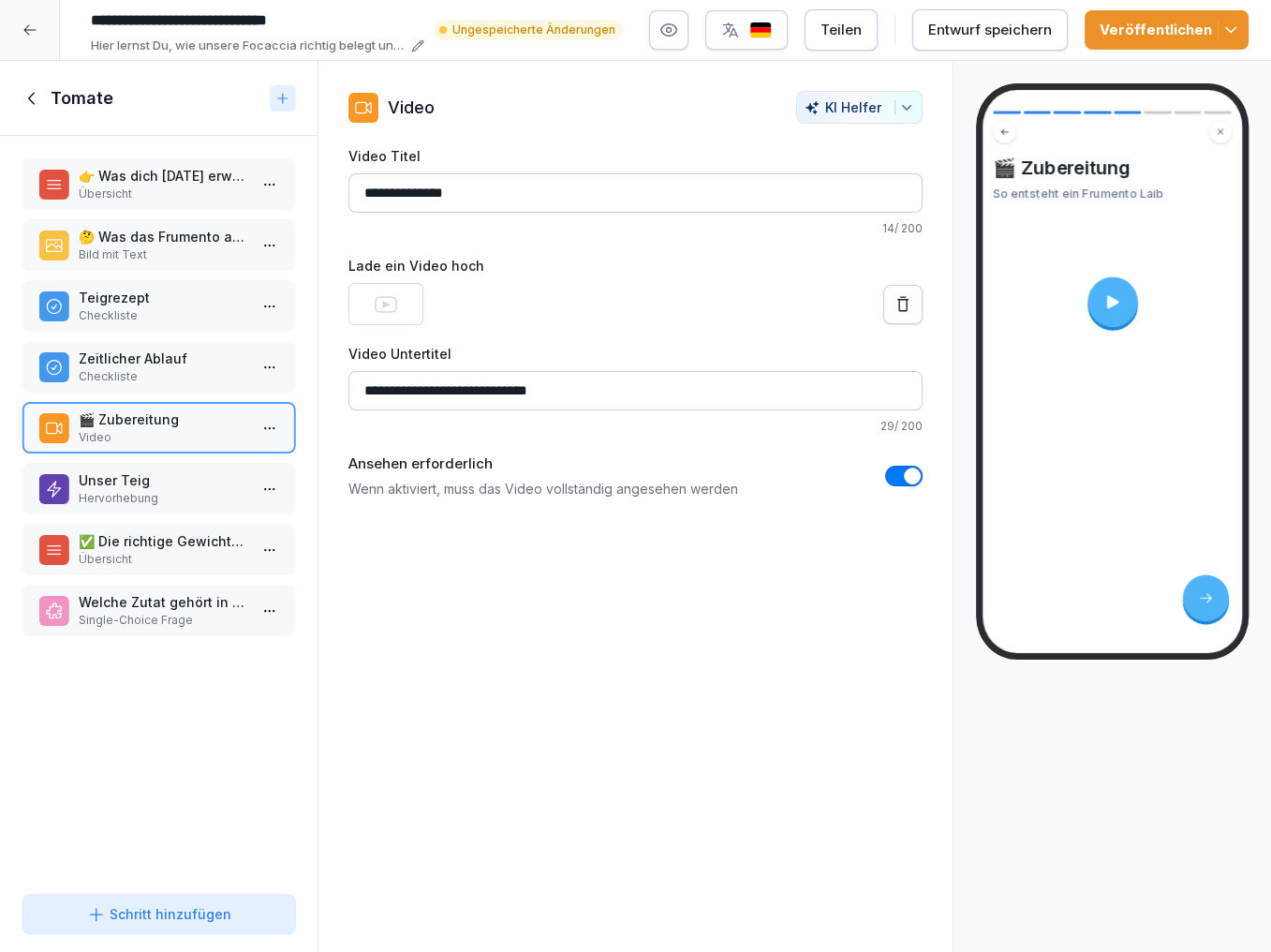
click at [915, 298] on button at bounding box center [903, 304] width 40 height 40
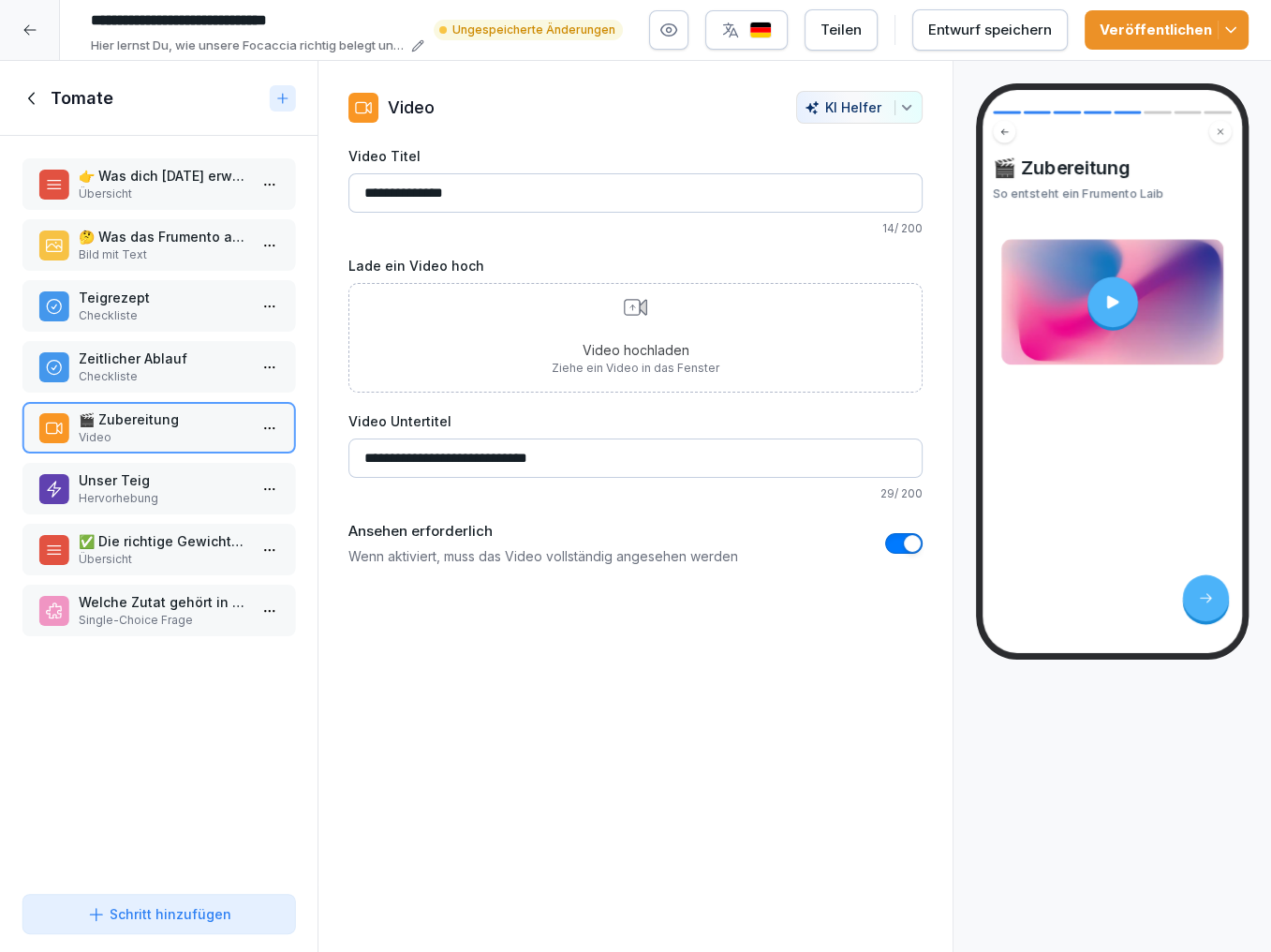
click at [596, 342] on p "Video hochladen" at bounding box center [635, 350] width 168 height 19
click at [895, 543] on button "button" at bounding box center [904, 543] width 38 height 20
click at [112, 371] on p "Checkliste" at bounding box center [162, 376] width 168 height 16
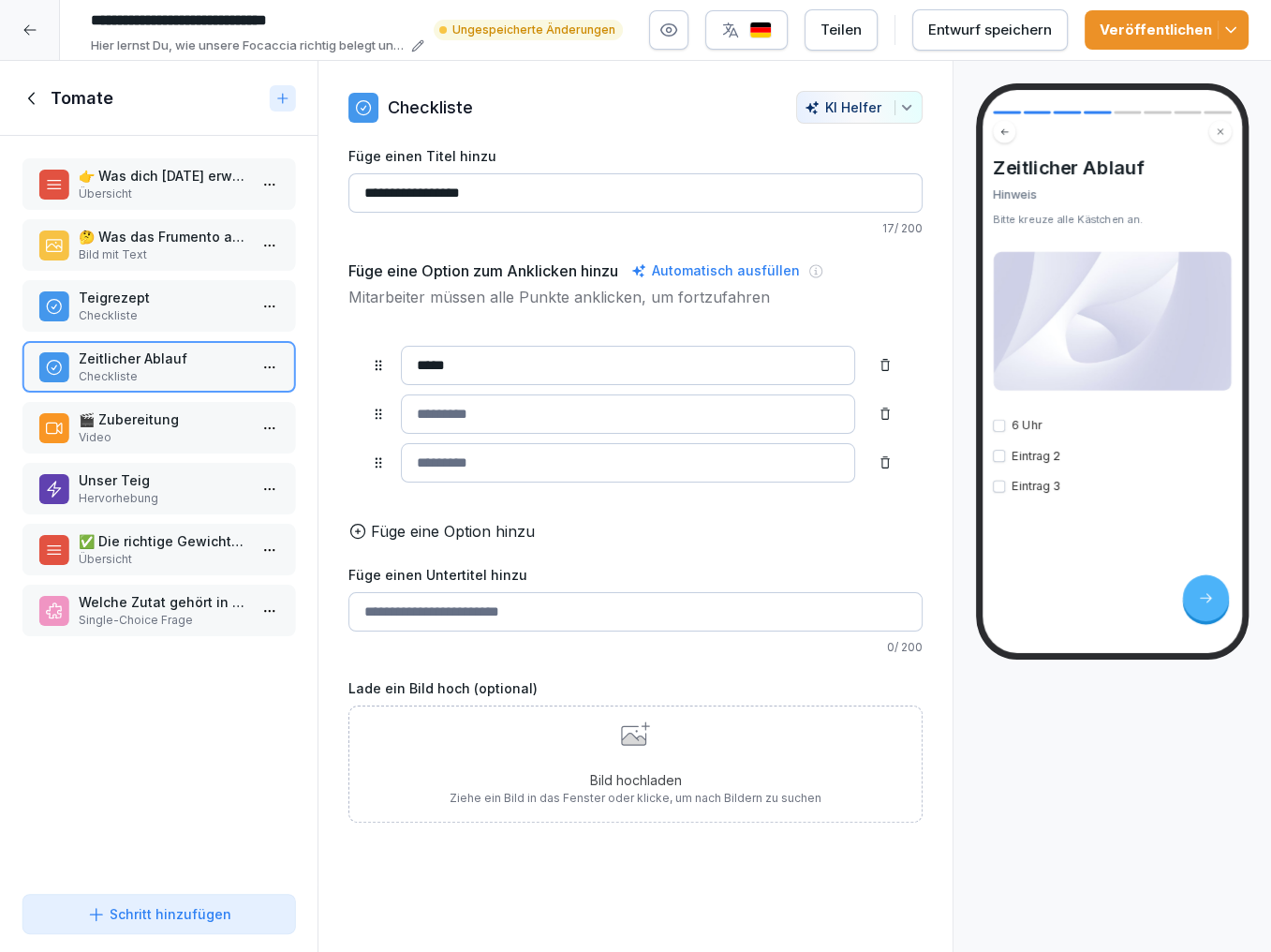
click at [152, 327] on div "Teigrezept Checkliste" at bounding box center [158, 305] width 272 height 51
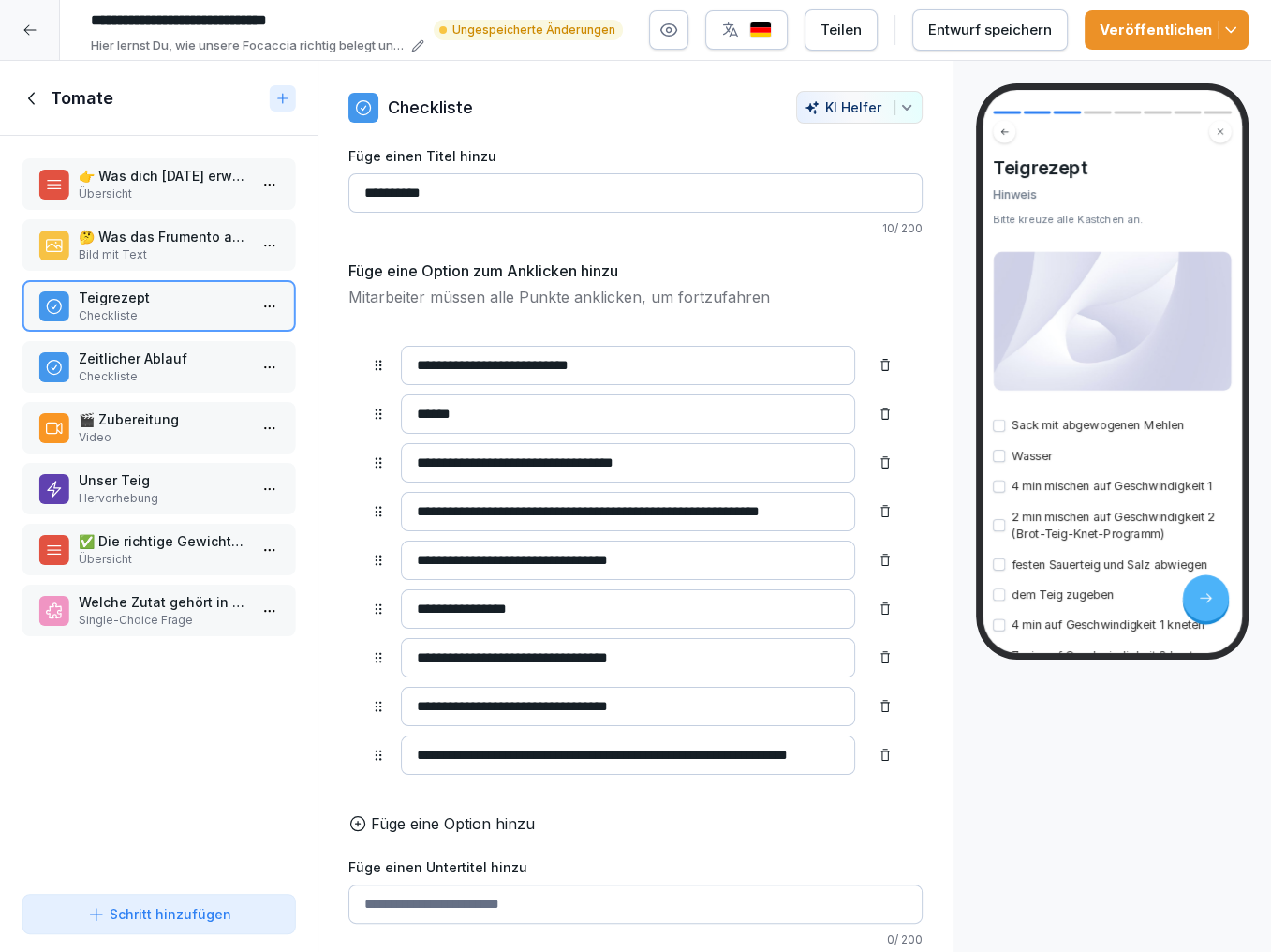
click at [173, 240] on p "🤔 Was das Frumento ausmacht" at bounding box center [162, 237] width 168 height 19
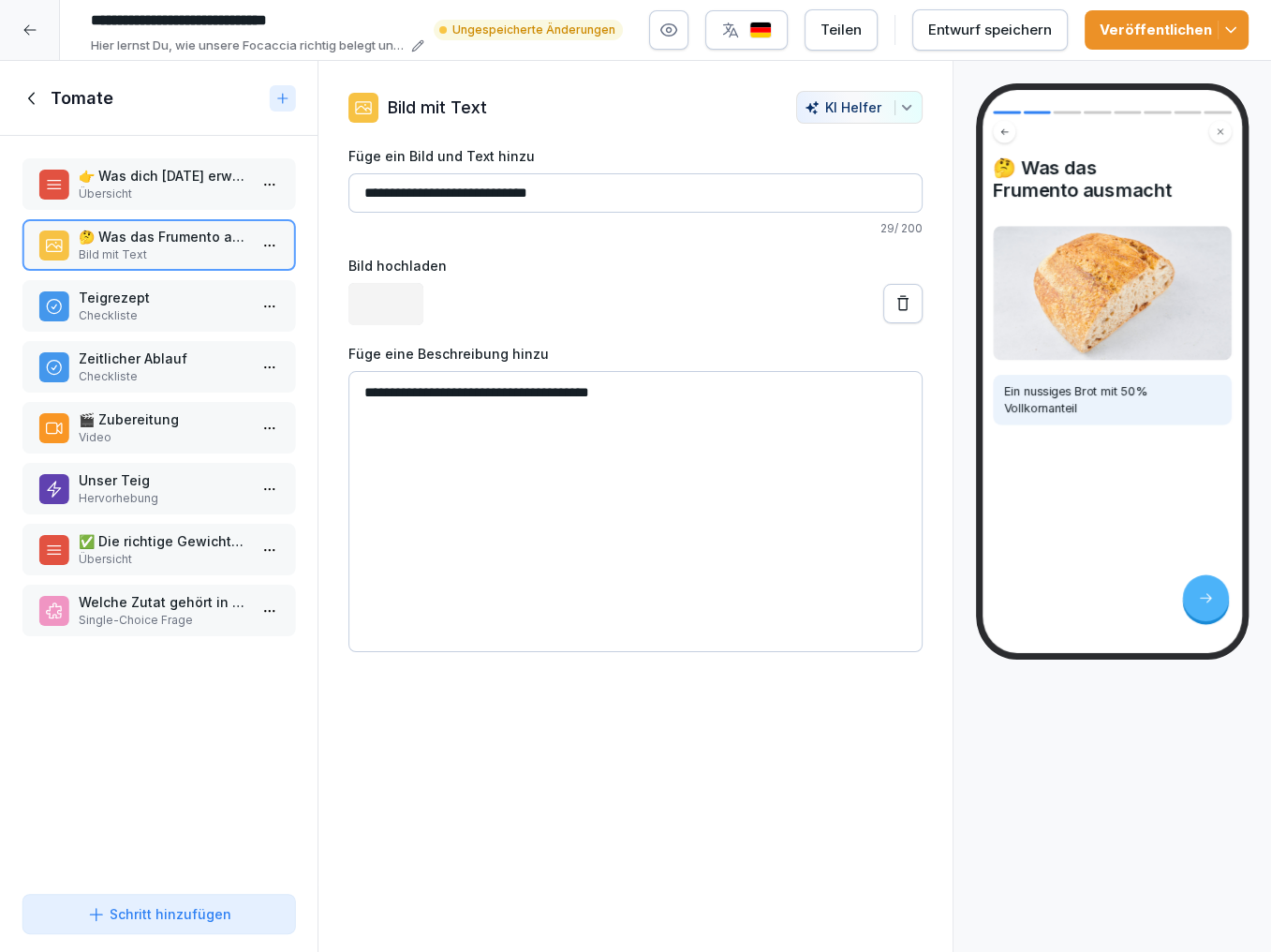
click at [190, 182] on p "👉 Was dich heute erwartet:" at bounding box center [162, 175] width 168 height 19
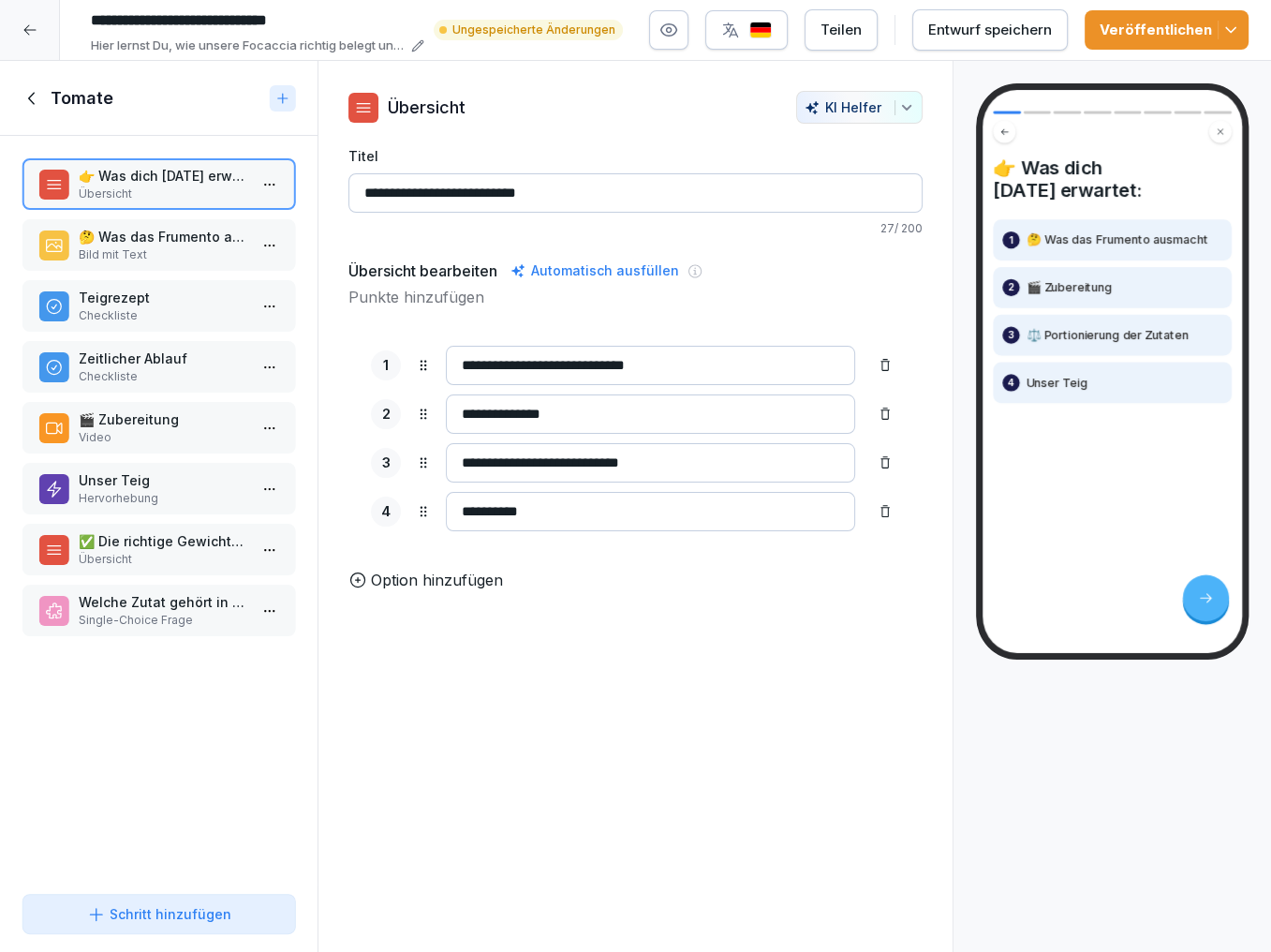
click at [558, 367] on input "**********" at bounding box center [651, 365] width 409 height 40
drag, startPoint x: 603, startPoint y: 364, endPoint x: 524, endPoint y: 361, distance: 79.1
click at [524, 361] on input "**********" at bounding box center [651, 365] width 409 height 40
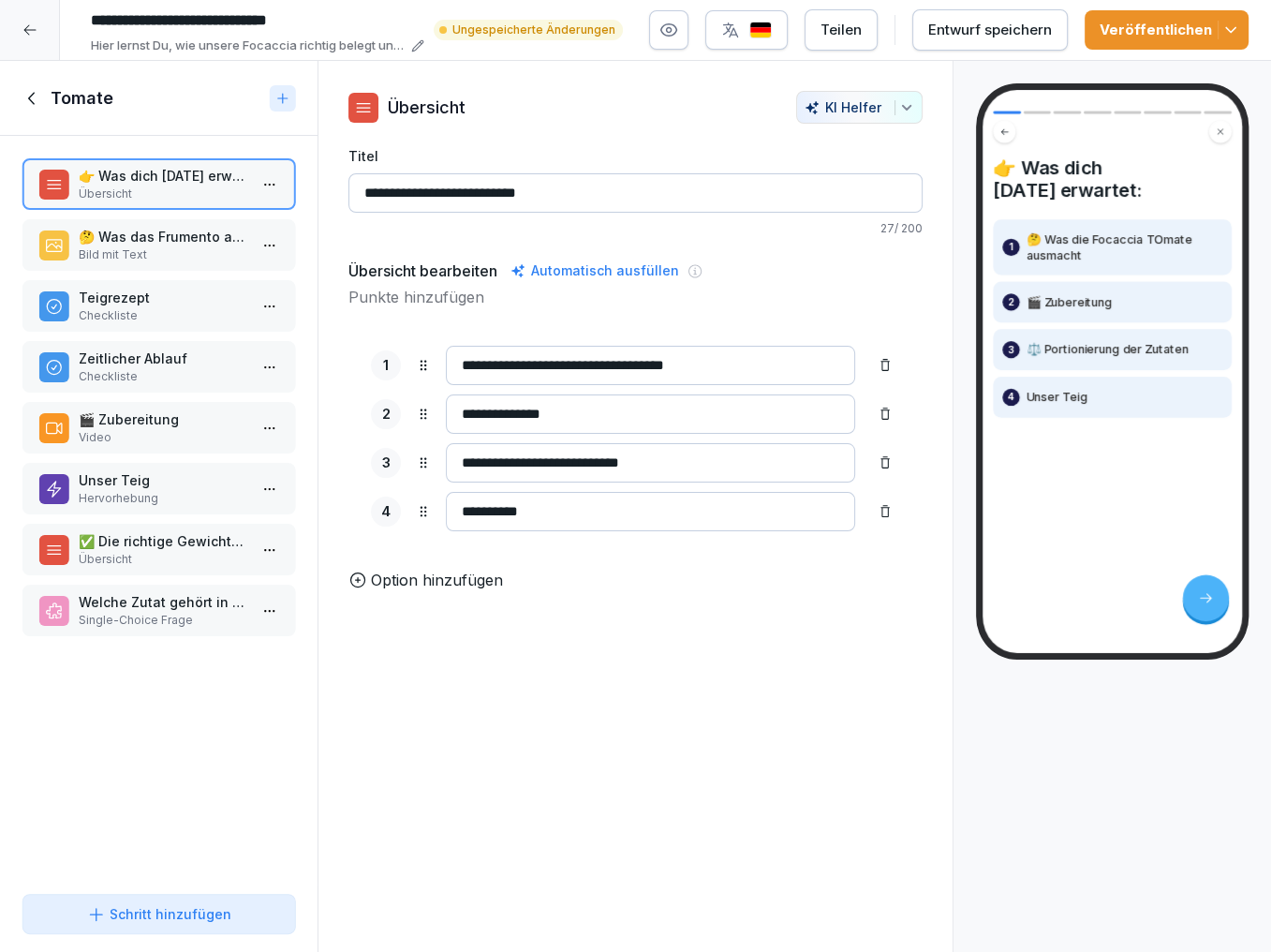
click at [622, 361] on input "**********" at bounding box center [651, 365] width 409 height 40
type input "**********"
click at [886, 507] on icon at bounding box center [885, 511] width 15 height 15
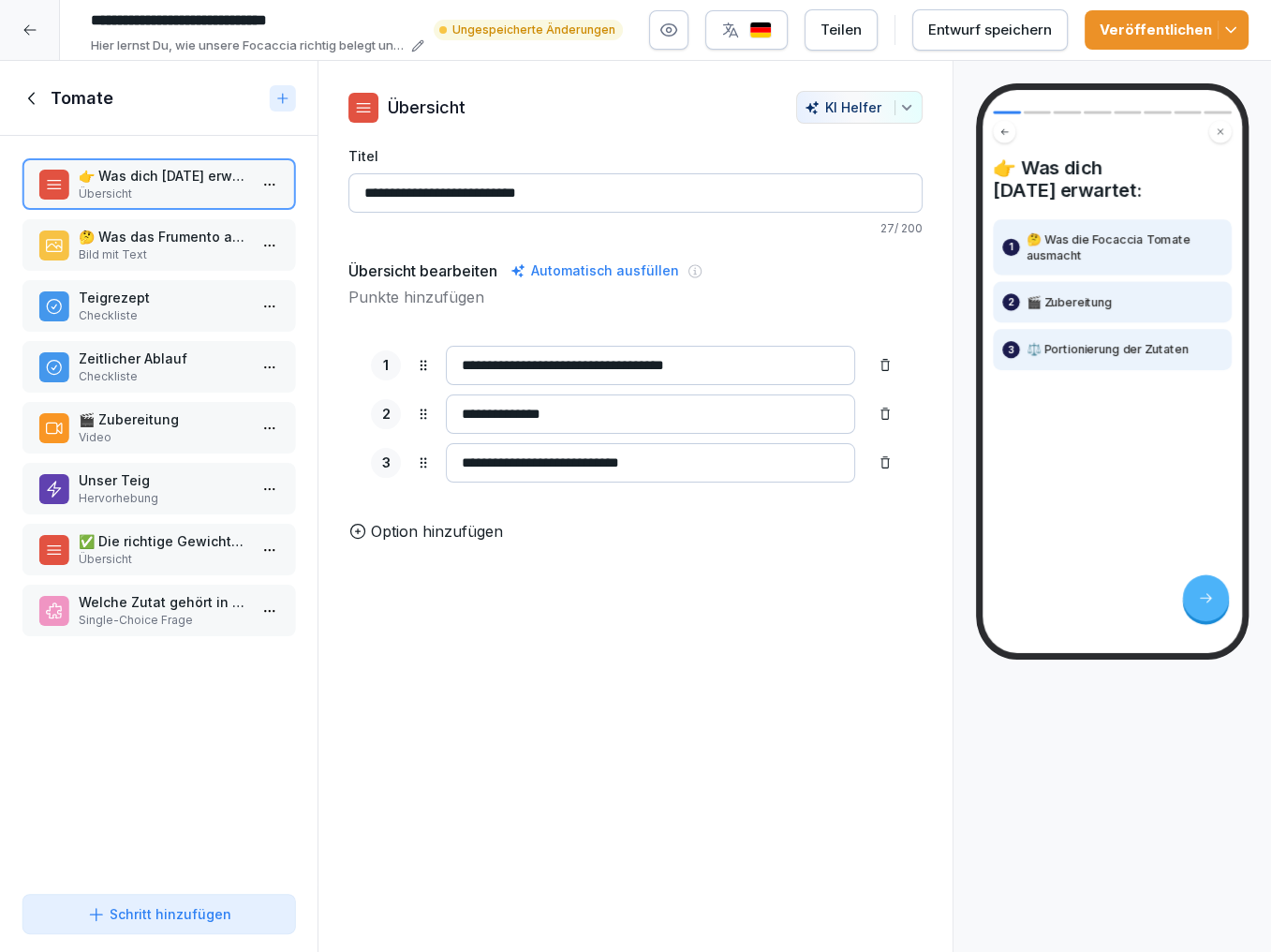
click at [192, 236] on p "🤔 Was das Frumento ausmacht" at bounding box center [162, 237] width 168 height 19
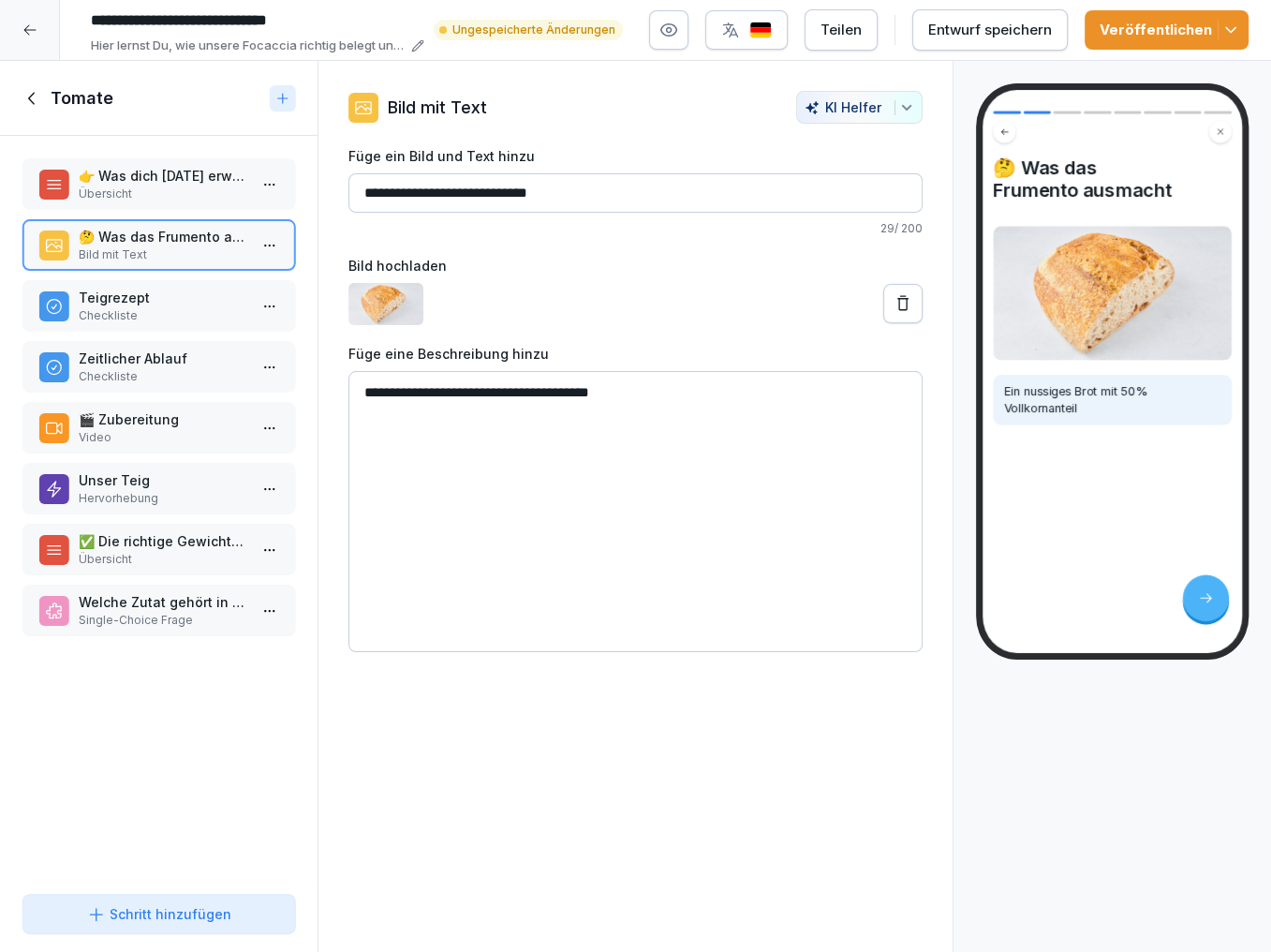
drag, startPoint x: 508, startPoint y: 195, endPoint x: 417, endPoint y: 188, distance: 91.3
click at [417, 188] on input "**********" at bounding box center [636, 193] width 574 height 40
type input "**********"
click at [899, 294] on icon at bounding box center [903, 302] width 18 height 18
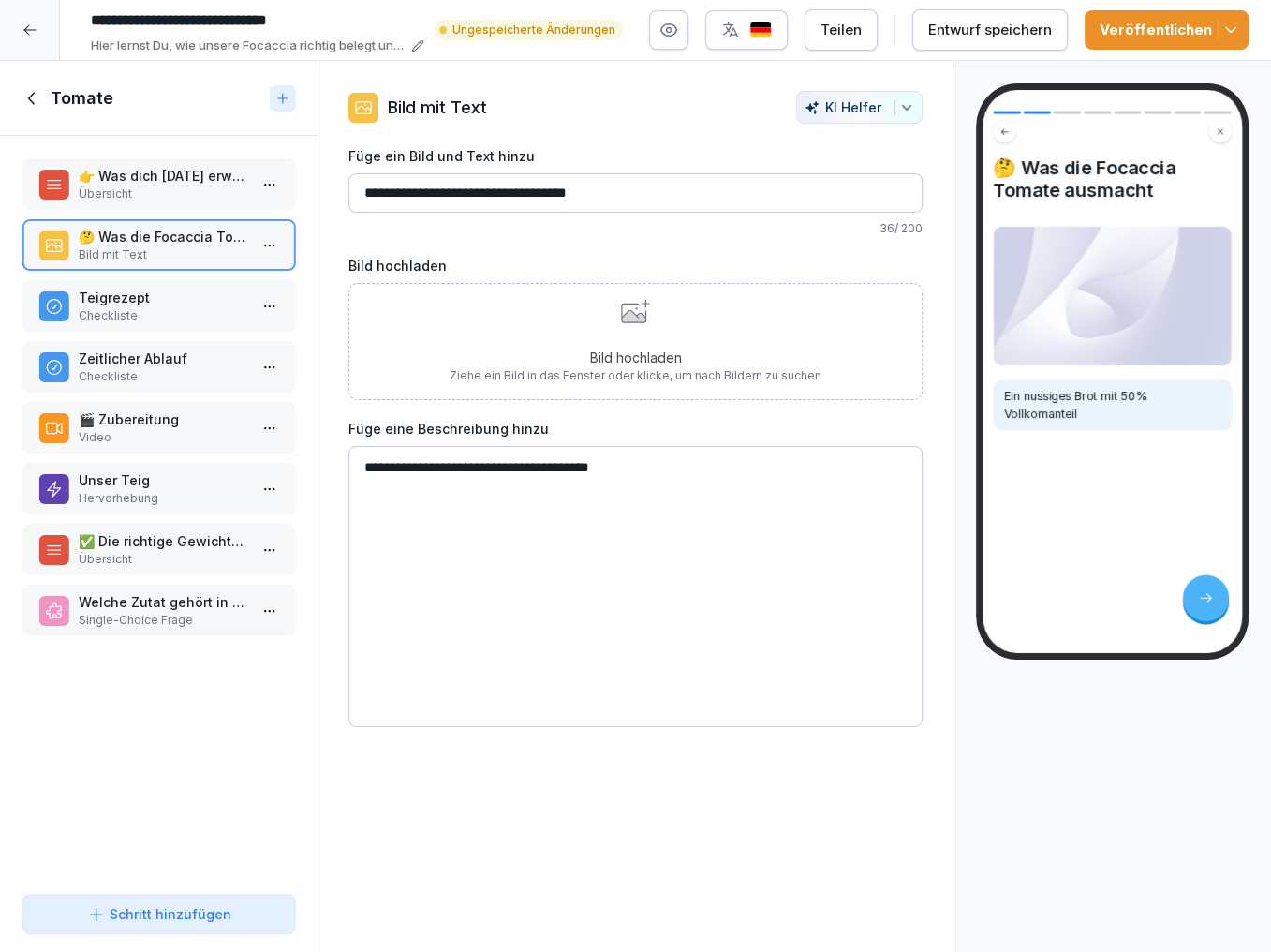
click at [614, 336] on div "Bild hochladen Ziehe ein Bild in das Fenster oder klicke, um nach Bildern zu su…" at bounding box center [636, 341] width 372 height 85
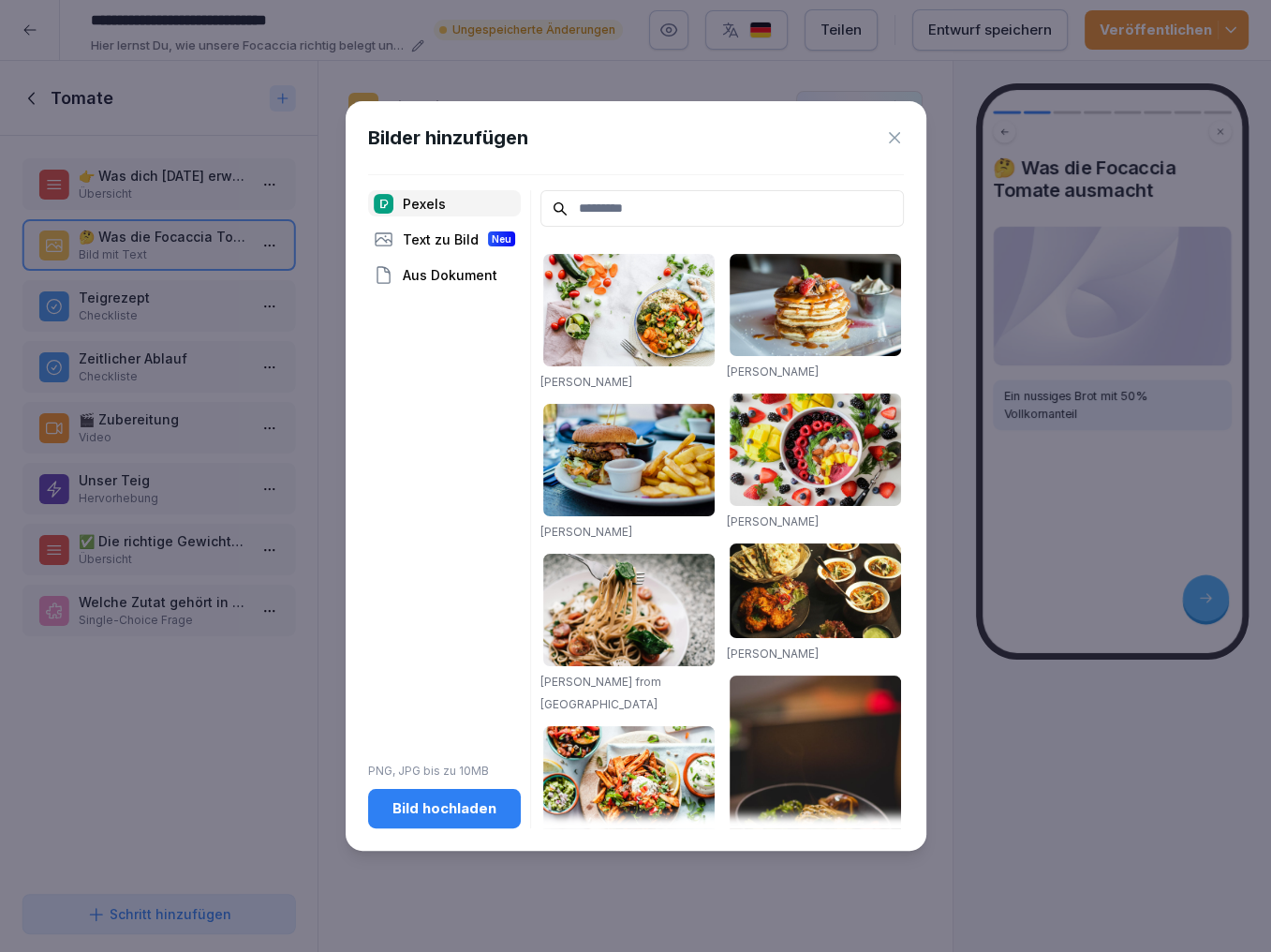
click at [443, 810] on div "Bild hochladen" at bounding box center [444, 808] width 123 height 20
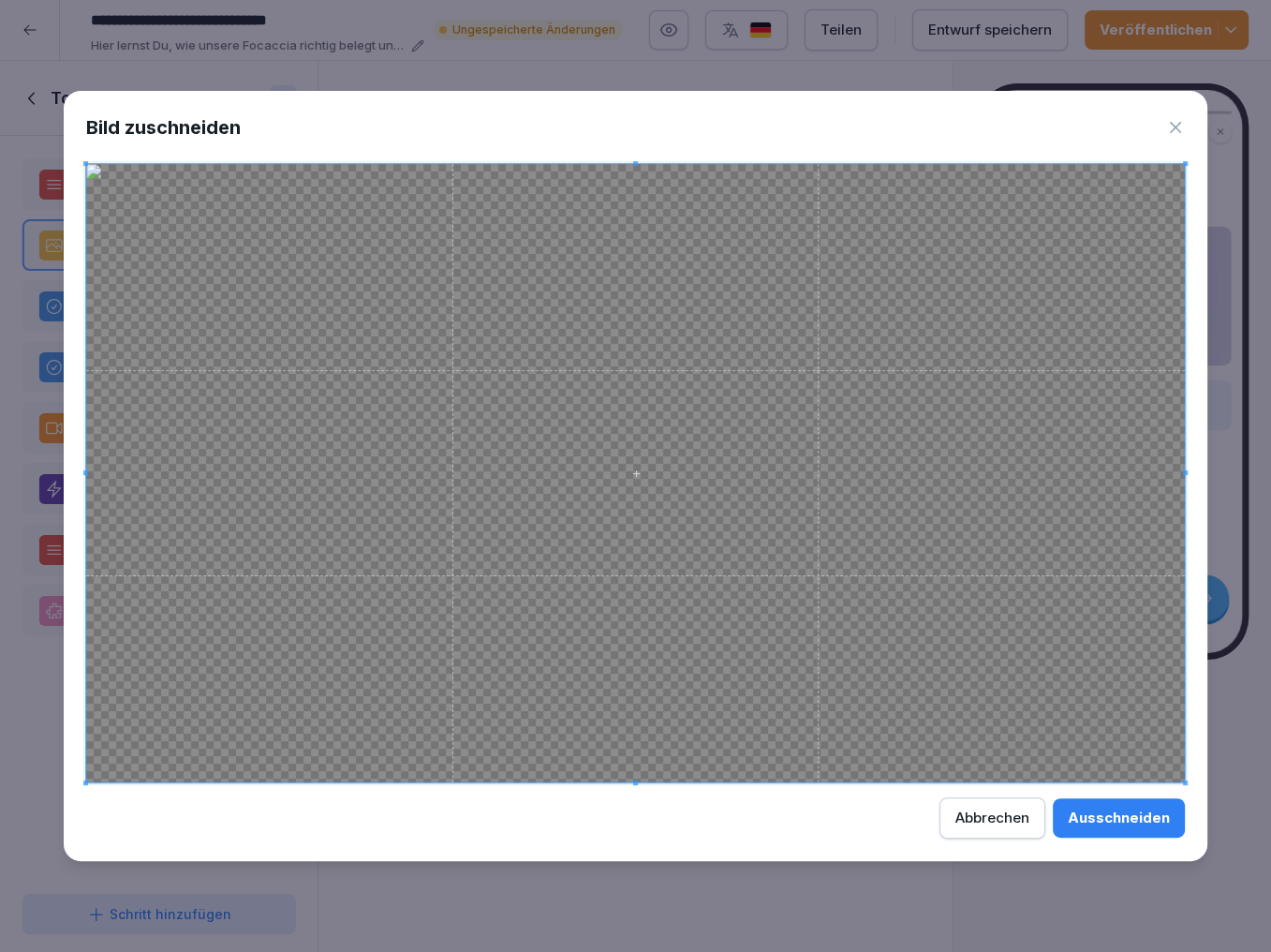
click at [1108, 823] on div "Ausschneiden" at bounding box center [1119, 817] width 102 height 20
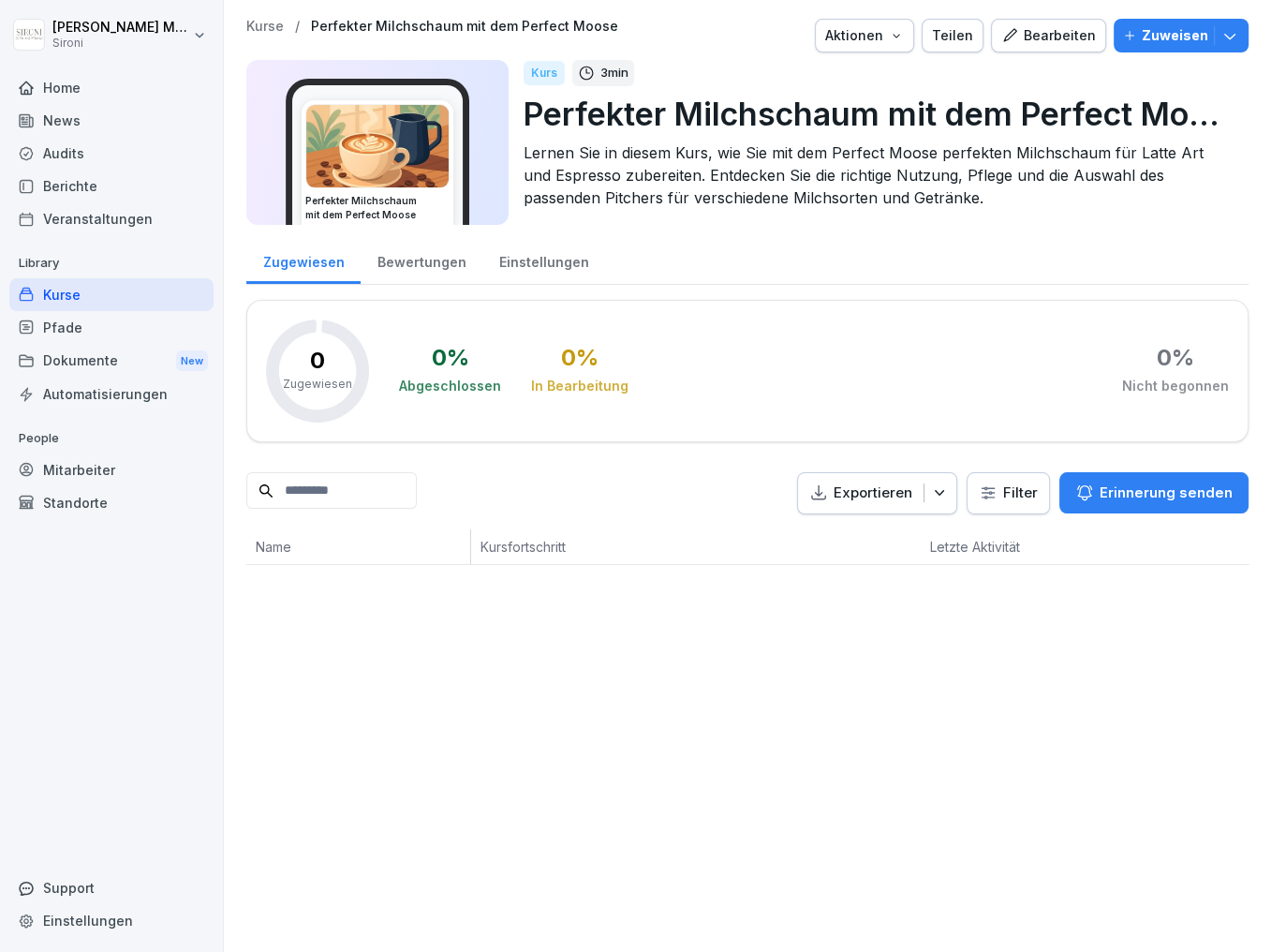
click at [1041, 32] on div "Bearbeiten" at bounding box center [1049, 35] width 95 height 20
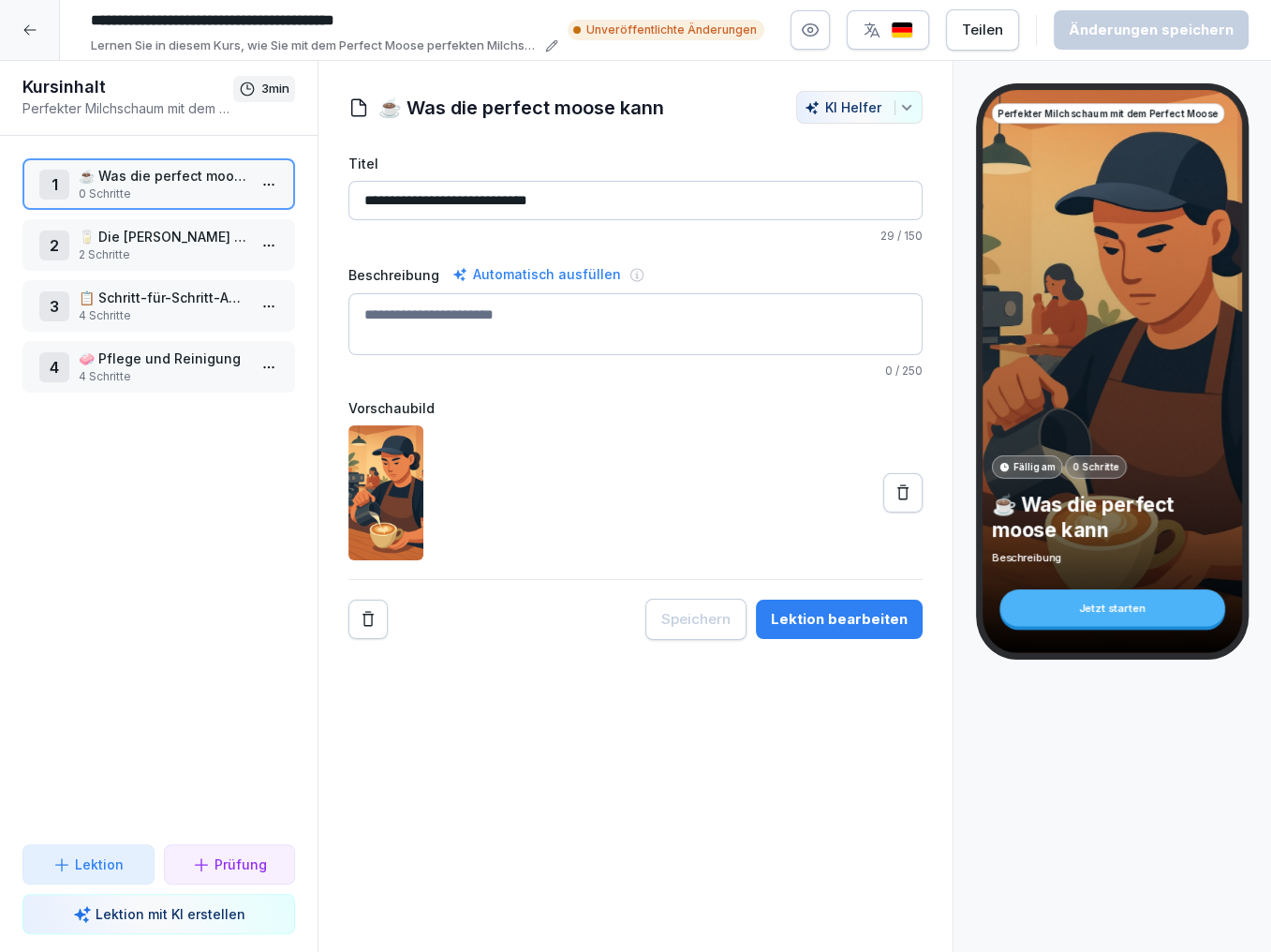
click at [204, 227] on p "🥛 Die Wahl des richtigen Pitchers" at bounding box center [162, 237] width 168 height 19
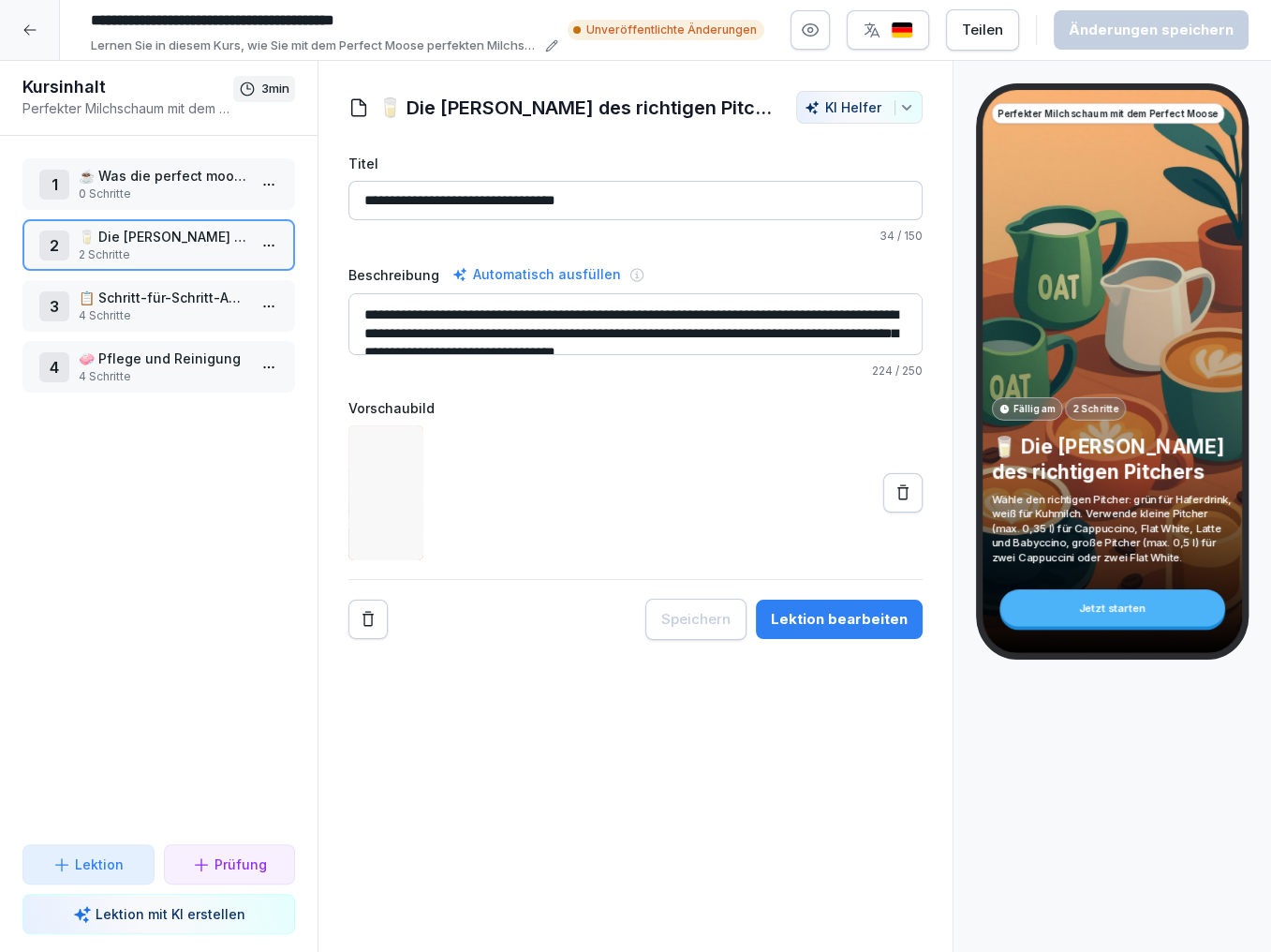
click at [153, 283] on div "3 📋 Schritt-für-Schritt-Anleitung zur Nutzung 4 Schritte" at bounding box center [158, 305] width 272 height 51
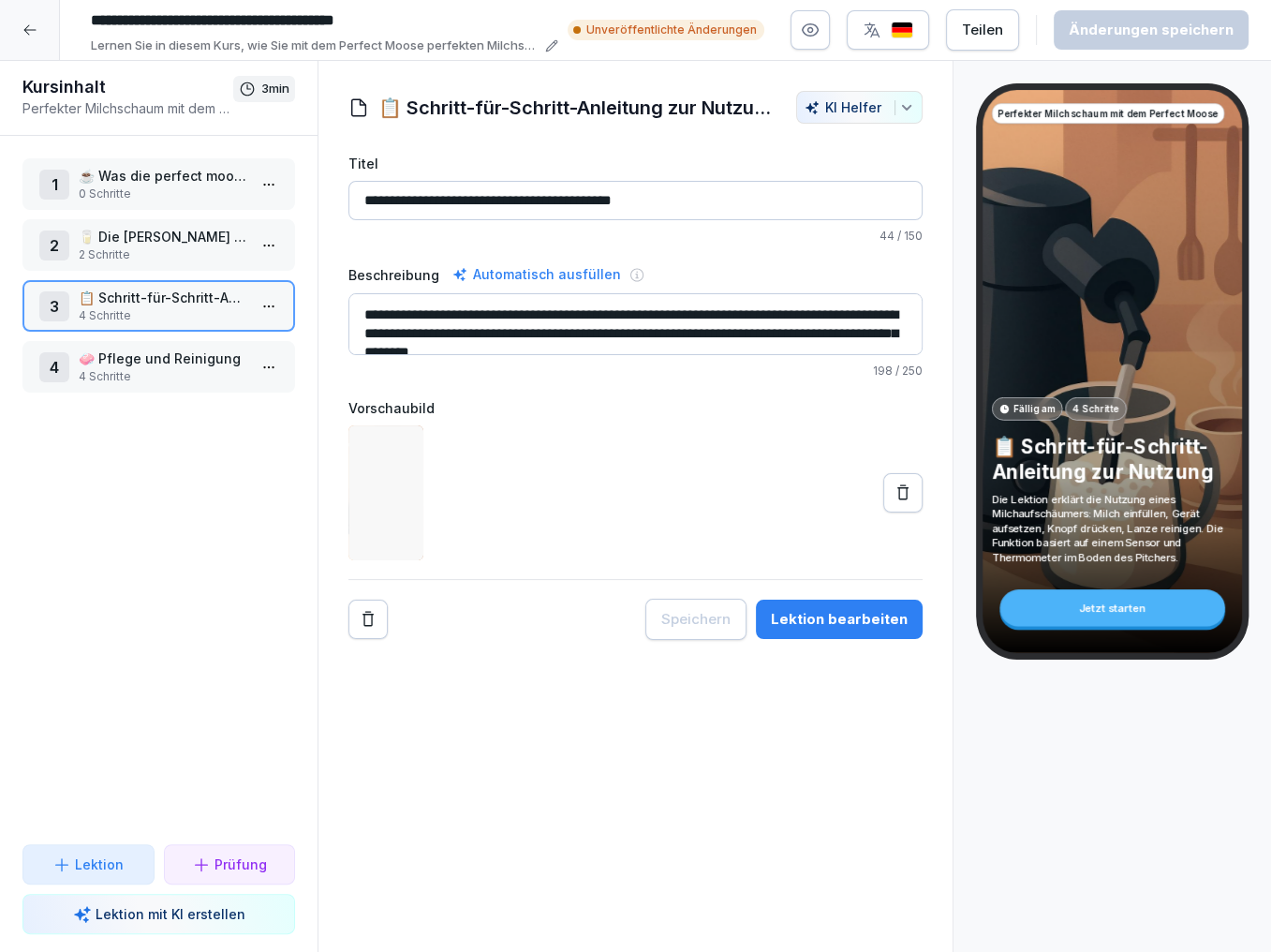
click at [140, 355] on p "🧼 Pflege und Reinigung" at bounding box center [162, 359] width 168 height 19
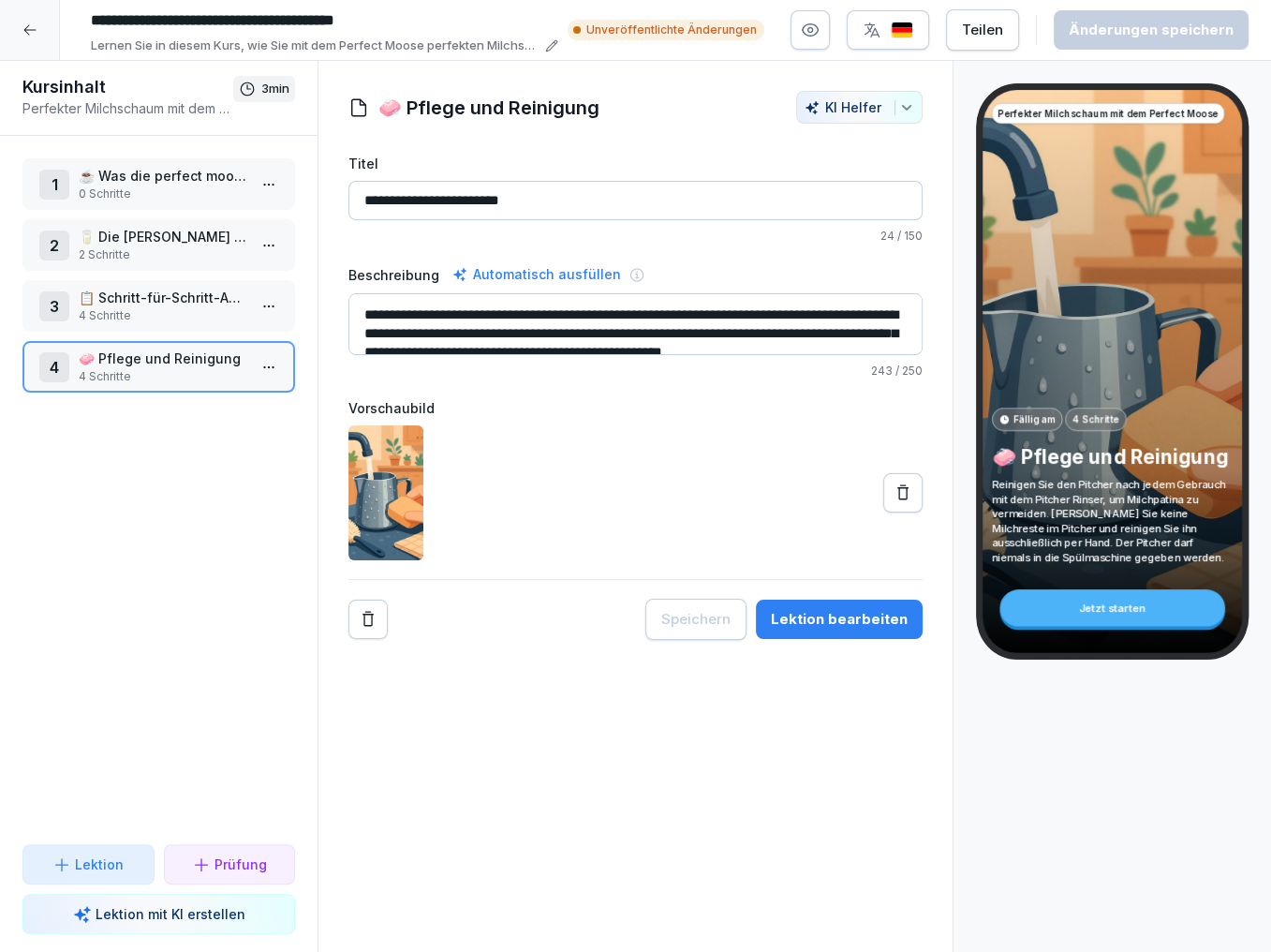
click at [175, 192] on p "0 Schritte" at bounding box center [162, 193] width 168 height 16
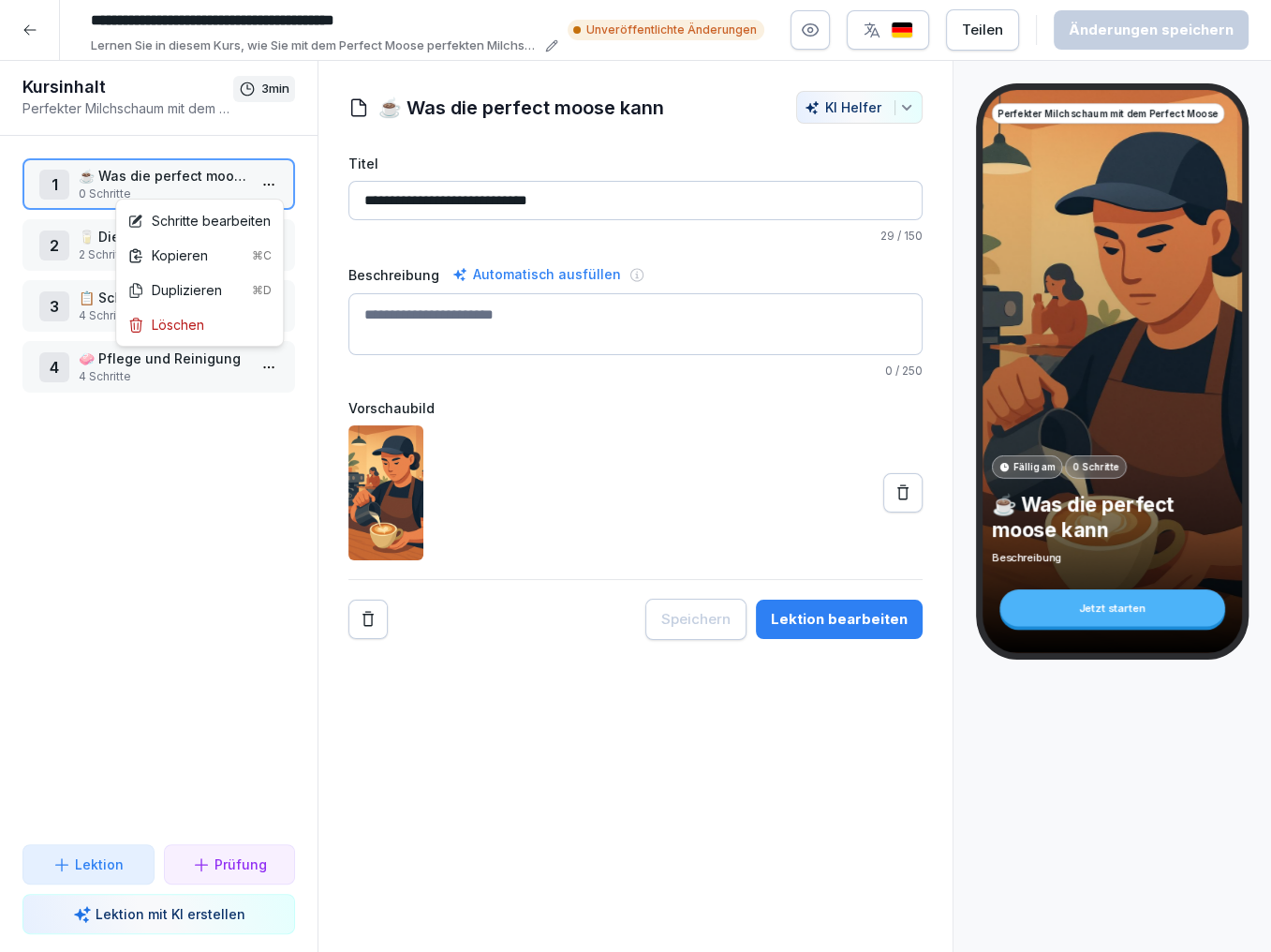
click at [270, 178] on html "**********" at bounding box center [635, 476] width 1271 height 952
click at [238, 216] on div "Schritte bearbeiten" at bounding box center [199, 220] width 143 height 19
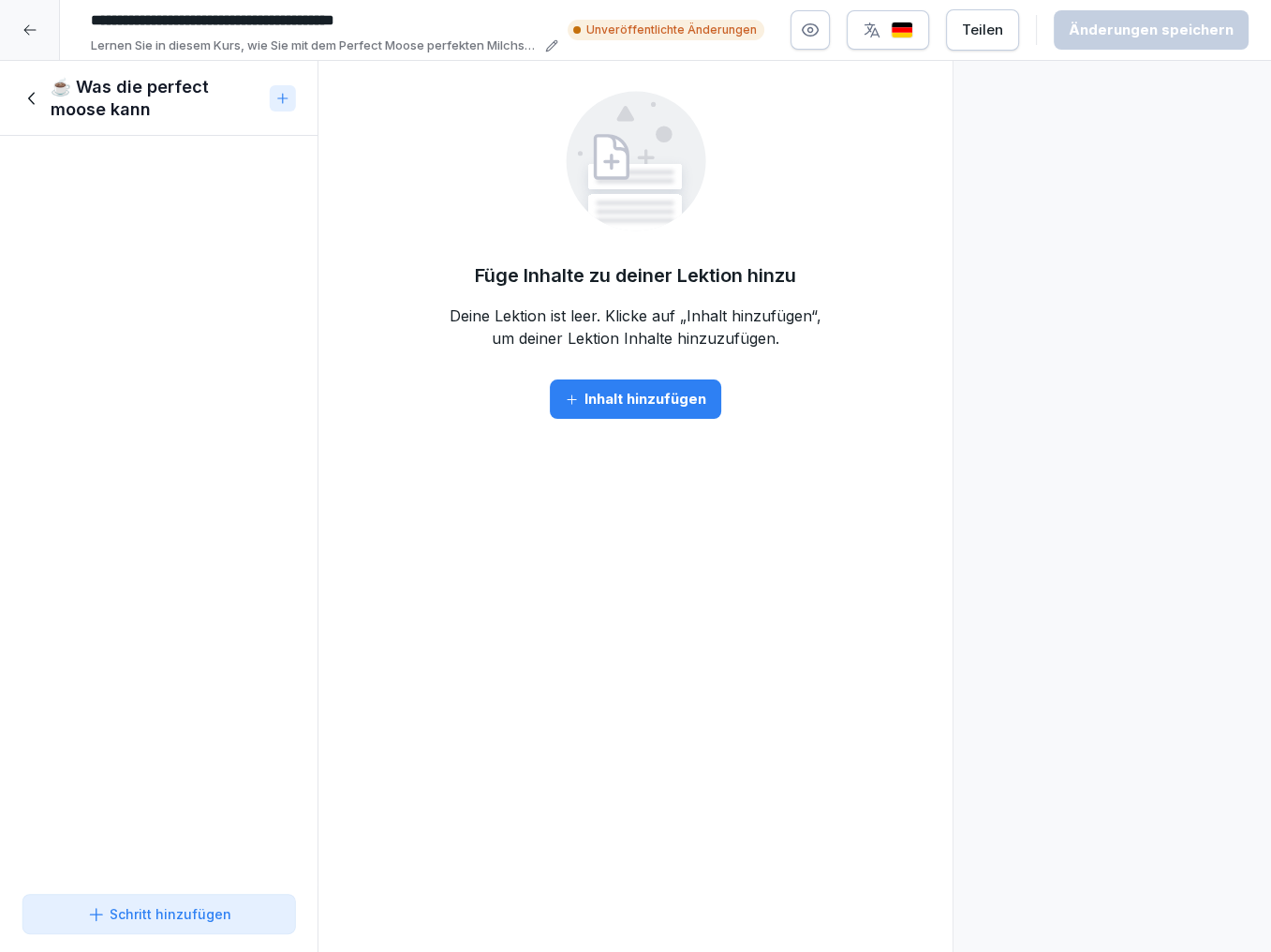
click at [36, 98] on icon at bounding box center [32, 98] width 20 height 20
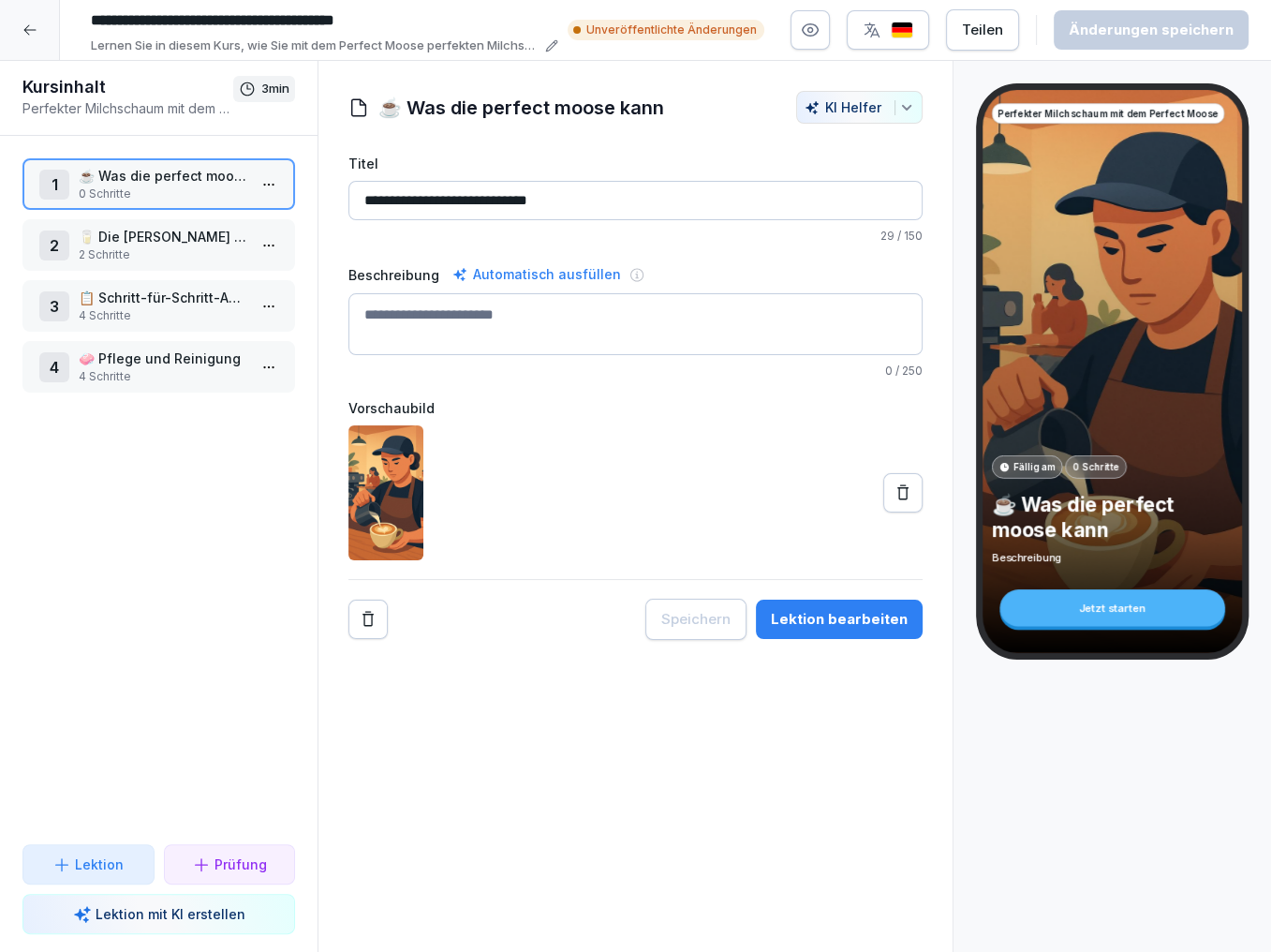
click at [236, 246] on p "2 Schritte" at bounding box center [162, 254] width 168 height 16
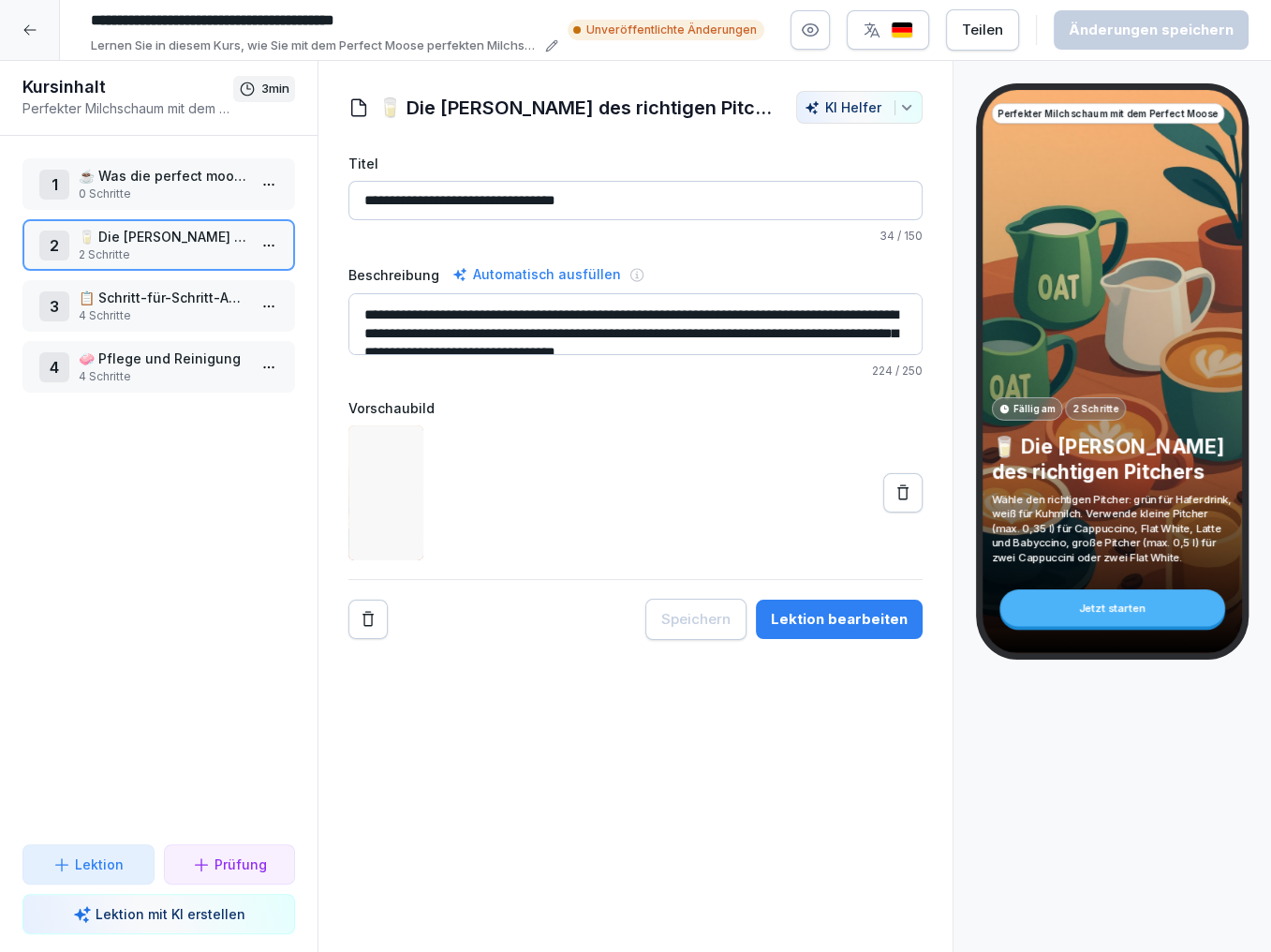
click at [271, 245] on html "**********" at bounding box center [635, 476] width 1271 height 952
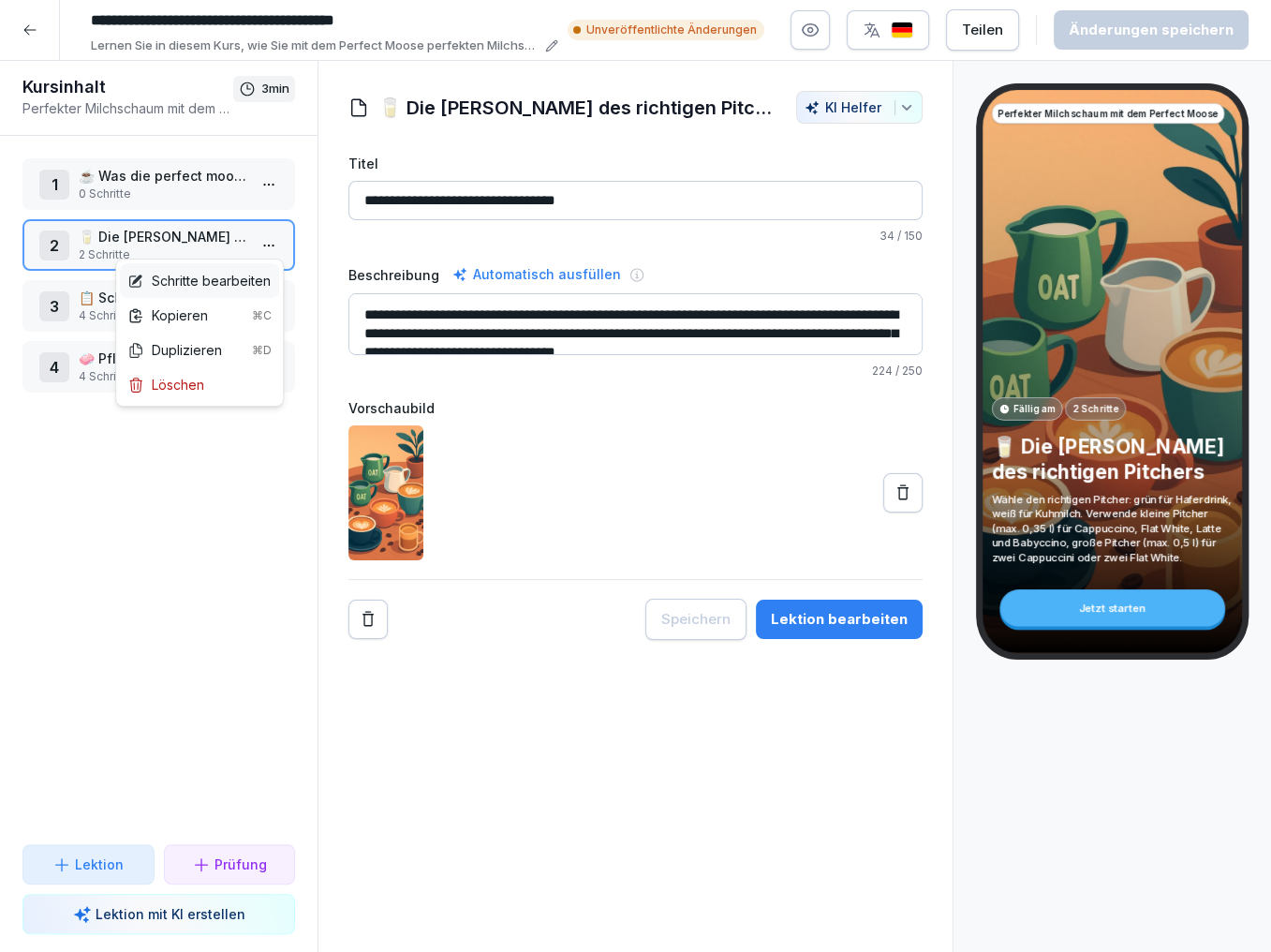
click at [232, 275] on div "Schritte bearbeiten" at bounding box center [199, 280] width 143 height 19
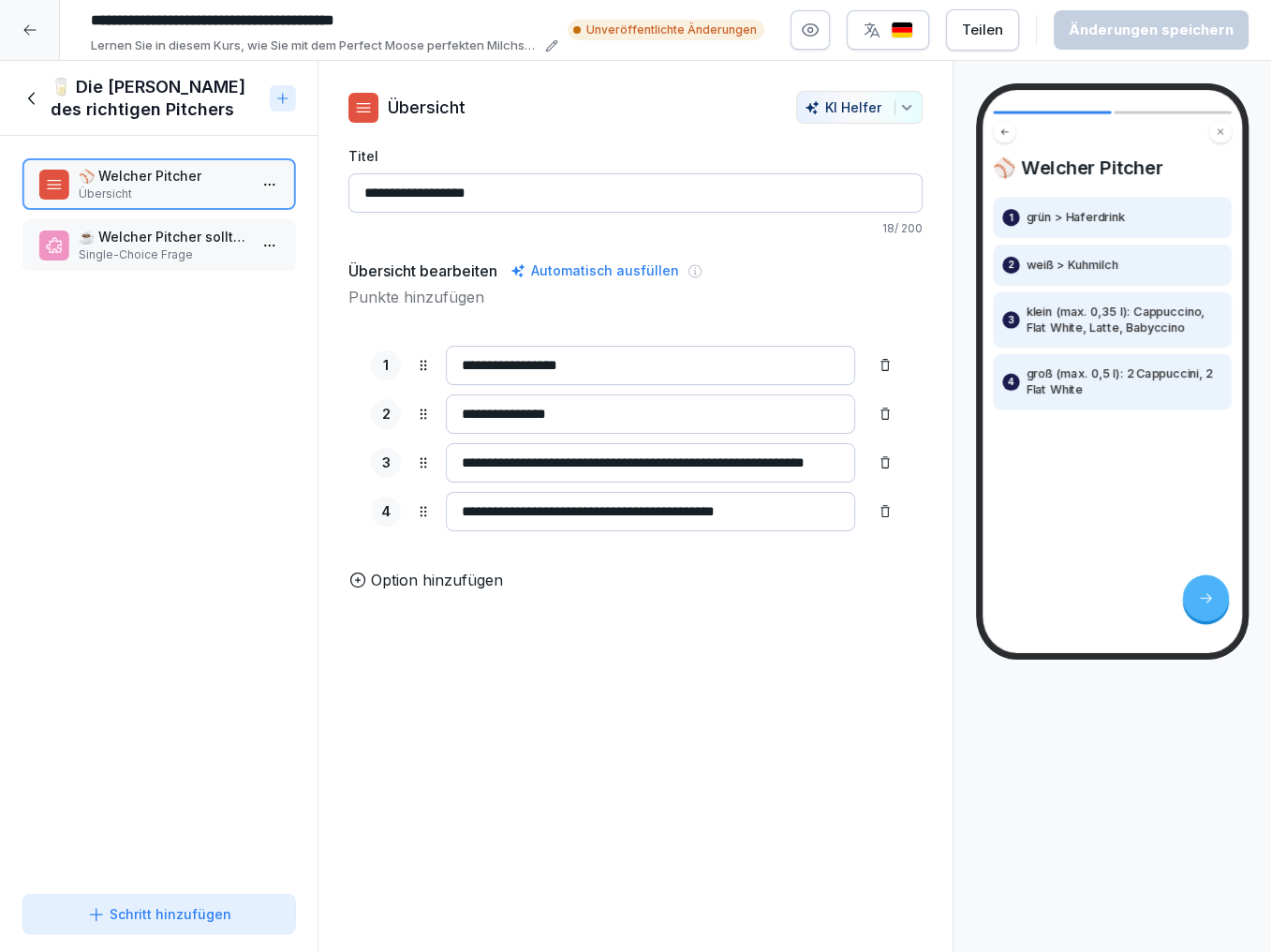
click at [34, 104] on icon at bounding box center [32, 98] width 20 height 20
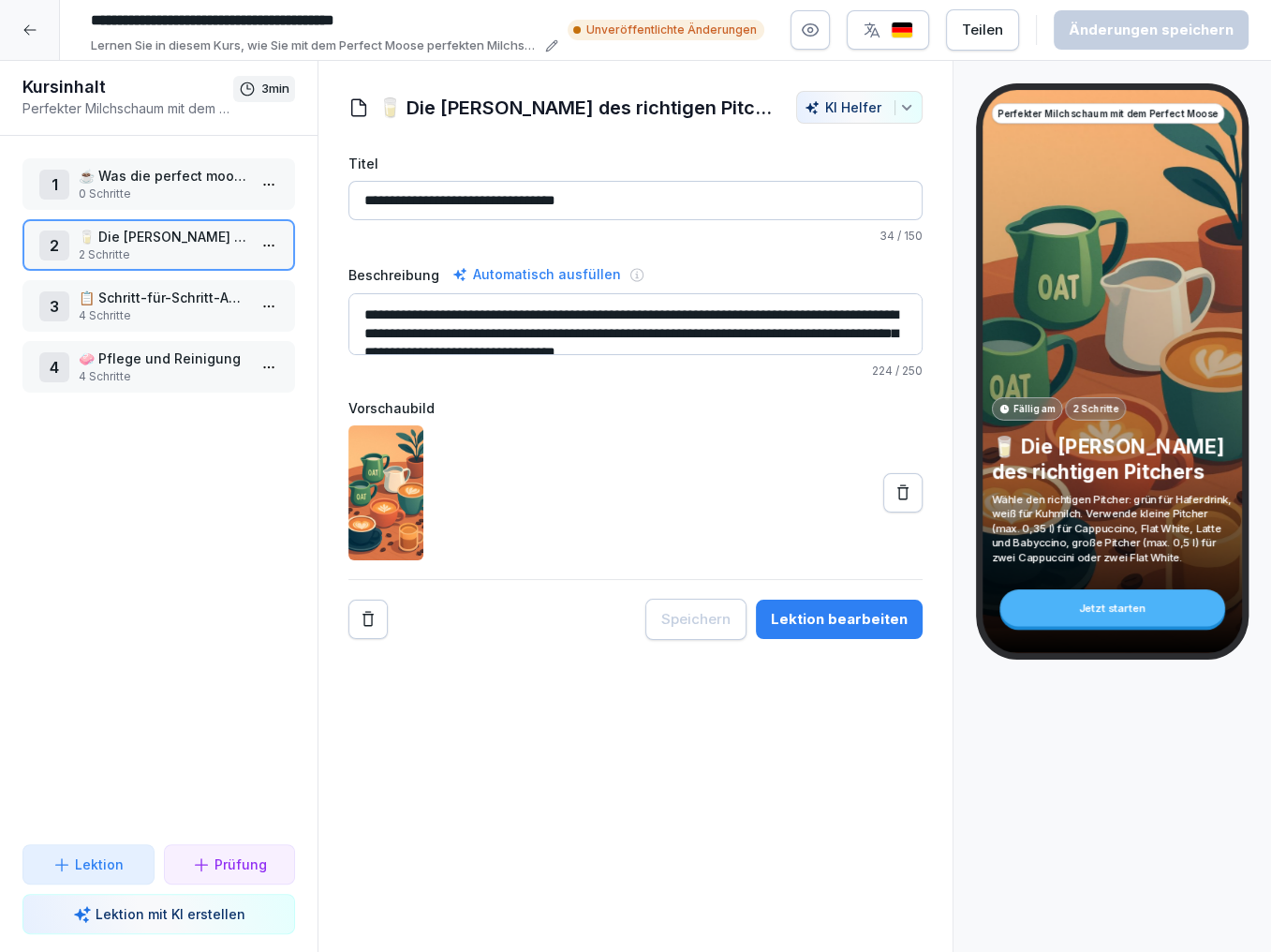
click at [183, 289] on p "📋 Schritt-für-Schritt-Anleitung zur Nutzung" at bounding box center [162, 298] width 168 height 19
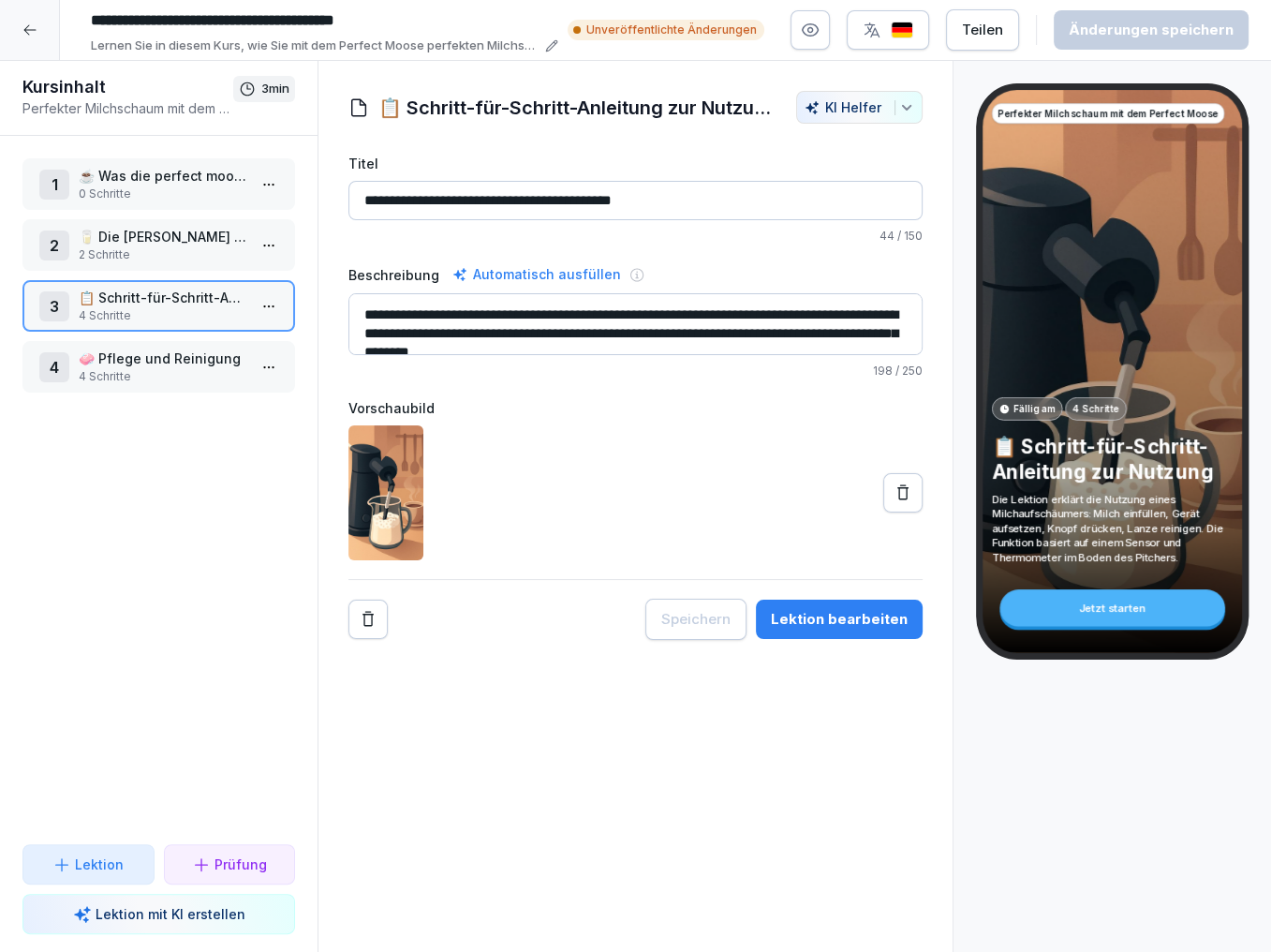
click at [267, 298] on html "**********" at bounding box center [635, 476] width 1271 height 952
click at [209, 335] on div "Schritte bearbeiten" at bounding box center [199, 340] width 143 height 19
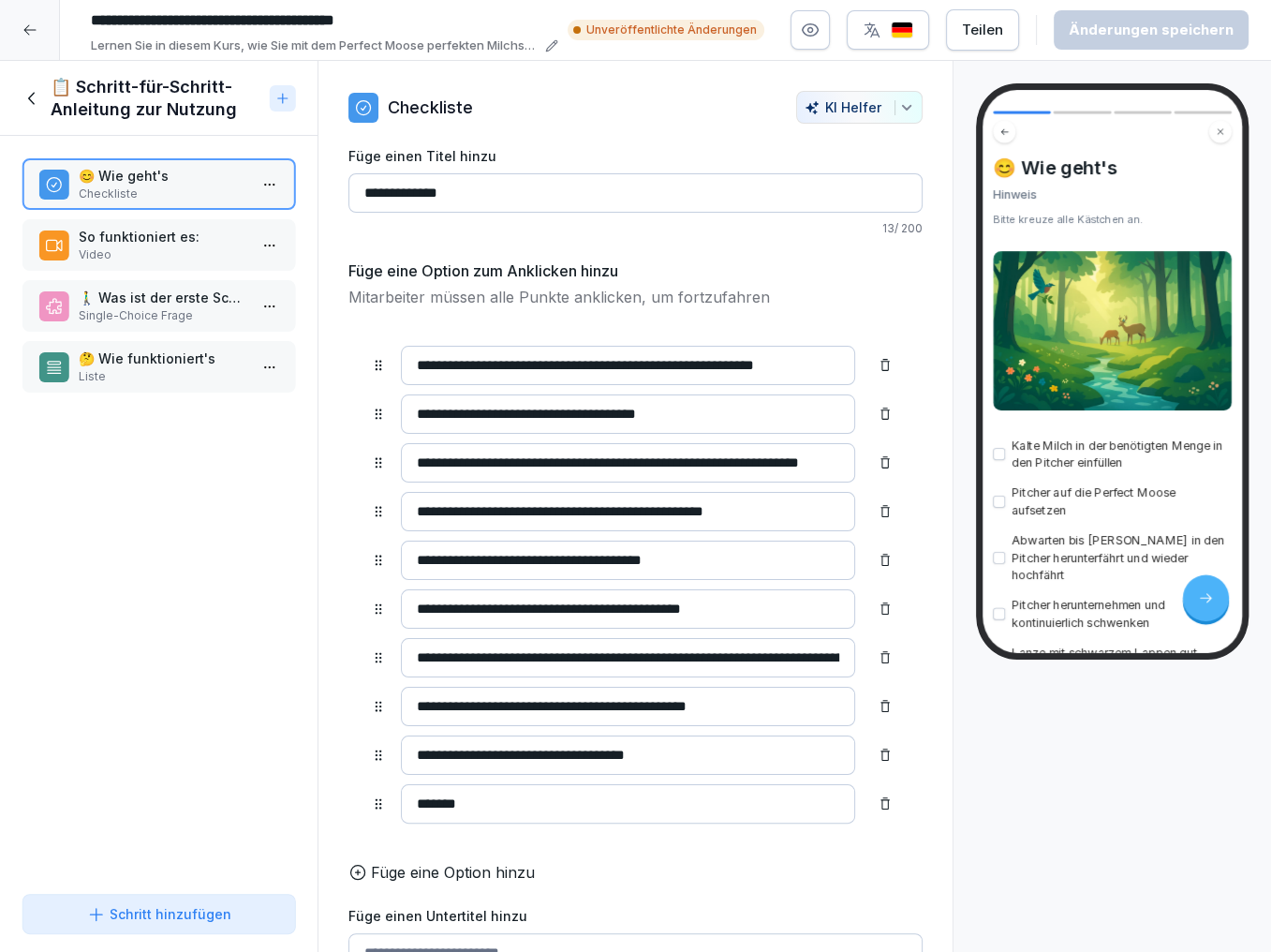
click at [37, 105] on icon at bounding box center [32, 98] width 20 height 20
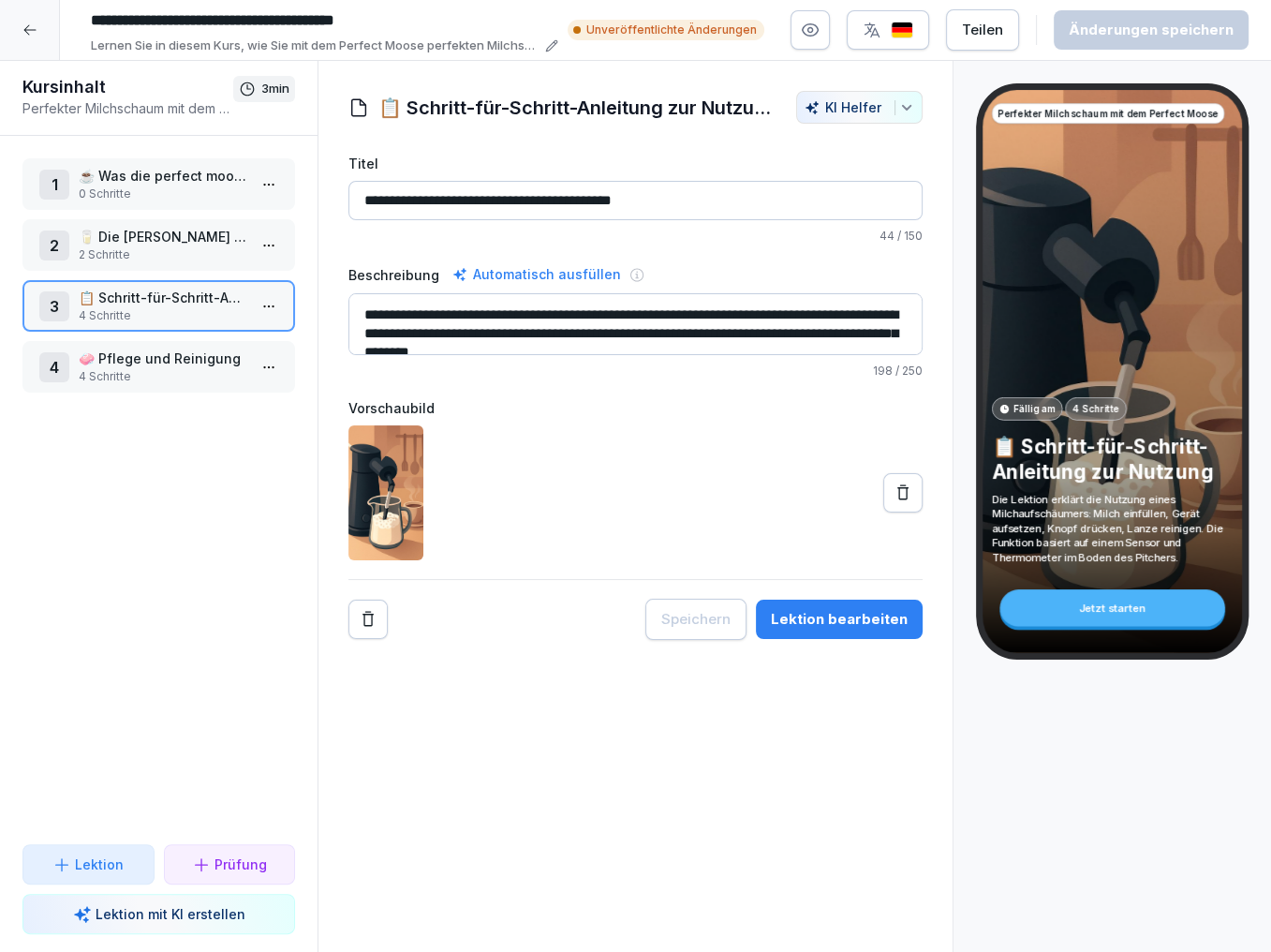
click at [32, 31] on icon at bounding box center [29, 29] width 15 height 15
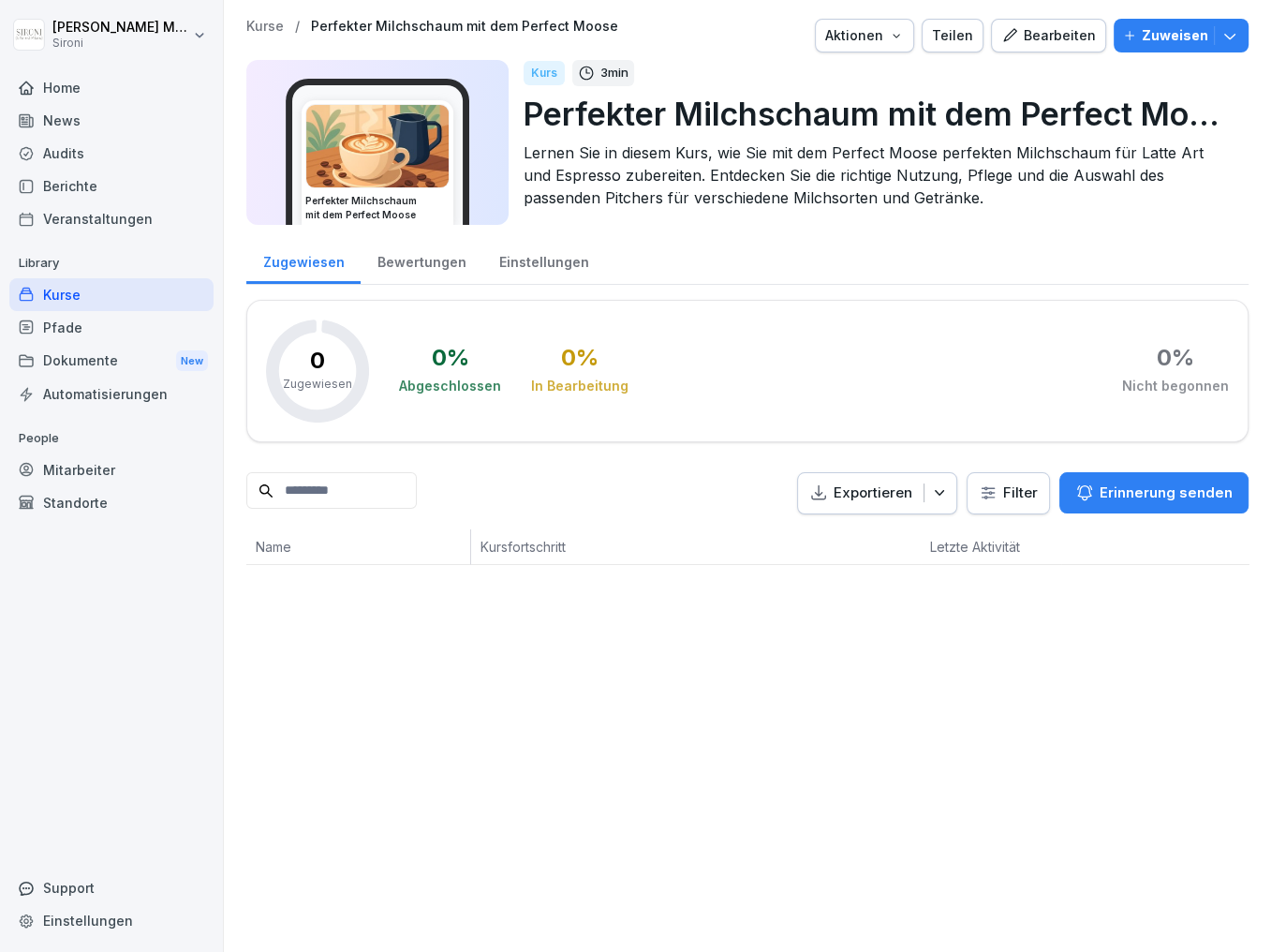
click at [74, 297] on div "Kurse" at bounding box center [111, 295] width 205 height 33
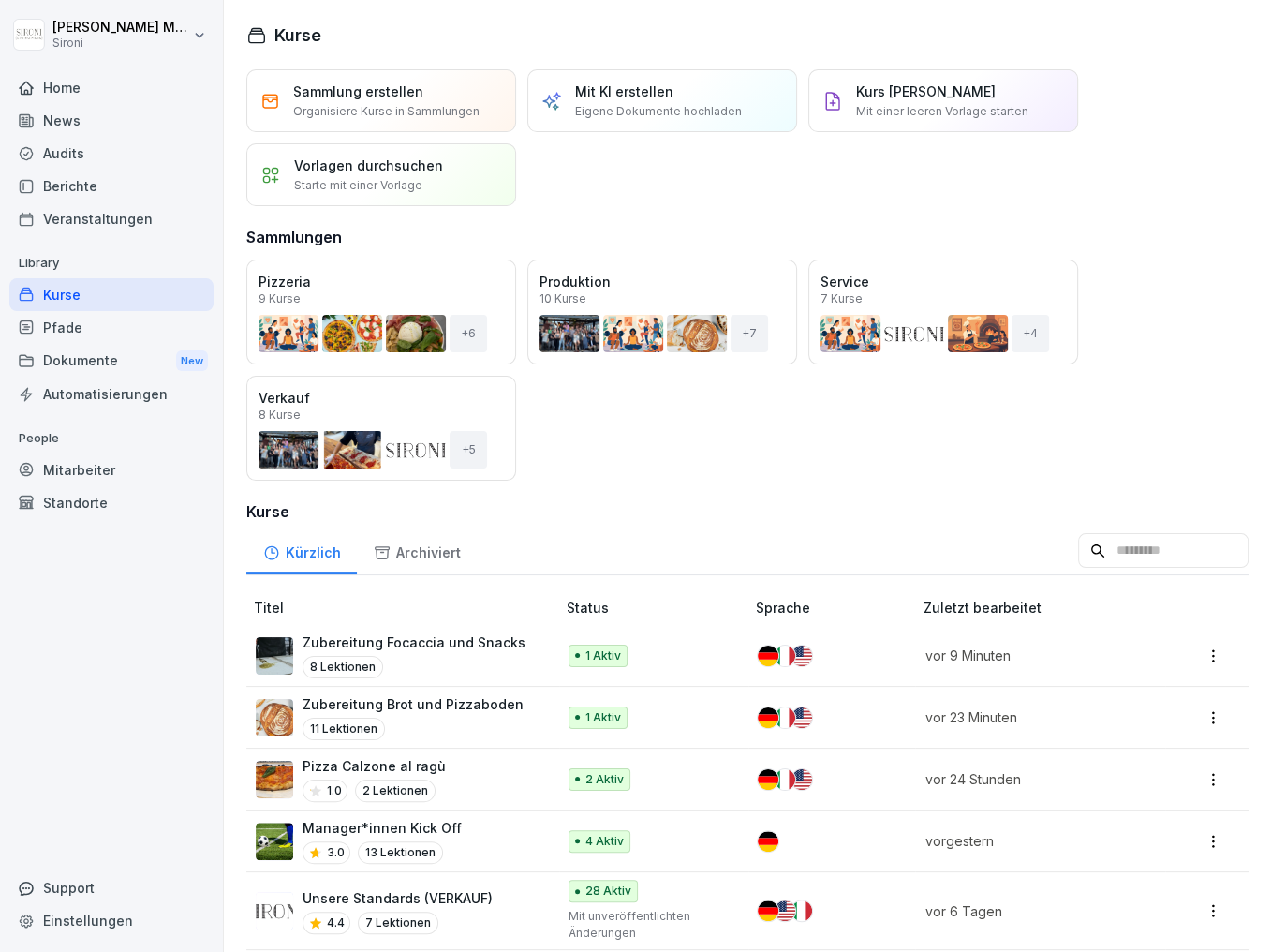
click at [382, 758] on p "Pizza Calzone al ragù" at bounding box center [374, 766] width 143 height 19
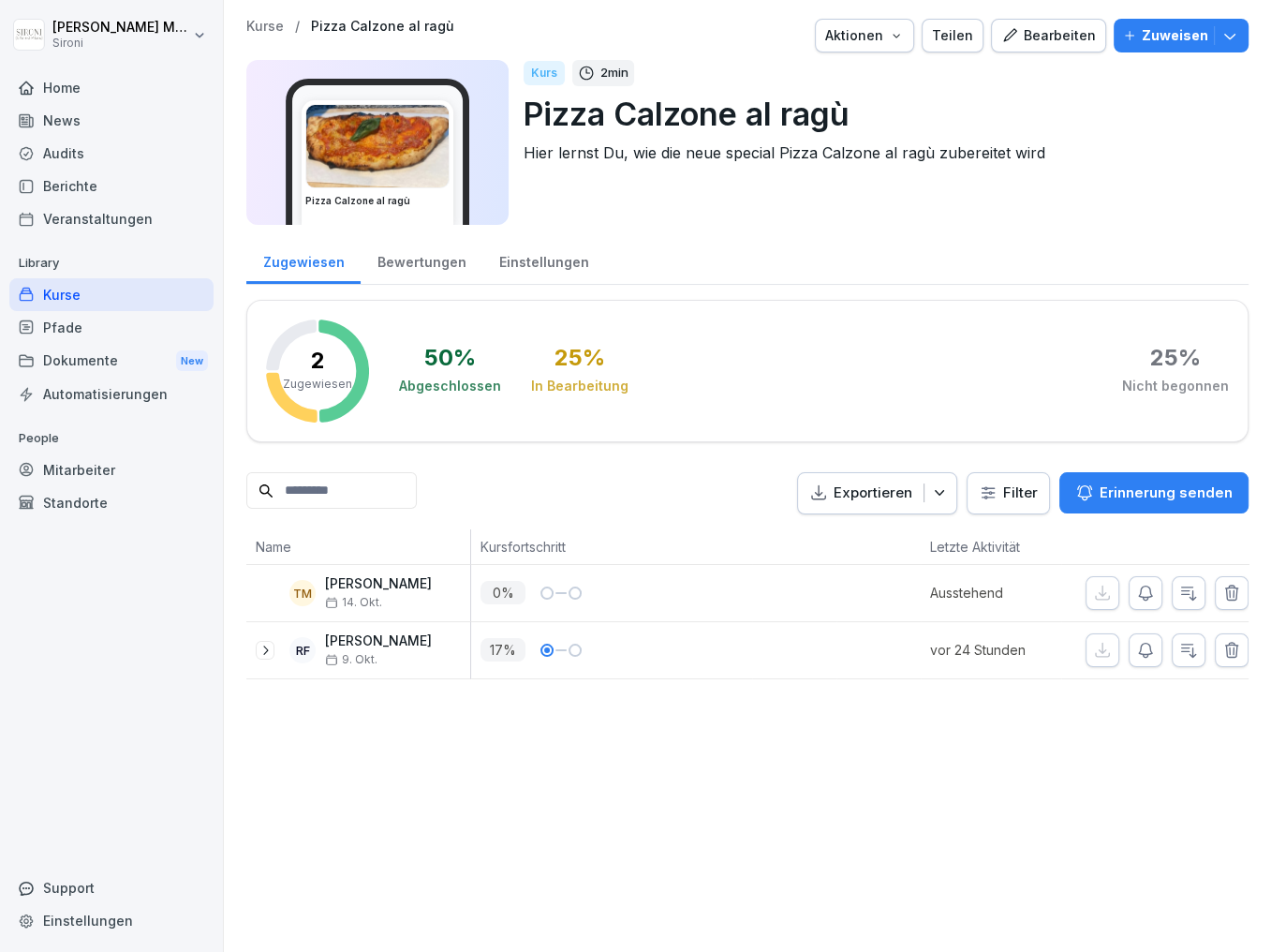
click at [967, 34] on div "Teilen" at bounding box center [953, 35] width 42 height 20
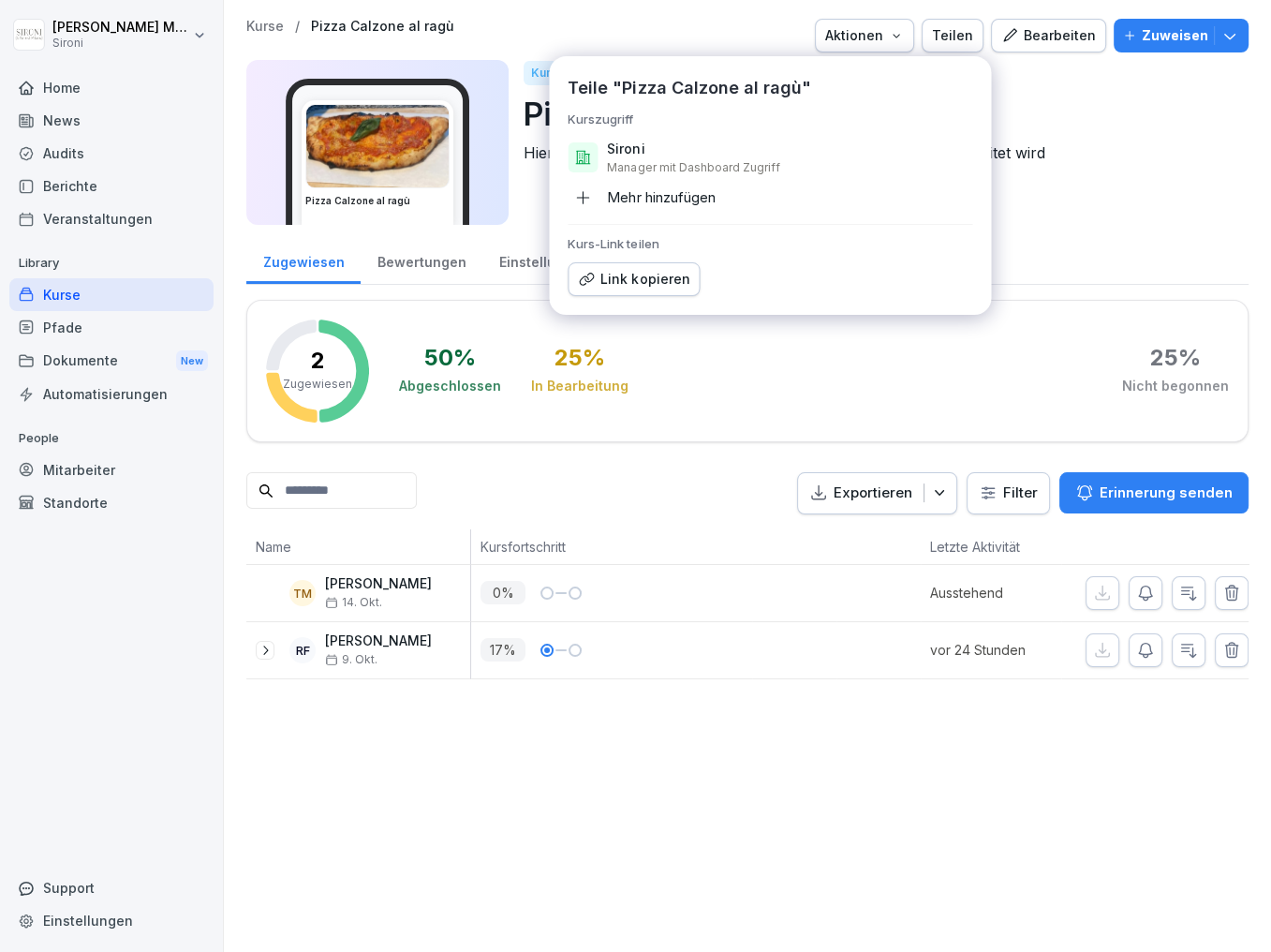
click at [653, 208] on div "Mehr hinzufügen" at bounding box center [642, 197] width 147 height 30
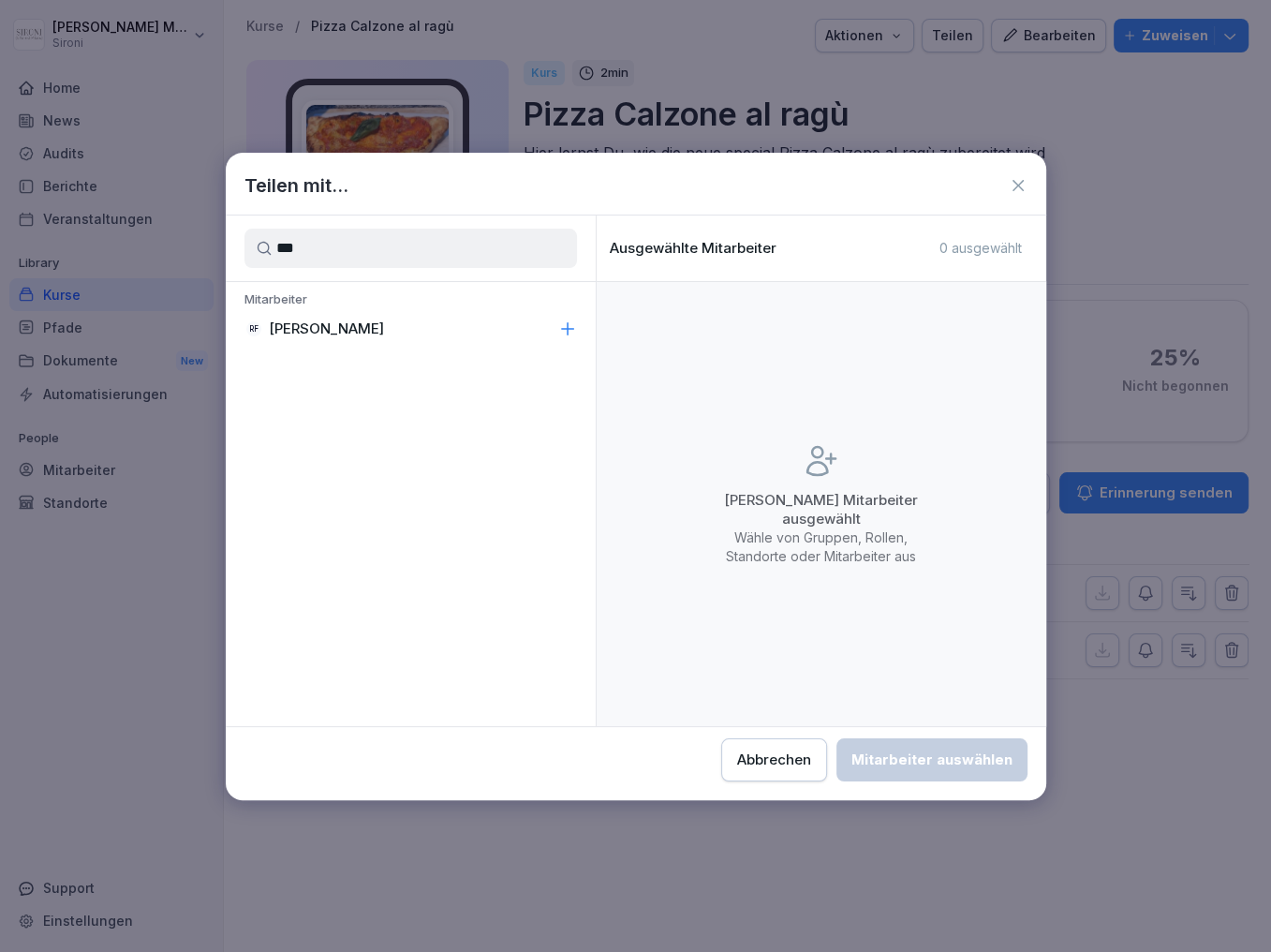
type input "***"
click at [345, 321] on p "Renato Furmiglieri" at bounding box center [326, 329] width 115 height 18
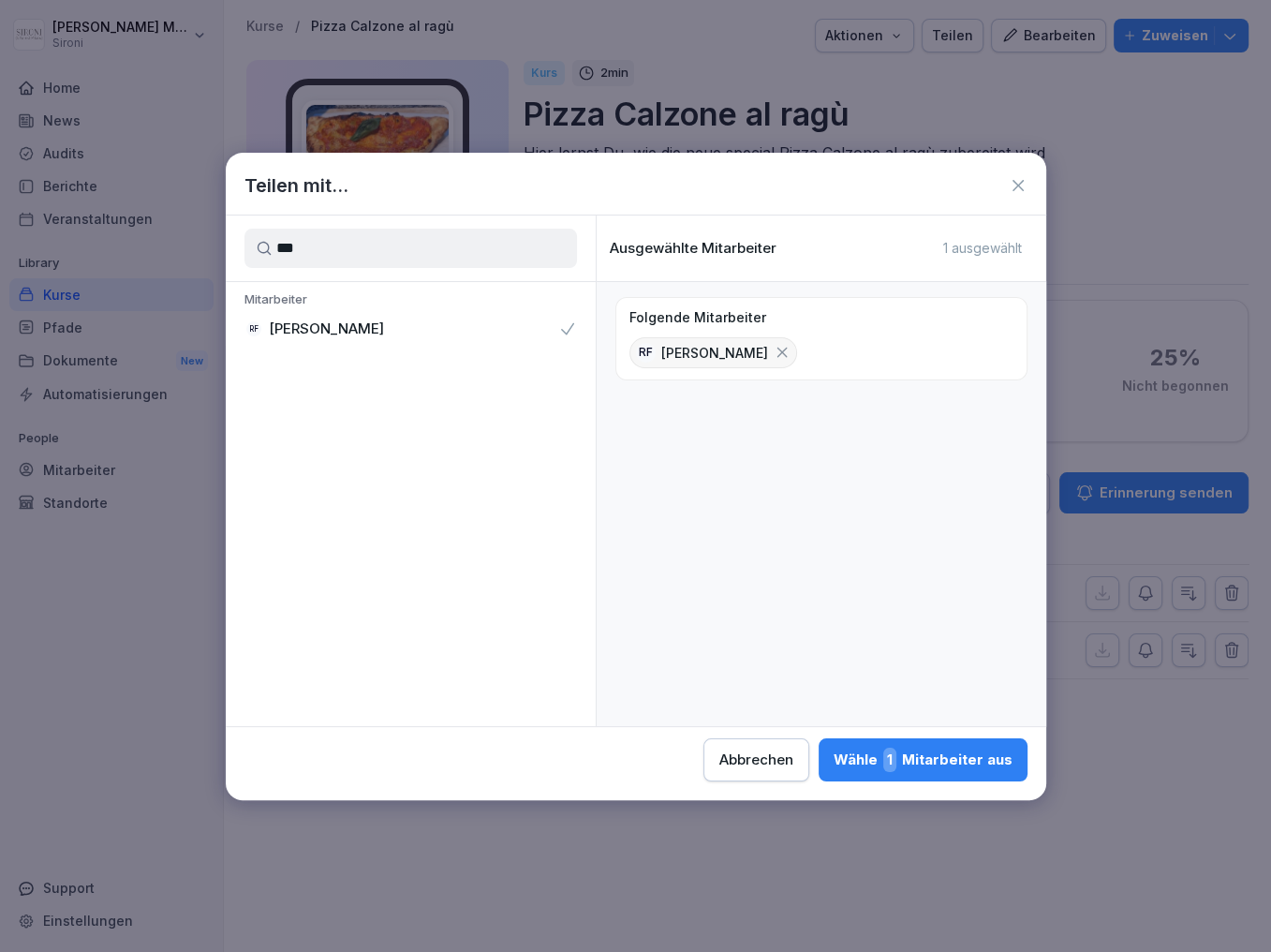
click at [918, 758] on div "Wähle 1 Mitarbeiter aus" at bounding box center [923, 759] width 179 height 24
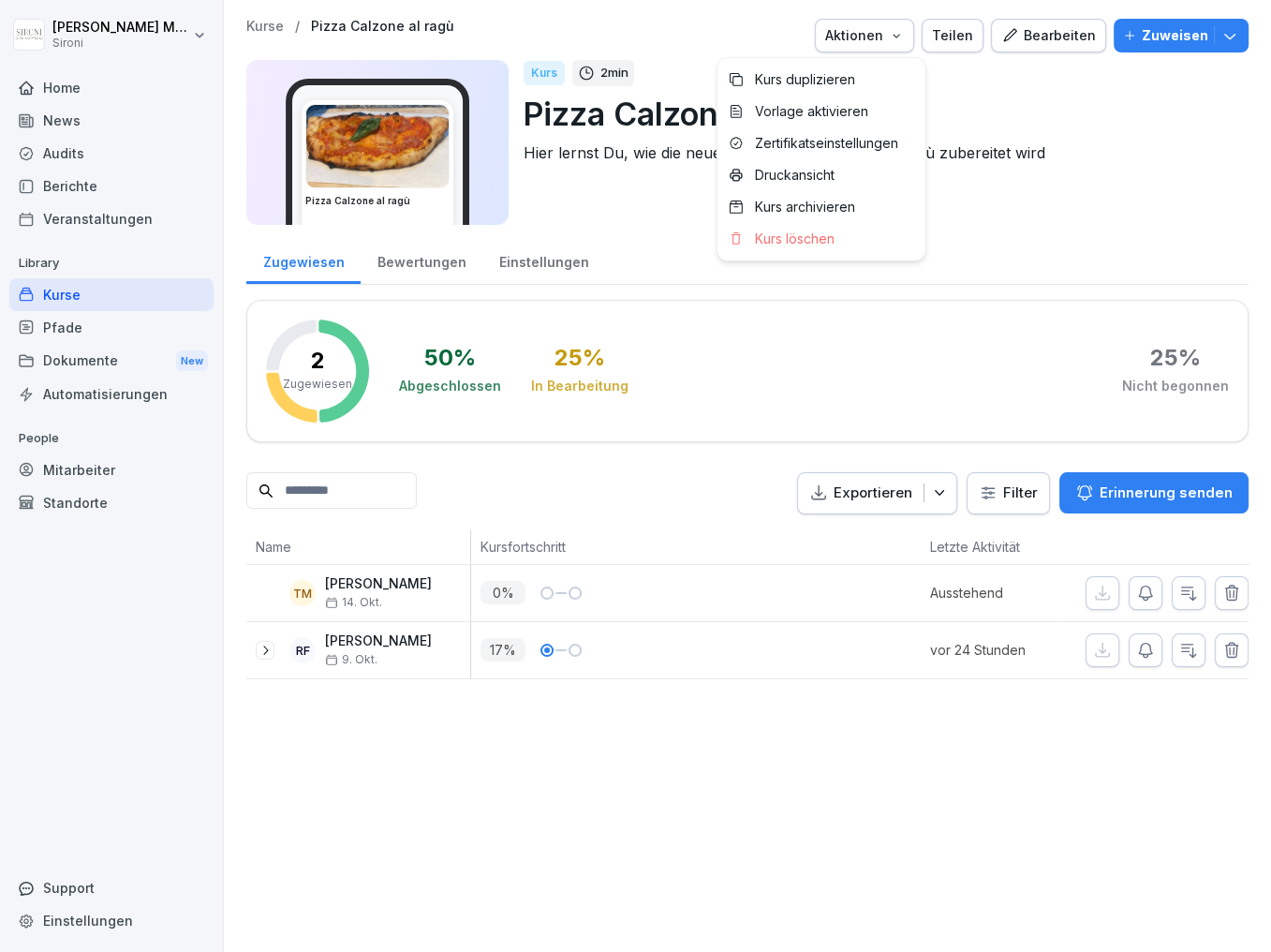
click at [900, 32] on div "Aktionen" at bounding box center [864, 35] width 79 height 20
click at [787, 171] on p "Druckansicht" at bounding box center [795, 175] width 79 height 16
